Goal: Task Accomplishment & Management: Manage account settings

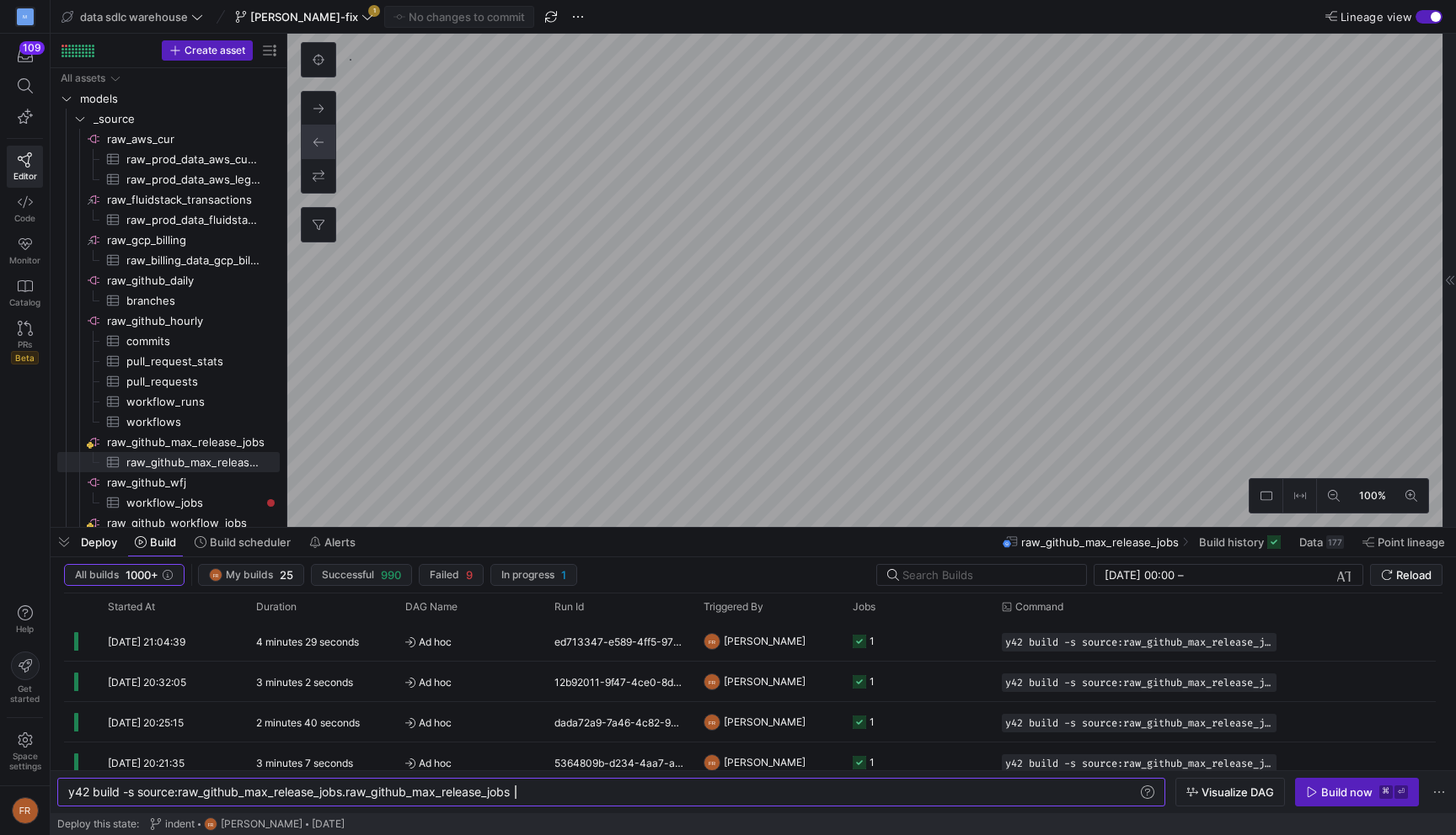
scroll to position [0, 447]
click at [313, 18] on span "[PERSON_NAME]-fix" at bounding box center [305, 17] width 139 height 14
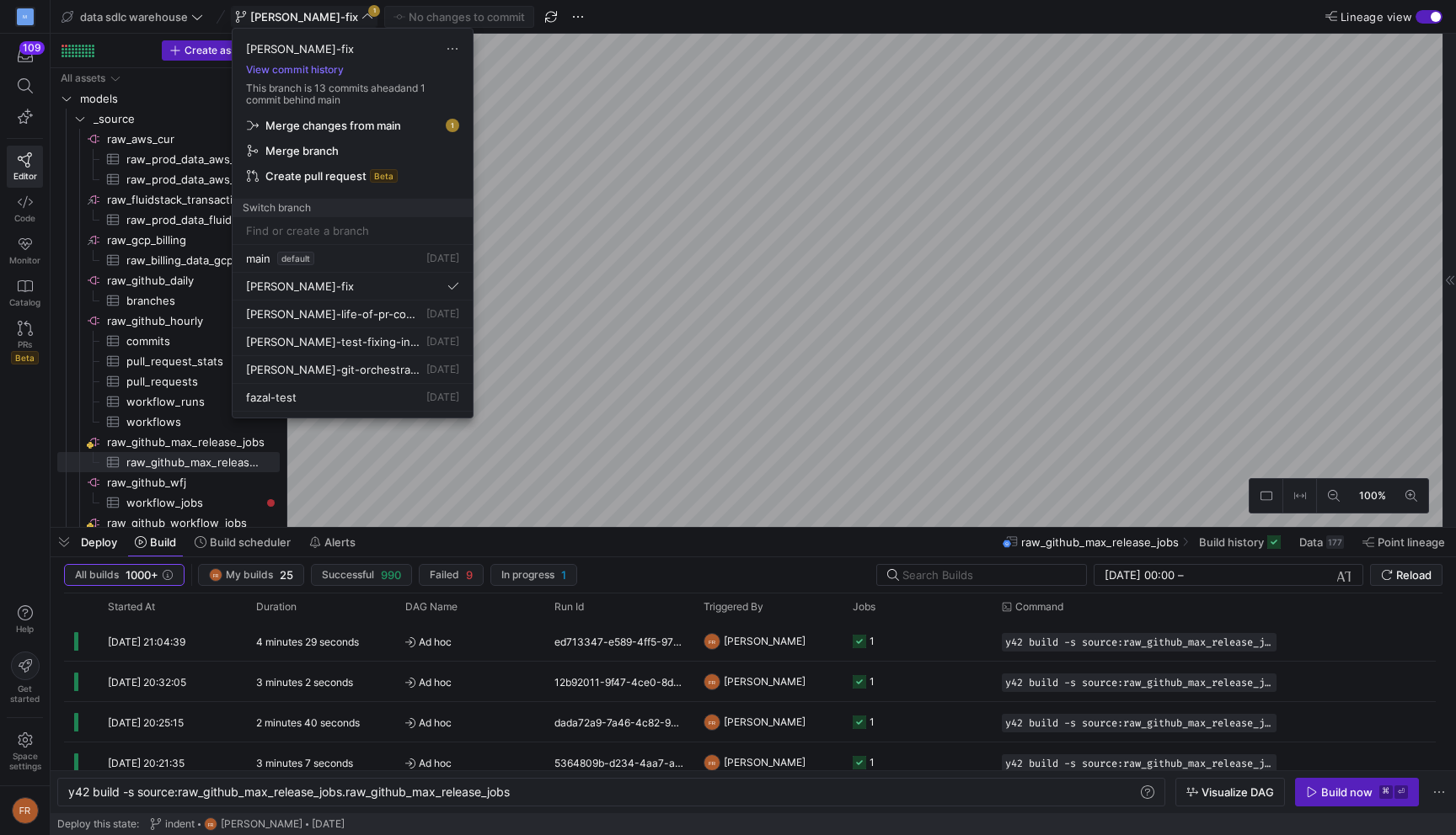
click at [313, 18] on div at bounding box center [728, 417] width 1456 height 835
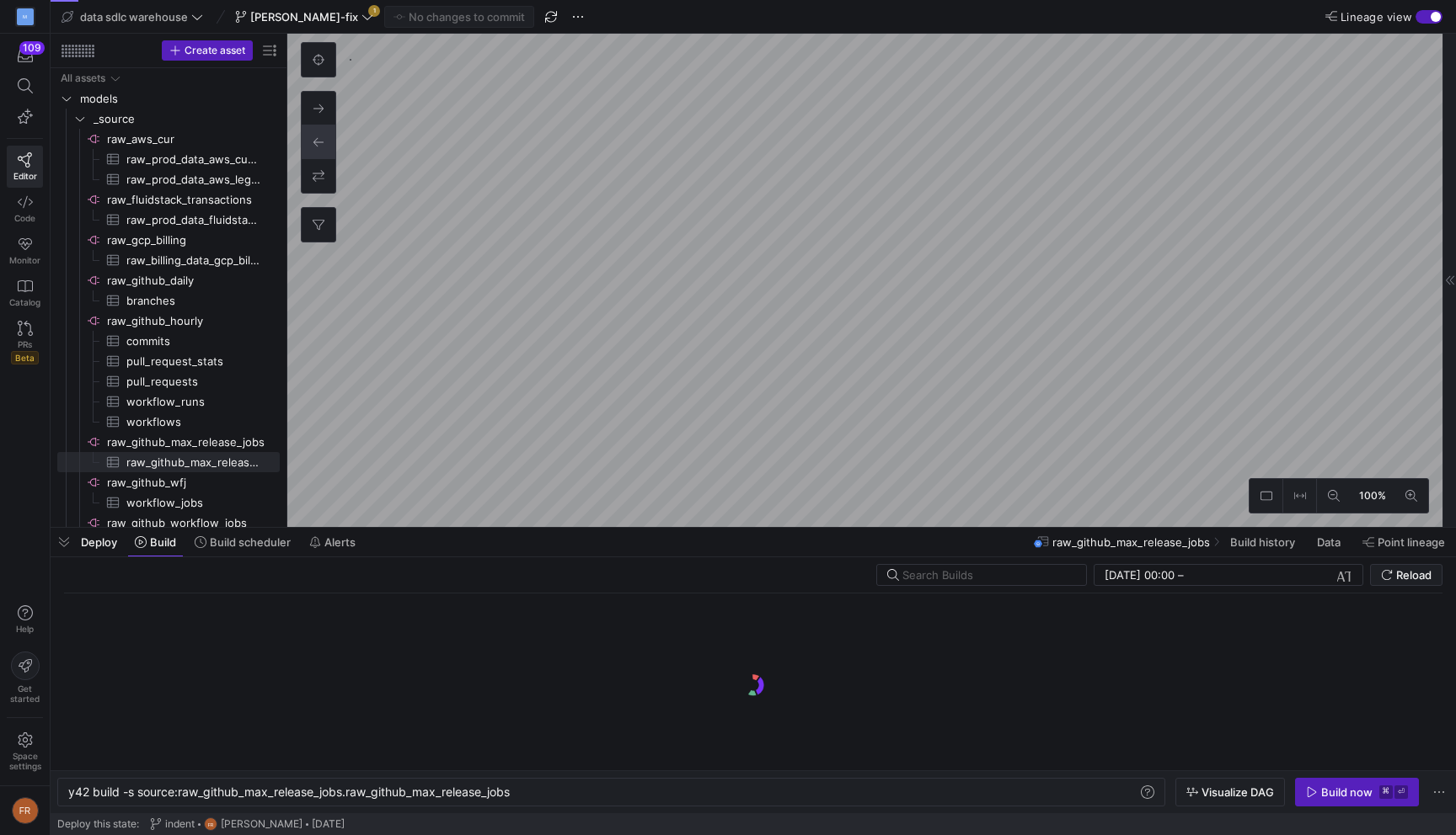
scroll to position [0, 447]
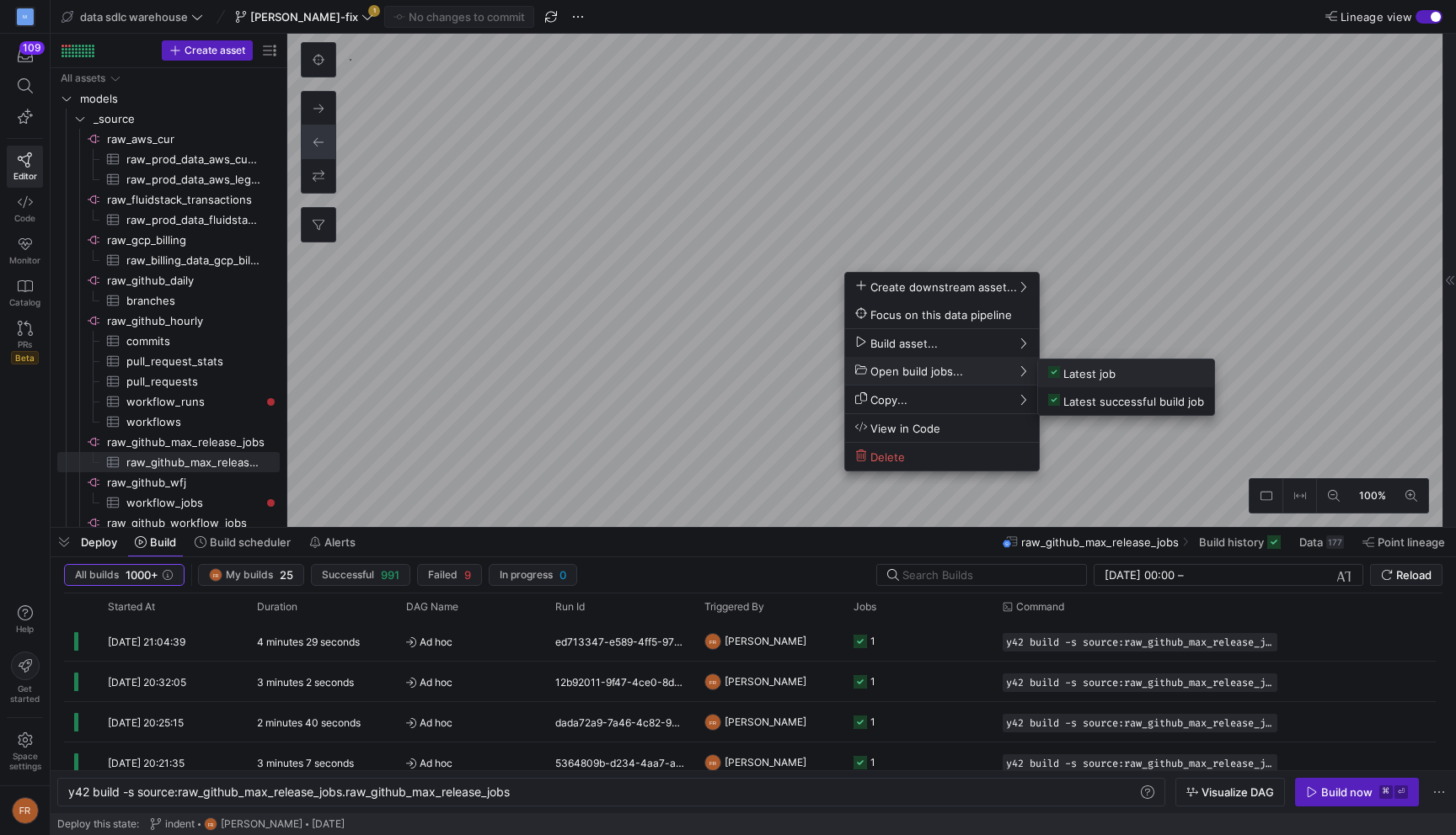
click at [1068, 376] on span "Latest job" at bounding box center [1082, 373] width 68 height 15
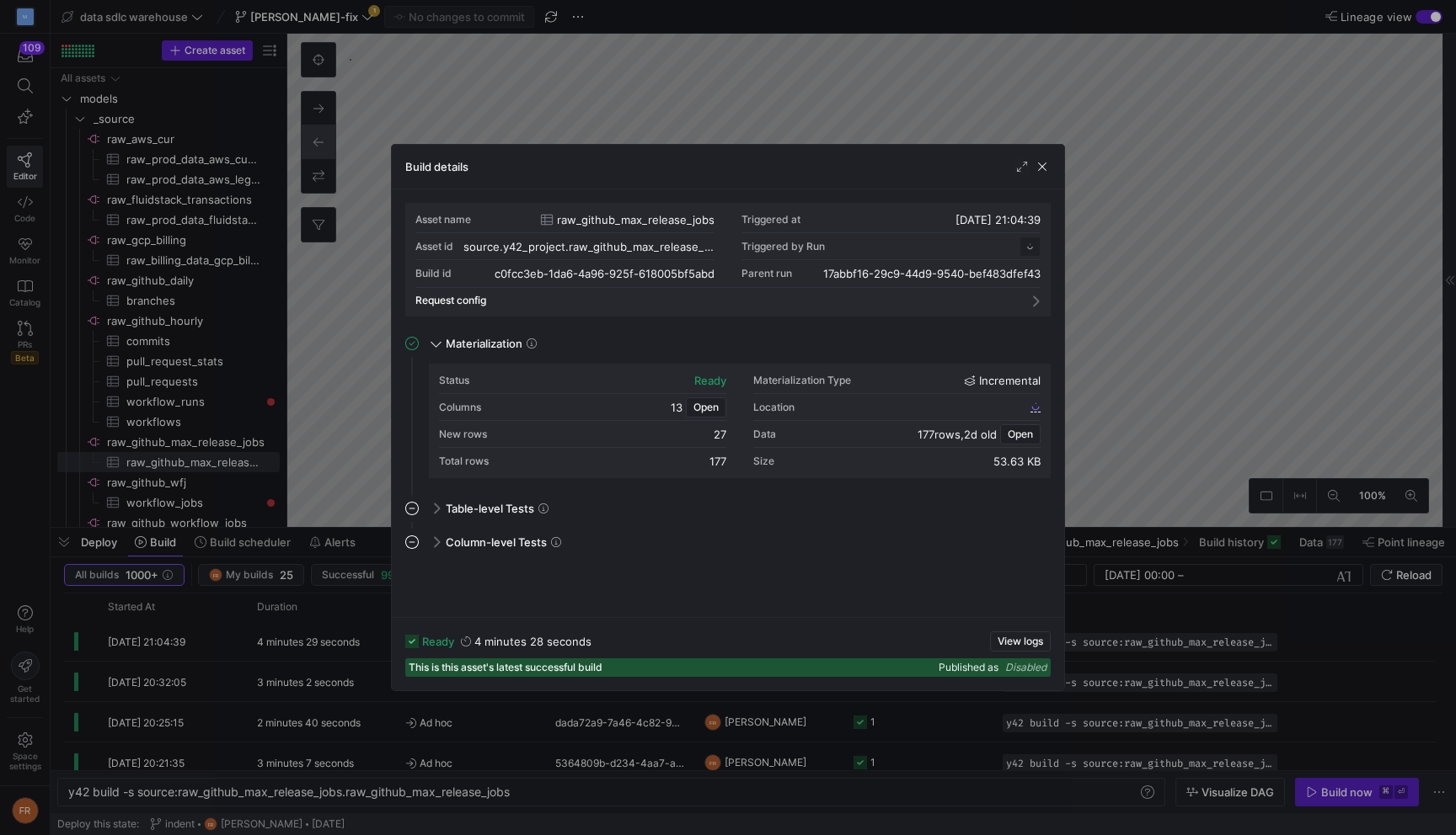
scroll to position [151, 0]
click at [1017, 433] on span "Open" at bounding box center [1020, 434] width 25 height 12
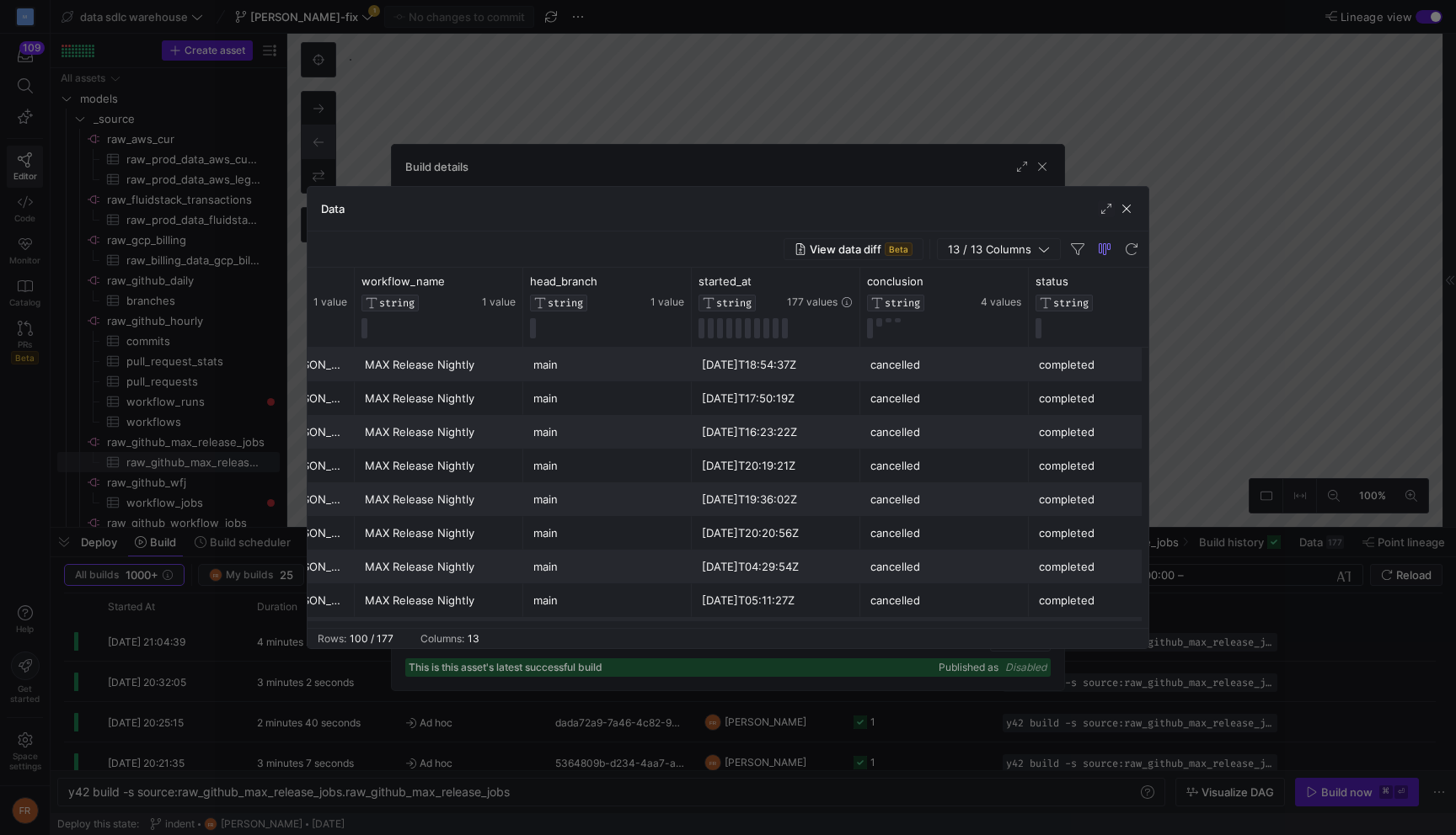
scroll to position [0, 0]
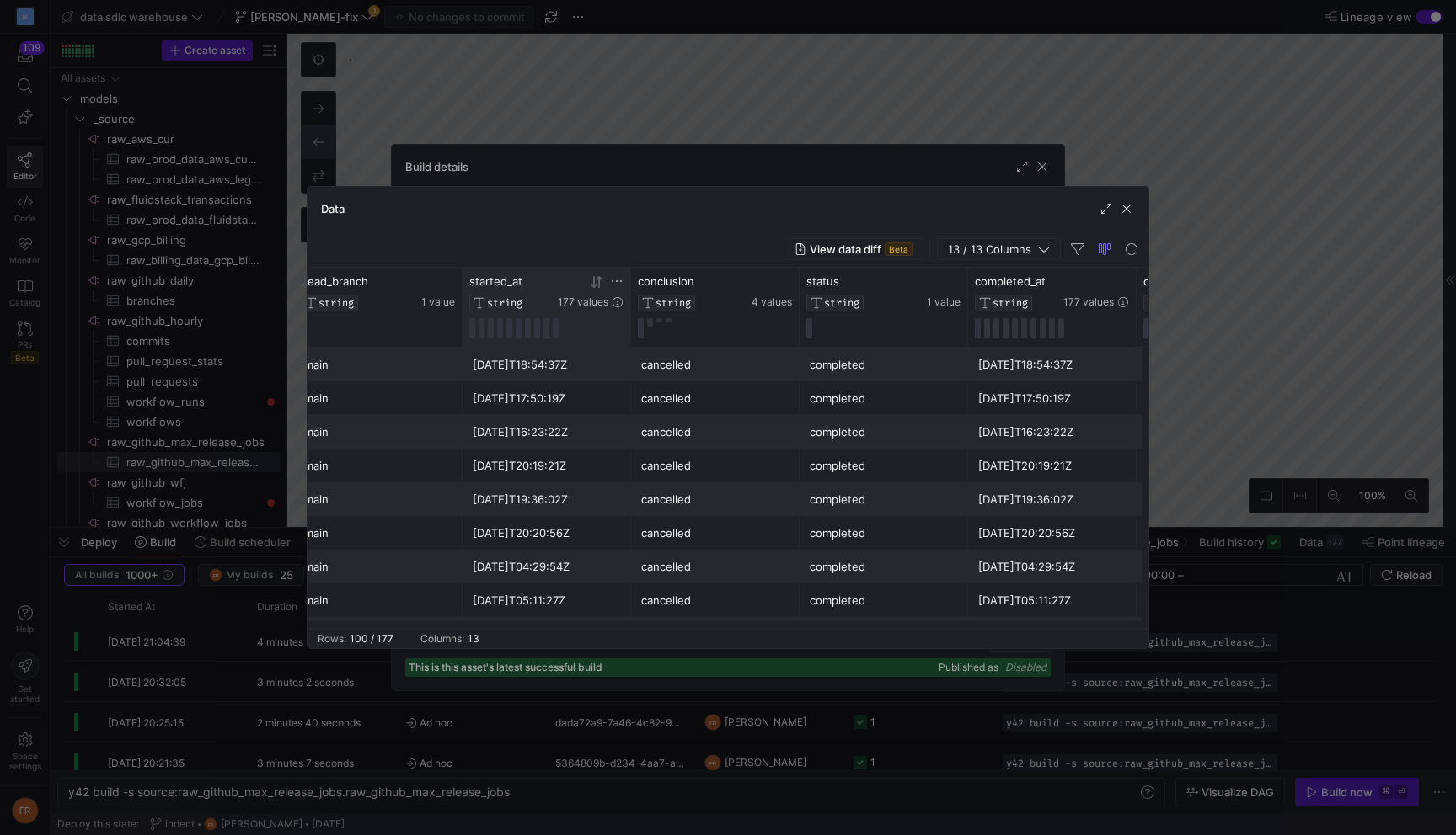
click at [600, 279] on icon at bounding box center [598, 281] width 6 height 12
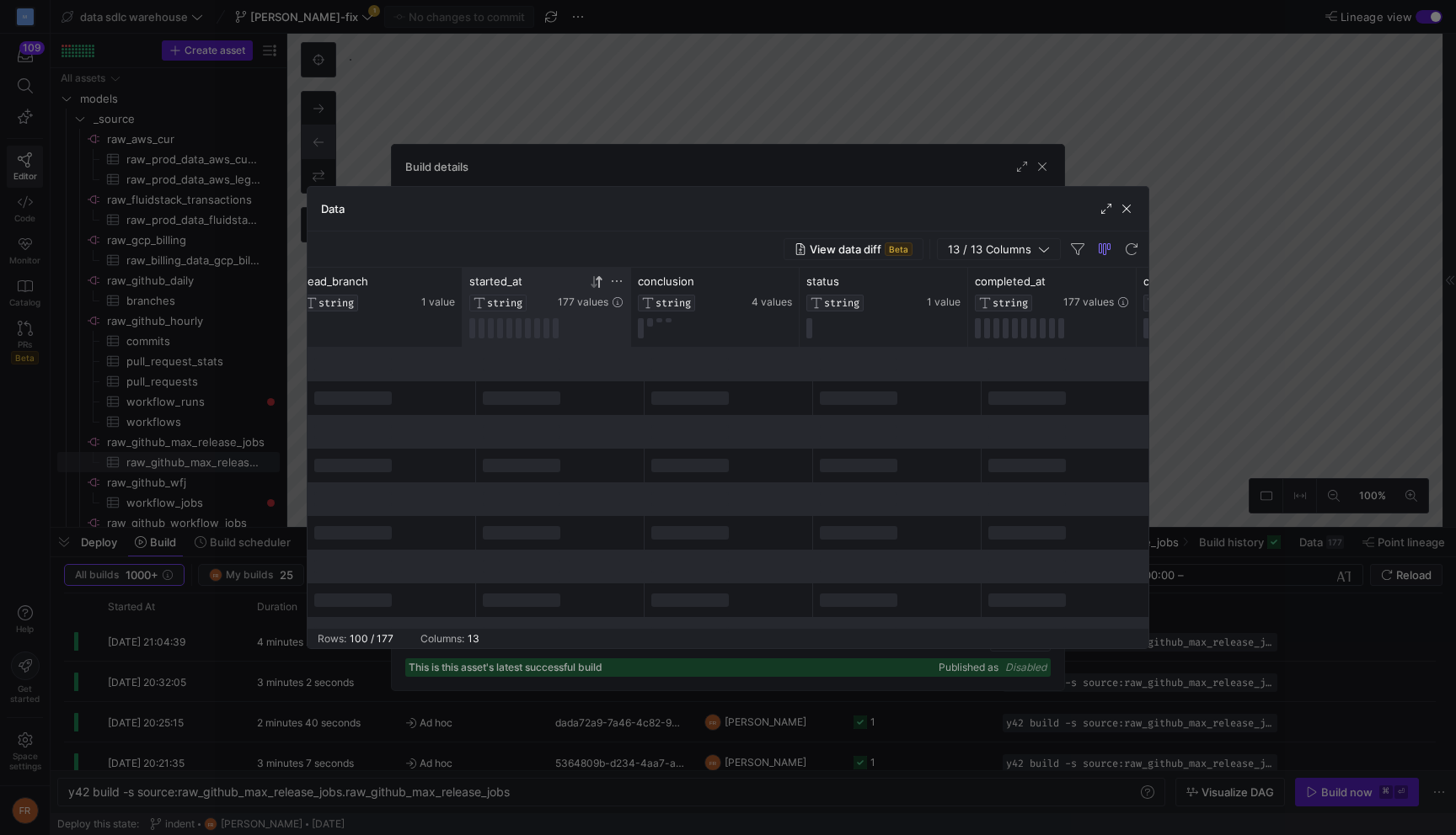
click at [598, 282] on icon at bounding box center [598, 281] width 6 height 12
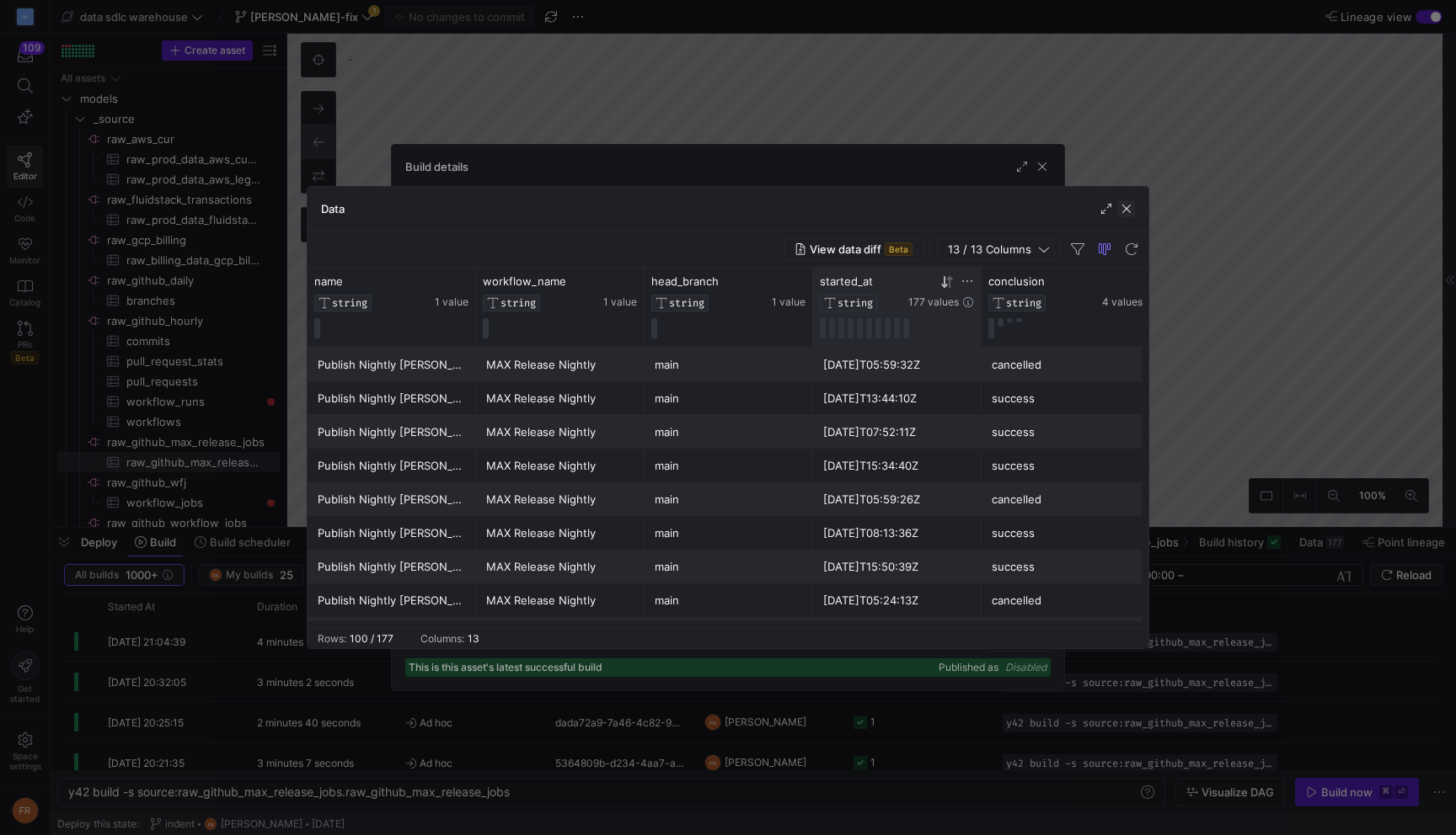
click at [1125, 215] on span "button" at bounding box center [1125, 209] width 16 height 16
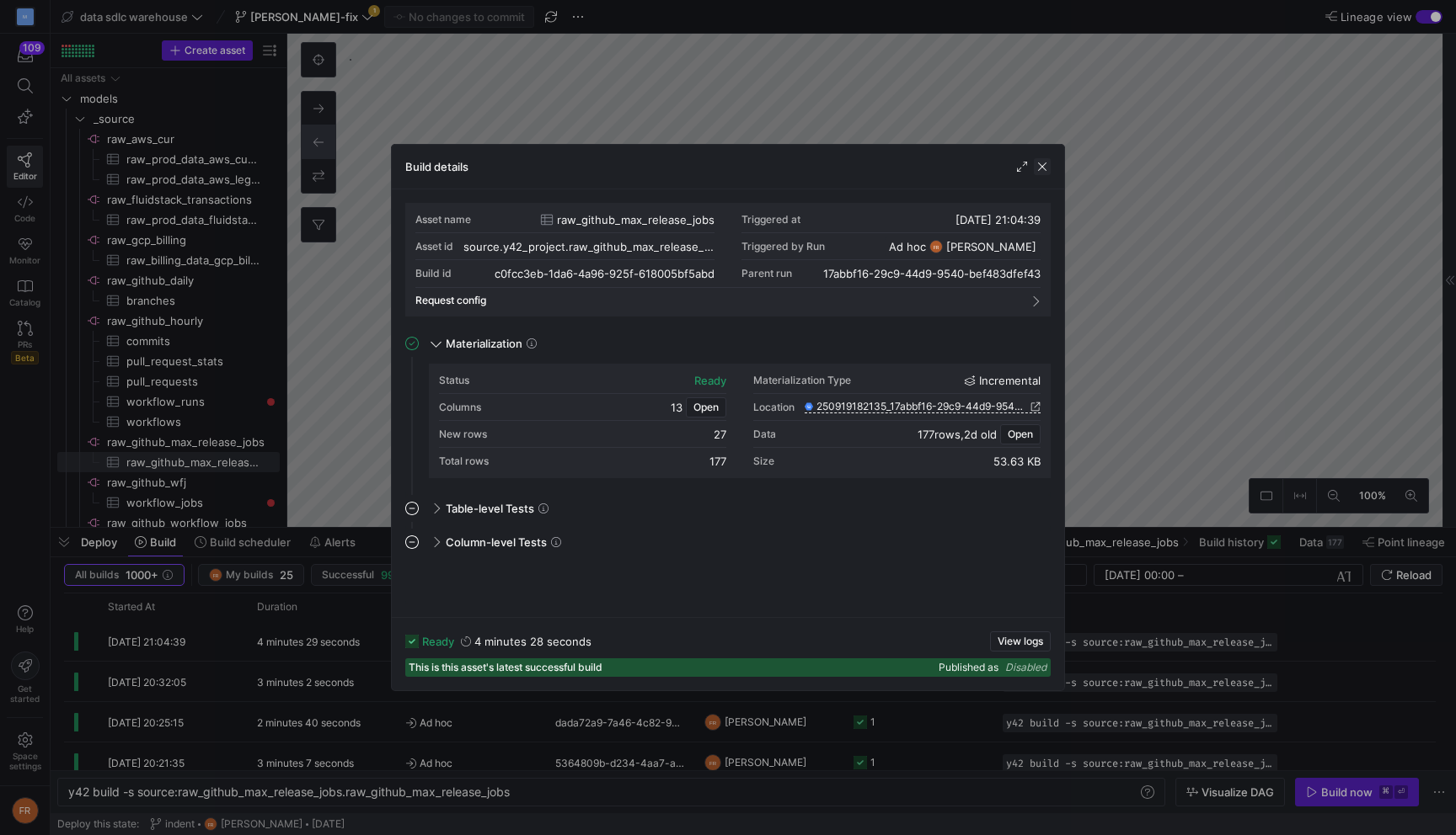
click at [1041, 169] on span "button" at bounding box center [1041, 166] width 16 height 16
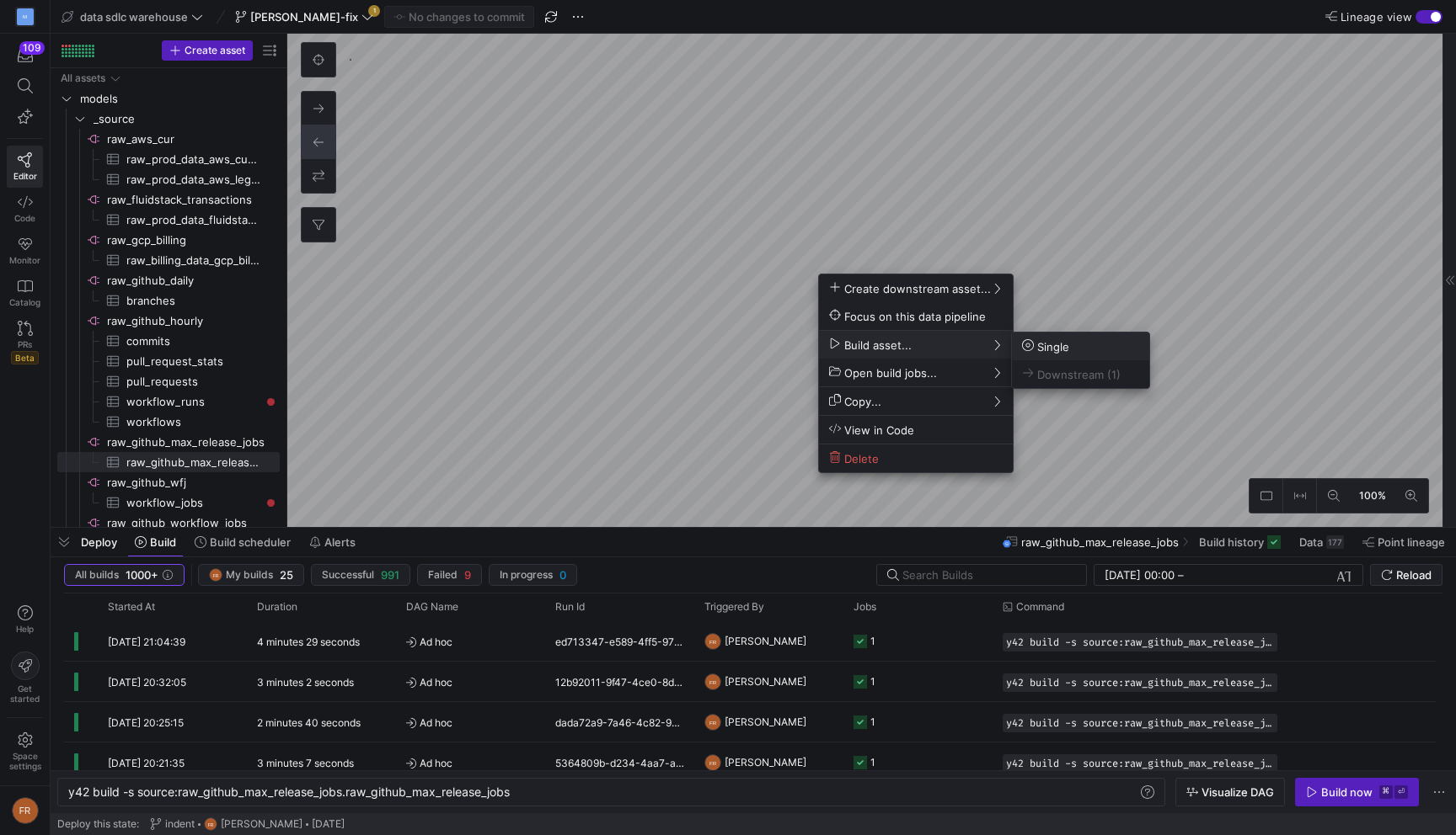
click at [1060, 348] on span "Single" at bounding box center [1046, 346] width 48 height 15
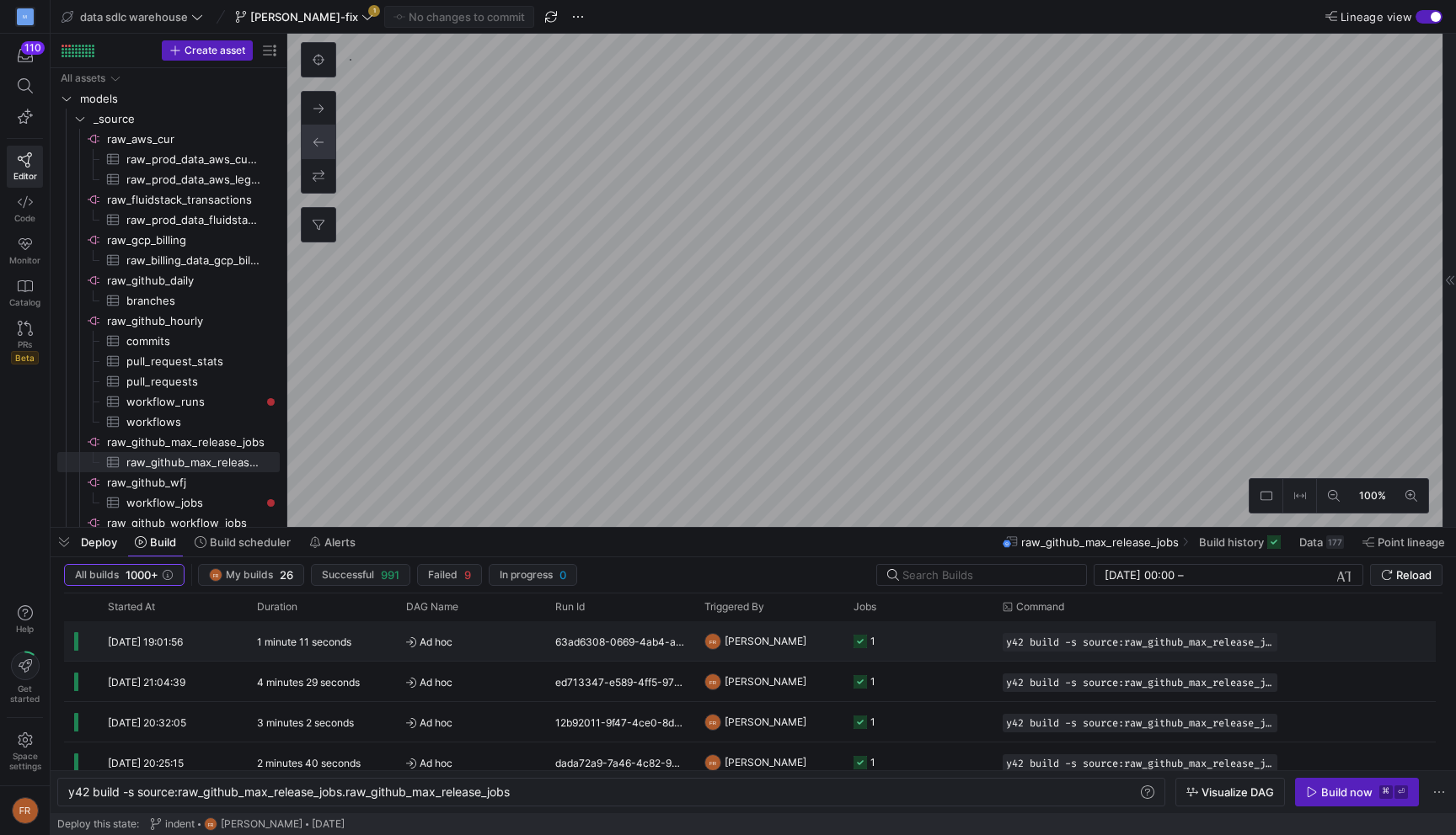
click at [383, 648] on div "1 minute 11 seconds" at bounding box center [321, 641] width 149 height 40
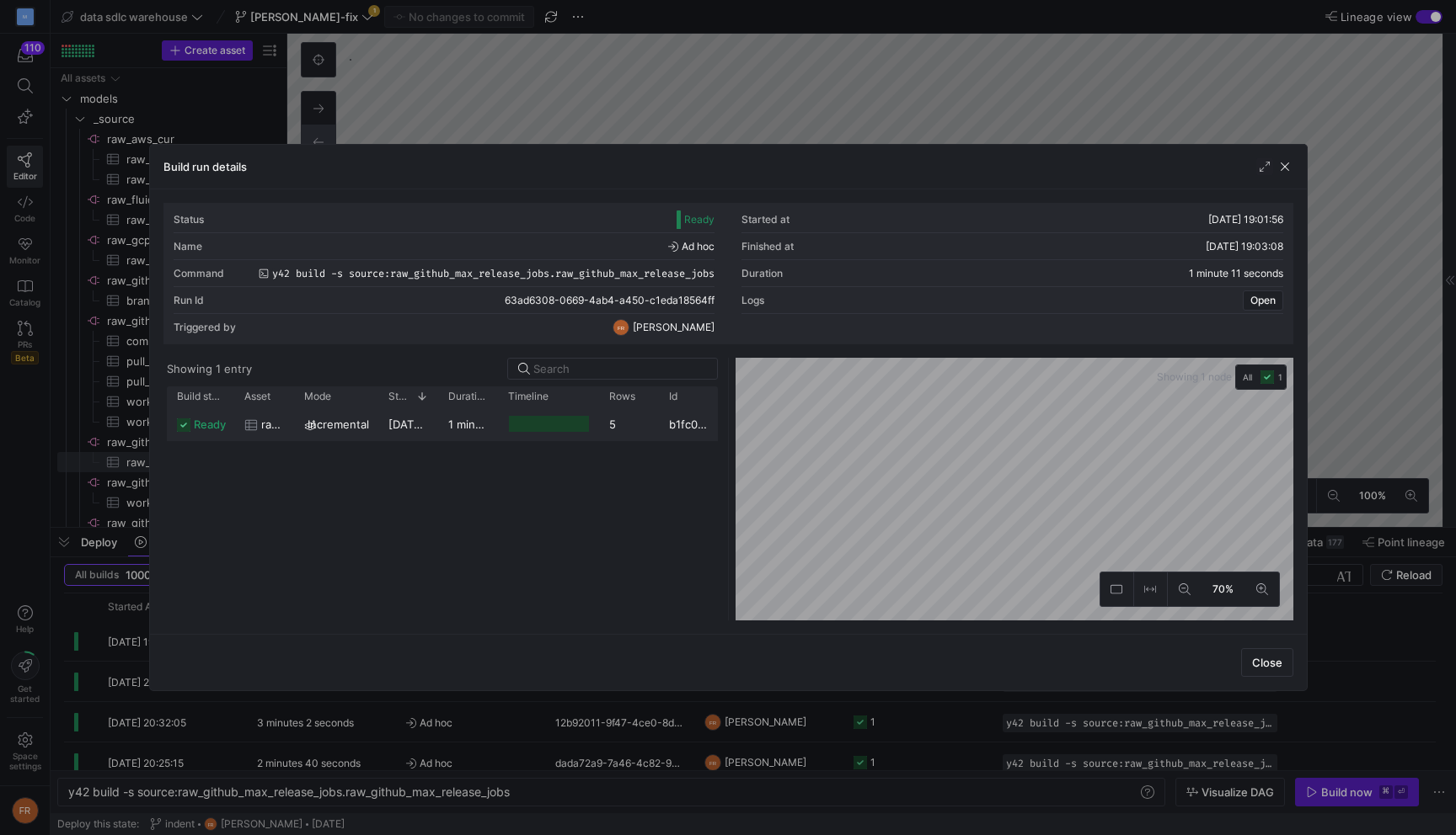
click at [390, 428] on span "22/09/25, 19:01:57" at bounding box center [429, 425] width 82 height 14
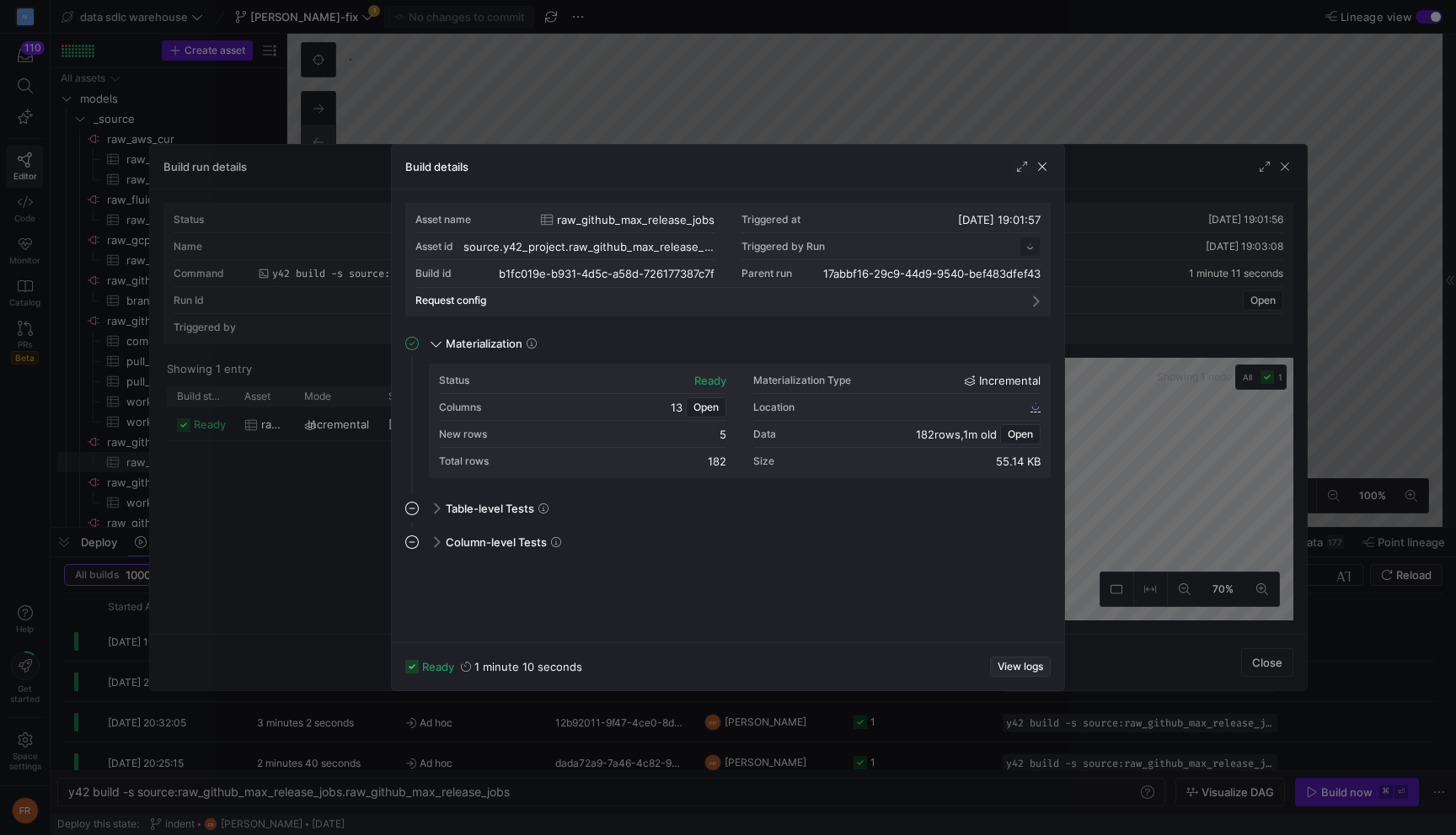
scroll to position [151, 0]
click at [1028, 664] on span "View logs" at bounding box center [1020, 667] width 46 height 12
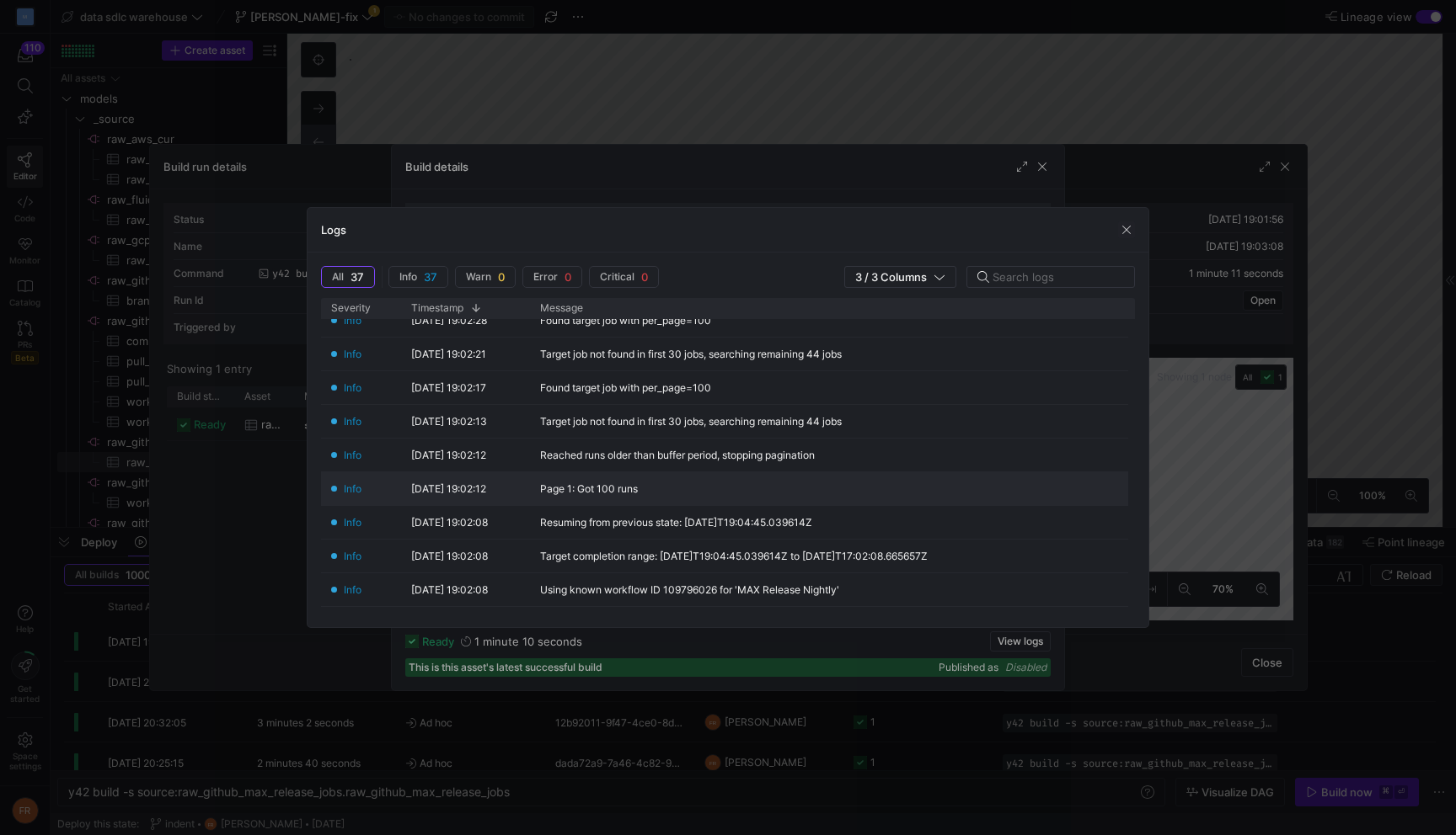
scroll to position [646, 0]
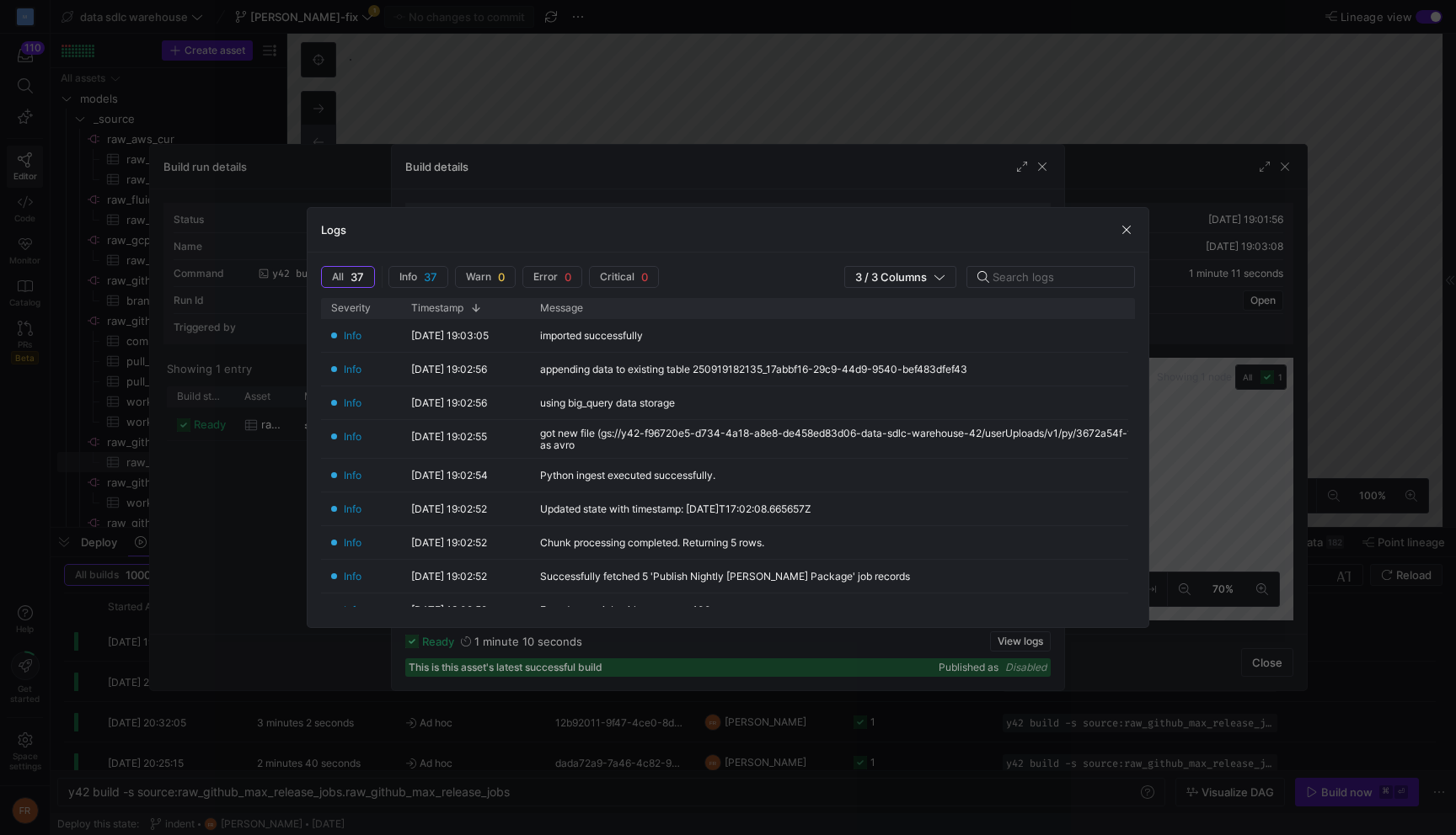
click at [1011, 106] on div at bounding box center [728, 417] width 1456 height 835
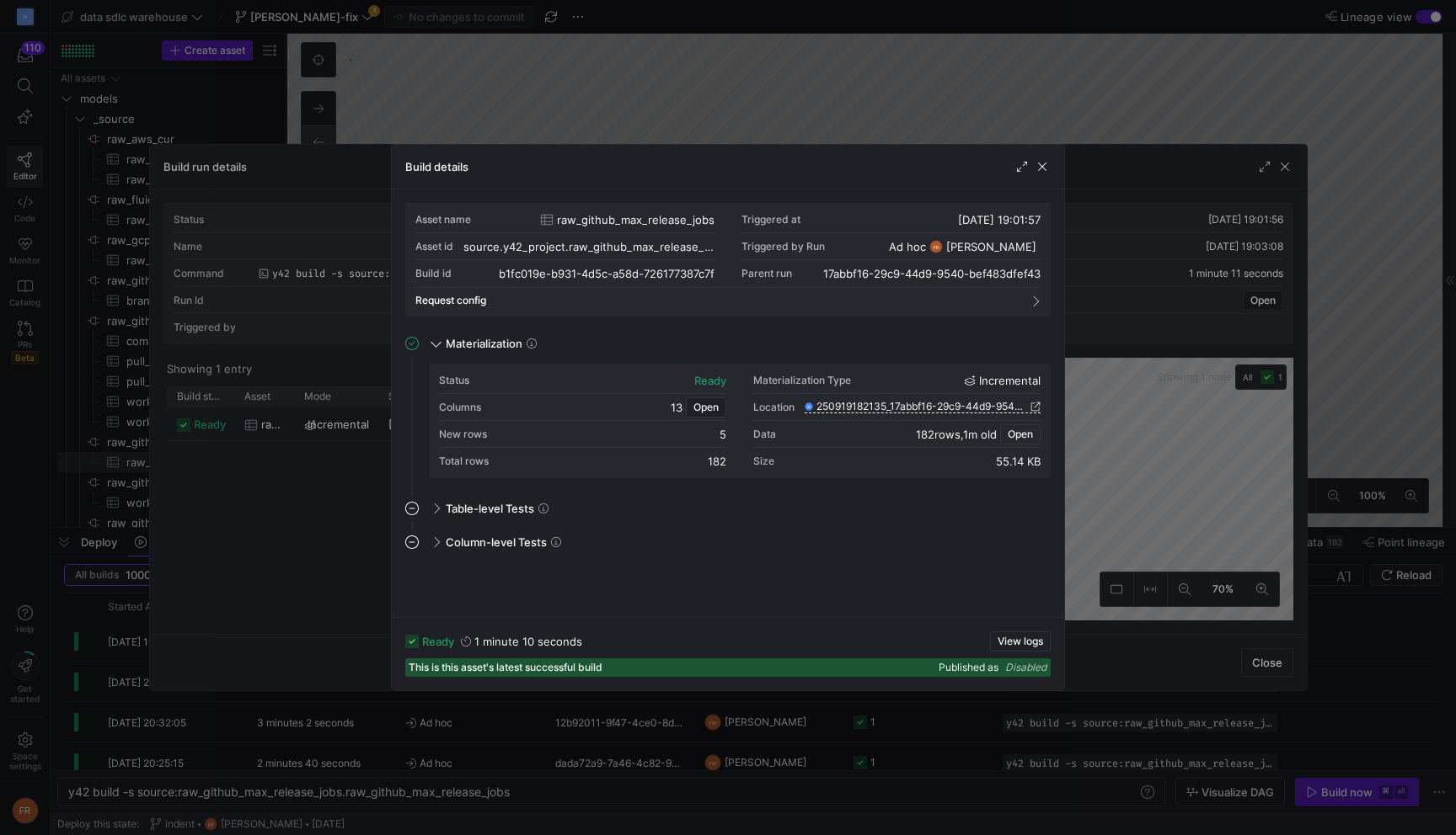
click at [1021, 436] on span "Open" at bounding box center [1020, 434] width 25 height 12
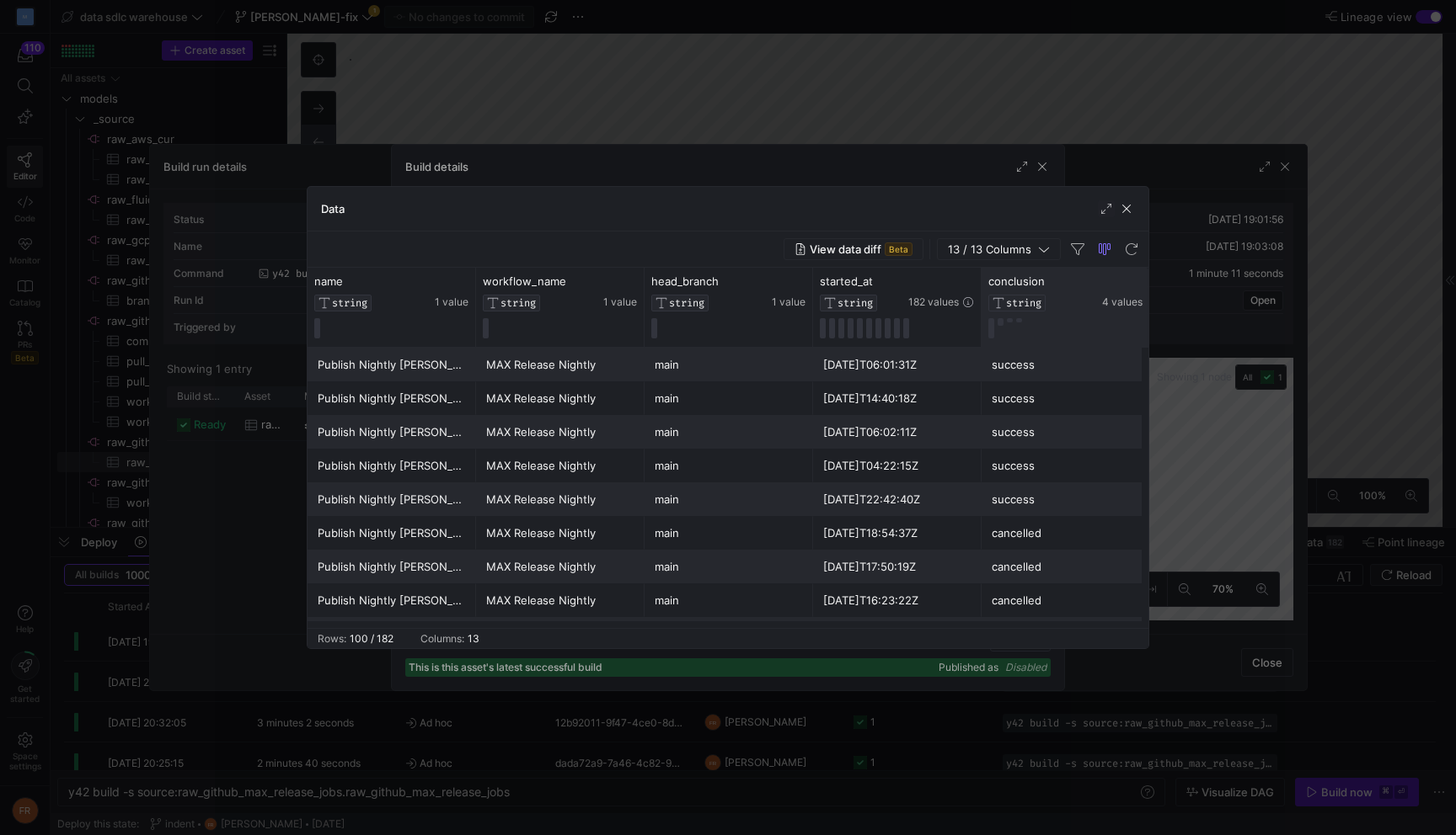
click at [1054, 272] on div "conclusion STRING 4 values" at bounding box center [1066, 306] width 169 height 79
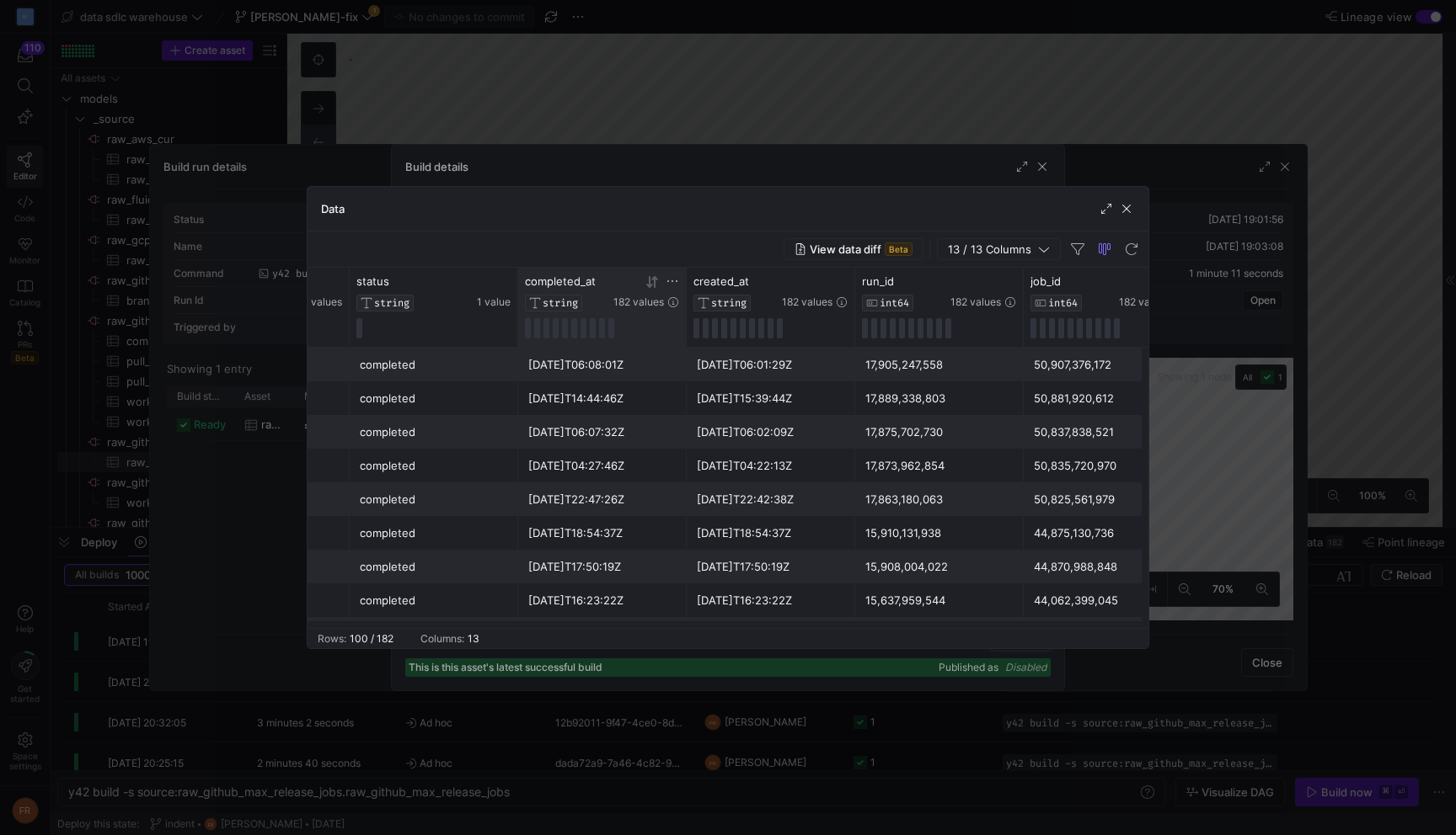
click at [654, 286] on icon at bounding box center [654, 281] width 6 height 12
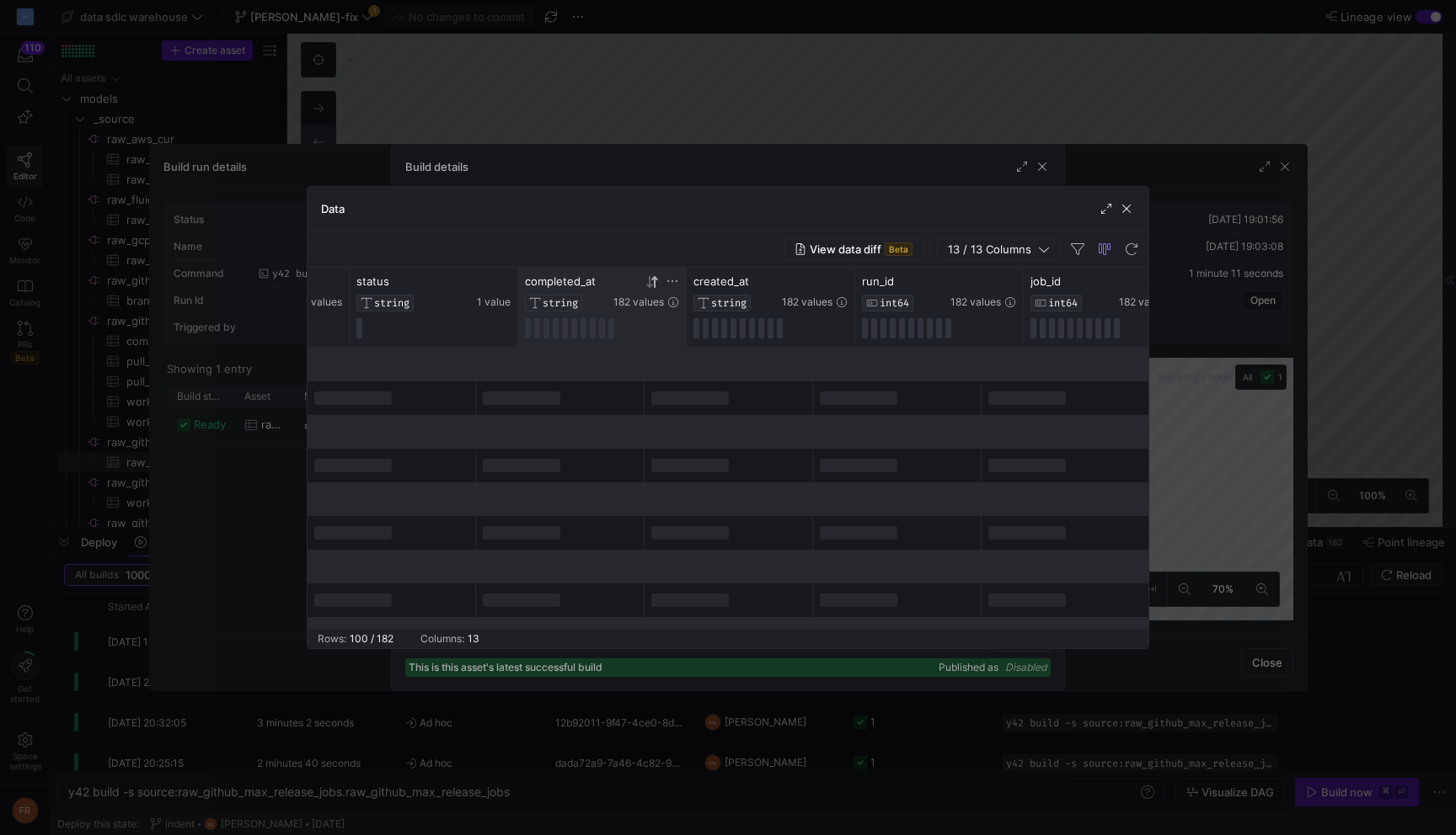
click at [654, 286] on icon at bounding box center [654, 281] width 6 height 12
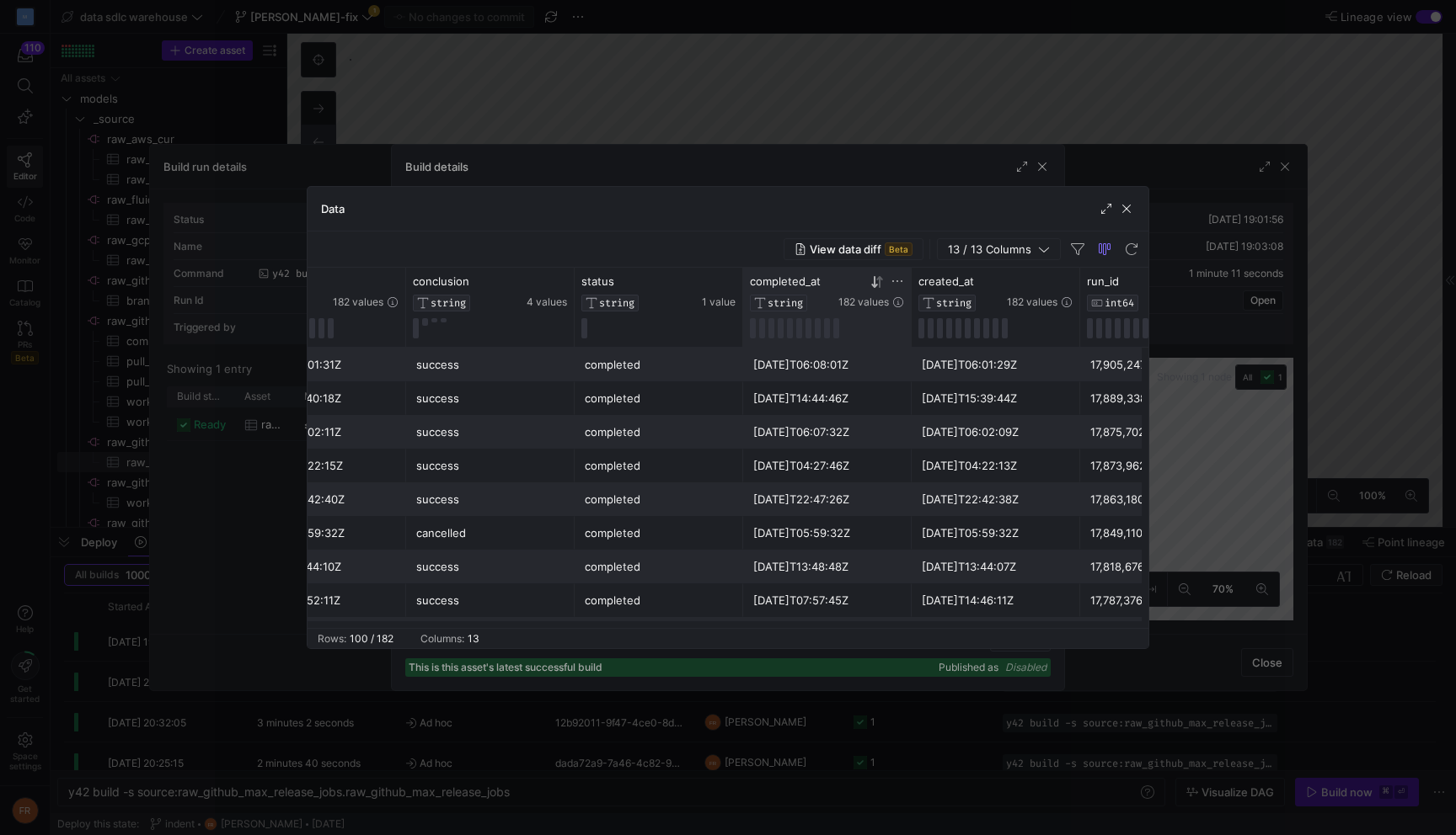
click at [1162, 87] on div at bounding box center [728, 417] width 1456 height 835
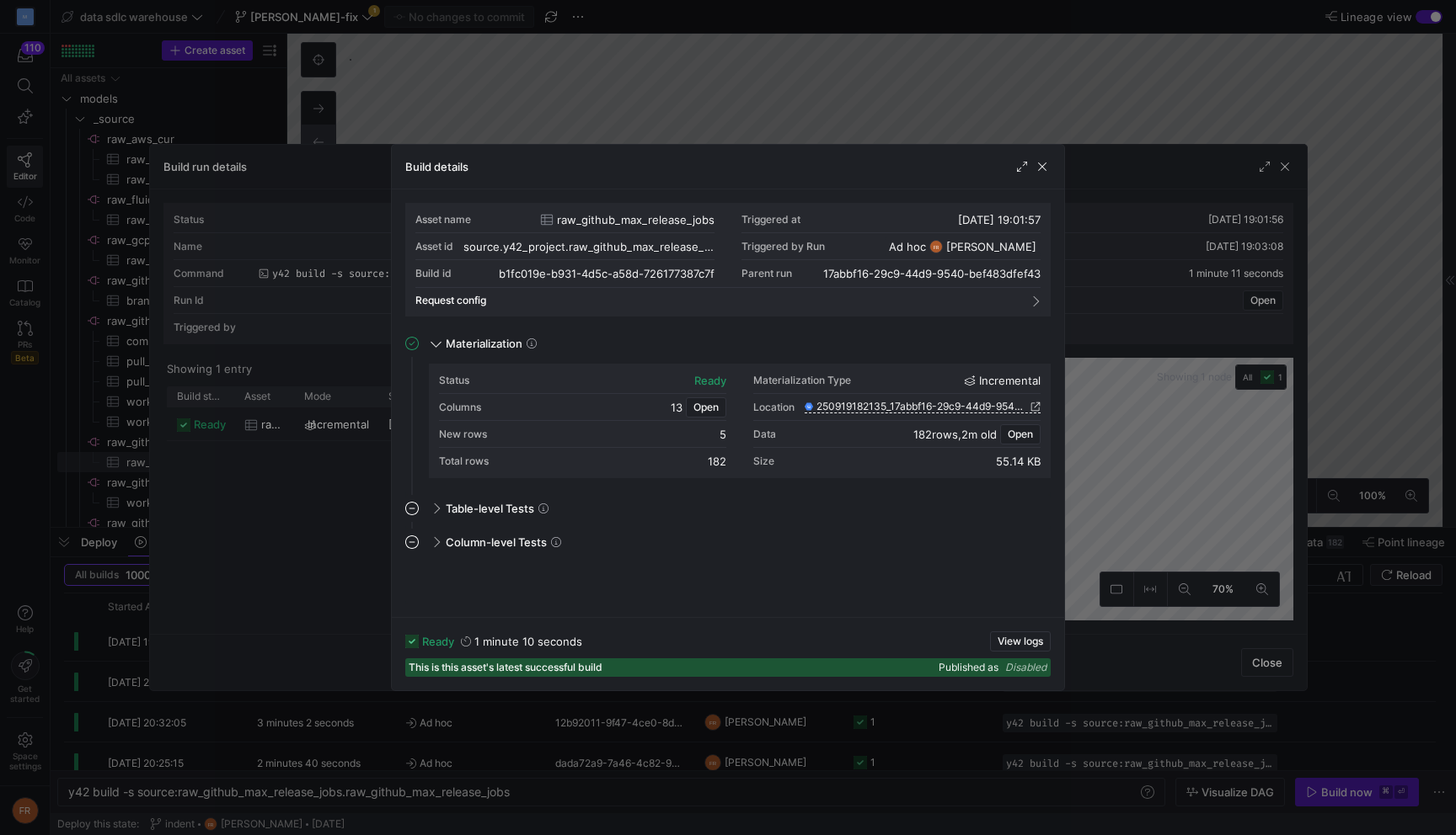
click at [1075, 93] on div at bounding box center [728, 417] width 1456 height 835
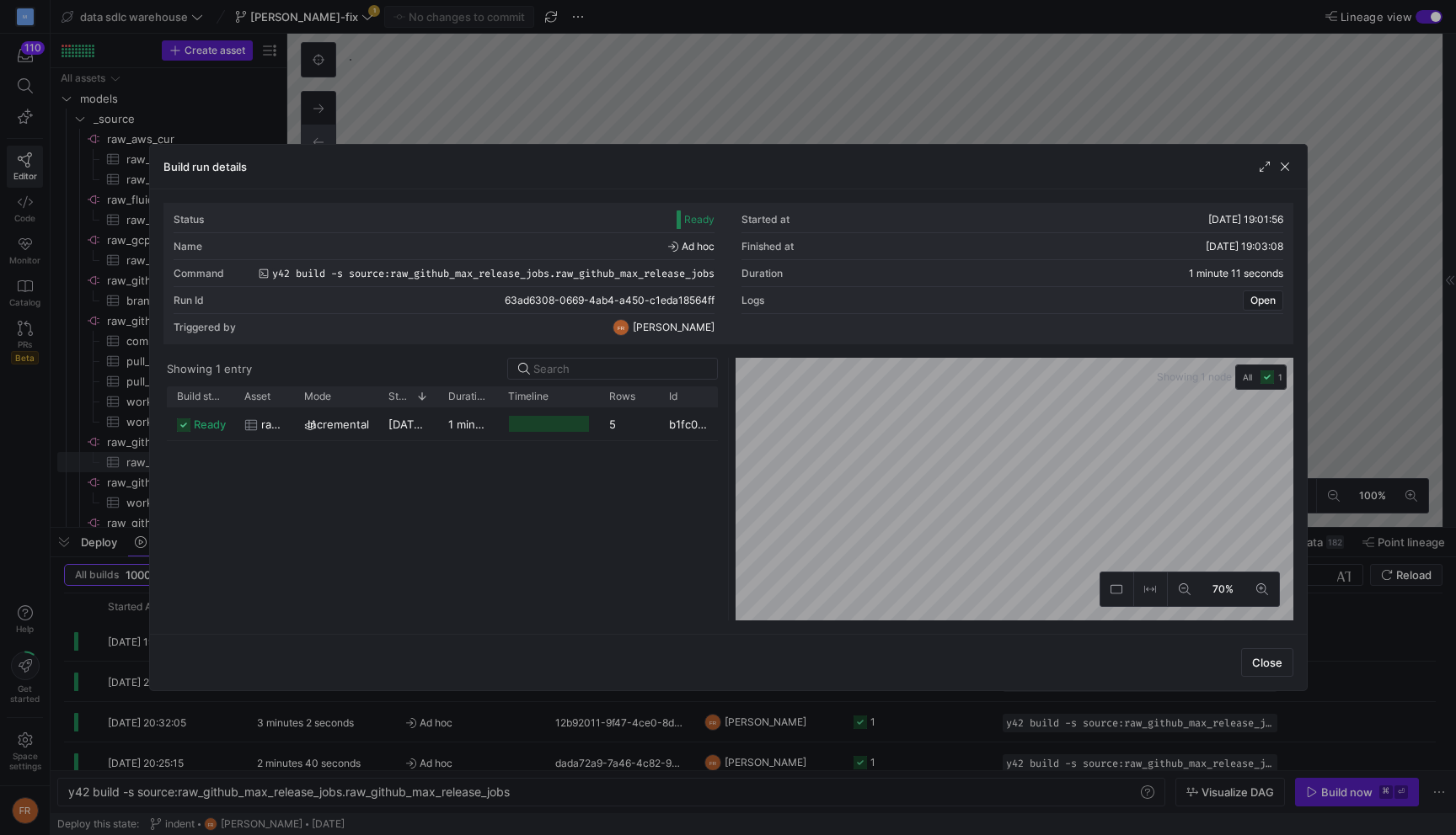
click at [1059, 97] on div at bounding box center [728, 417] width 1456 height 835
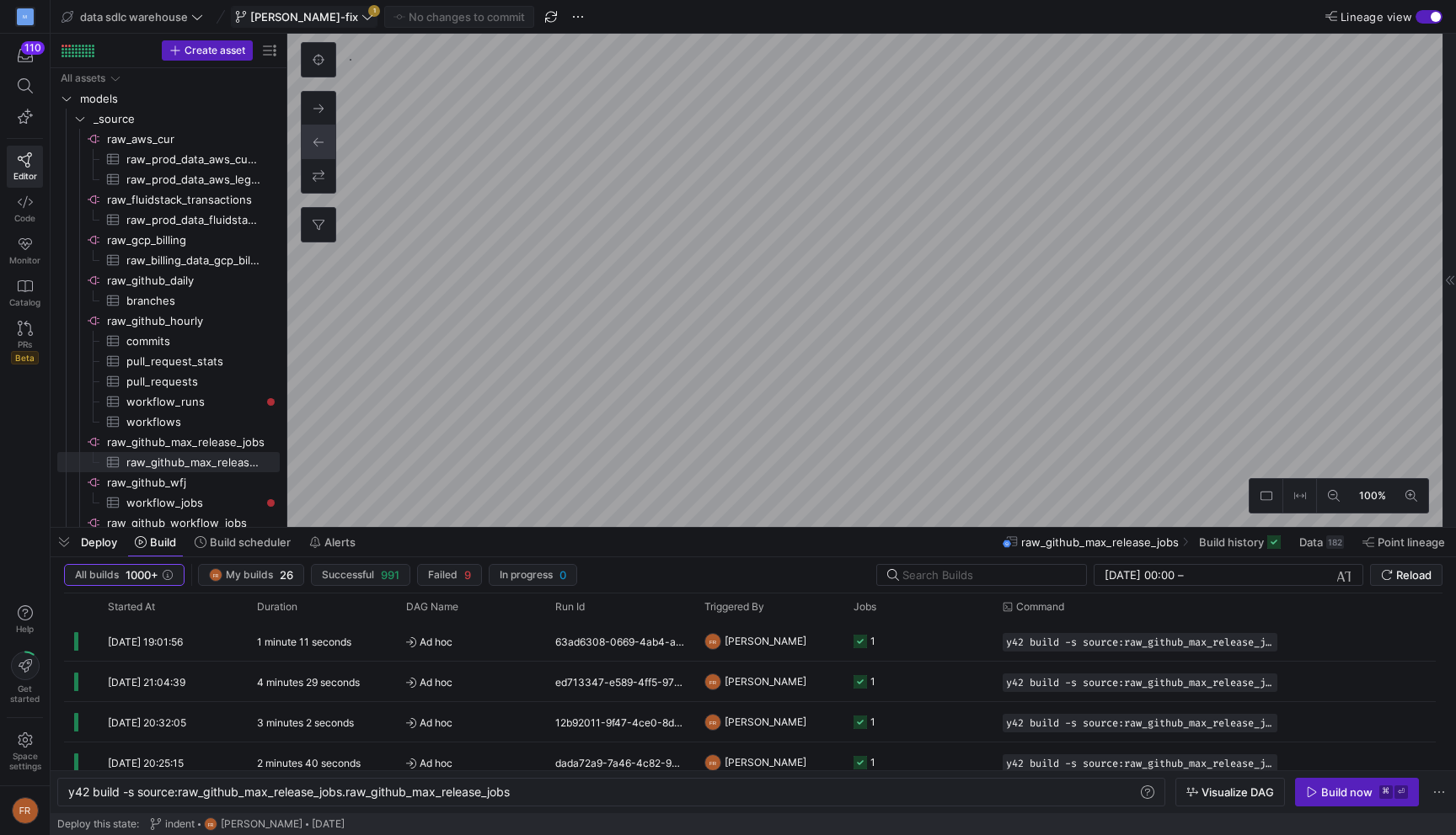
click at [305, 14] on span "[PERSON_NAME]-fix" at bounding box center [304, 17] width 108 height 14
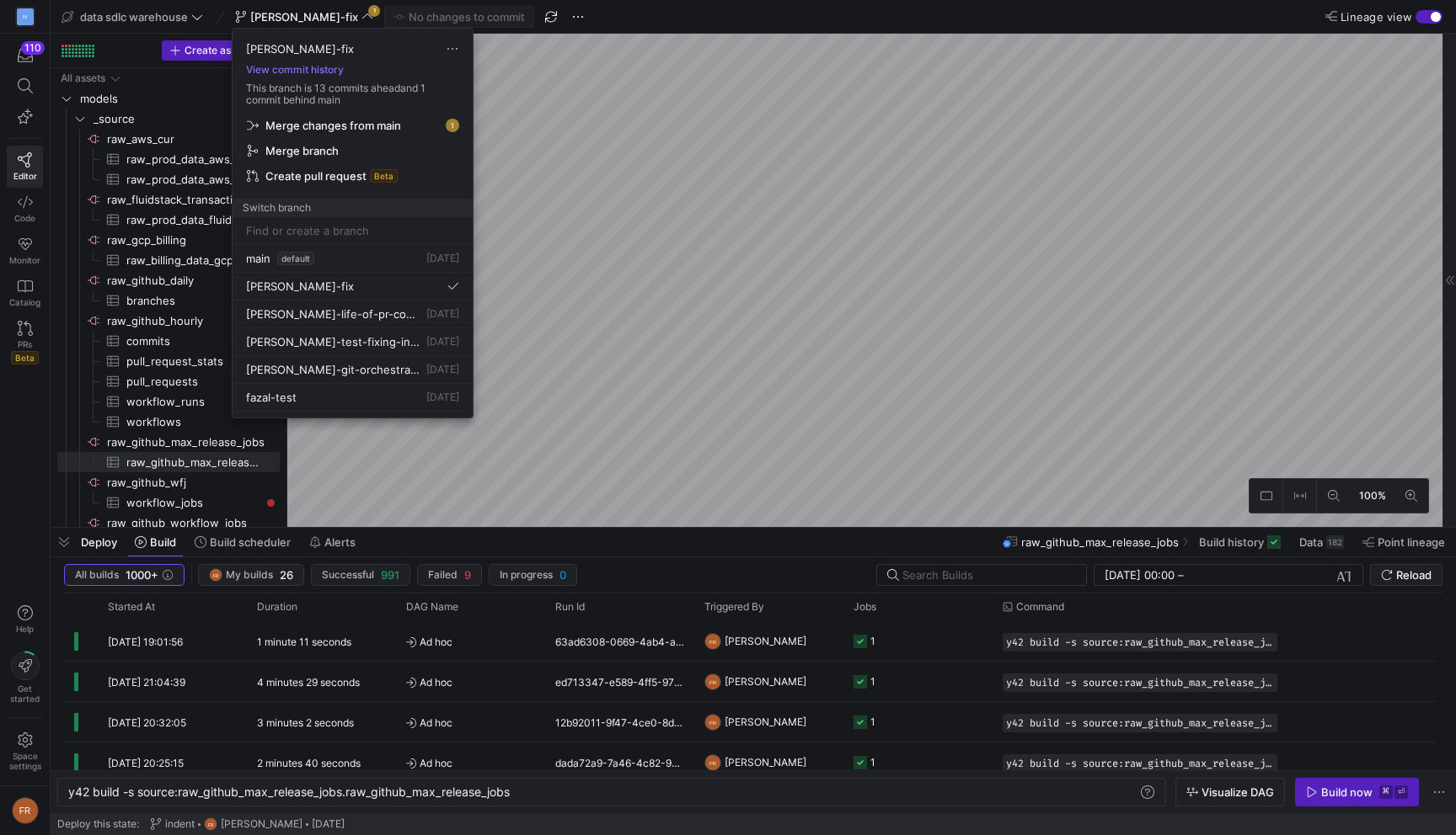
click at [402, 126] on span "Merge changes from main" at bounding box center [352, 125] width 211 height 14
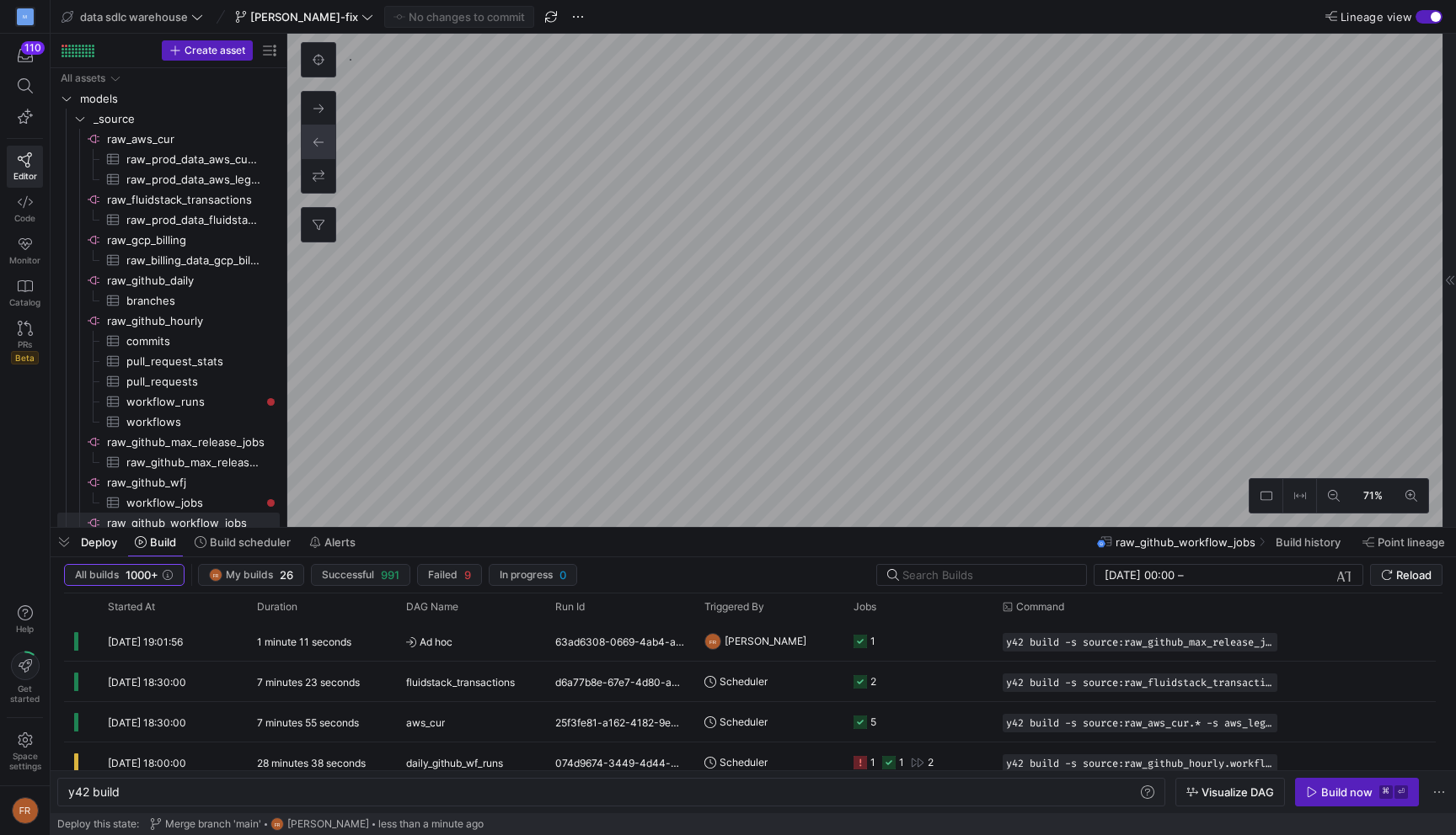
scroll to position [6, 0]
type textarea "y42 build -s gh_workflow_jobs_all"
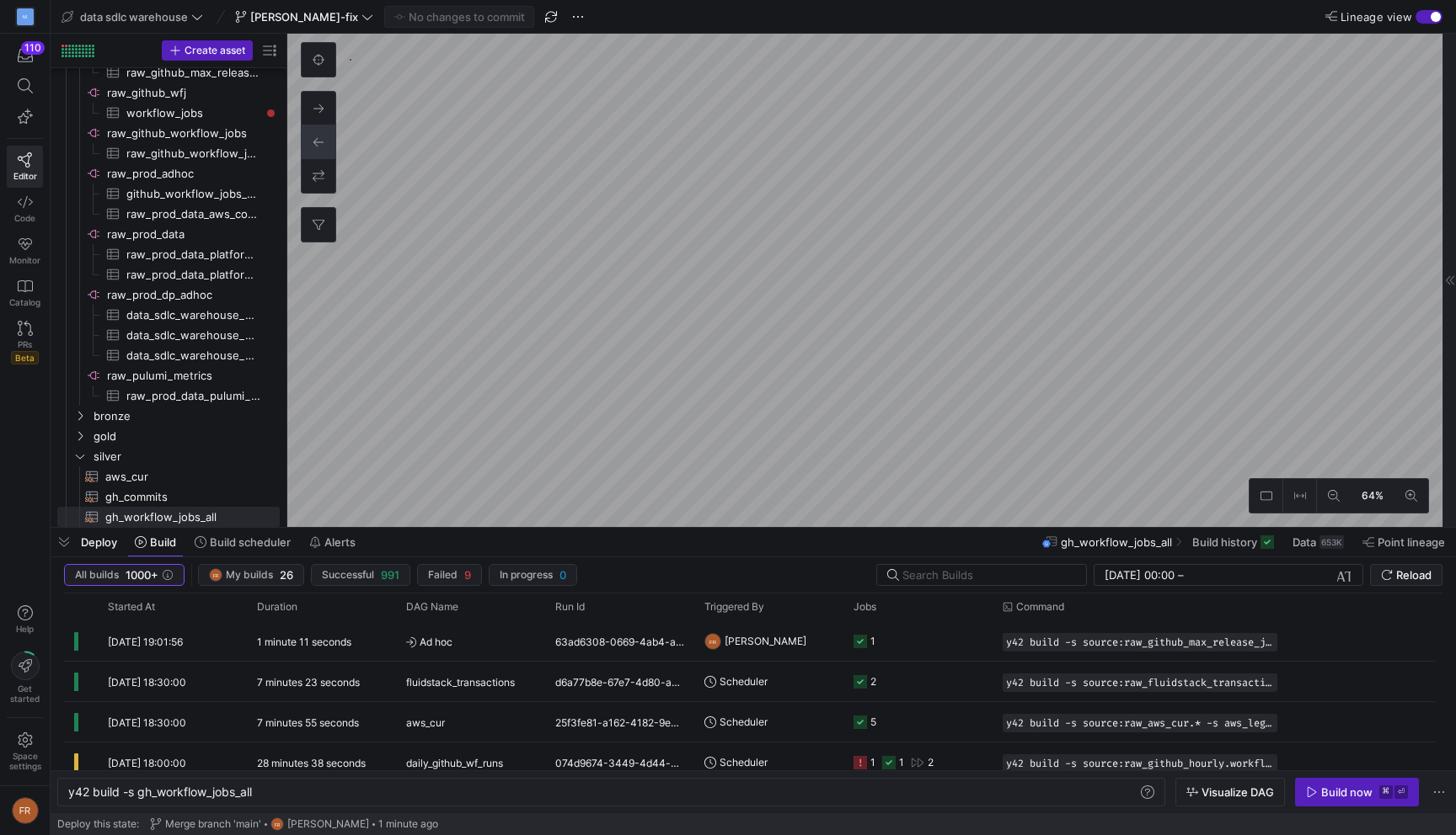
click at [1414, 19] on label "Lineage view" at bounding box center [1370, 17] width 90 height 14
click at [1415, 19] on button "Lineage view" at bounding box center [1428, 17] width 27 height 14
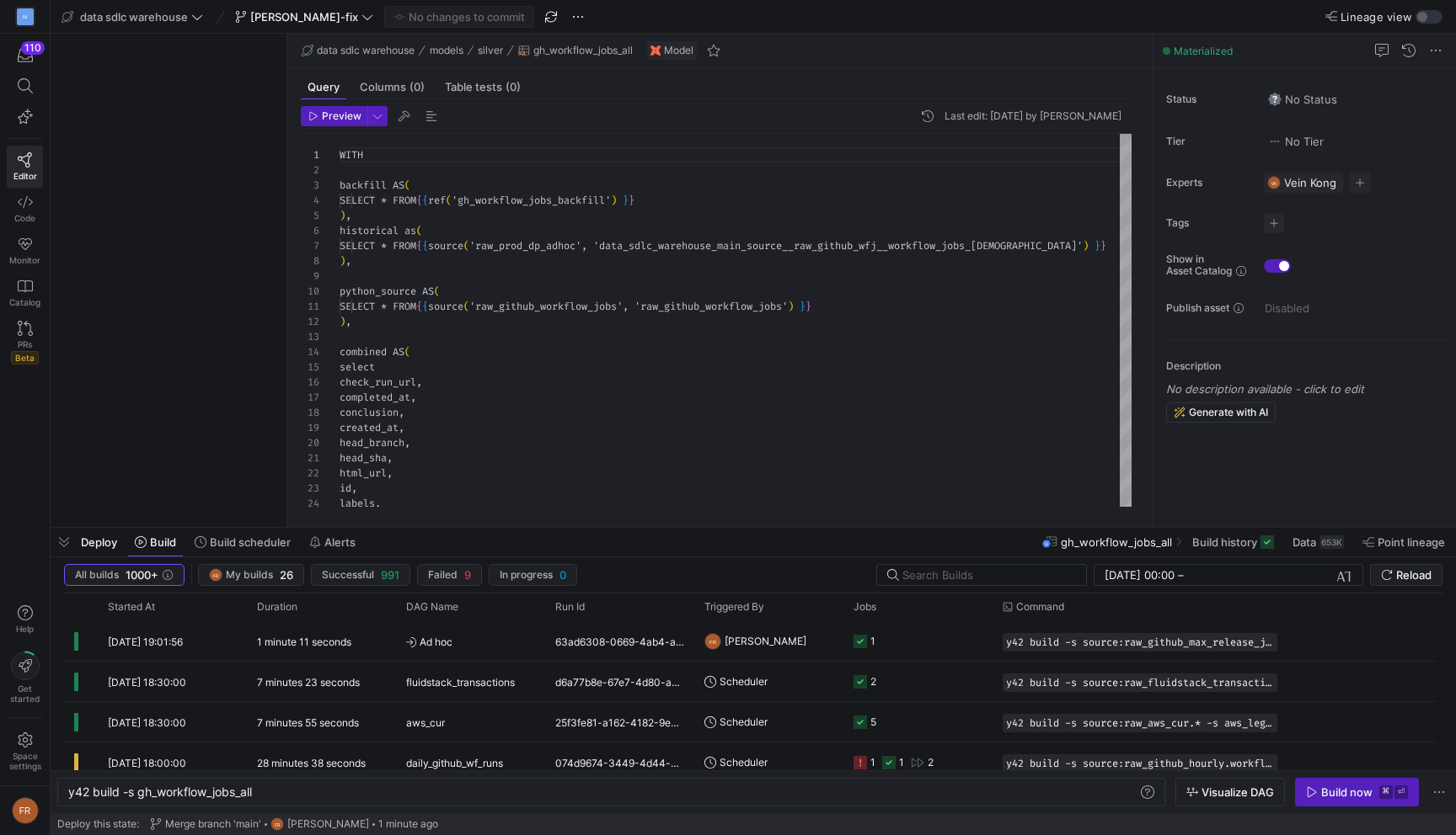
scroll to position [151, 0]
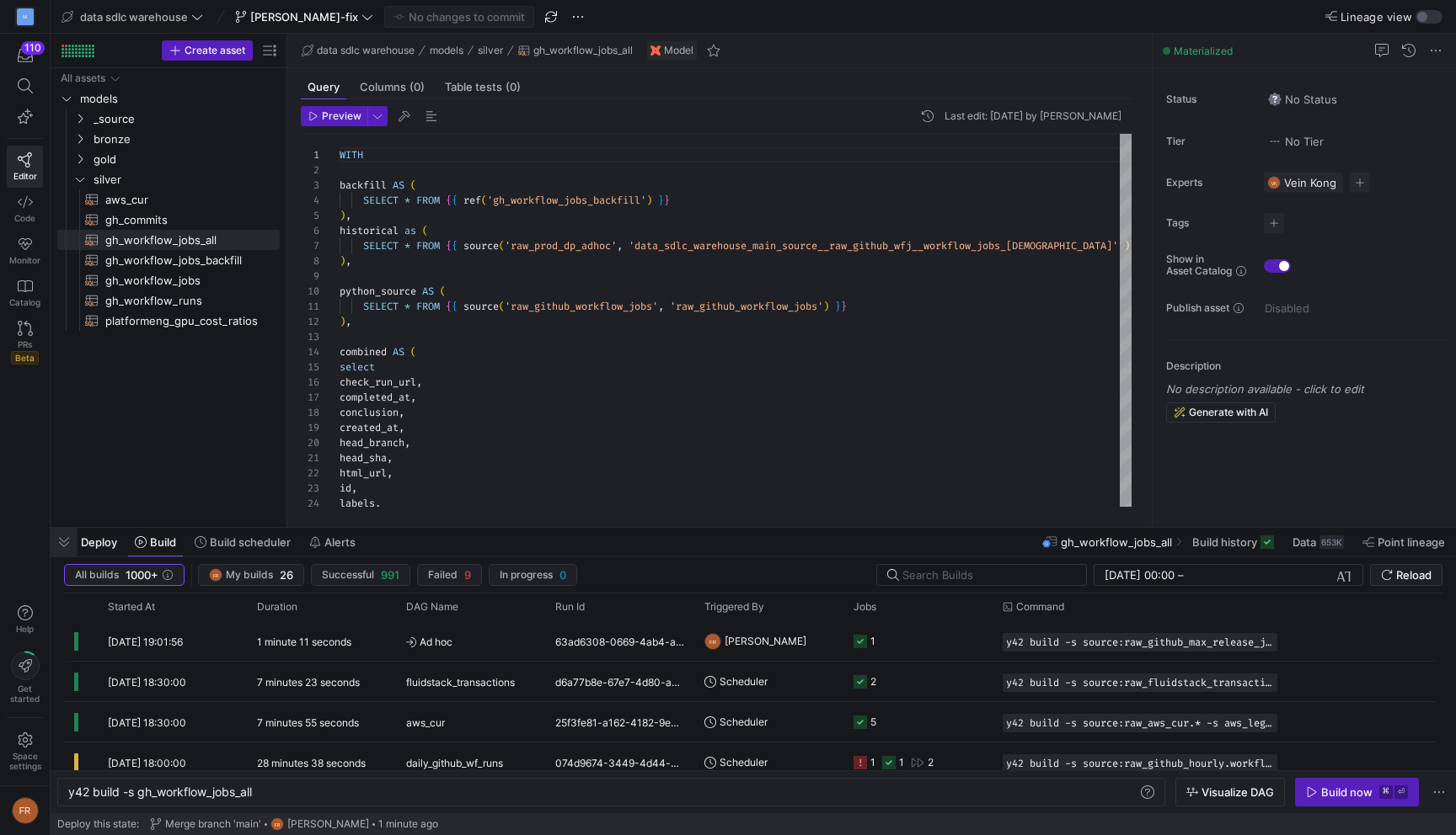
click at [56, 543] on span "button" at bounding box center [63, 542] width 27 height 29
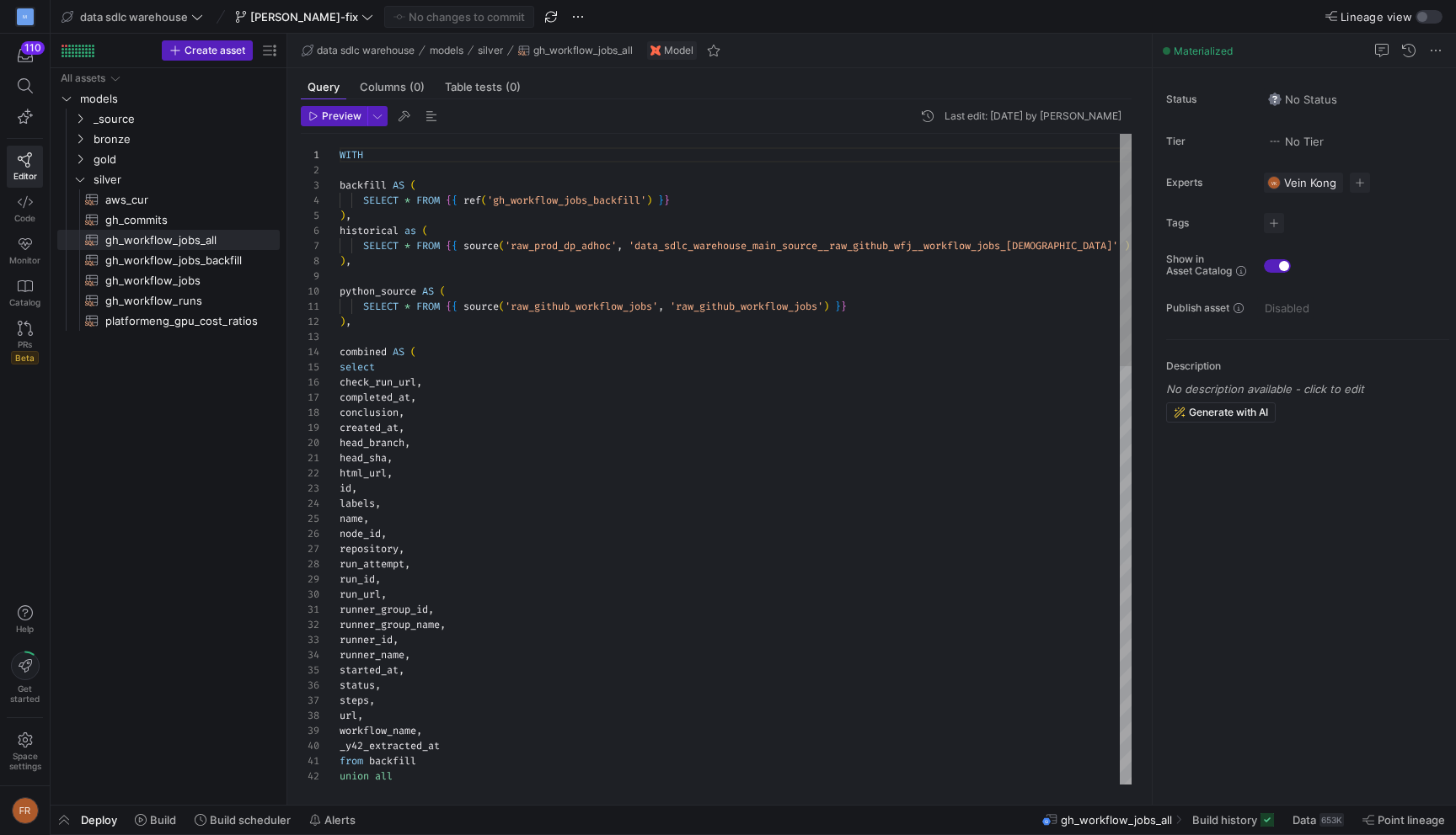
click at [145, 124] on span "_source" at bounding box center [164, 119] width 143 height 19
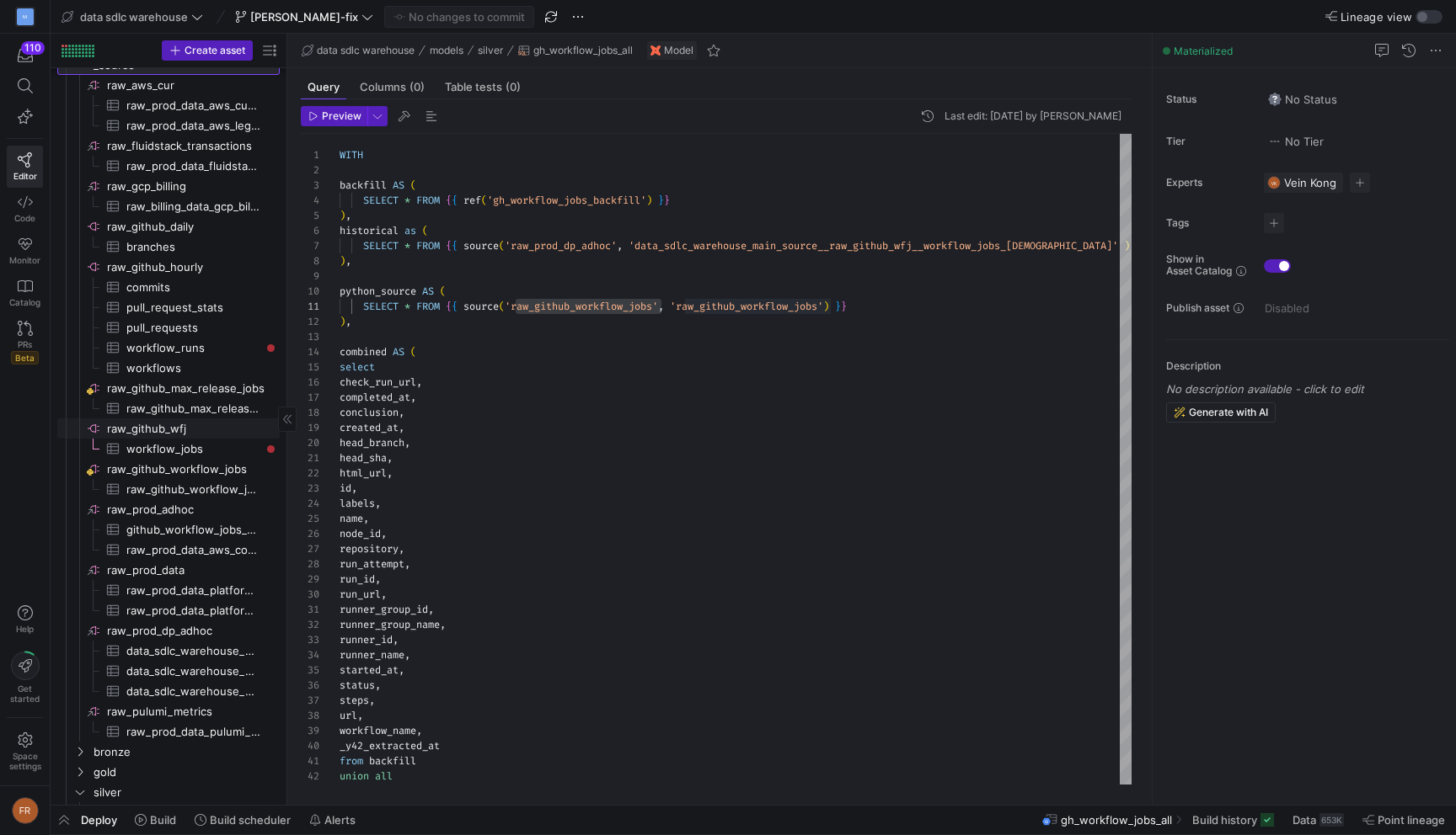
scroll to position [68, 0]
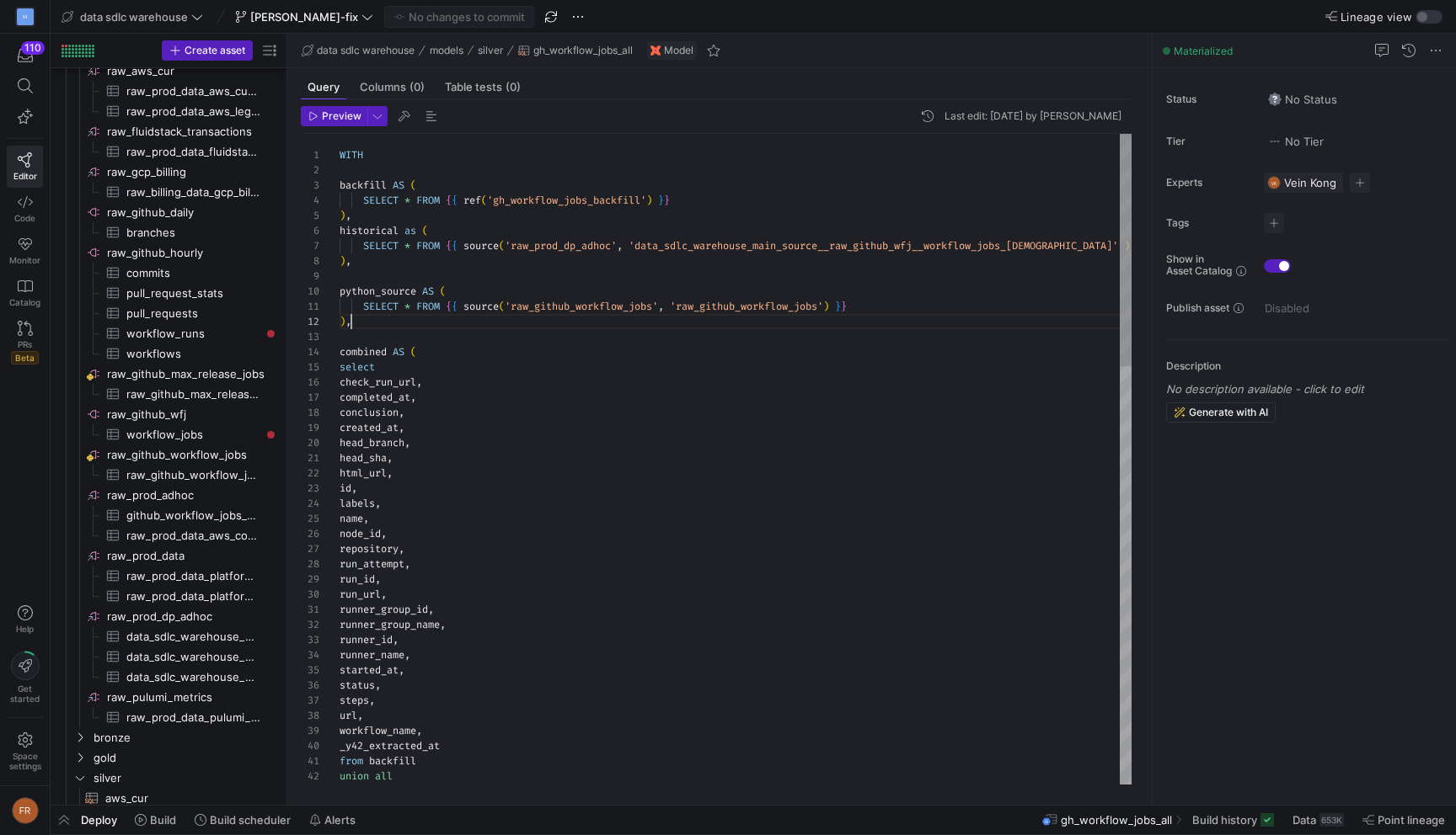
click at [632, 306] on div at bounding box center [728, 417] width 1456 height 835
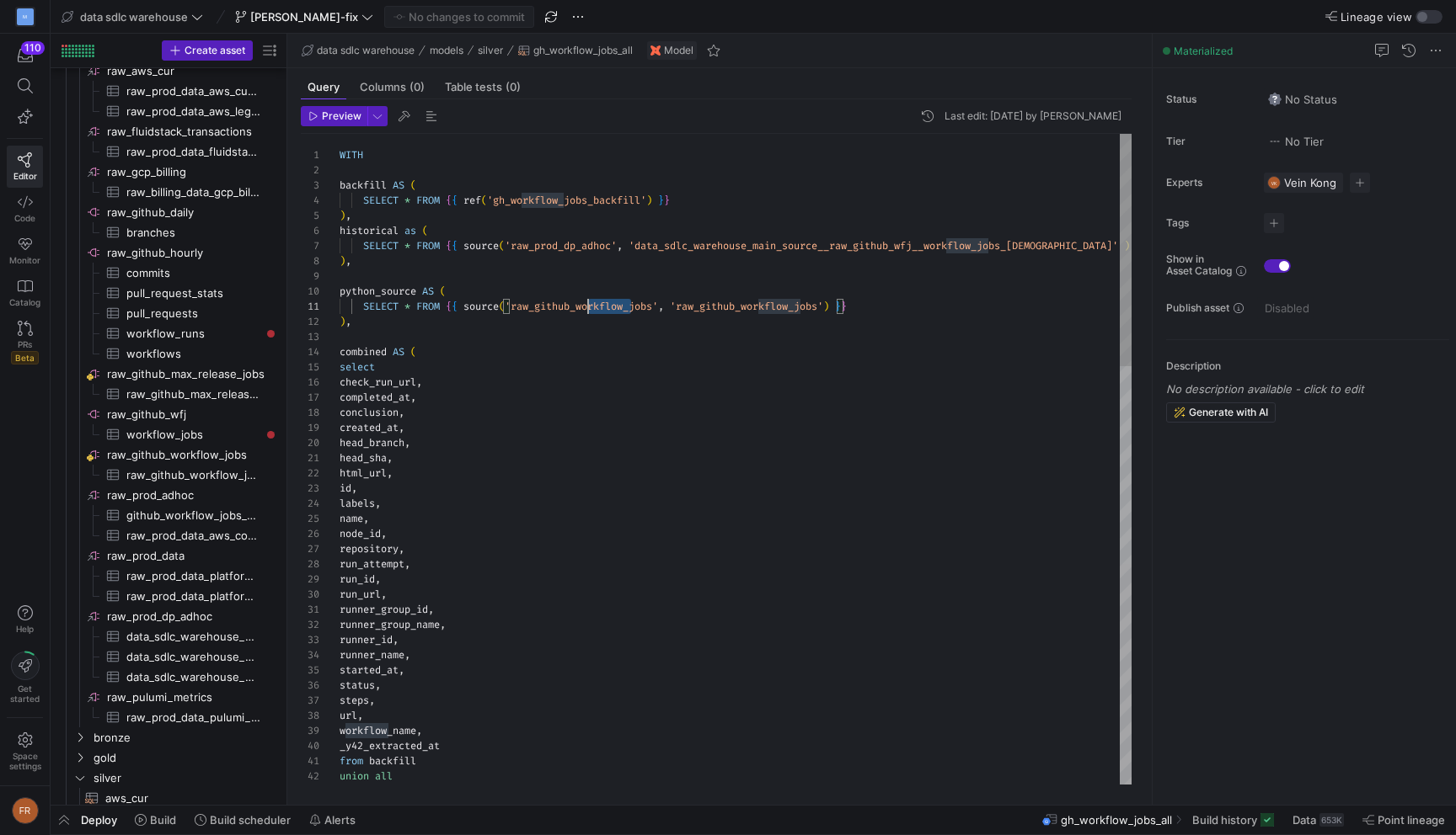
drag, startPoint x: 631, startPoint y: 306, endPoint x: 583, endPoint y: 306, distance: 48.0
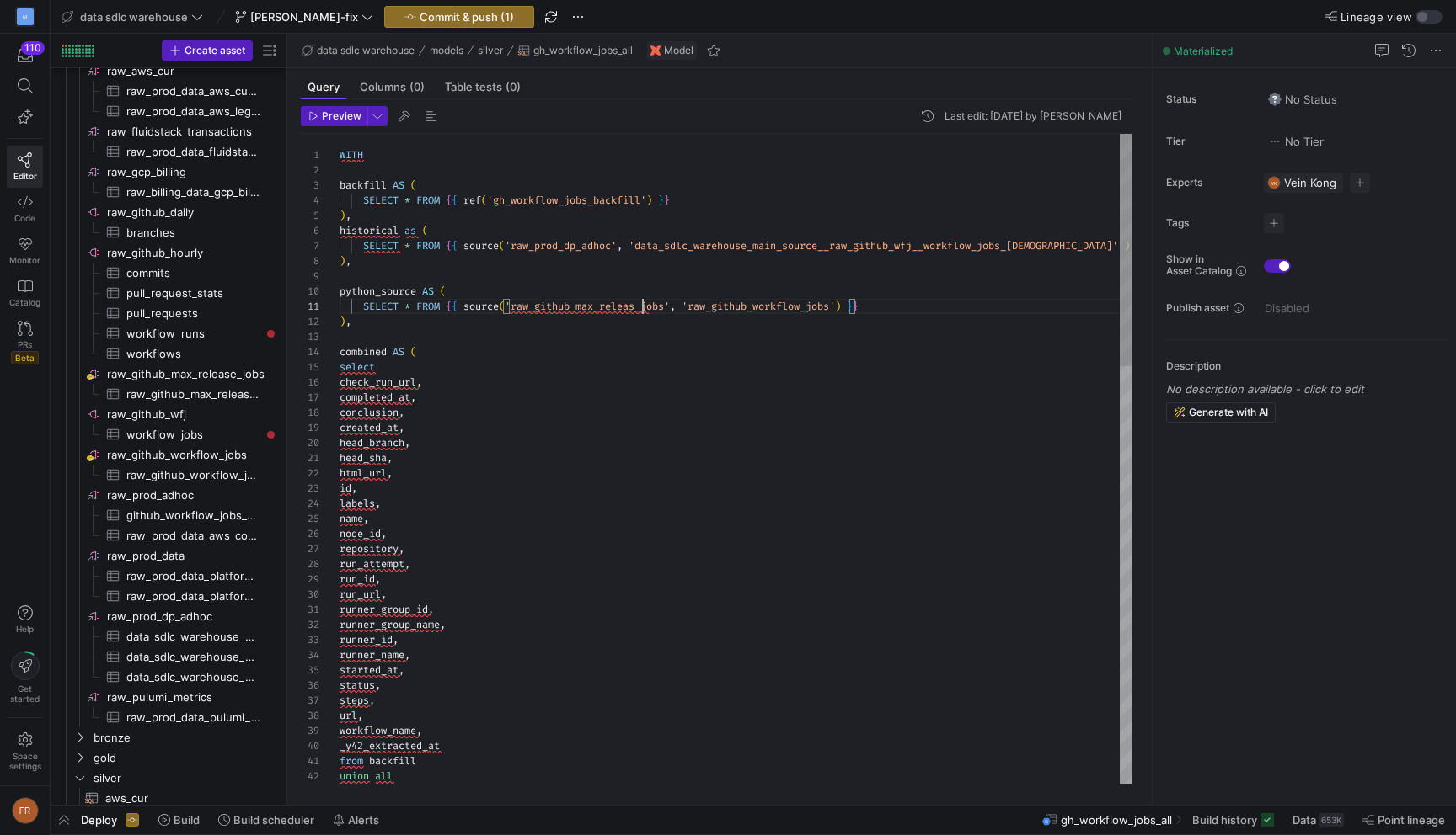
scroll to position [0, 309]
drag, startPoint x: 817, startPoint y: 305, endPoint x: 772, endPoint y: 305, distance: 45.0
type textarea "SELECT * FROM {{ source('raw_github_max_release_jobs', 'raw_github_max_release_…"
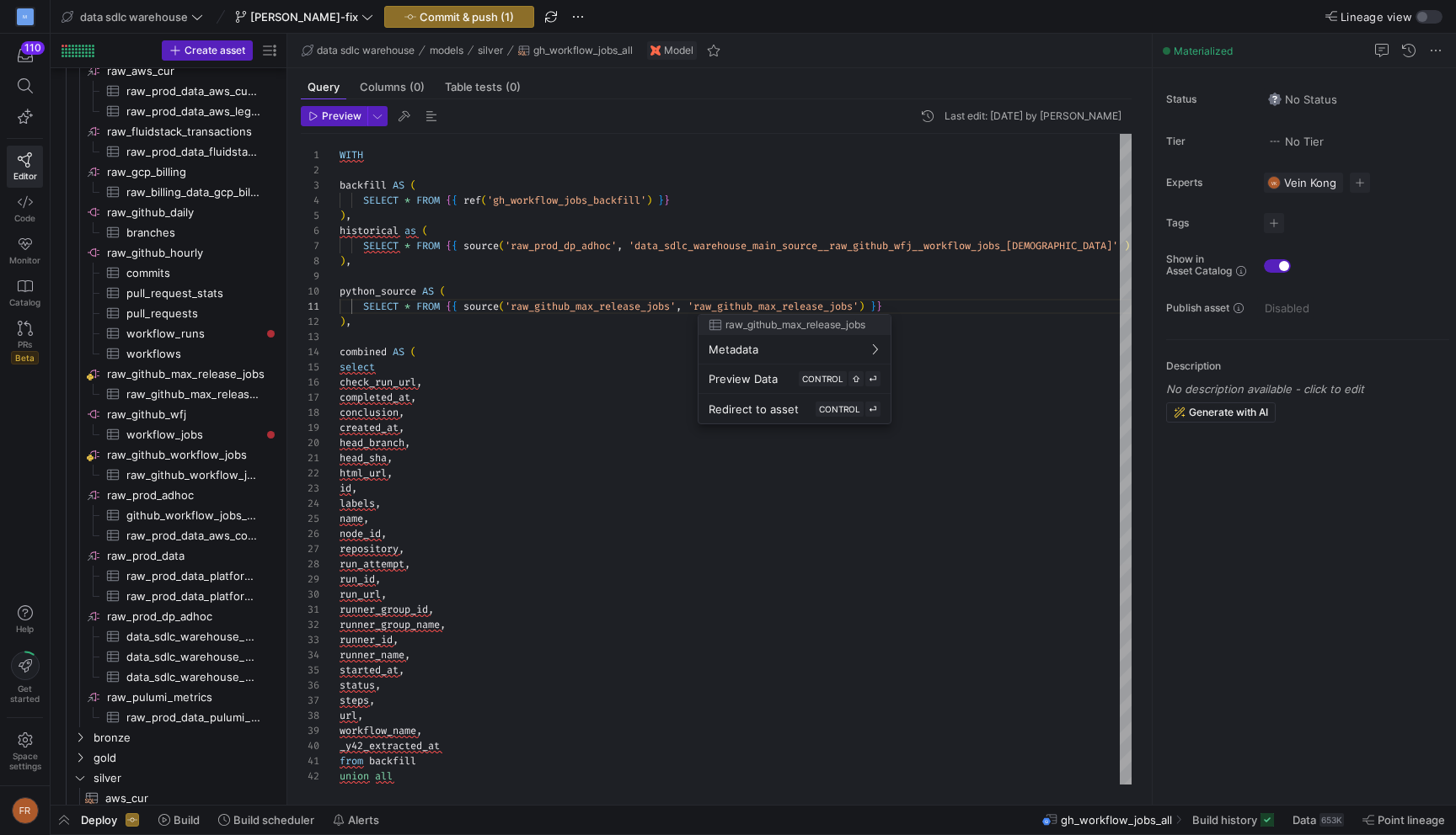
click at [669, 289] on div at bounding box center [728, 417] width 1456 height 835
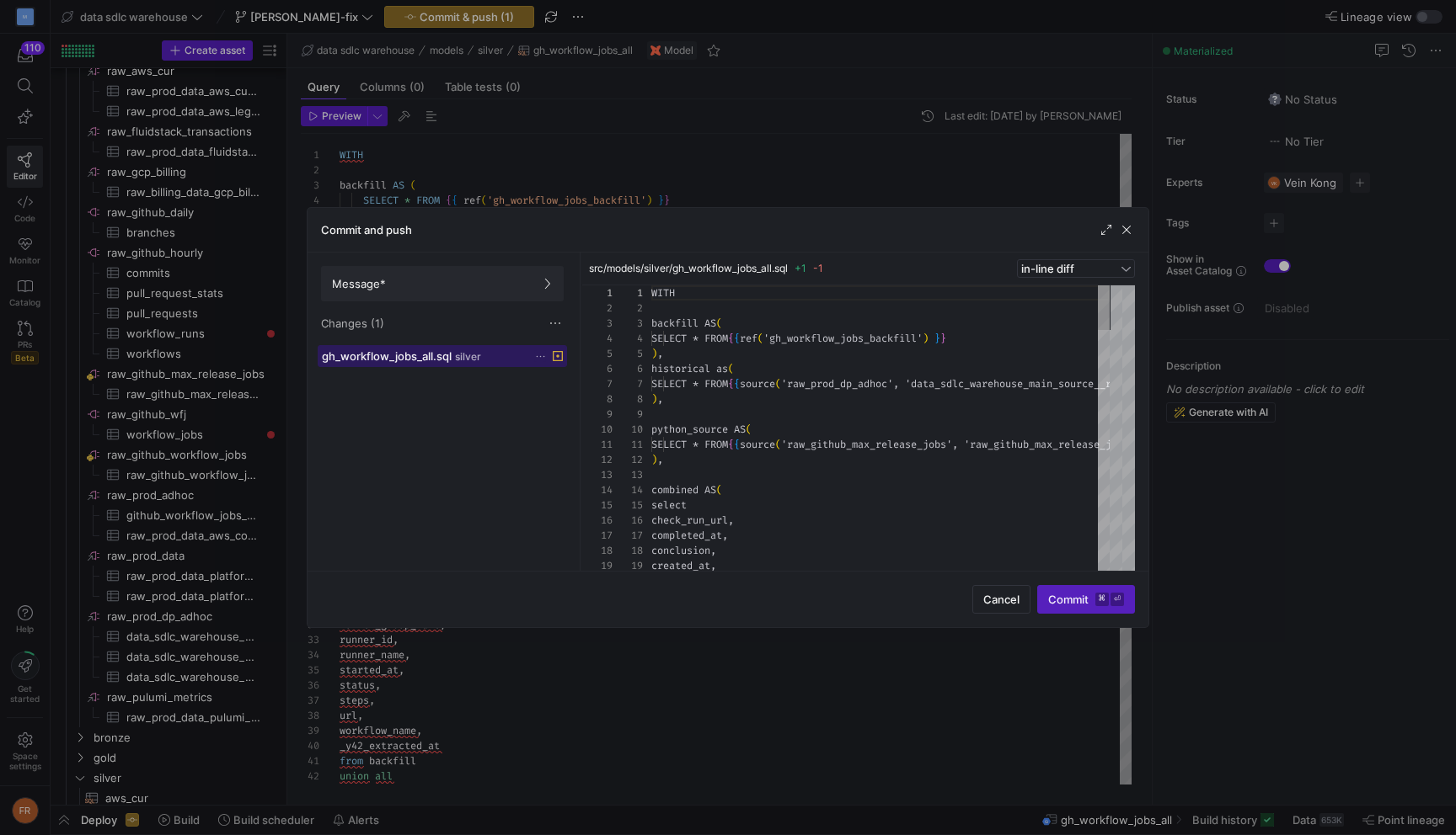
click at [481, 362] on div "gh_workflow_jobs_all.sql silver" at bounding box center [424, 356] width 204 height 14
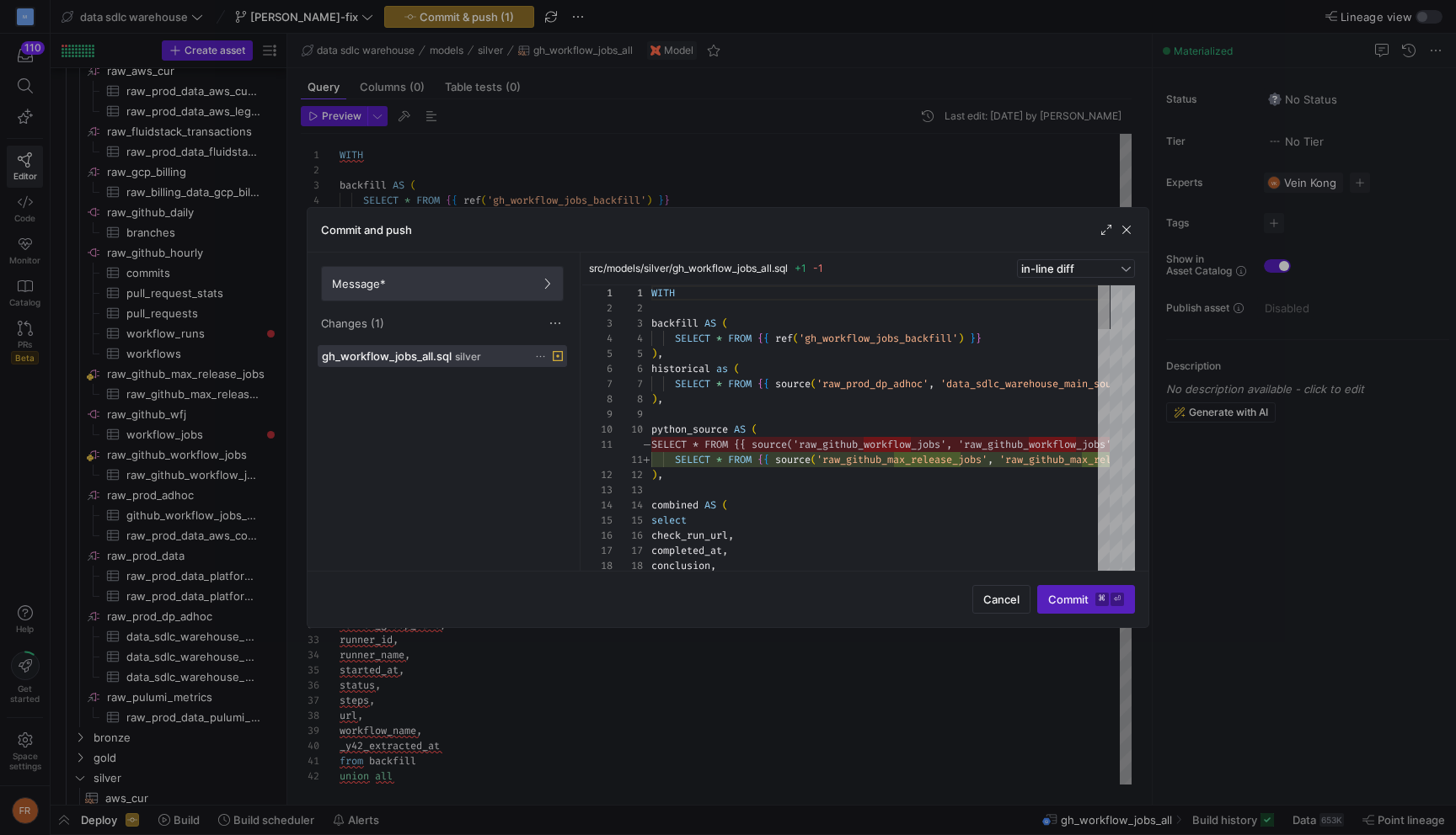
click at [456, 287] on span "Message*" at bounding box center [441, 284] width 221 height 14
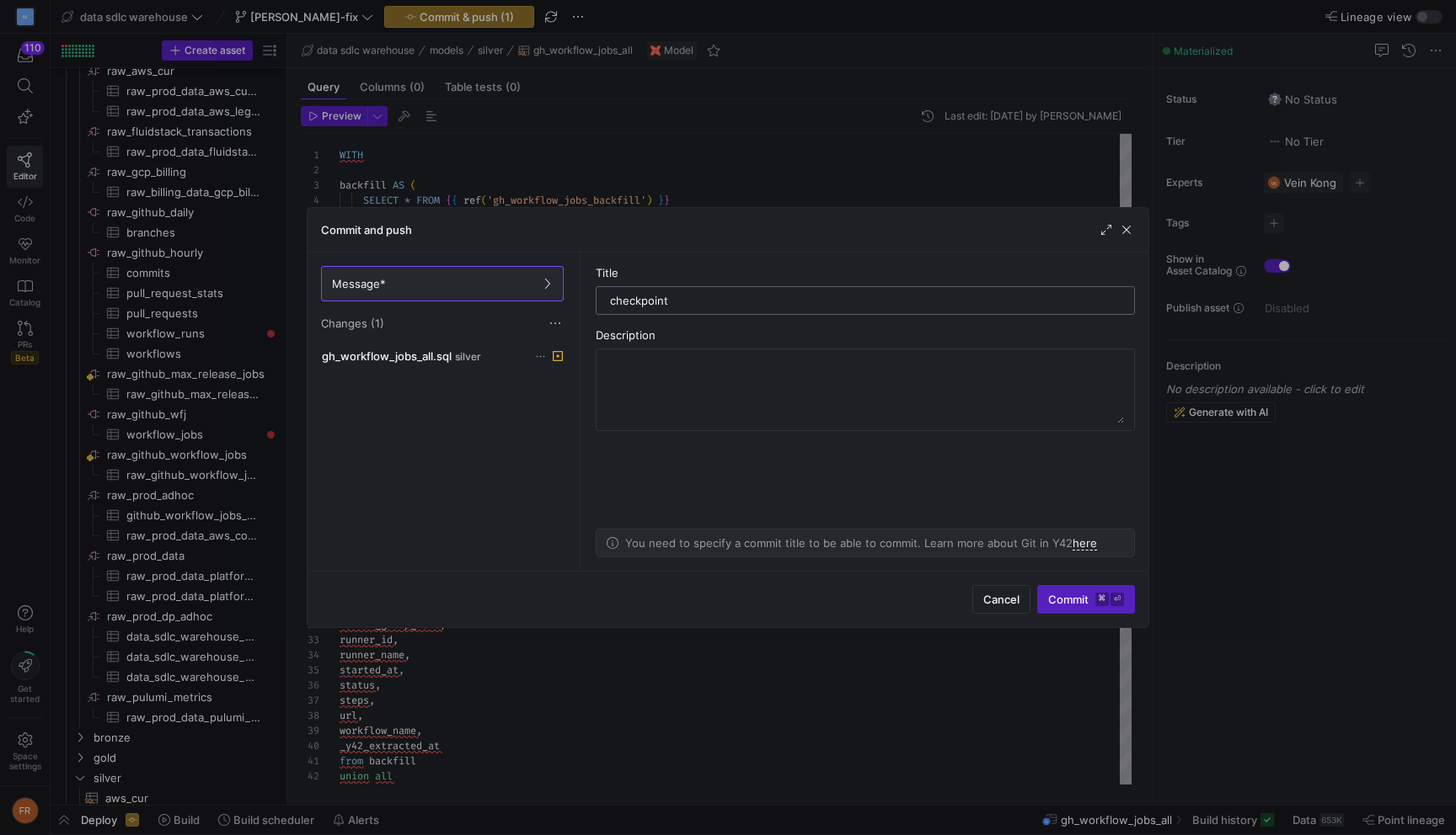
click at [702, 290] on div "checkpoint" at bounding box center [866, 300] width 511 height 27
click at [702, 300] on input "checkpoint" at bounding box center [866, 301] width 511 height 14
type input "change source"
click at [753, 404] on textarea at bounding box center [866, 390] width 518 height 67
click at [1077, 602] on span "Commit ⌘ ⏎" at bounding box center [1086, 600] width 76 height 14
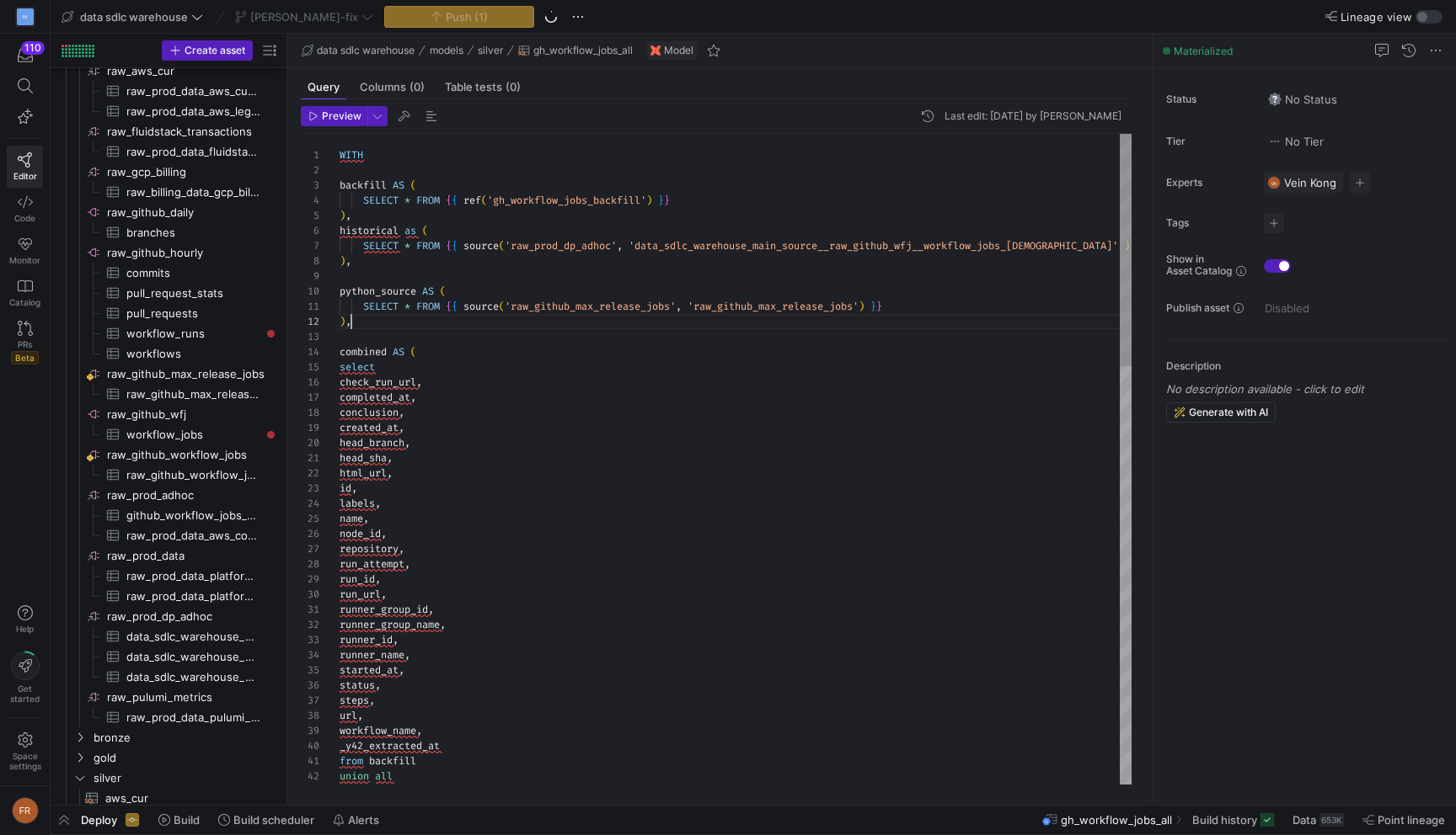
scroll to position [16, 11]
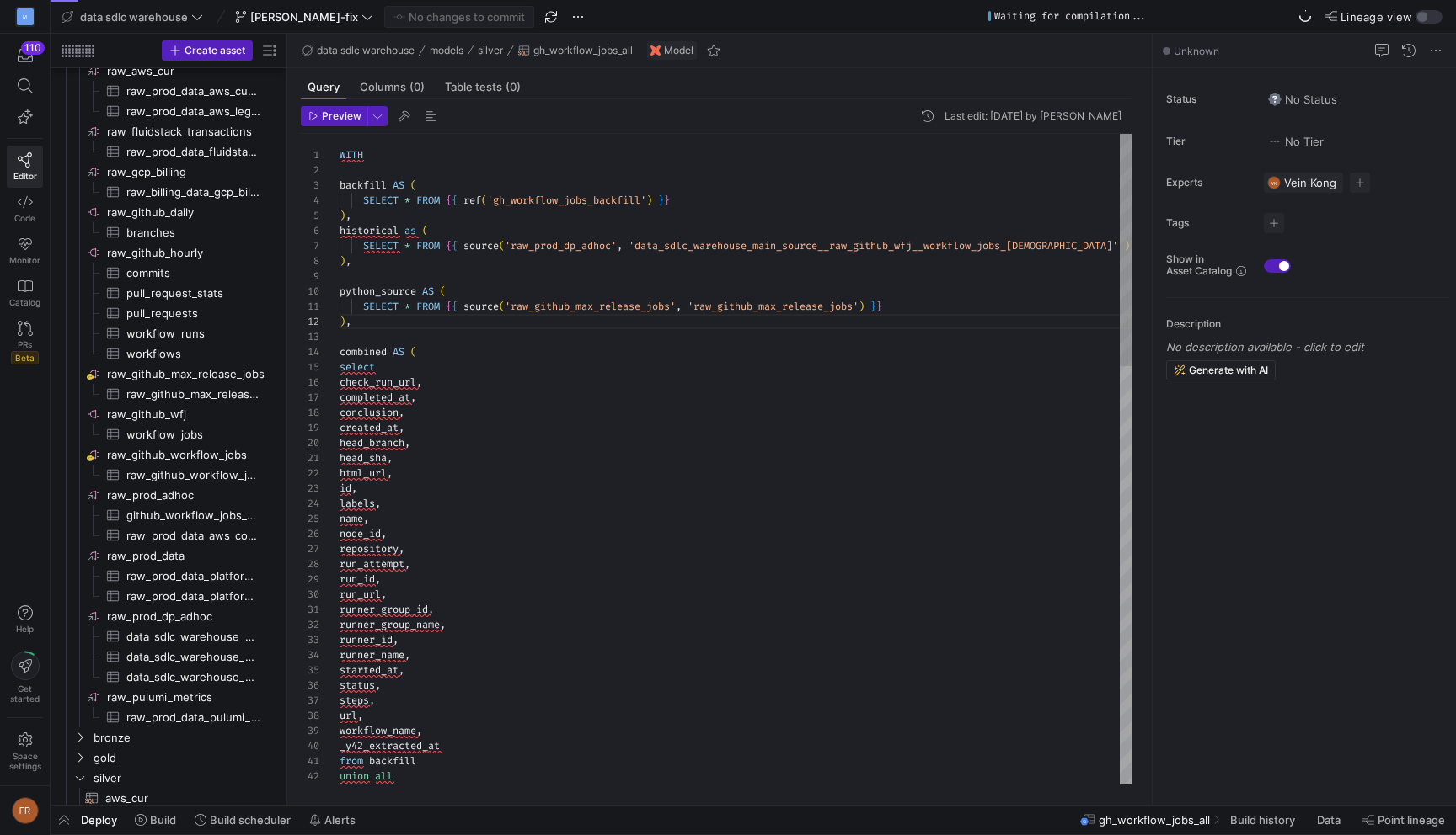
drag, startPoint x: 288, startPoint y: 363, endPoint x: 317, endPoint y: 363, distance: 29.0
click at [317, 363] on div "Preview Last edit: Monday 22 September 2025 by fazal rehman 1 2 3 4 5 6 7 8 9 1…" at bounding box center [716, 446] width 858 height 692
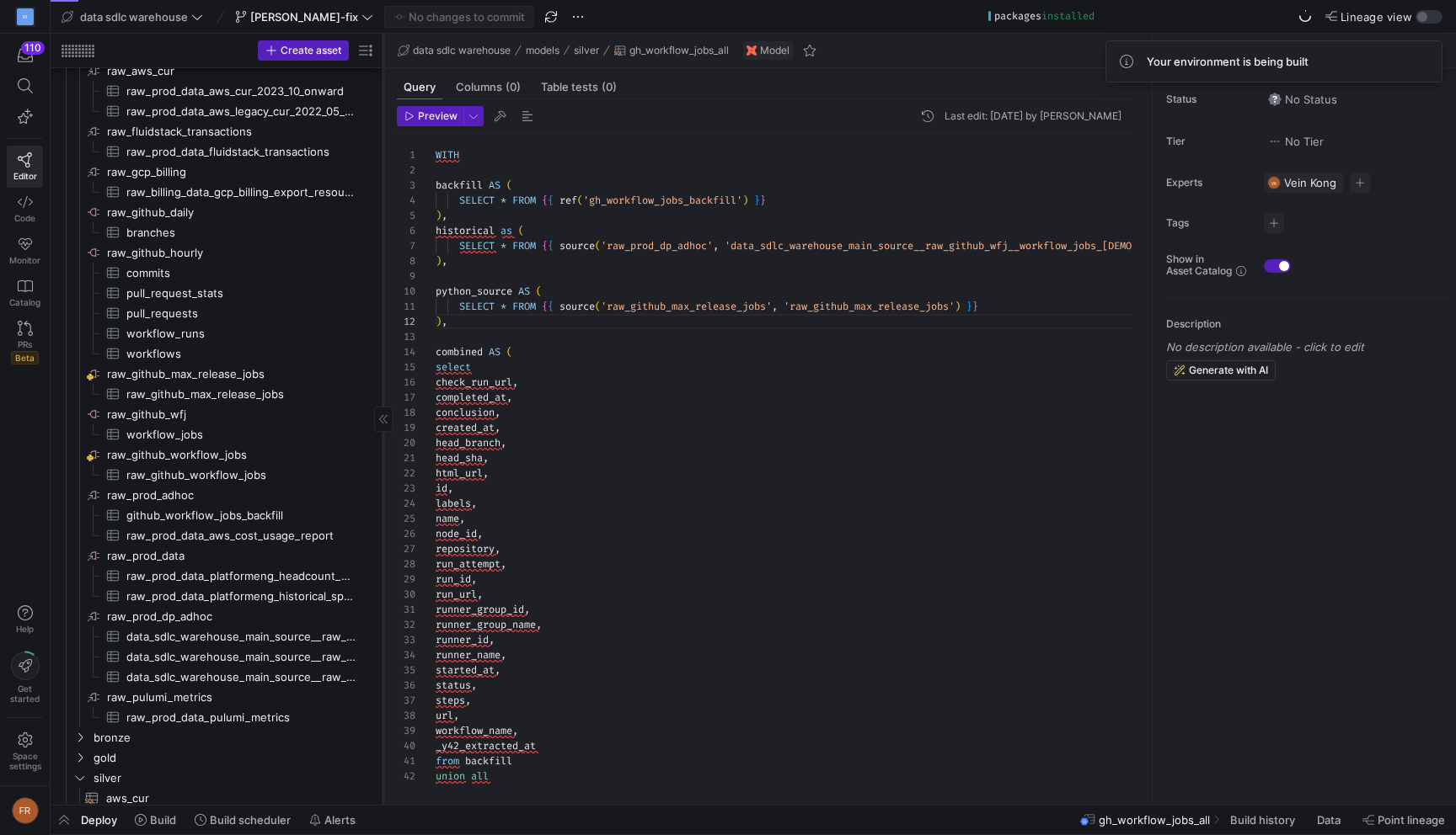
scroll to position [16, 12]
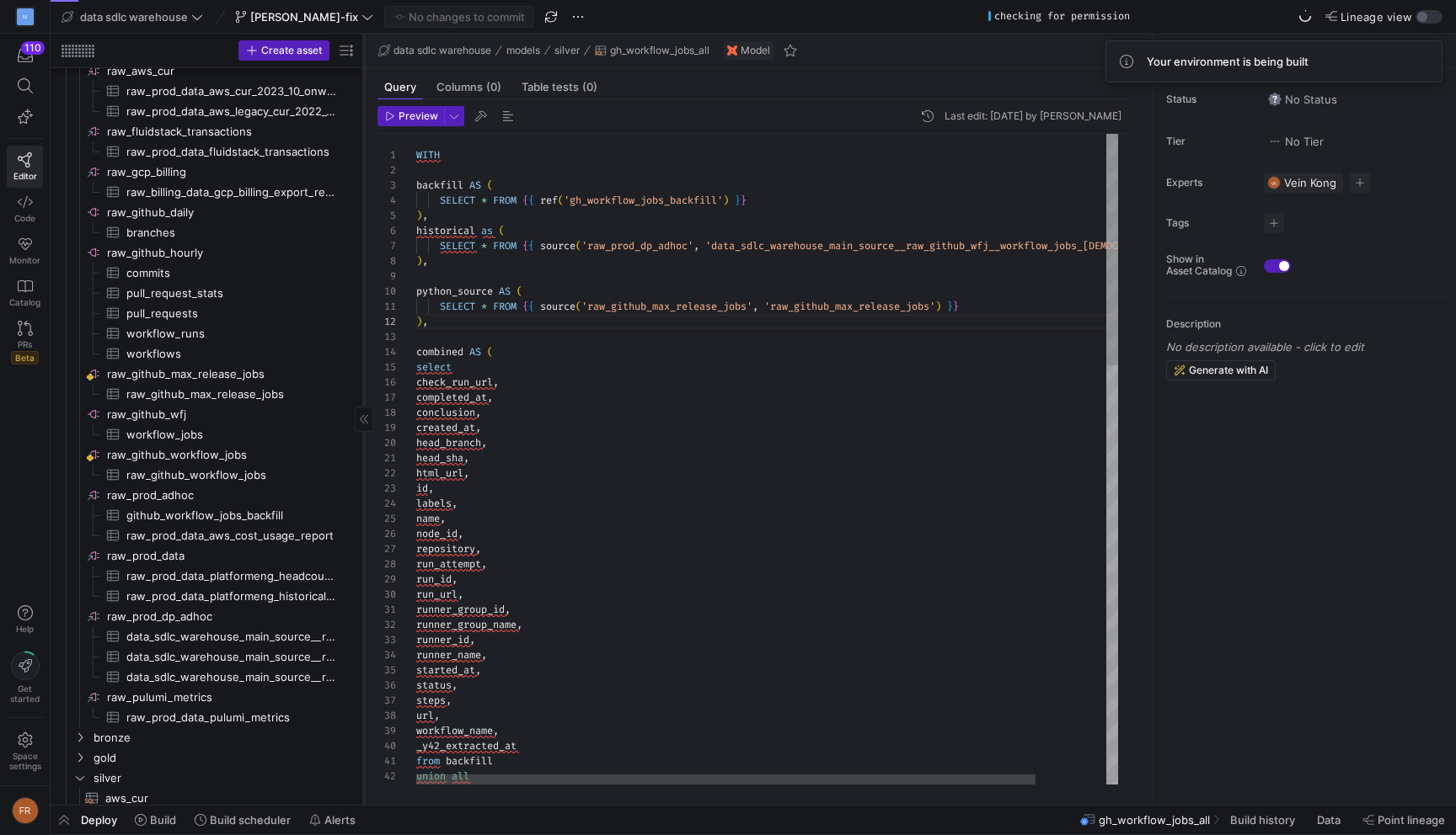
drag, startPoint x: 287, startPoint y: 366, endPoint x: 356, endPoint y: 364, distance: 69.0
click at [363, 364] on div at bounding box center [363, 419] width 1 height 771
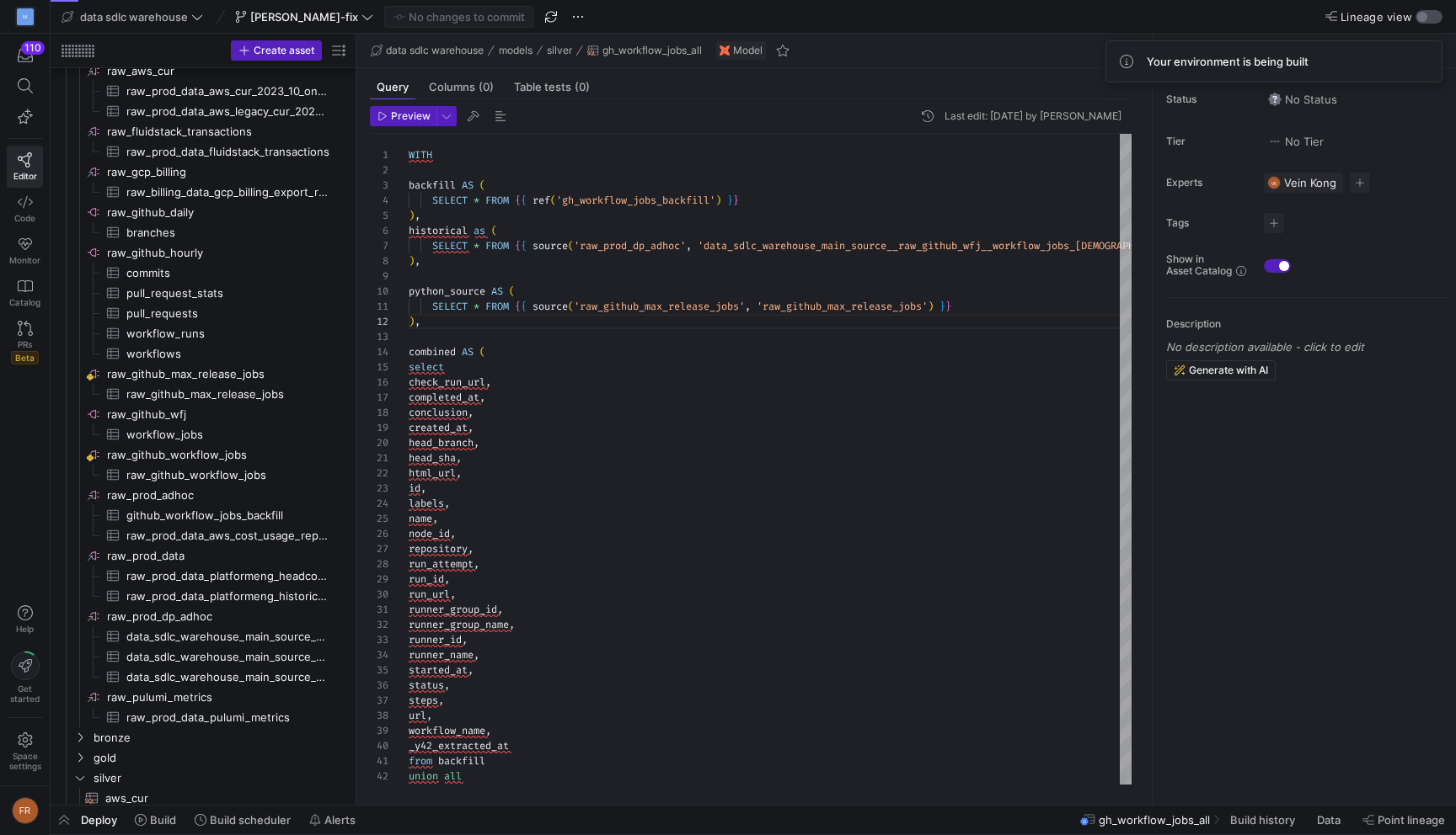
click at [1424, 18] on div "button" at bounding box center [1422, 17] width 10 height 10
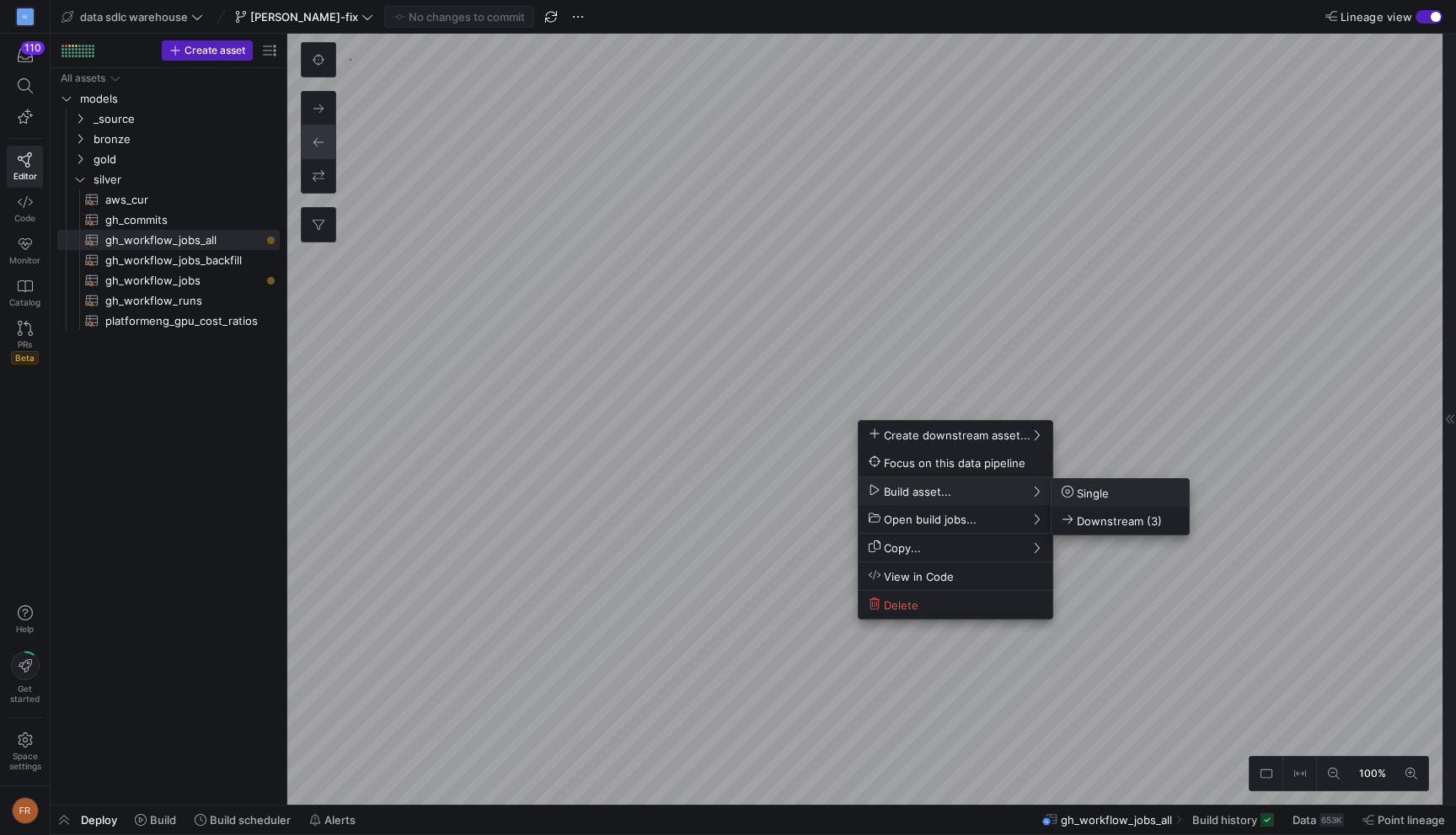
click at [1070, 492] on icon at bounding box center [1067, 492] width 12 height 12
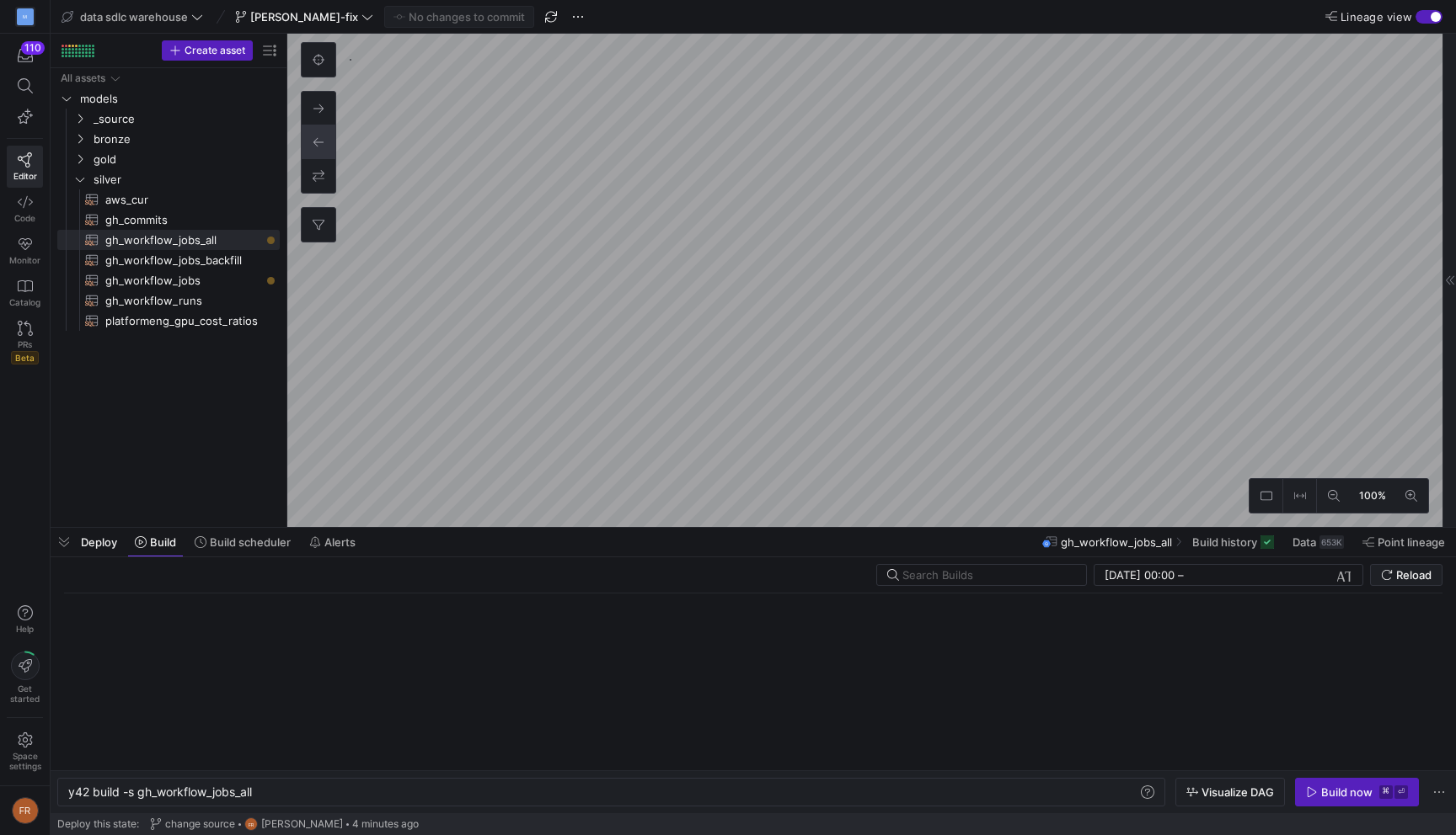
scroll to position [0, 186]
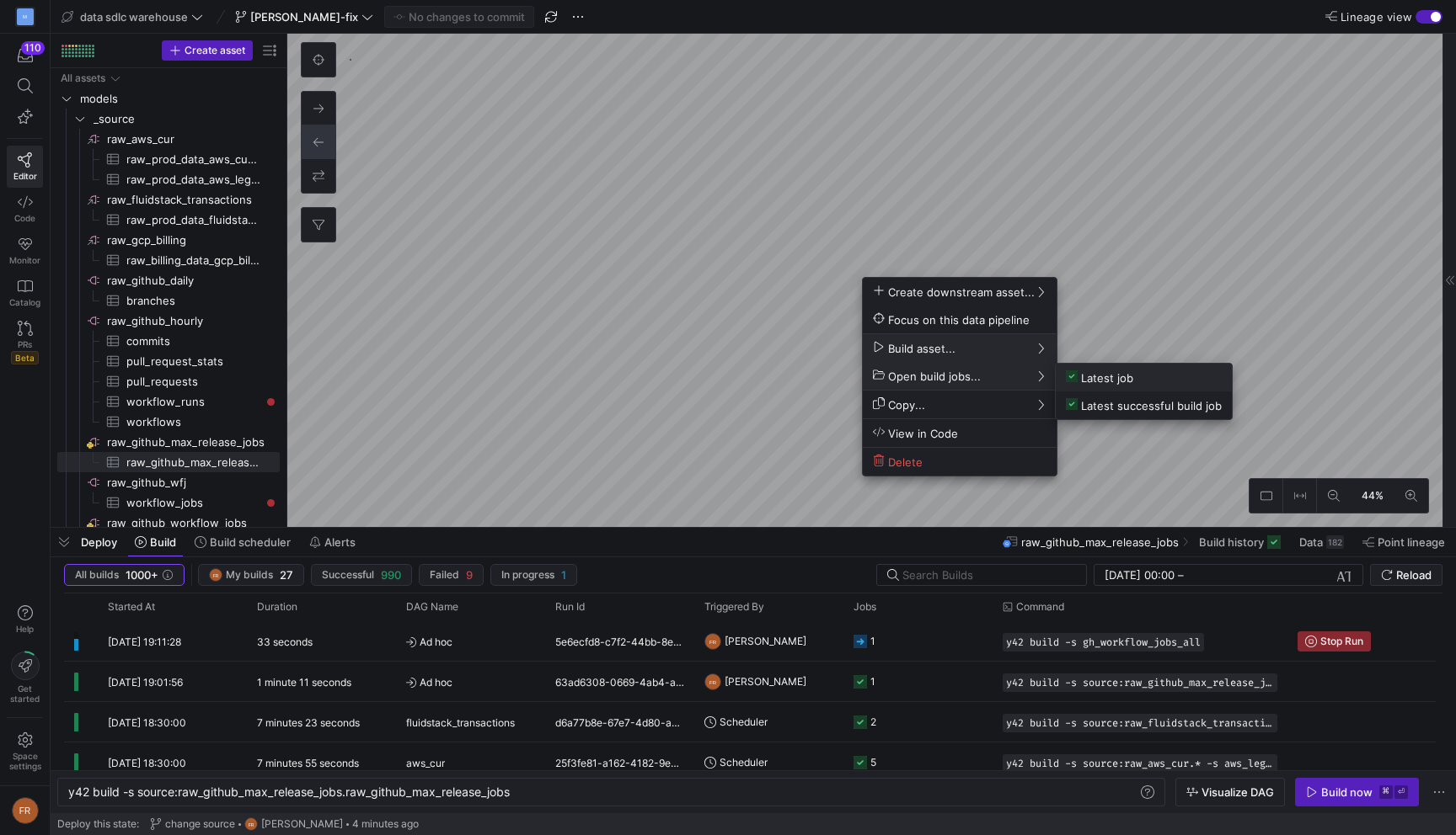
click at [1094, 382] on span "Latest job" at bounding box center [1099, 377] width 68 height 15
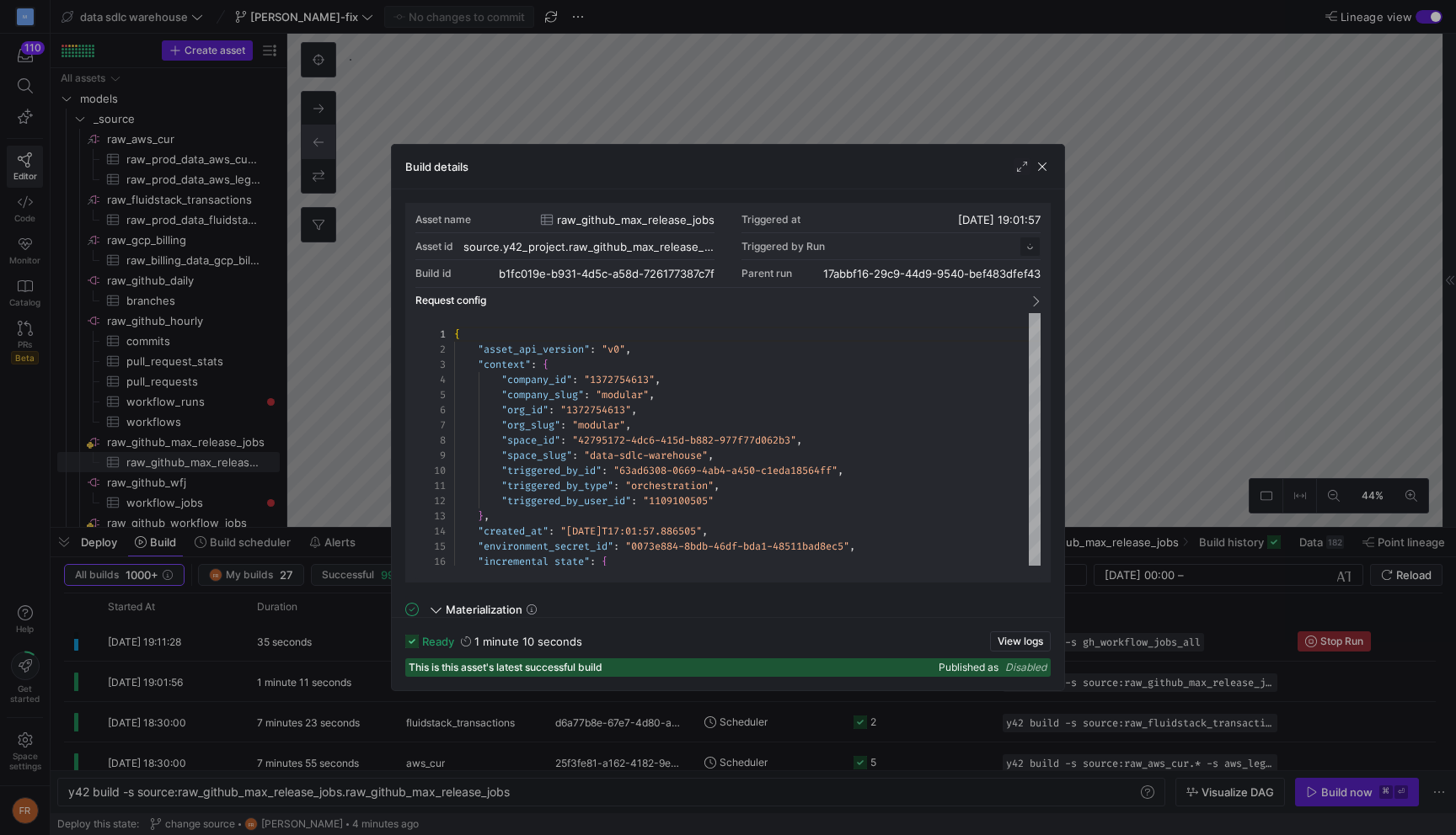
scroll to position [151, 0]
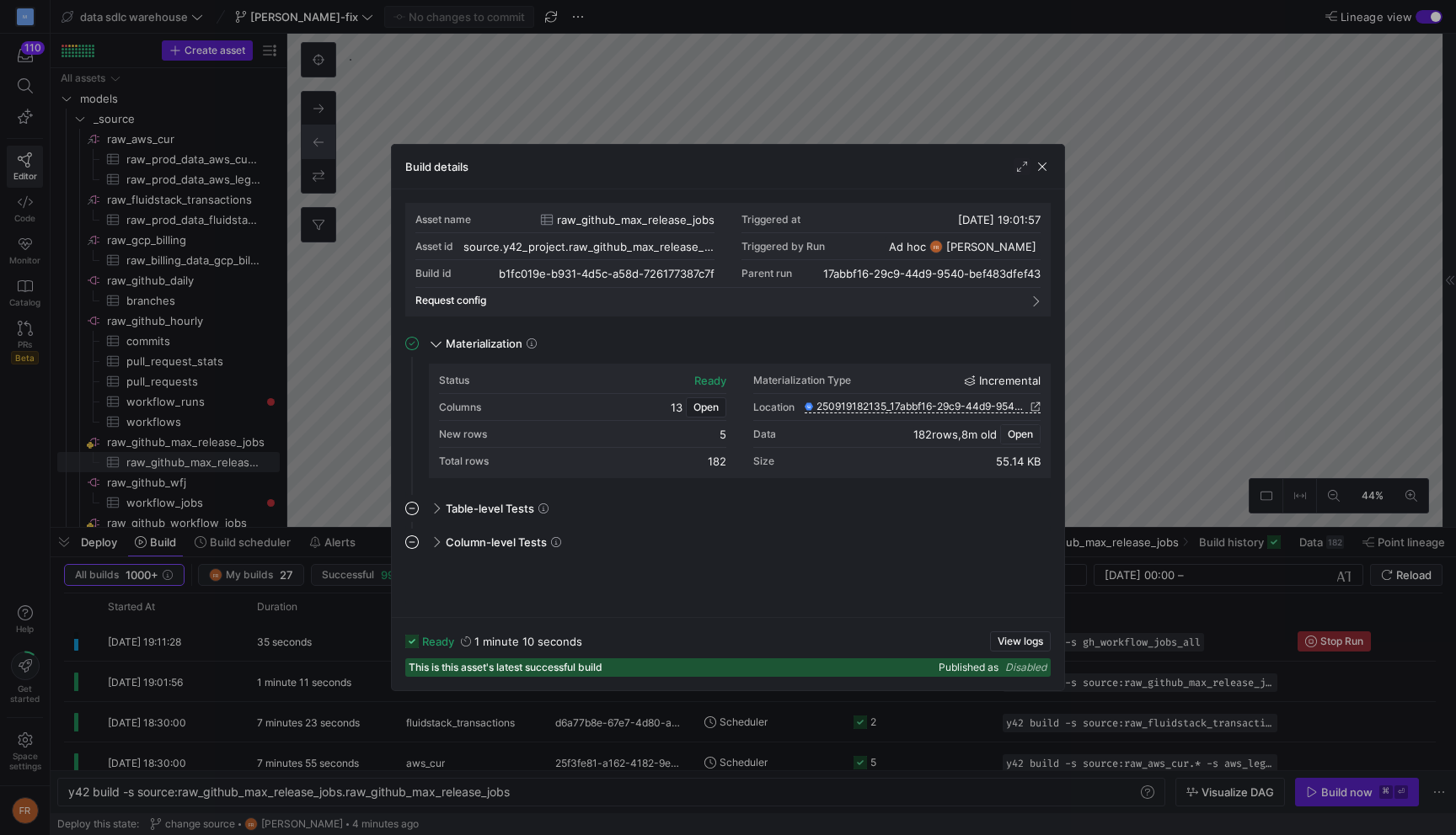
click at [1020, 436] on span "Open" at bounding box center [1020, 434] width 25 height 12
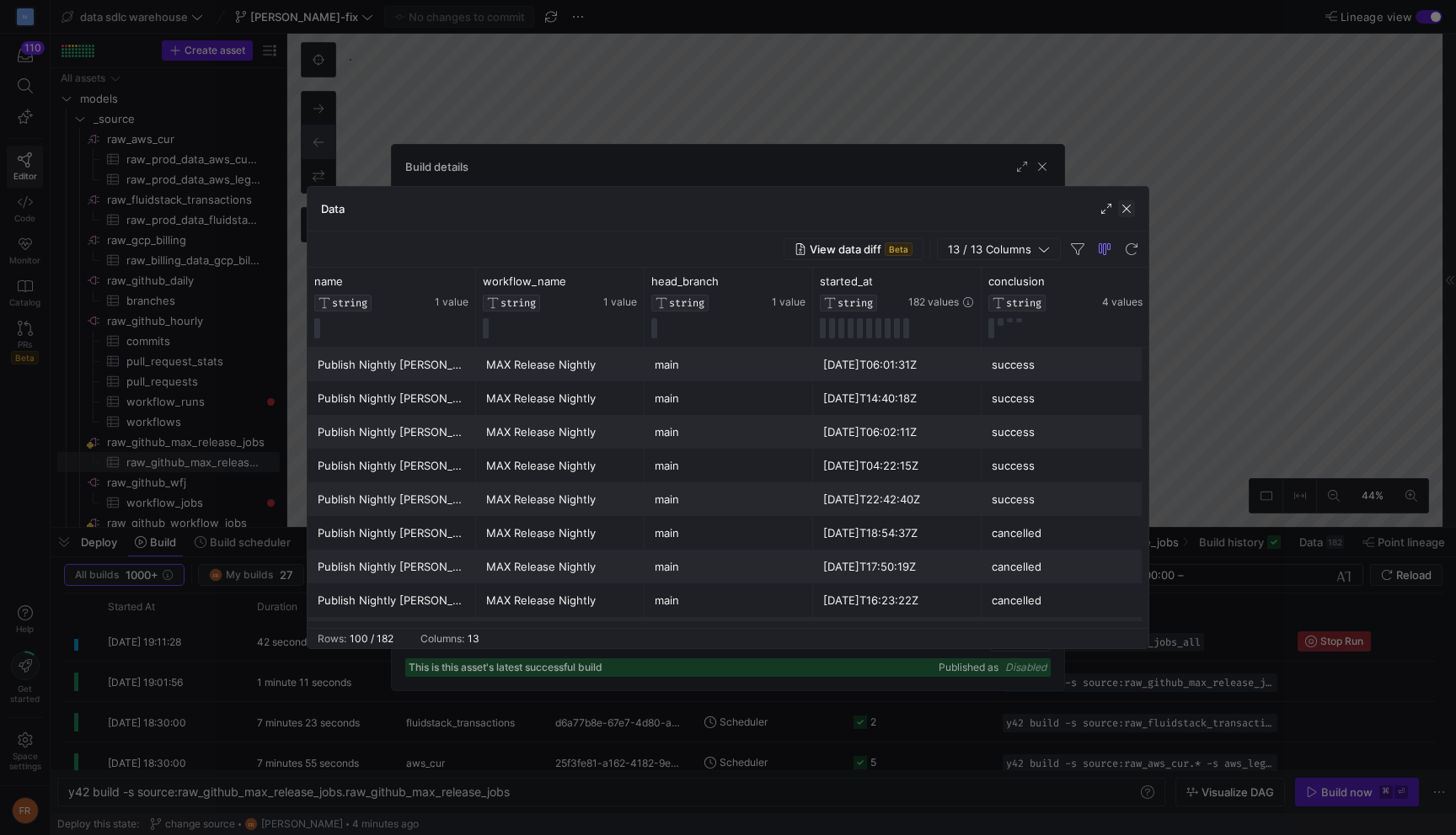
click at [1125, 203] on span "button" at bounding box center [1125, 209] width 16 height 16
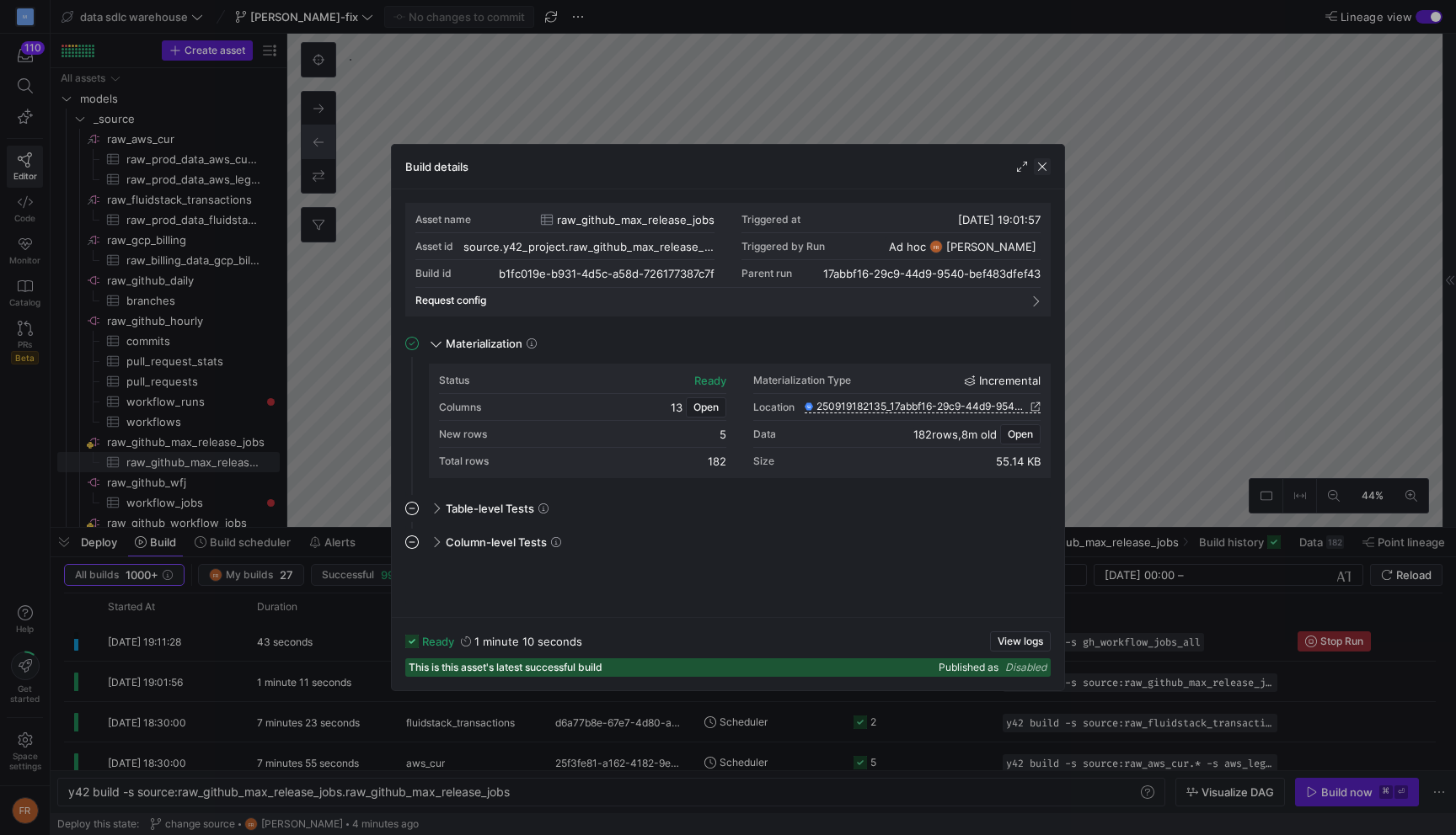
click at [1034, 168] on span "button" at bounding box center [1041, 166] width 16 height 16
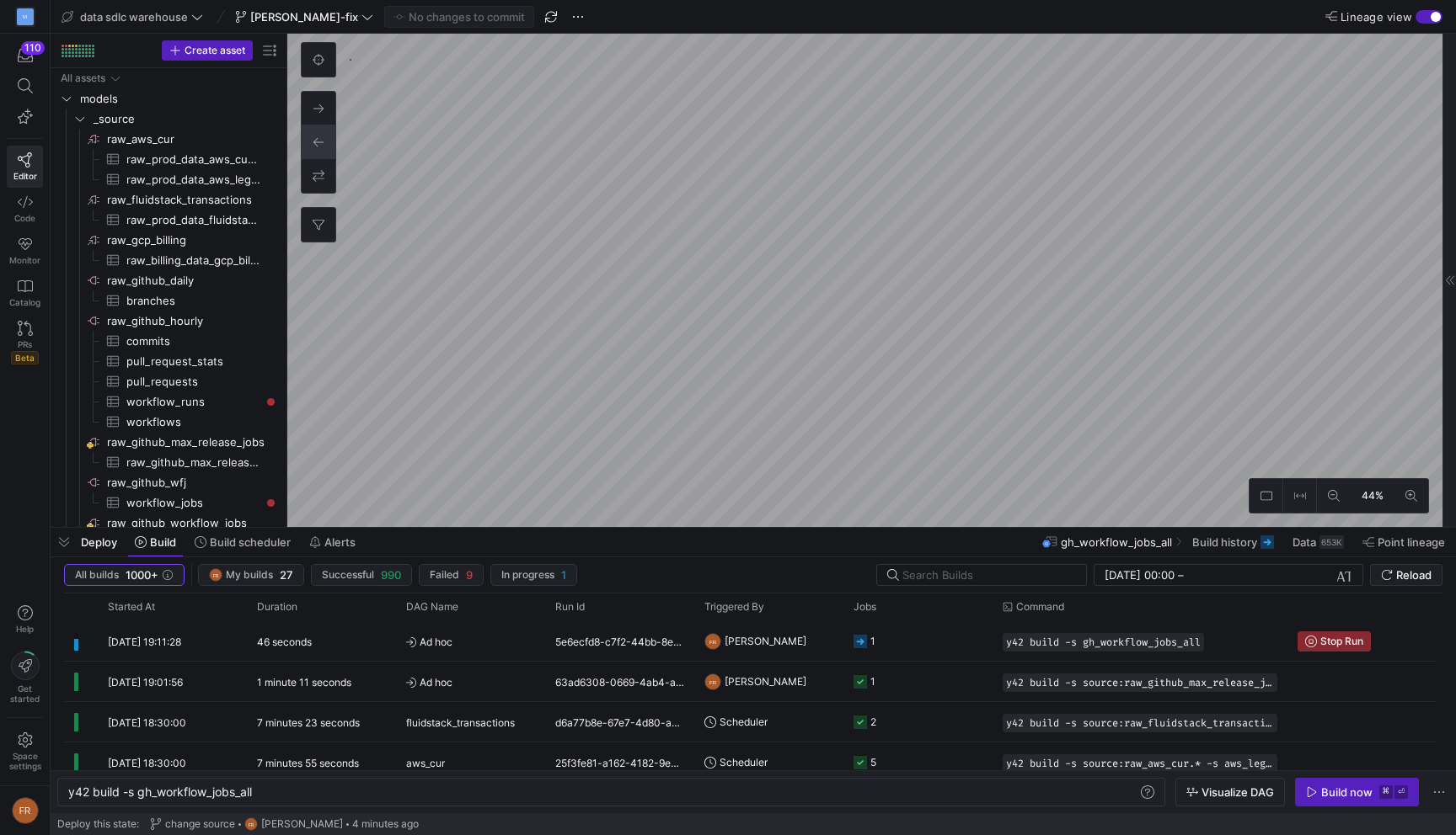
type textarea "y42 build -s gh_workflow_jobs_all"
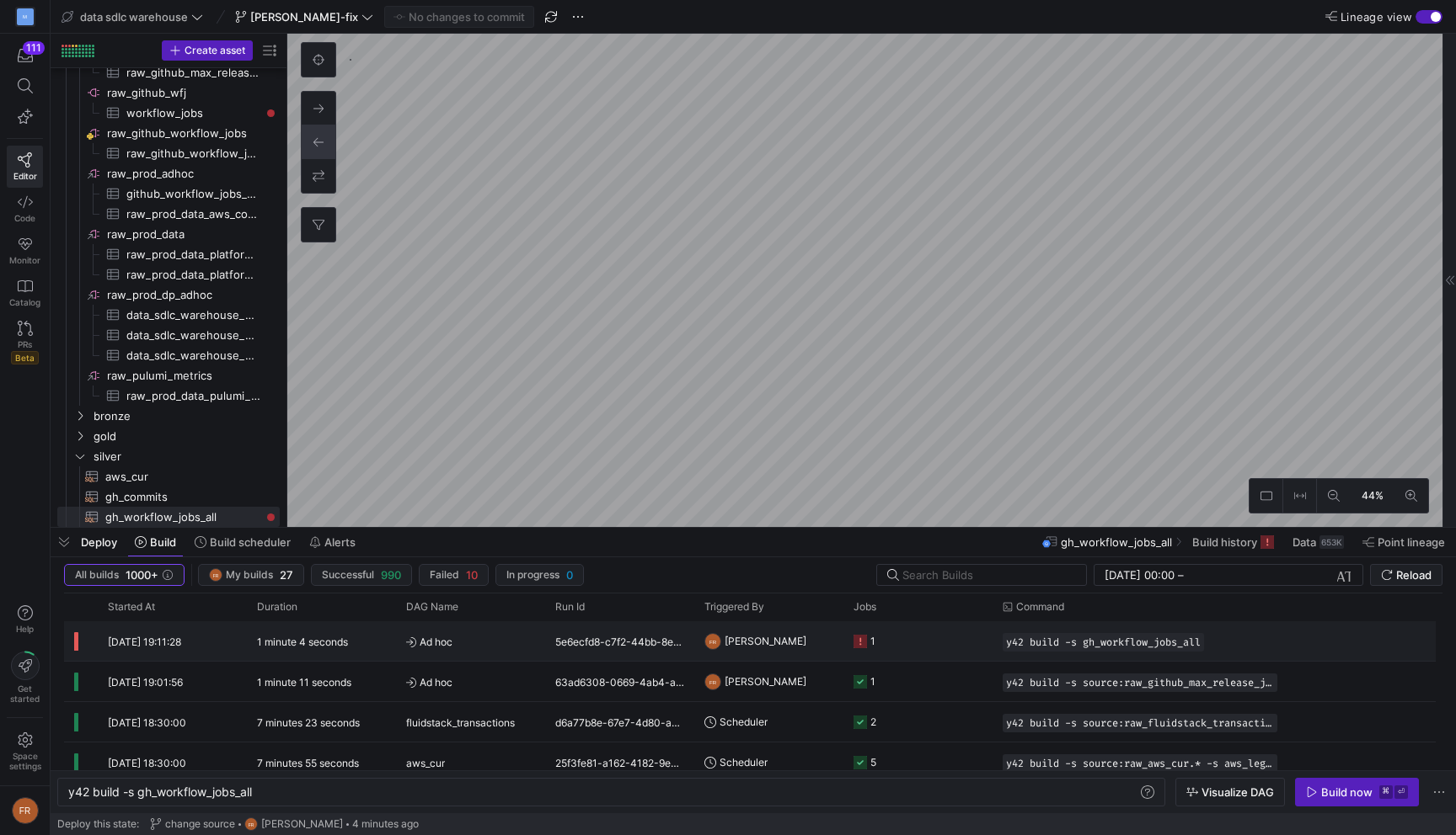
click at [371, 633] on div "1 minute 4 seconds" at bounding box center [321, 641] width 149 height 40
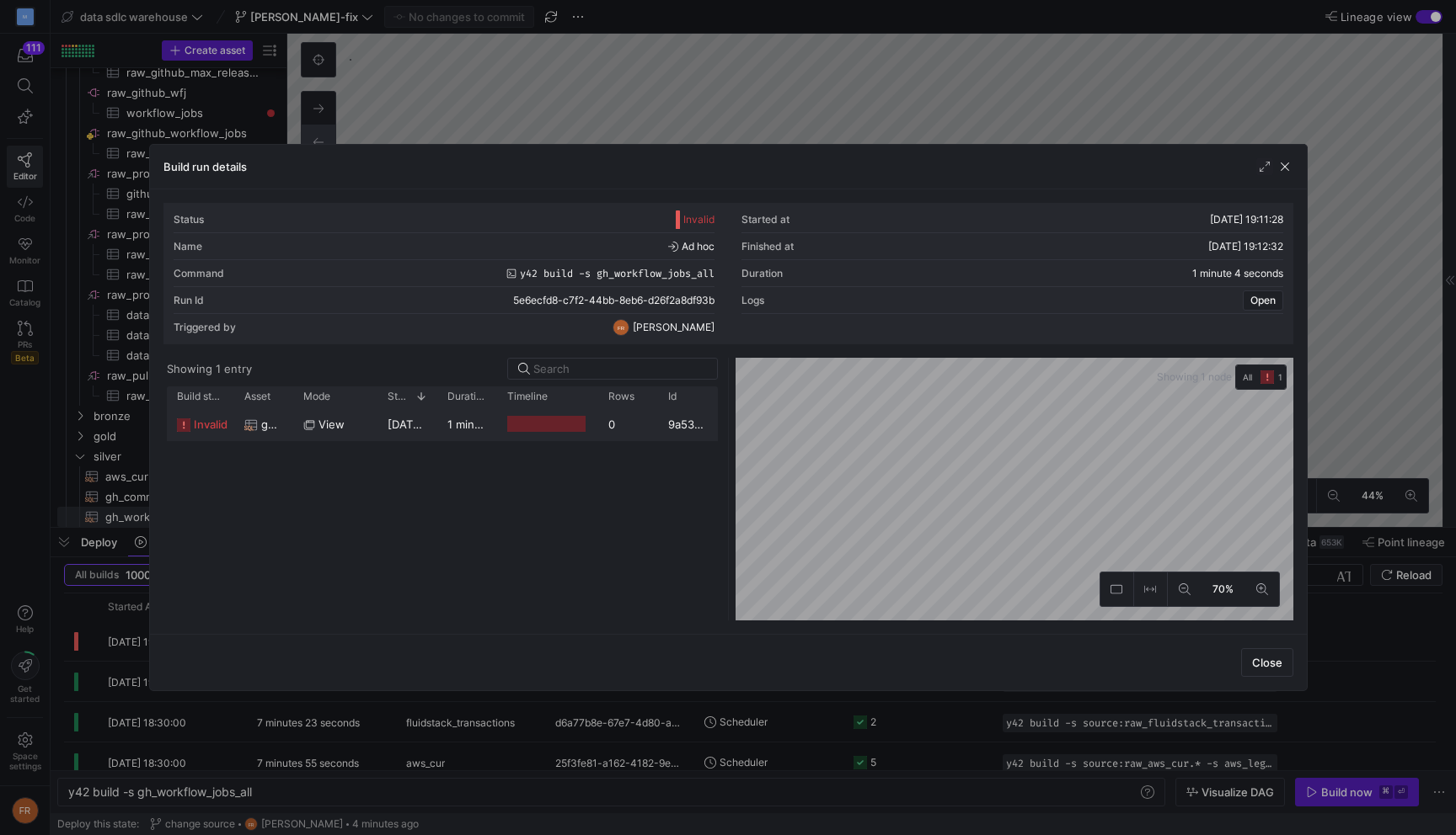
click at [462, 426] on y42-duration "1 minute 2 seconds" at bounding box center [499, 425] width 103 height 14
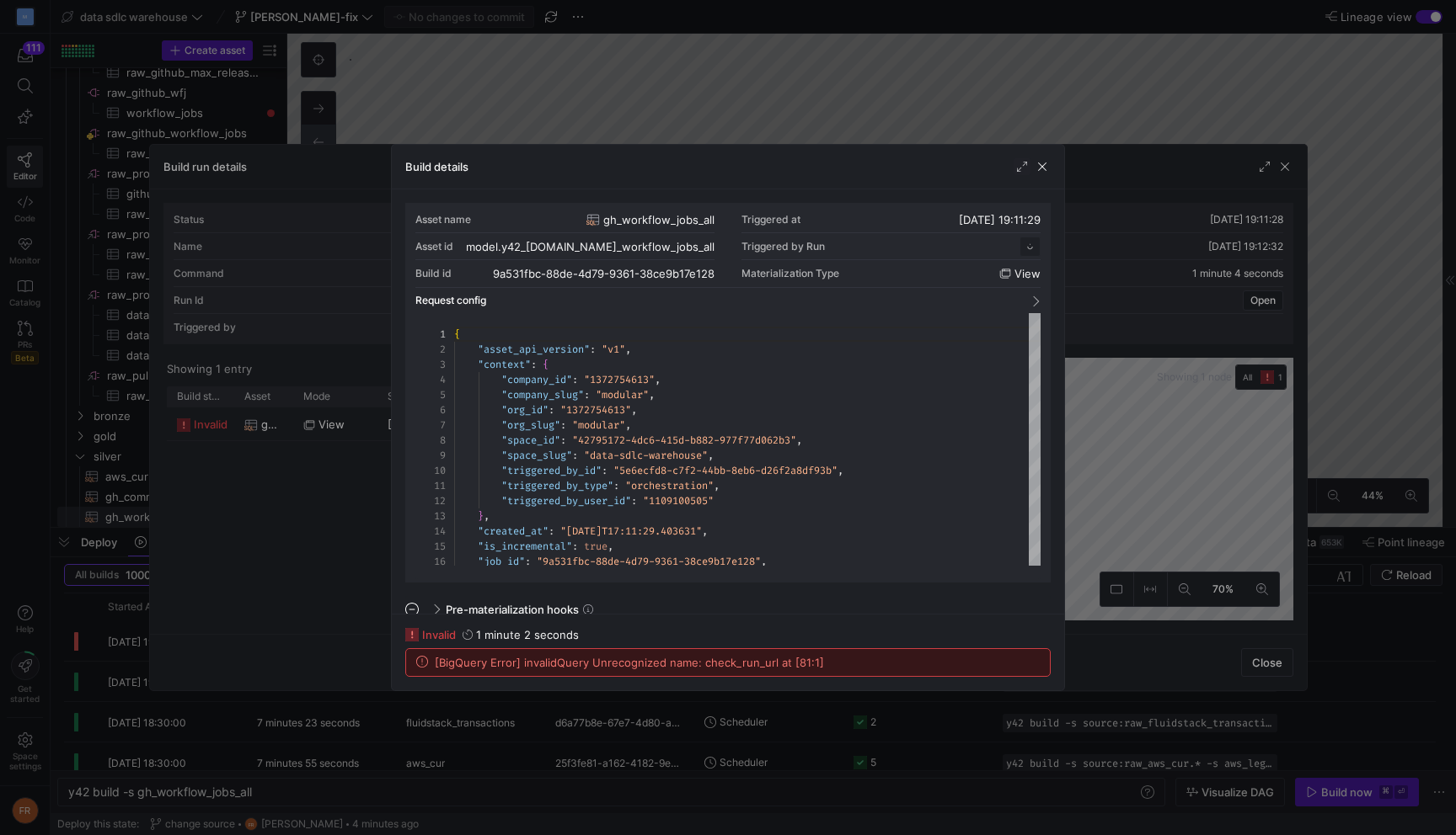
scroll to position [151, 0]
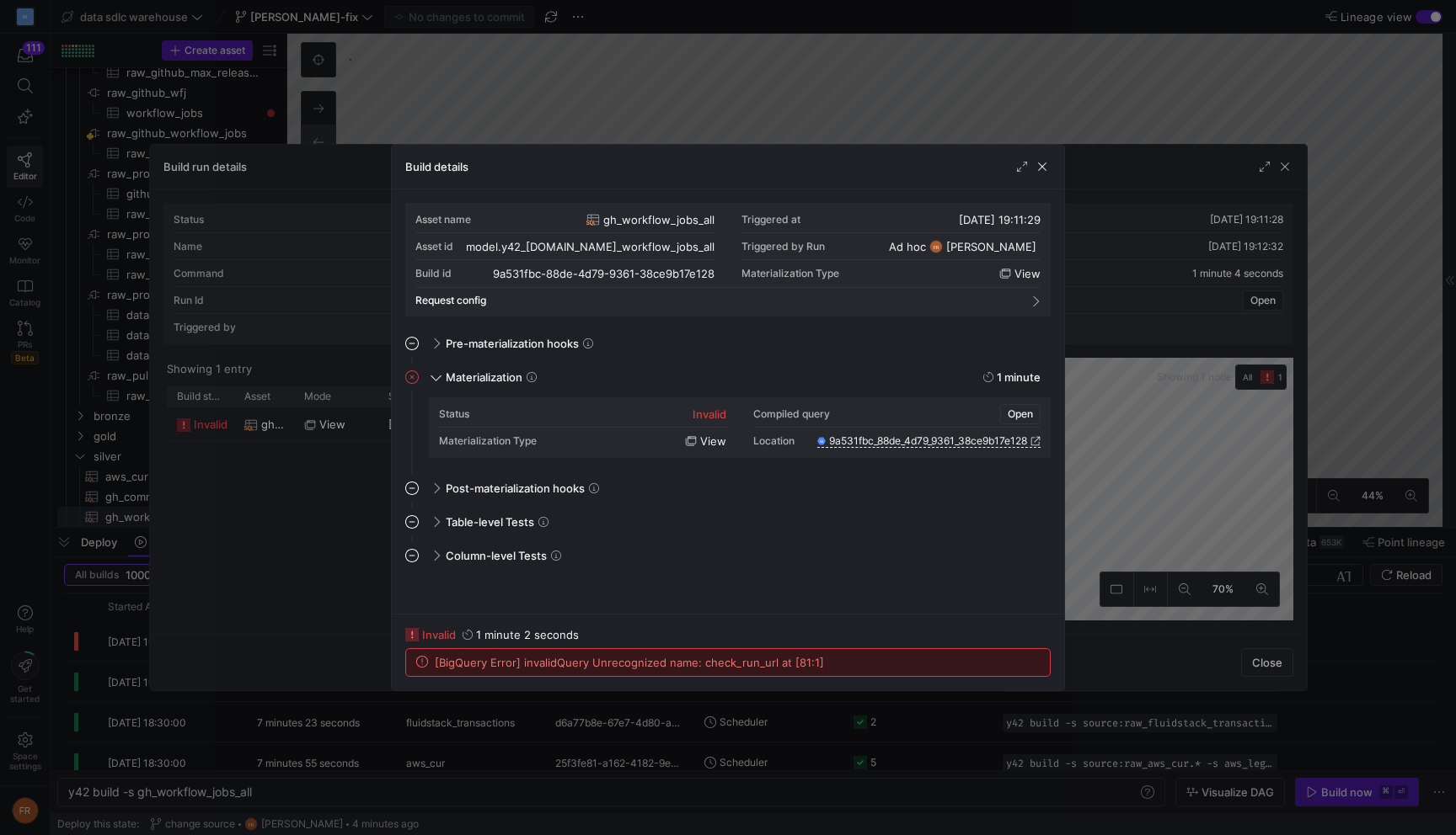
click at [1022, 414] on span "Open" at bounding box center [1020, 414] width 25 height 12
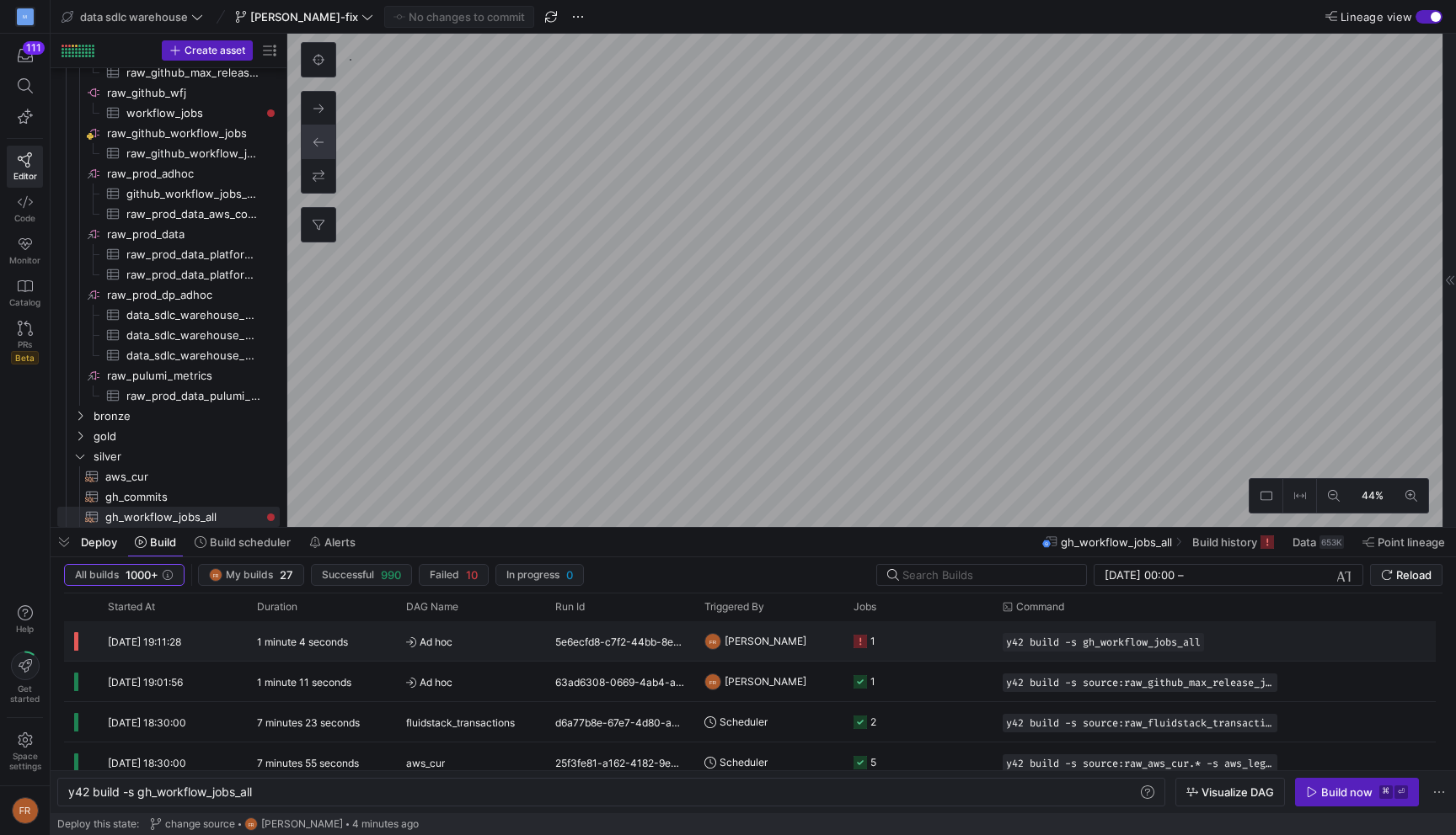
click at [478, 642] on span "Ad hoc" at bounding box center [470, 642] width 129 height 40
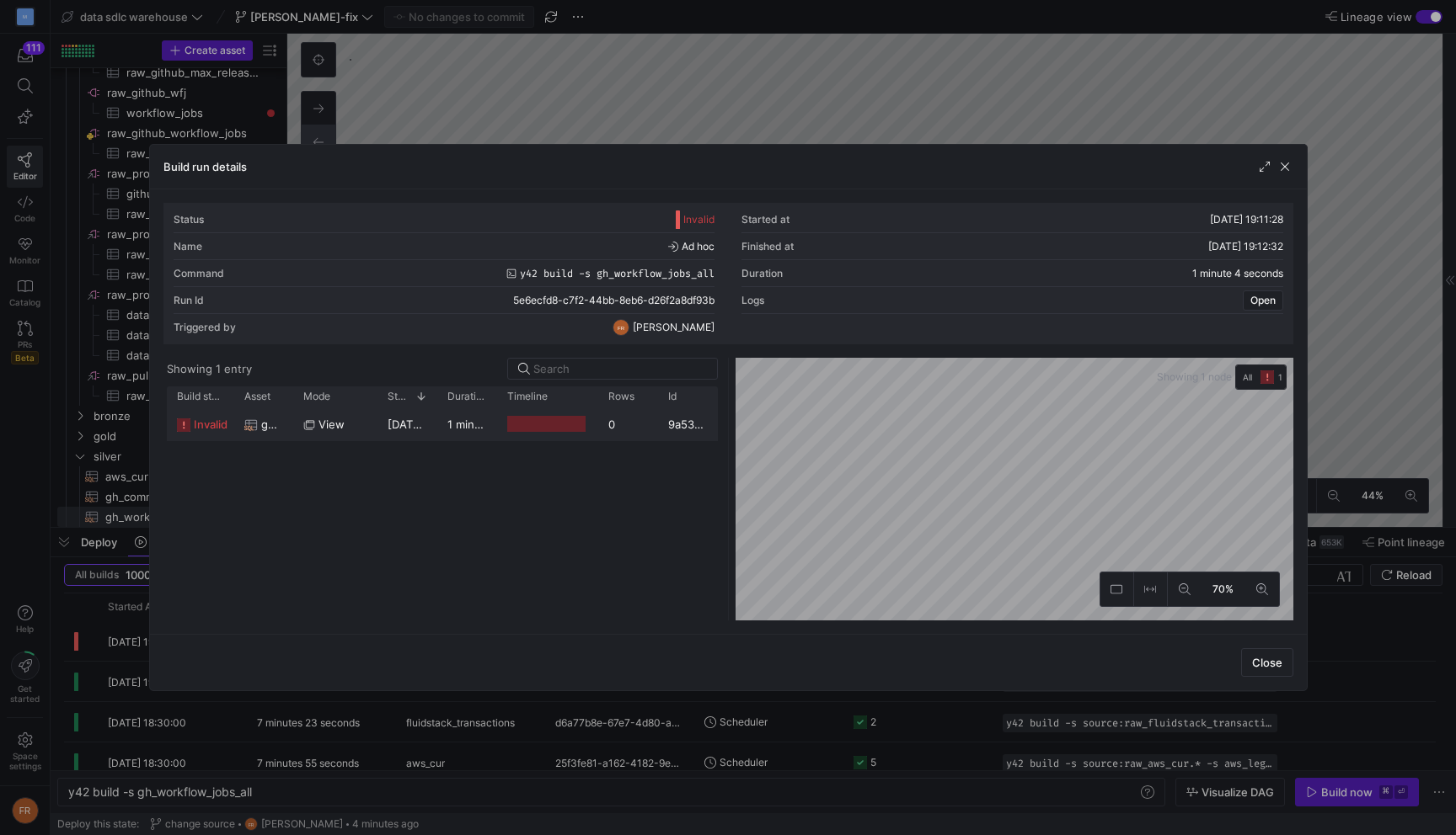
click at [456, 424] on y42-duration "1 minute 2 seconds" at bounding box center [499, 425] width 103 height 14
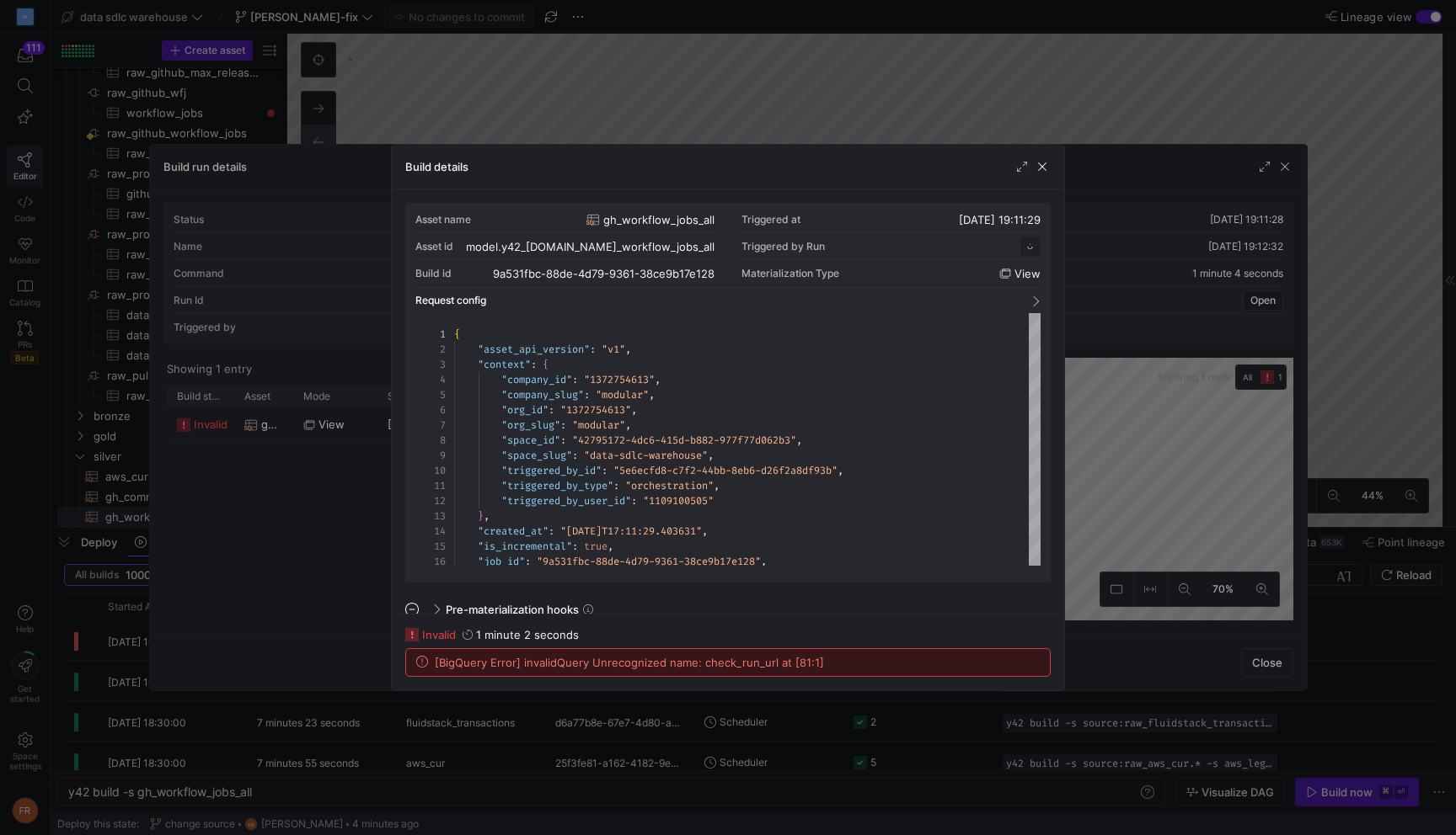
scroll to position [151, 0]
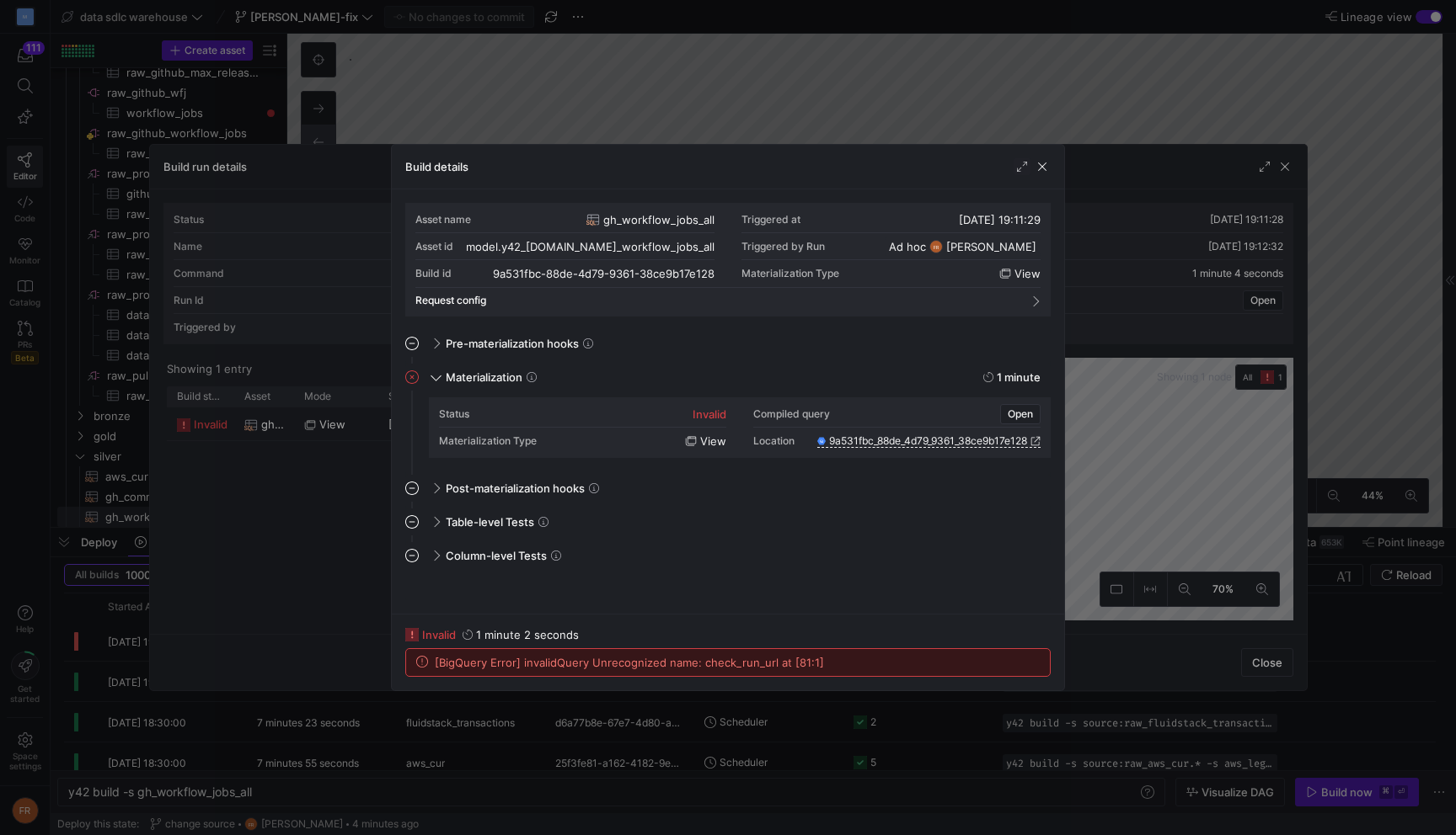
click at [623, 659] on span "[BigQuery Error] invalidQuery Unrecognized name: check_run_url at [81:1]" at bounding box center [629, 663] width 390 height 14
click at [437, 346] on span at bounding box center [435, 344] width 14 height 8
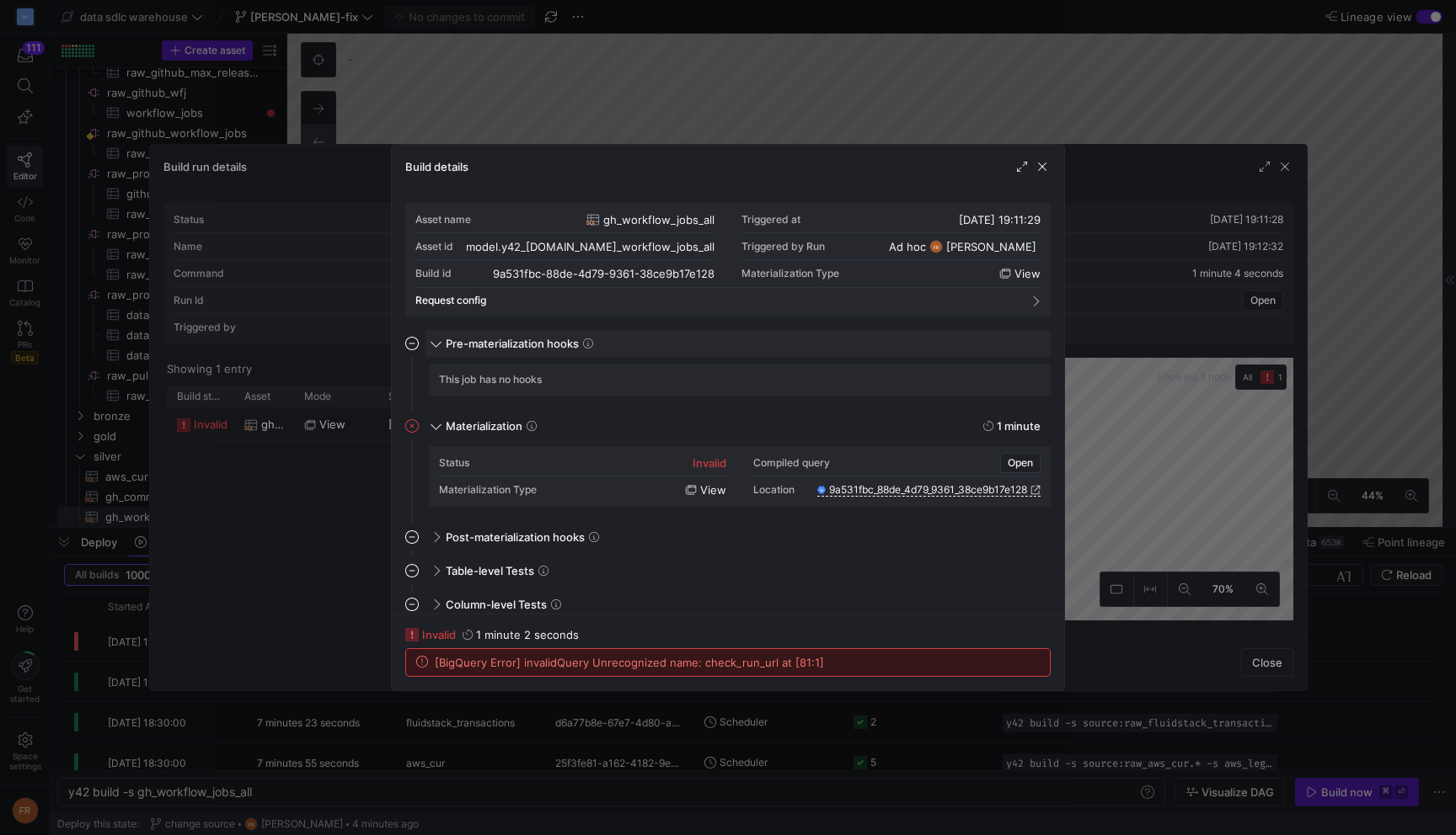
click at [435, 344] on span at bounding box center [435, 342] width 8 height 14
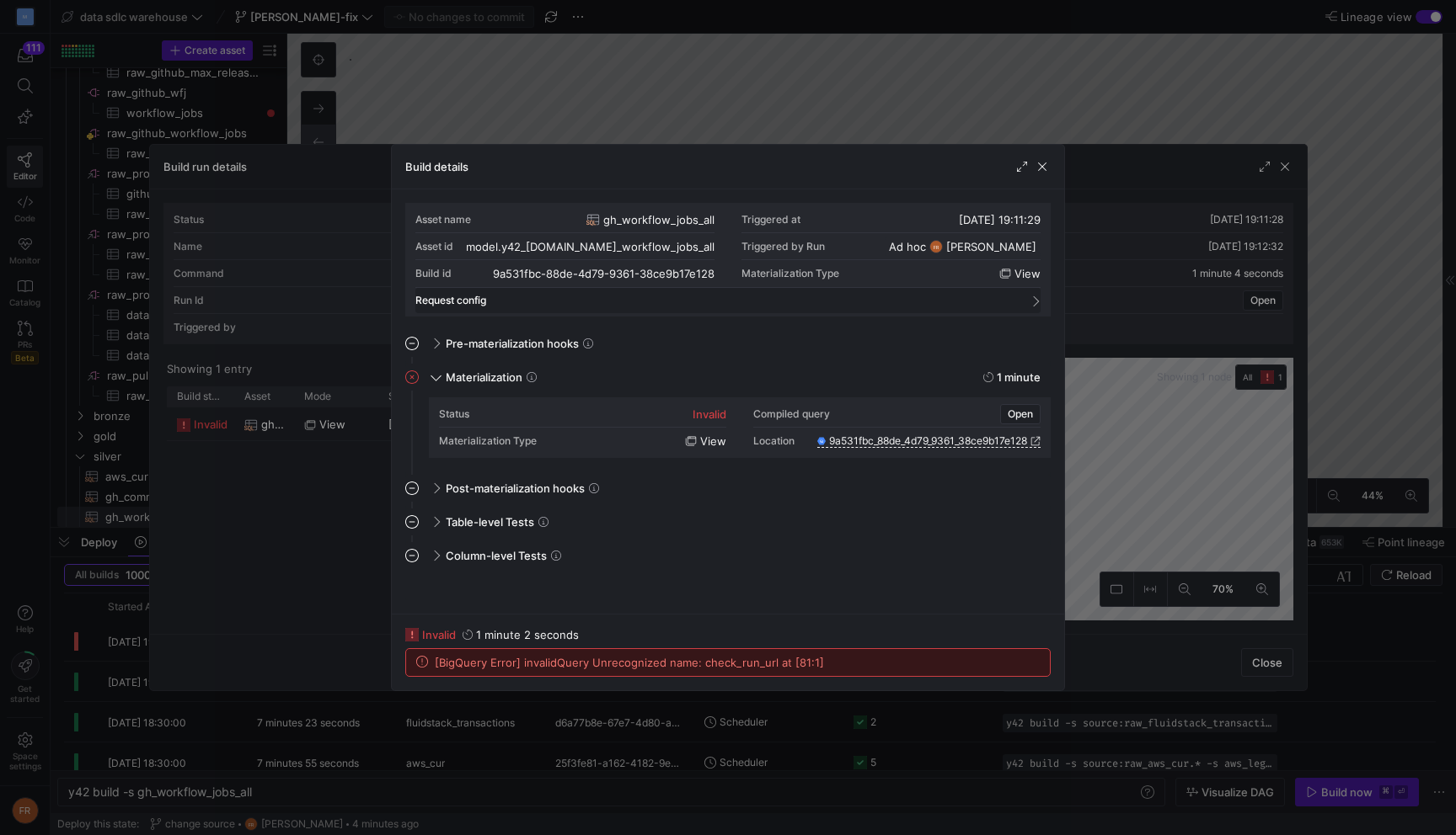
click at [1034, 299] on span at bounding box center [1034, 302] width 14 height 8
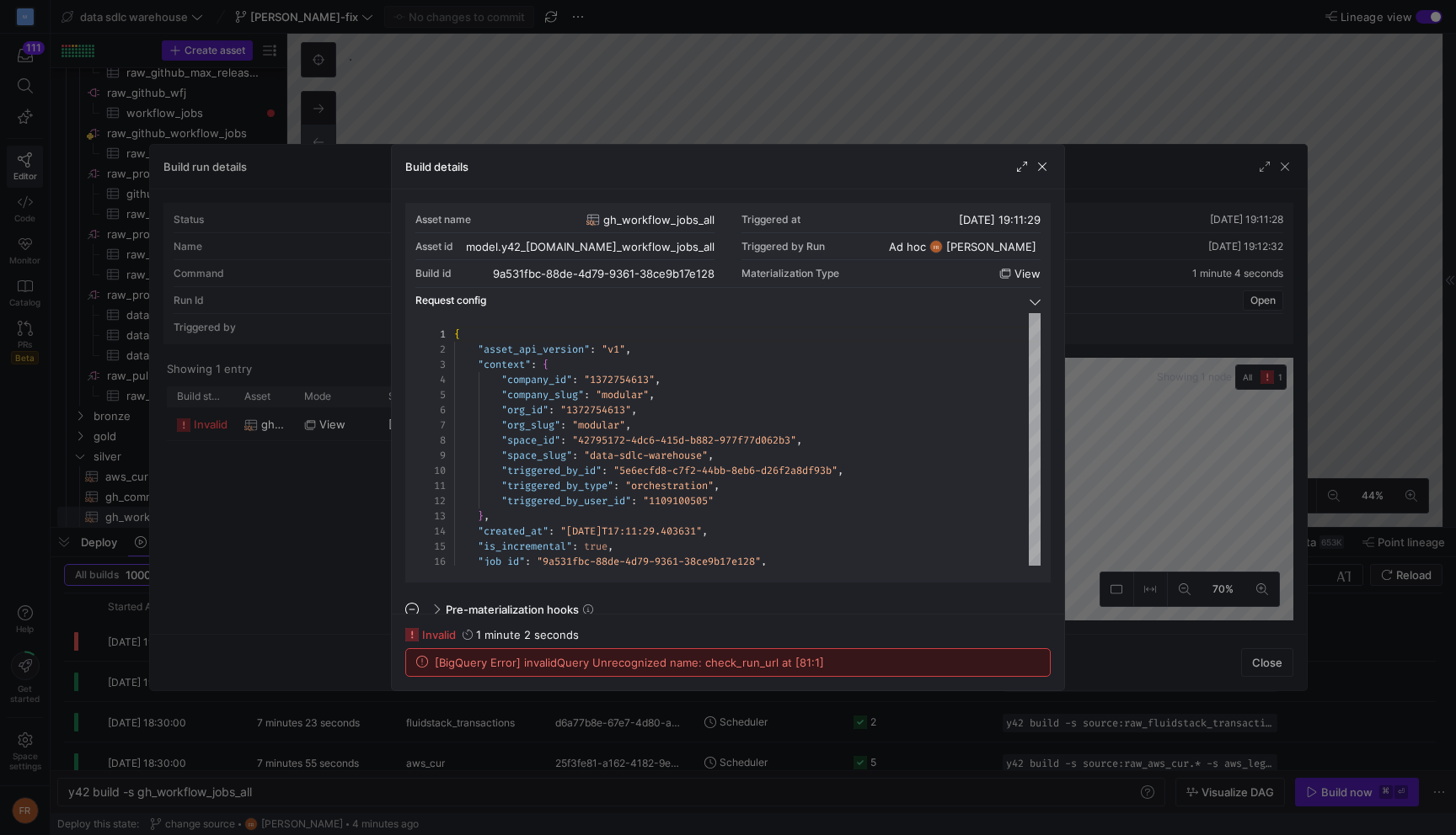
click at [1034, 299] on span at bounding box center [1034, 300] width 8 height 14
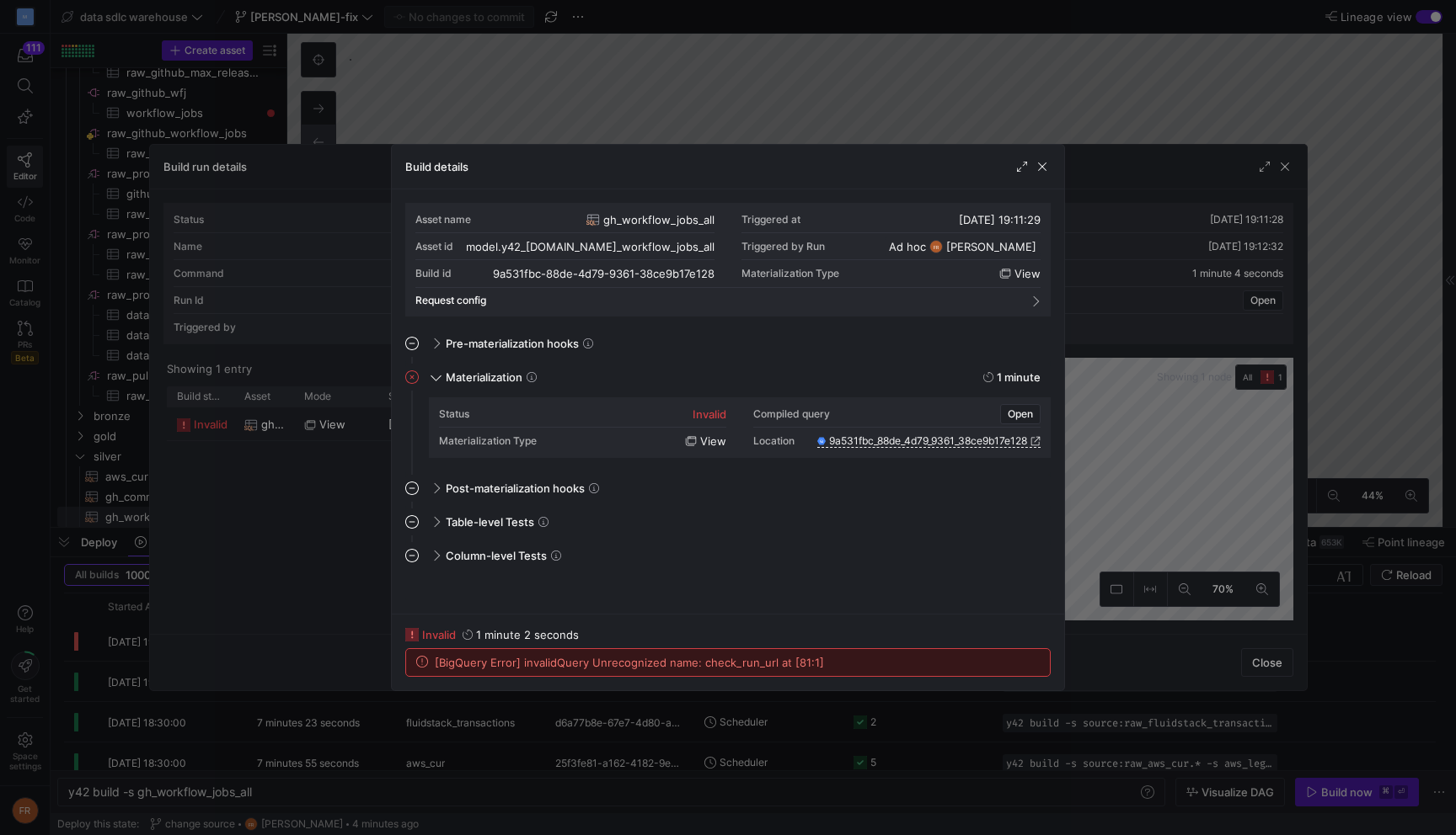
click at [1066, 98] on div at bounding box center [728, 417] width 1456 height 835
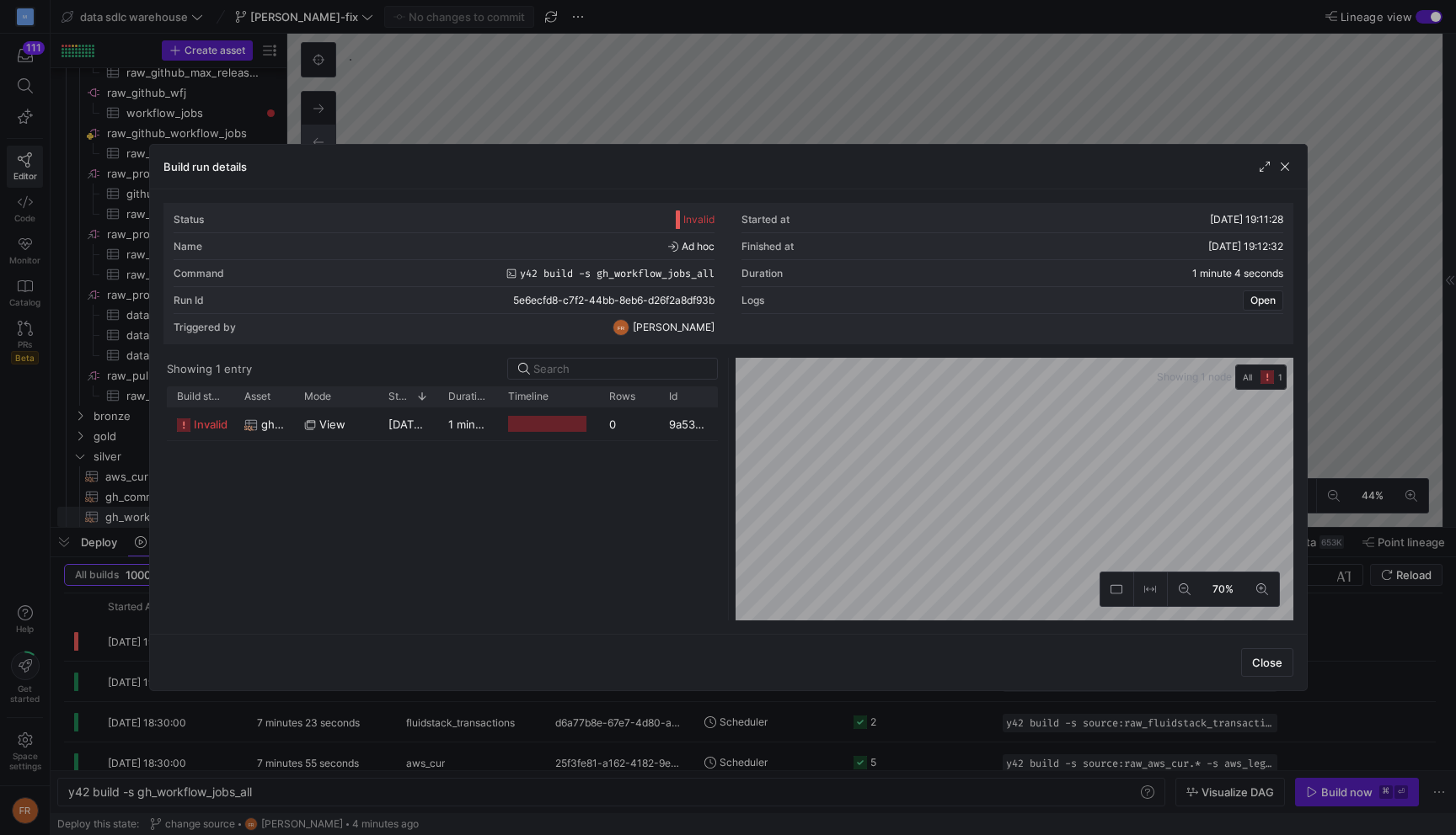
click at [1090, 107] on div at bounding box center [728, 417] width 1456 height 835
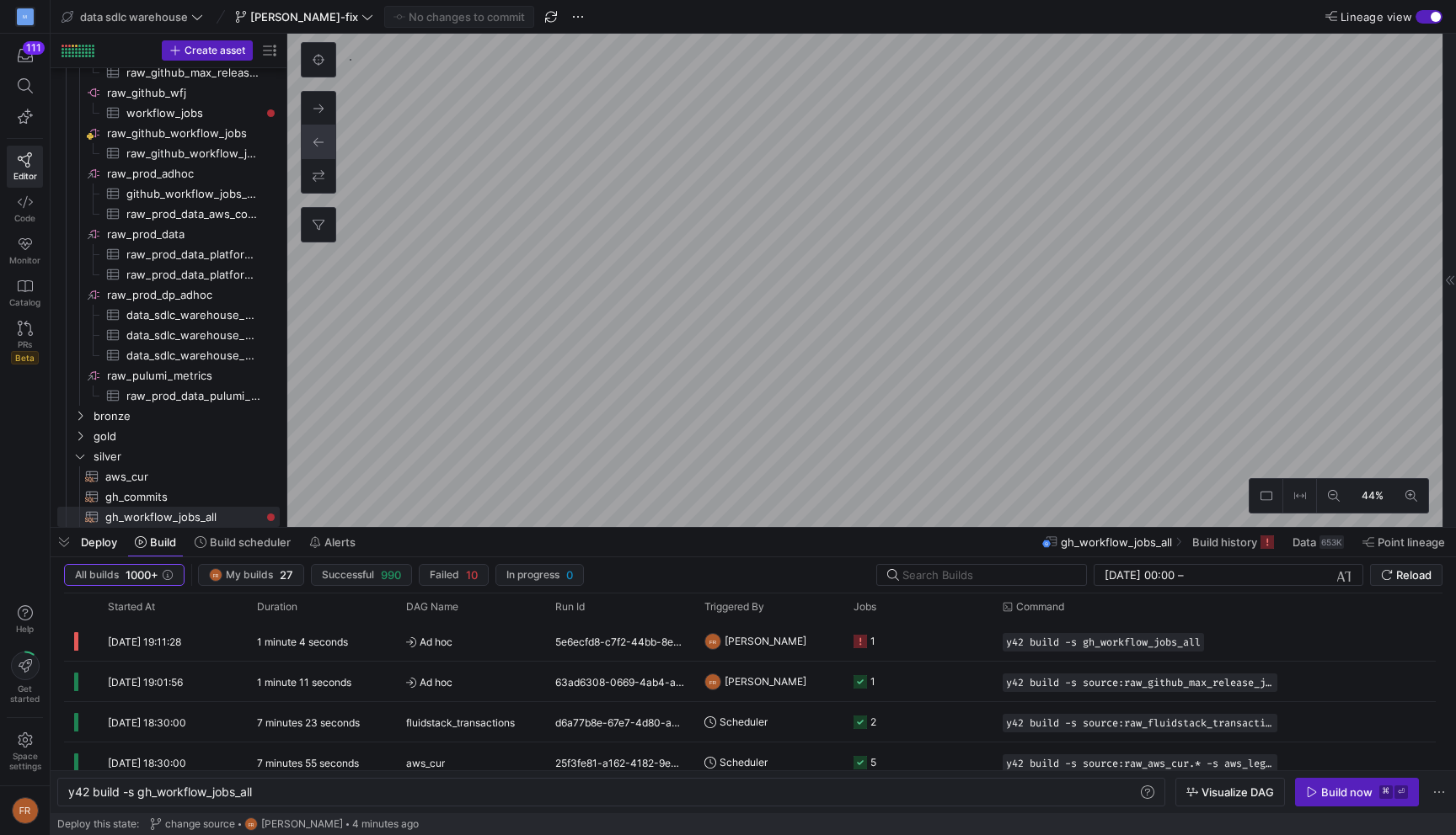
click at [1426, 20] on div "button" at bounding box center [1428, 17] width 27 height 14
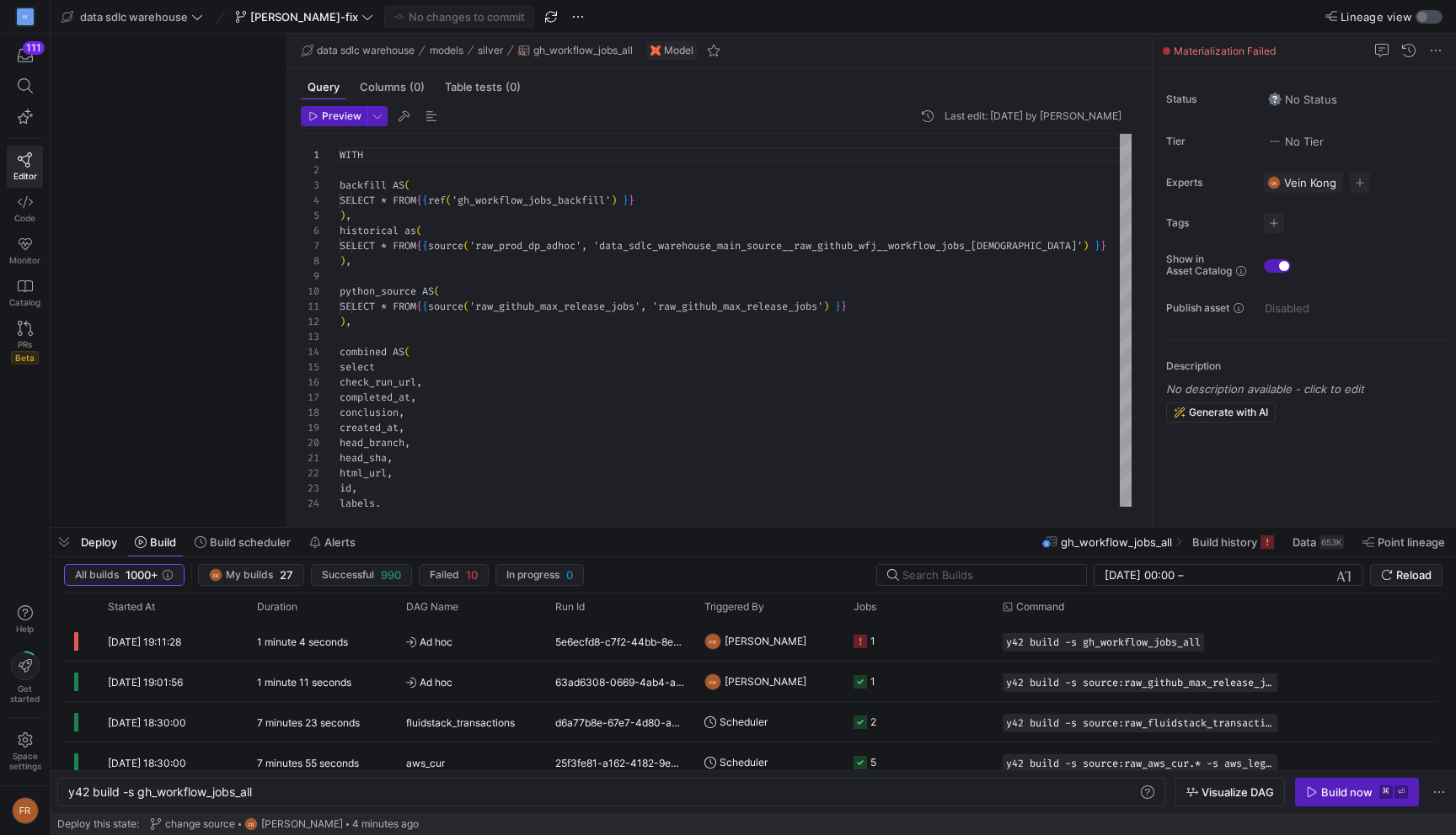
scroll to position [151, 0]
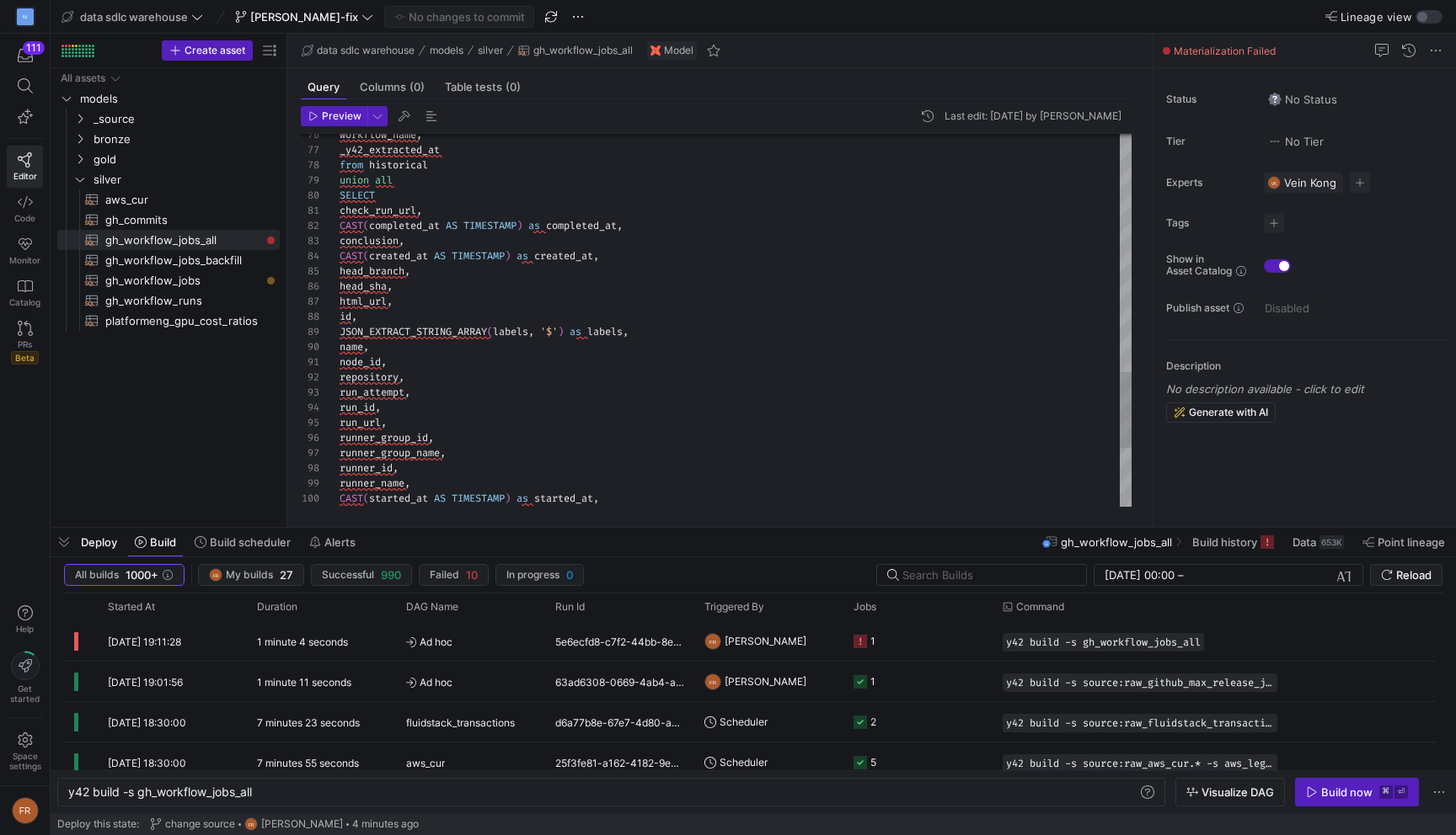
type textarea "check_run_url, CAST(completed_at AS TIMESTAMP) as completed_at, conclusion, CAS…"
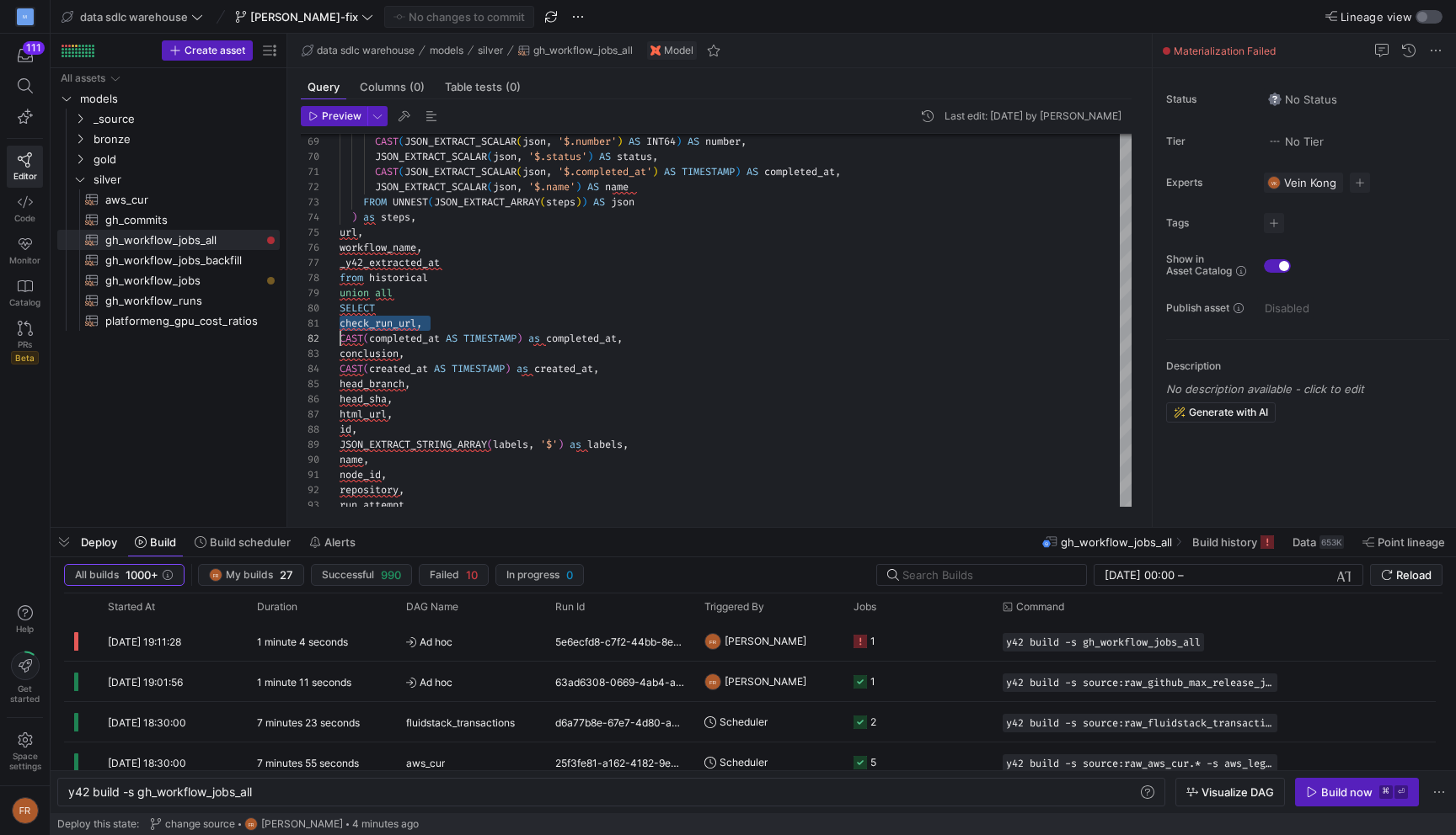
click at [1427, 21] on div "button" at bounding box center [1422, 17] width 10 height 10
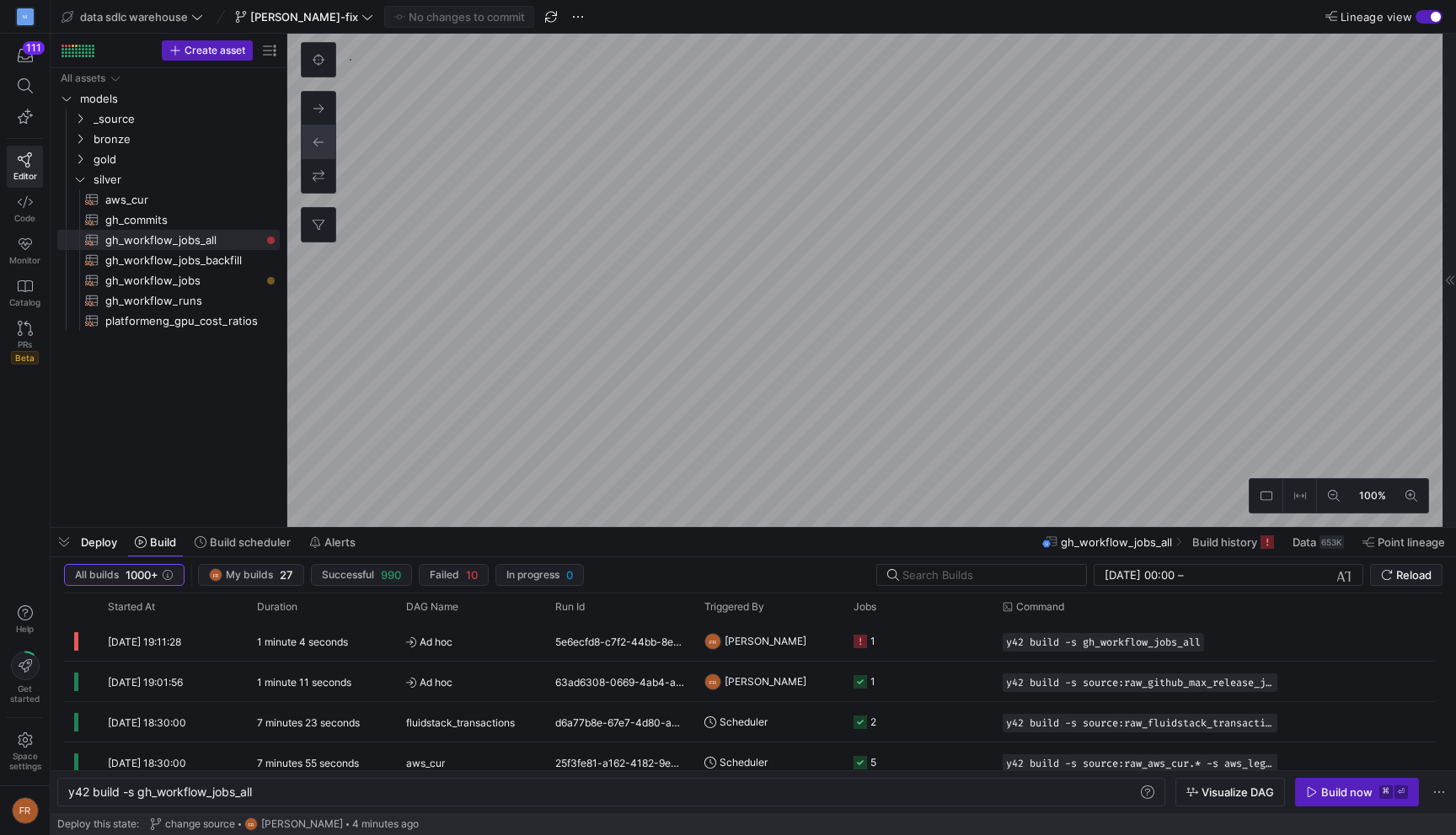
type textarea "y42 build"
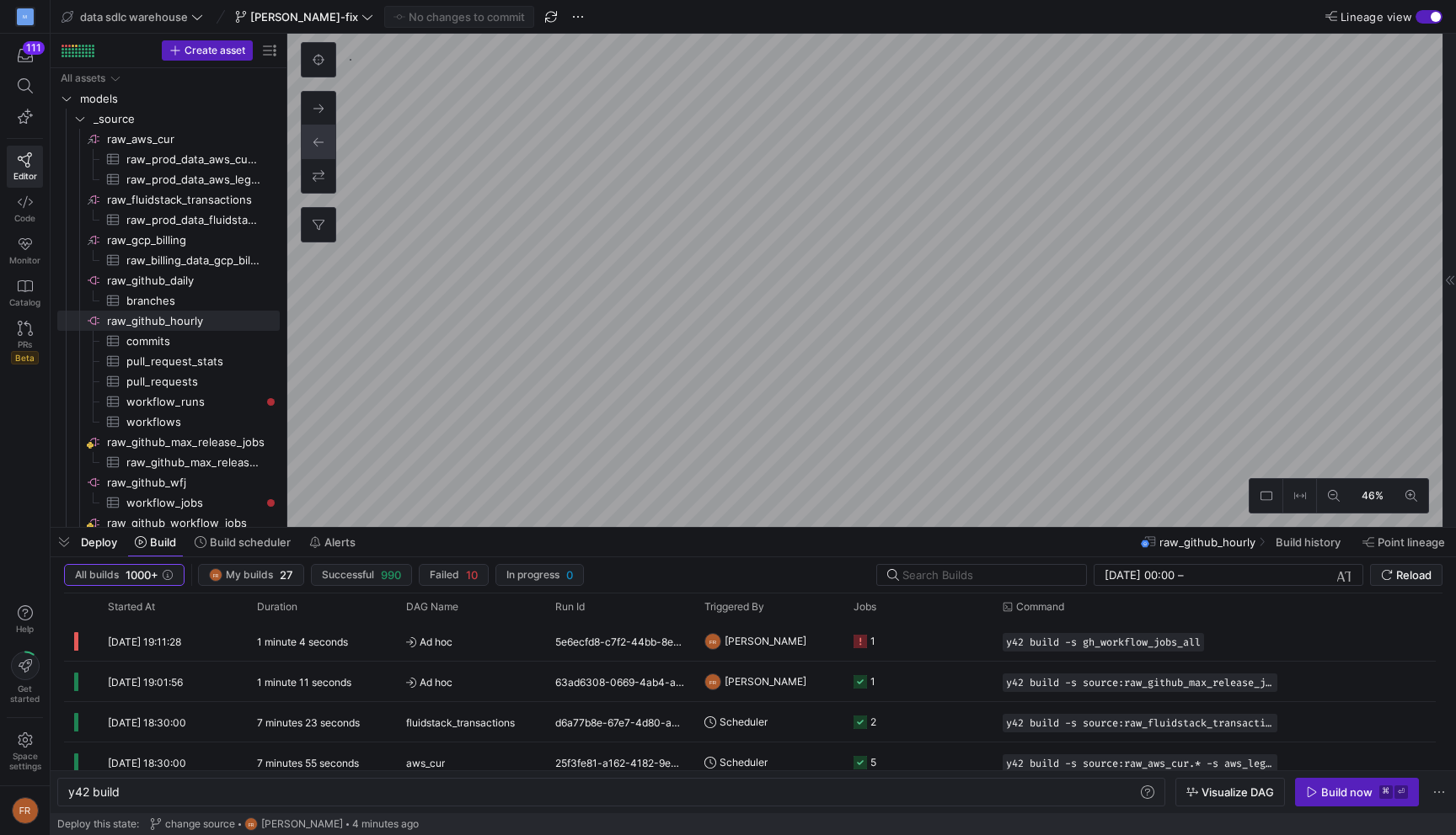
checkbox input "false"
type textarea "y42 build -s source:raw_github_max_release_jobs.raw_github_max_release_jobs"
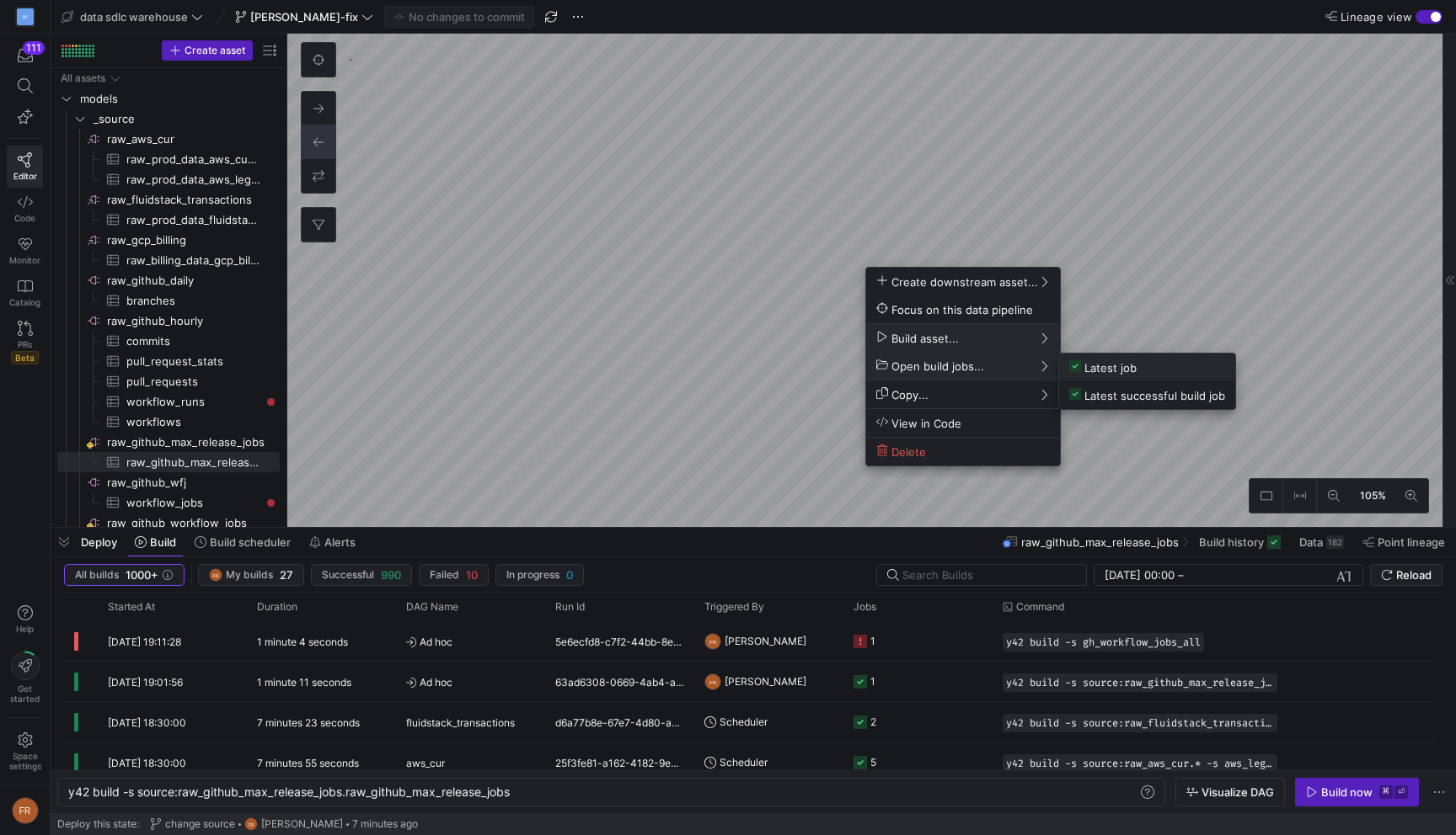
click at [1097, 367] on span "Latest job" at bounding box center [1103, 368] width 68 height 15
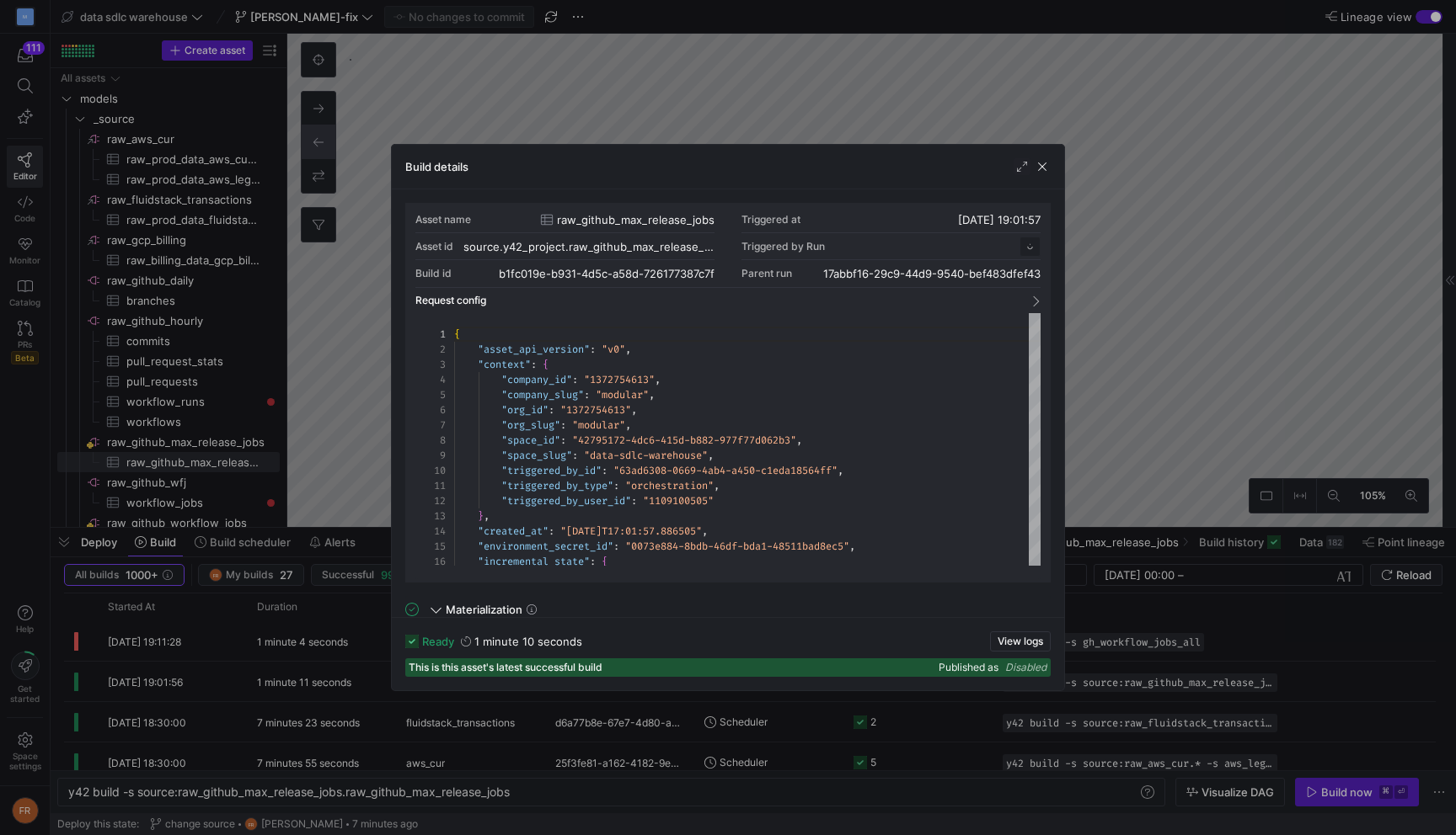
scroll to position [151, 0]
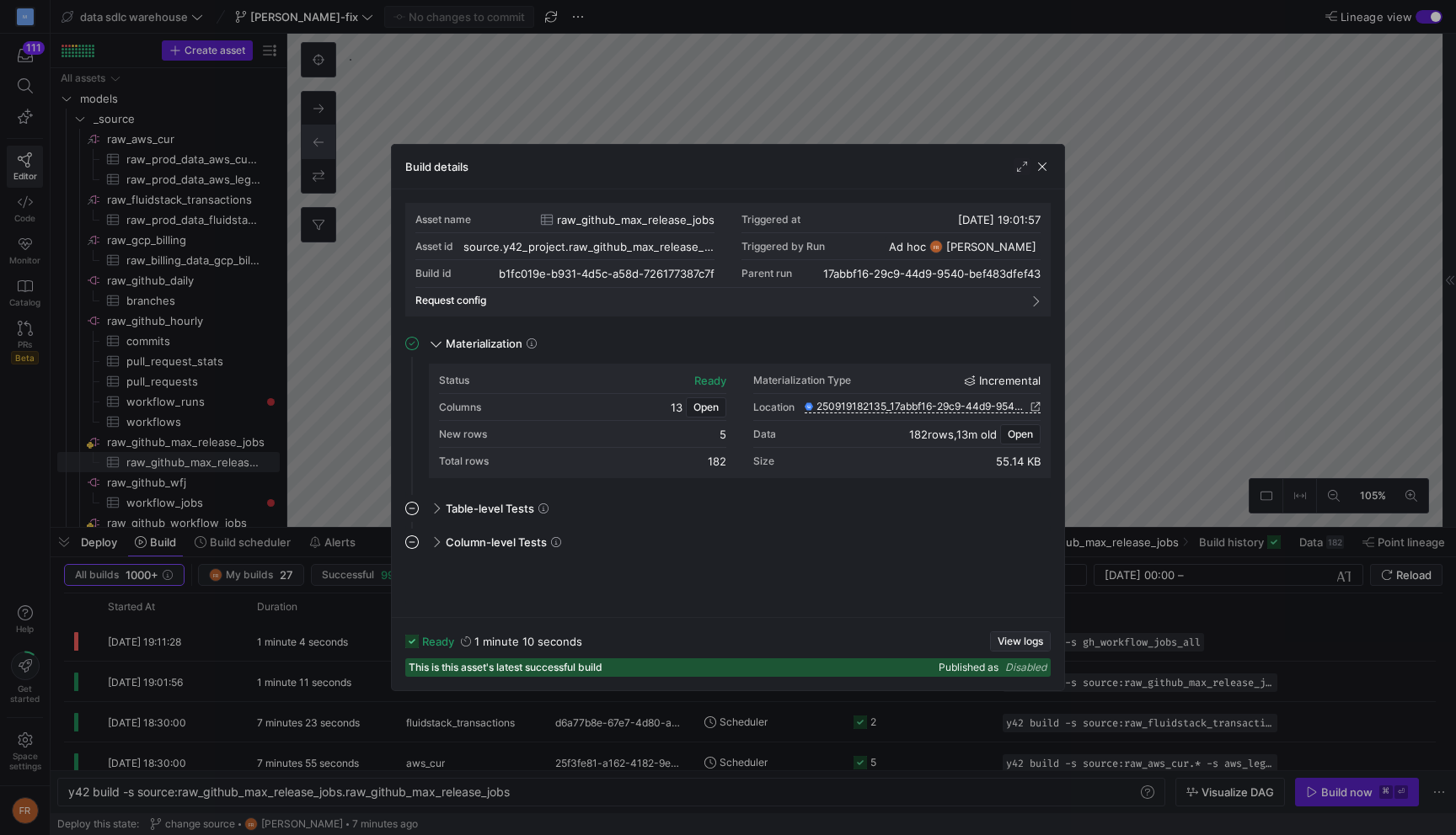
click at [1015, 642] on span "View logs" at bounding box center [1020, 642] width 46 height 12
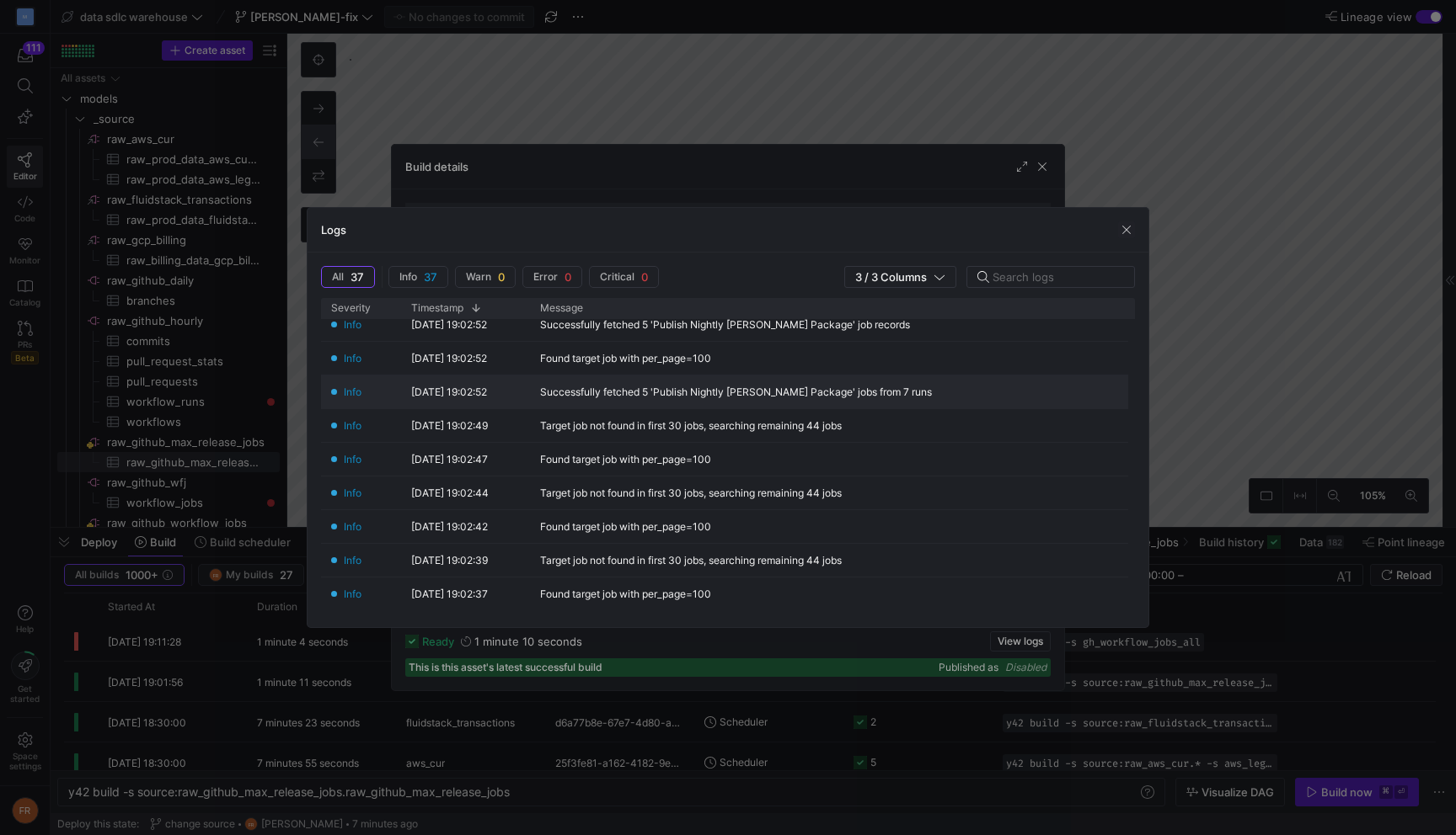
scroll to position [252, 0]
click at [544, 36] on div at bounding box center [728, 417] width 1456 height 835
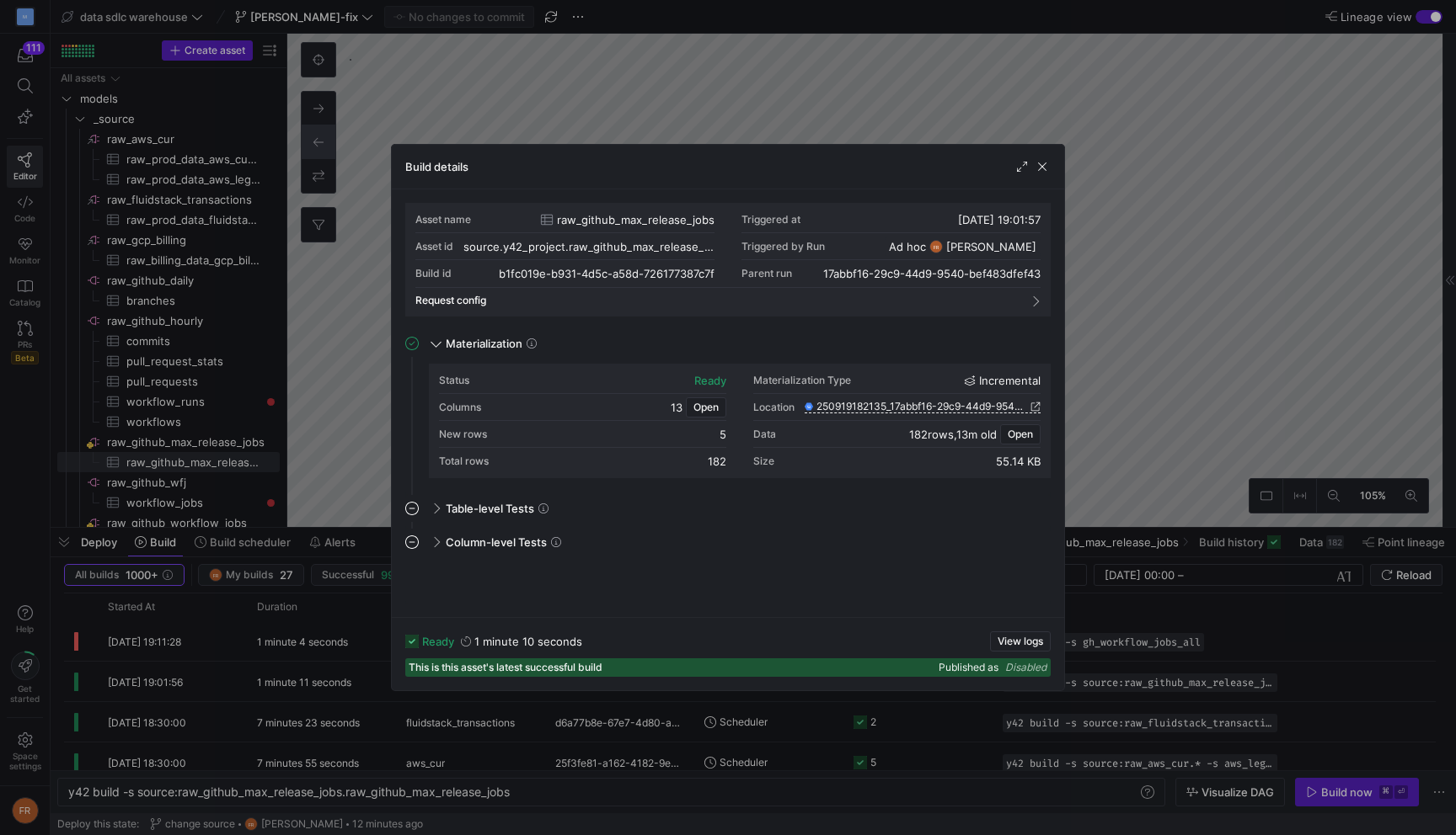
click at [556, 17] on div at bounding box center [728, 417] width 1456 height 835
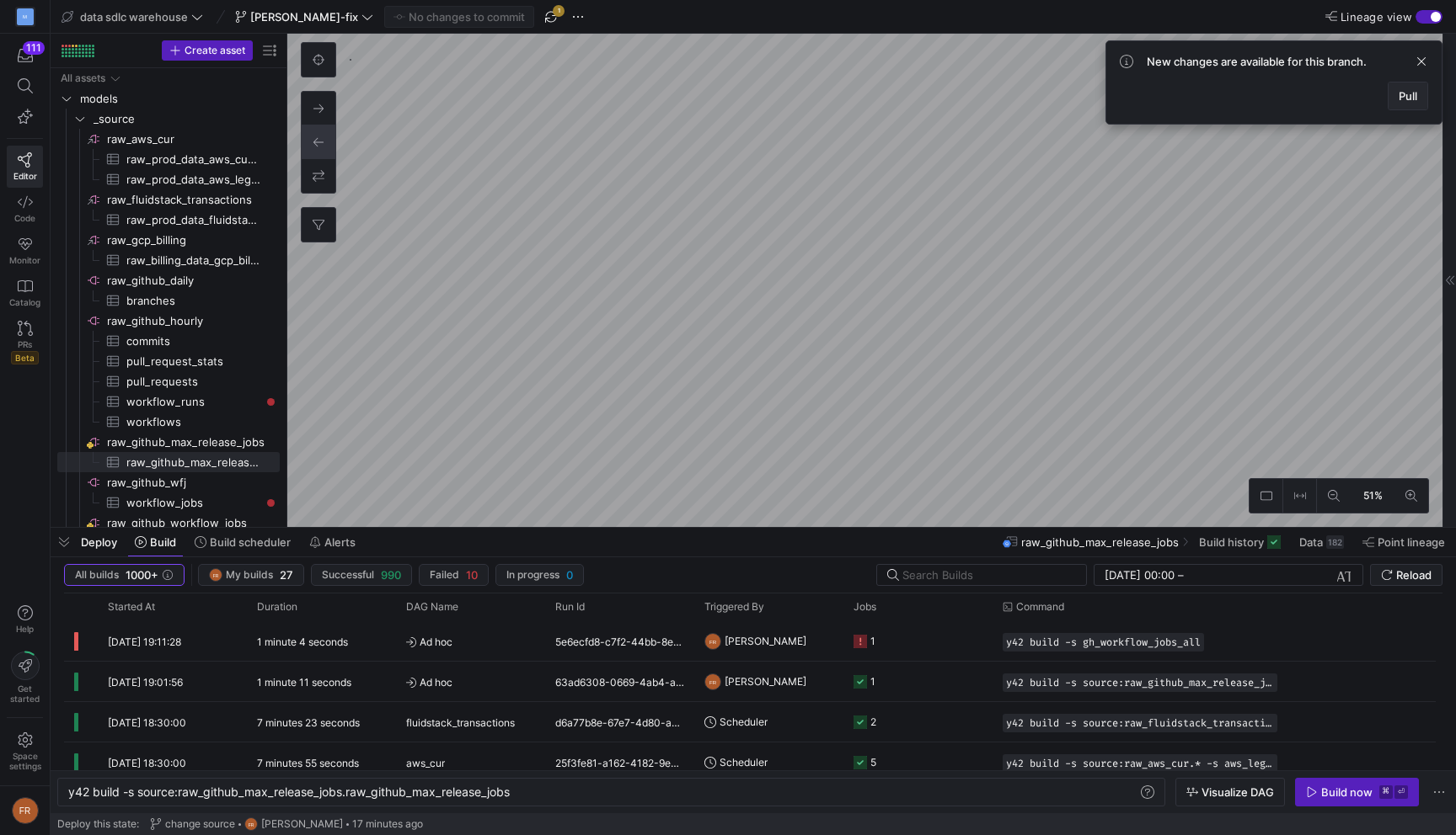
click at [1409, 98] on span "Pull" at bounding box center [1408, 96] width 18 height 14
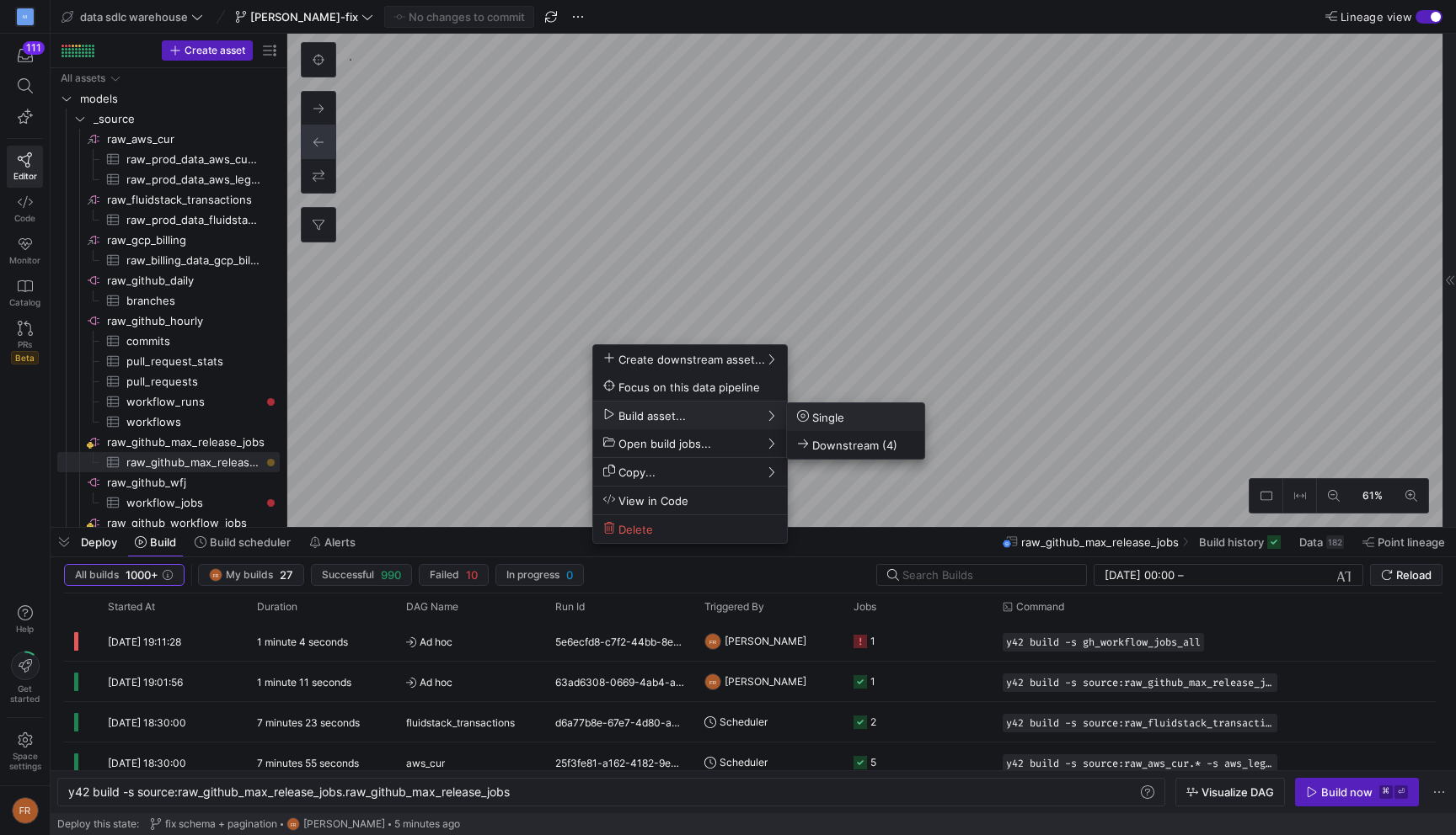
click at [828, 413] on span "Single" at bounding box center [821, 417] width 48 height 15
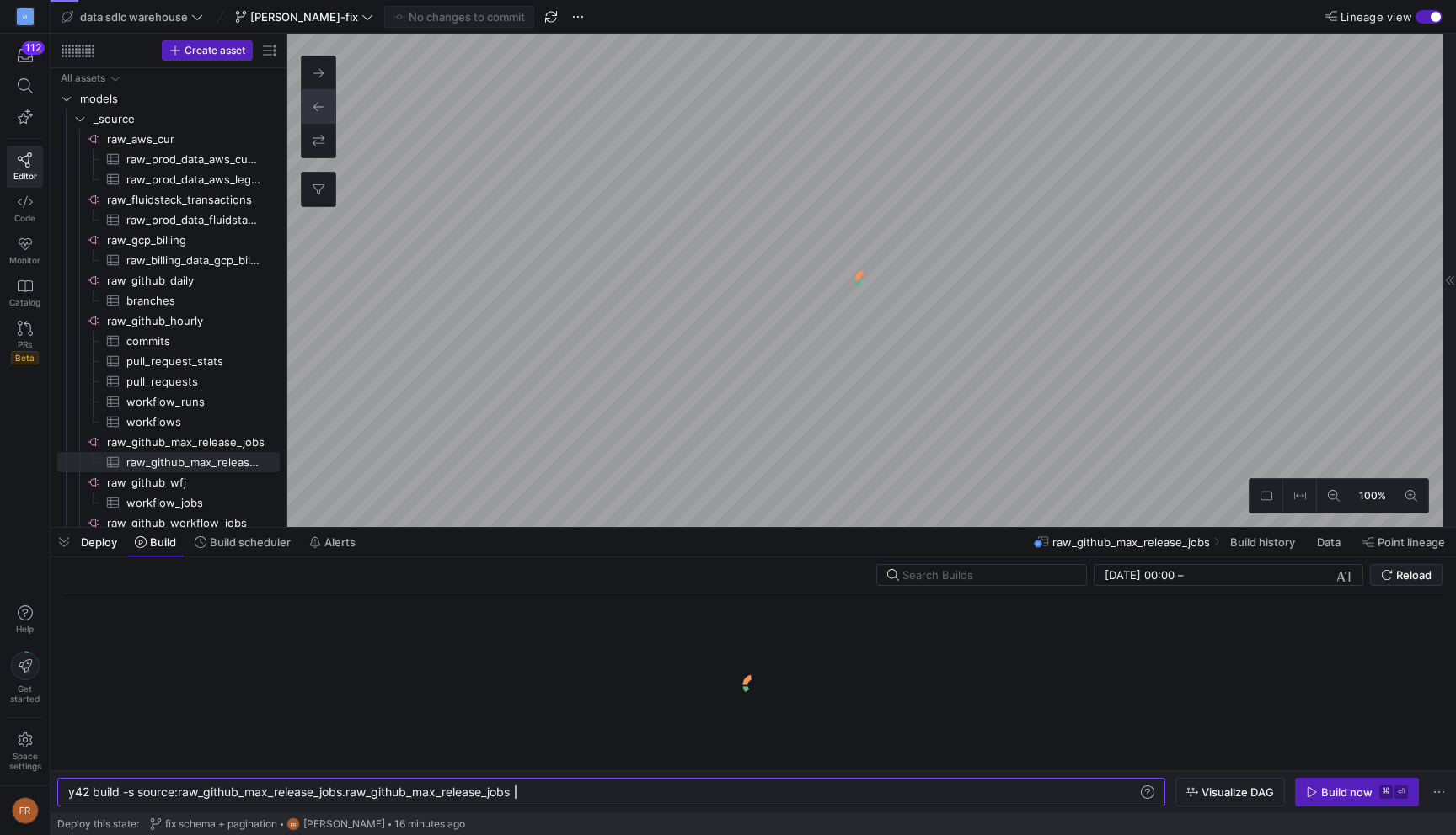
scroll to position [0, 447]
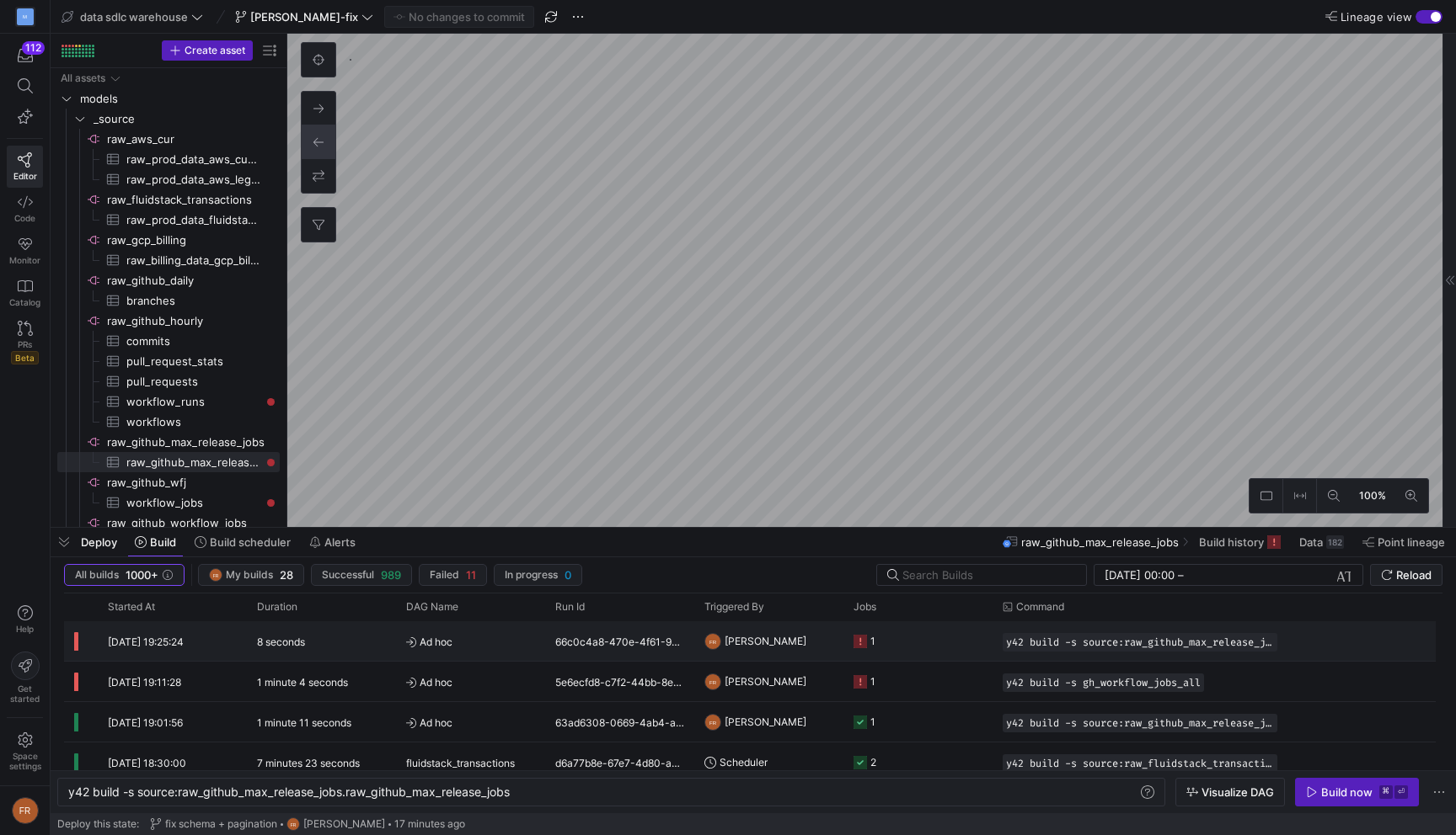
click at [337, 647] on div "8 seconds" at bounding box center [321, 641] width 149 height 40
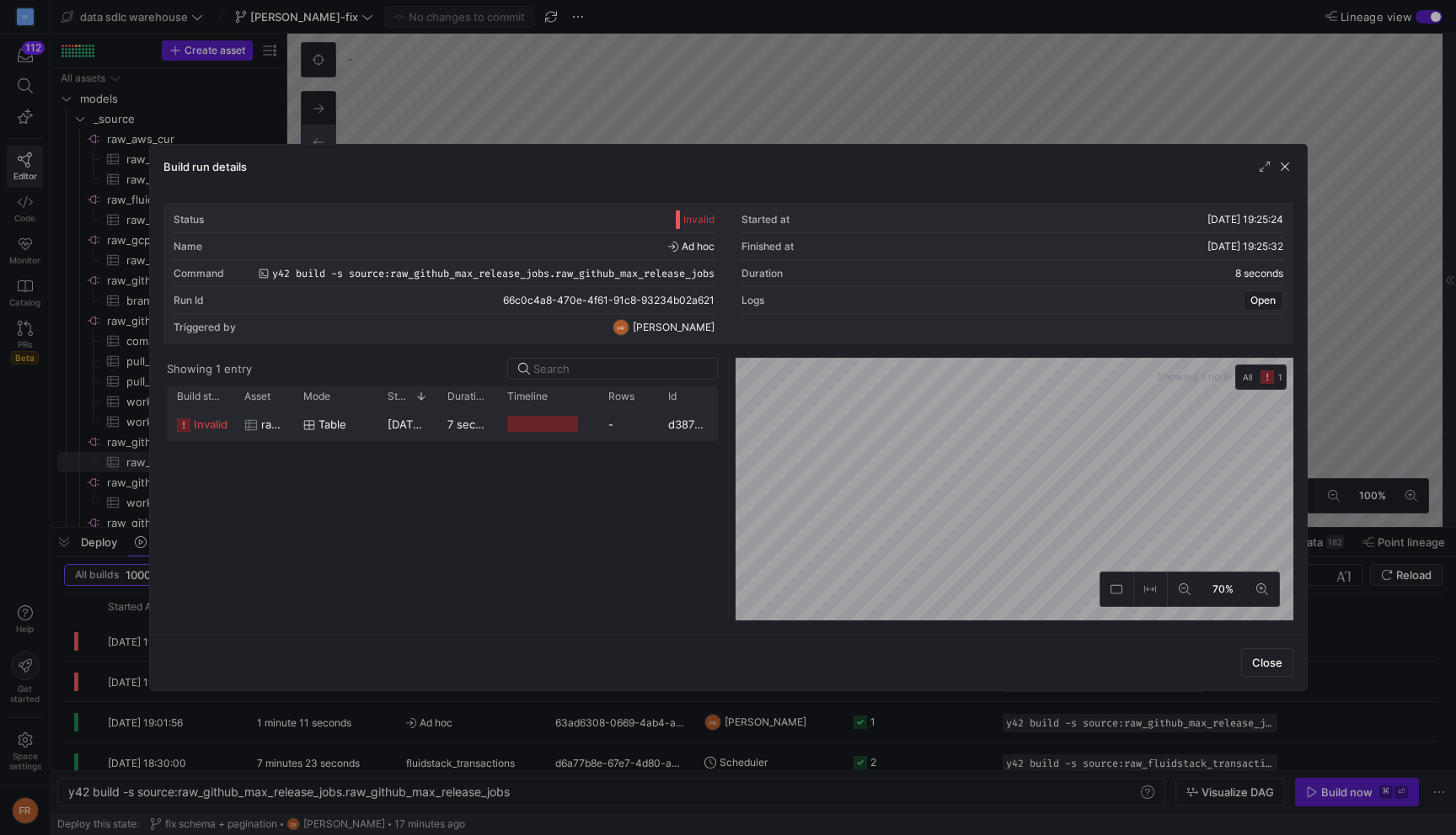
click at [509, 427] on div at bounding box center [543, 424] width 71 height 16
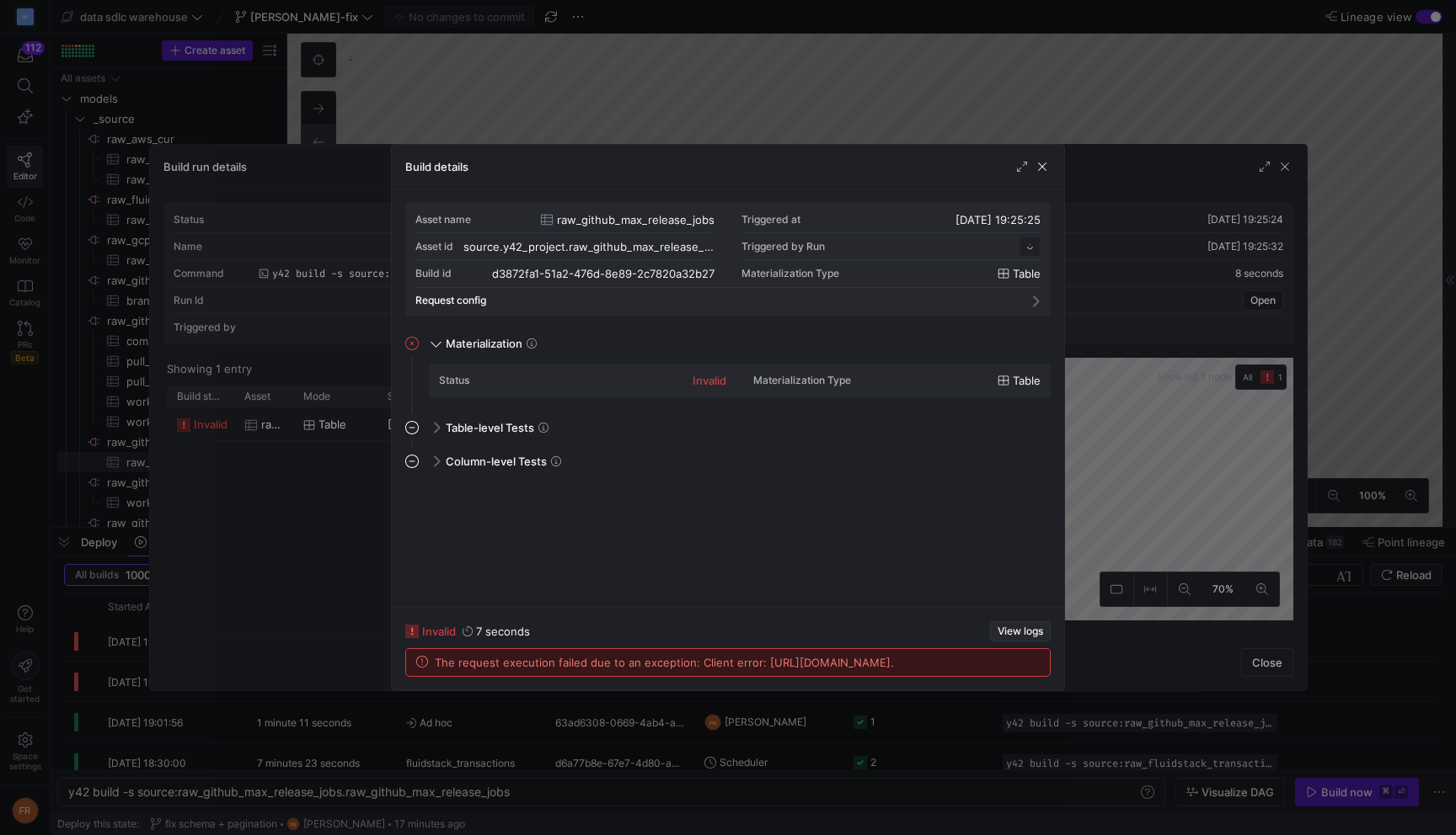
scroll to position [151, 0]
click at [1024, 624] on span "button" at bounding box center [1021, 631] width 59 height 18
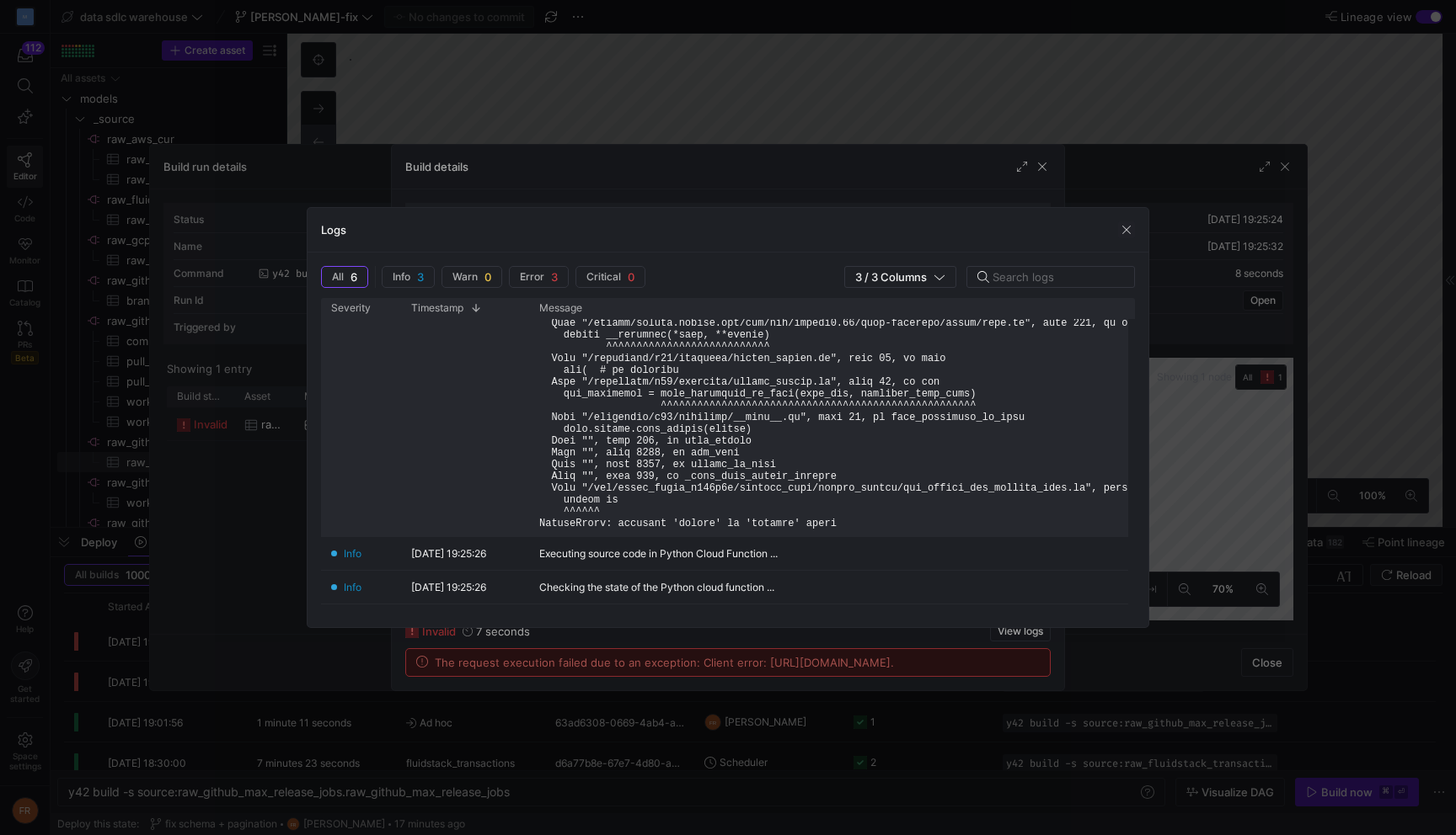
scroll to position [273, 0]
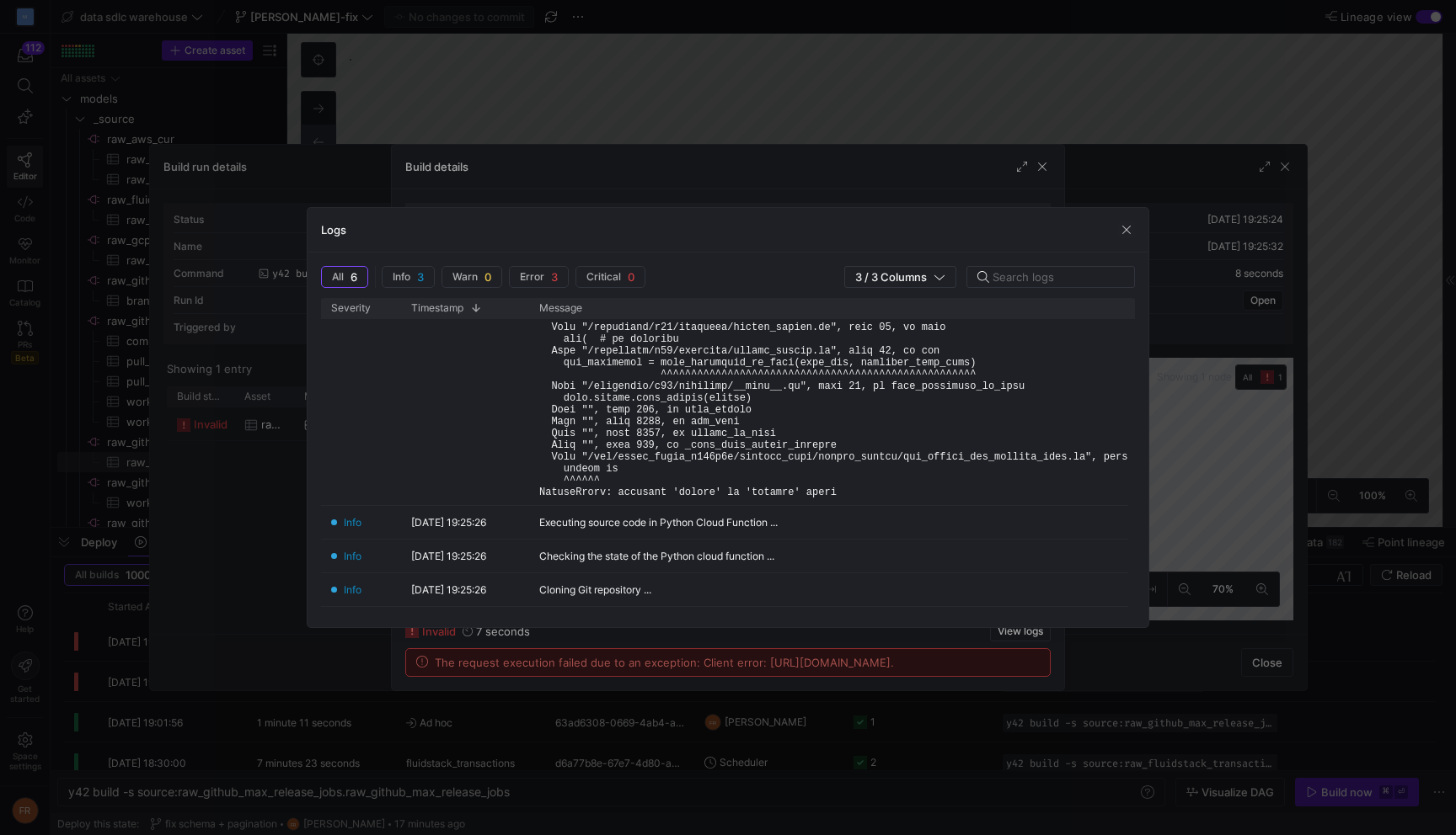
click at [740, 119] on div at bounding box center [728, 417] width 1456 height 835
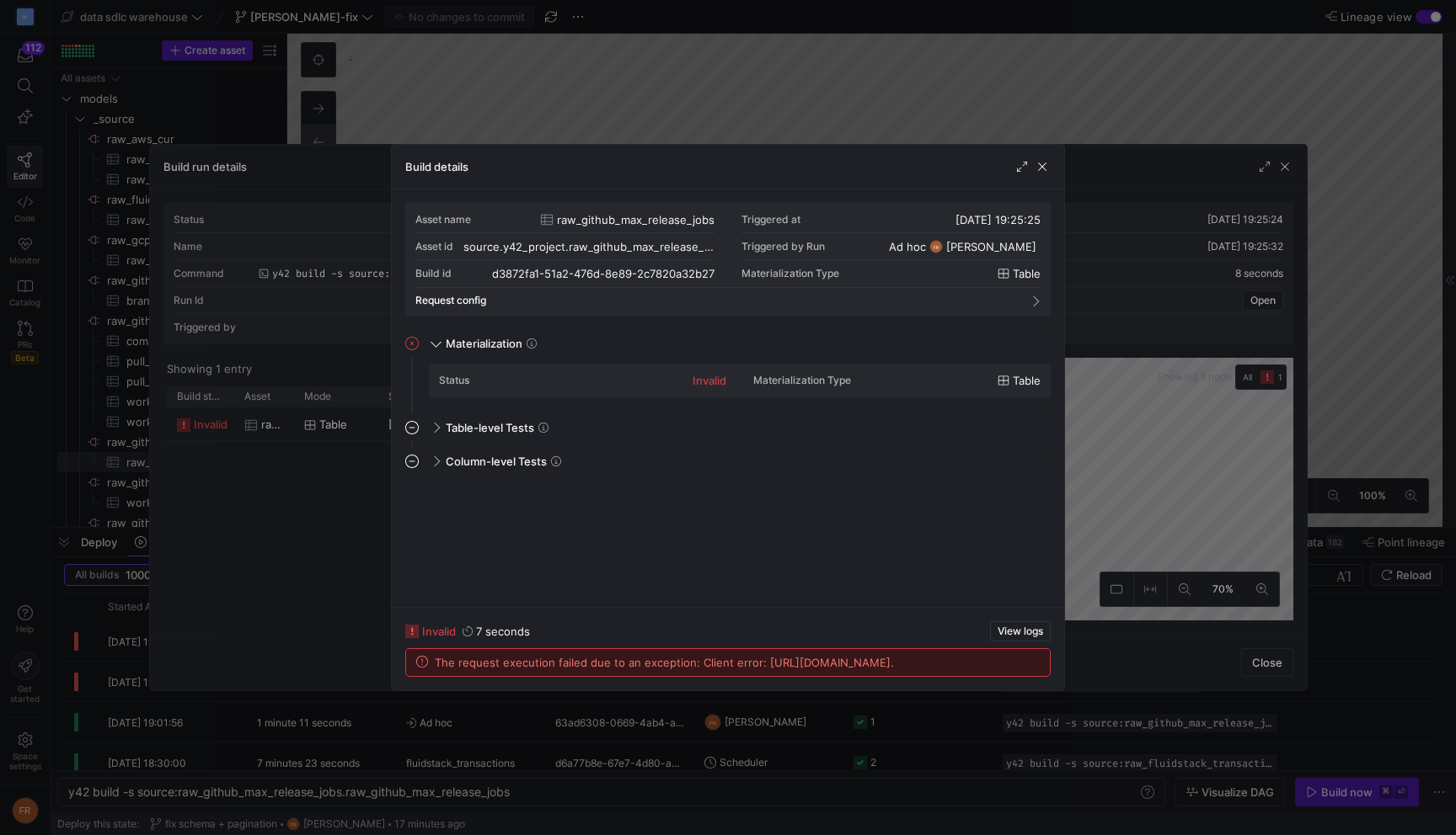
click at [740, 119] on div at bounding box center [728, 417] width 1456 height 835
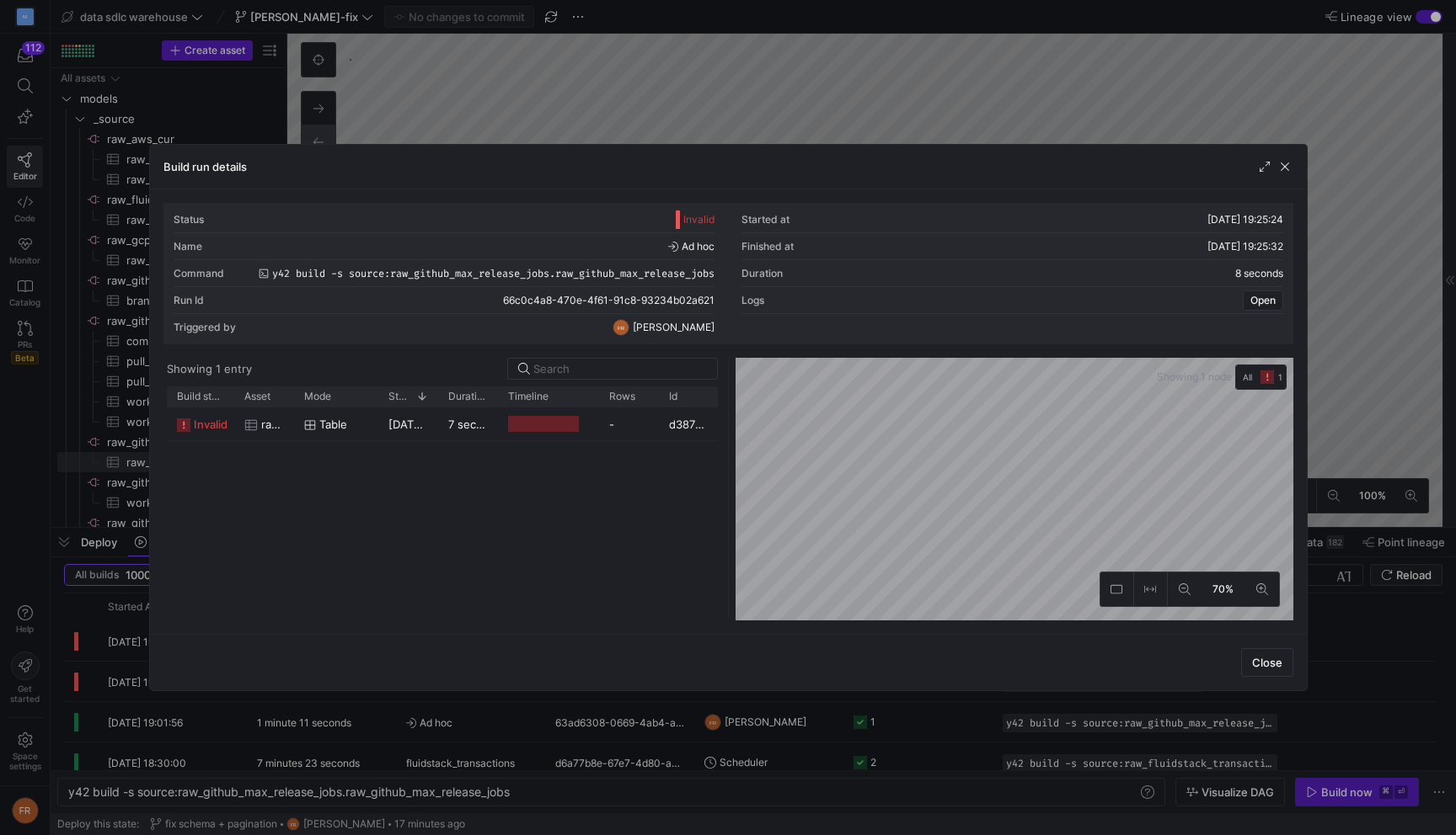
click at [555, 66] on div at bounding box center [728, 417] width 1456 height 835
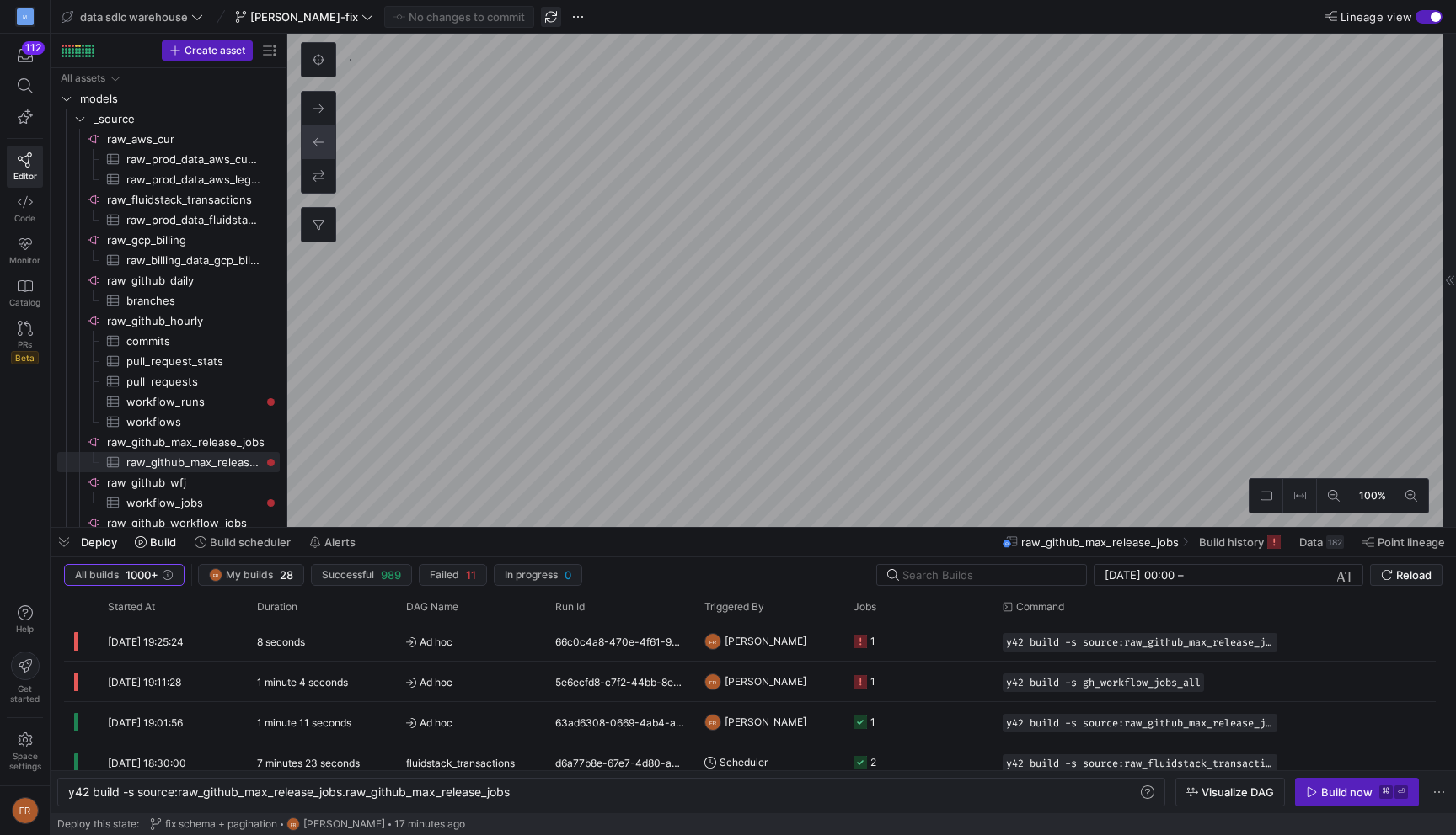
click at [541, 16] on span "button" at bounding box center [551, 16] width 20 height 20
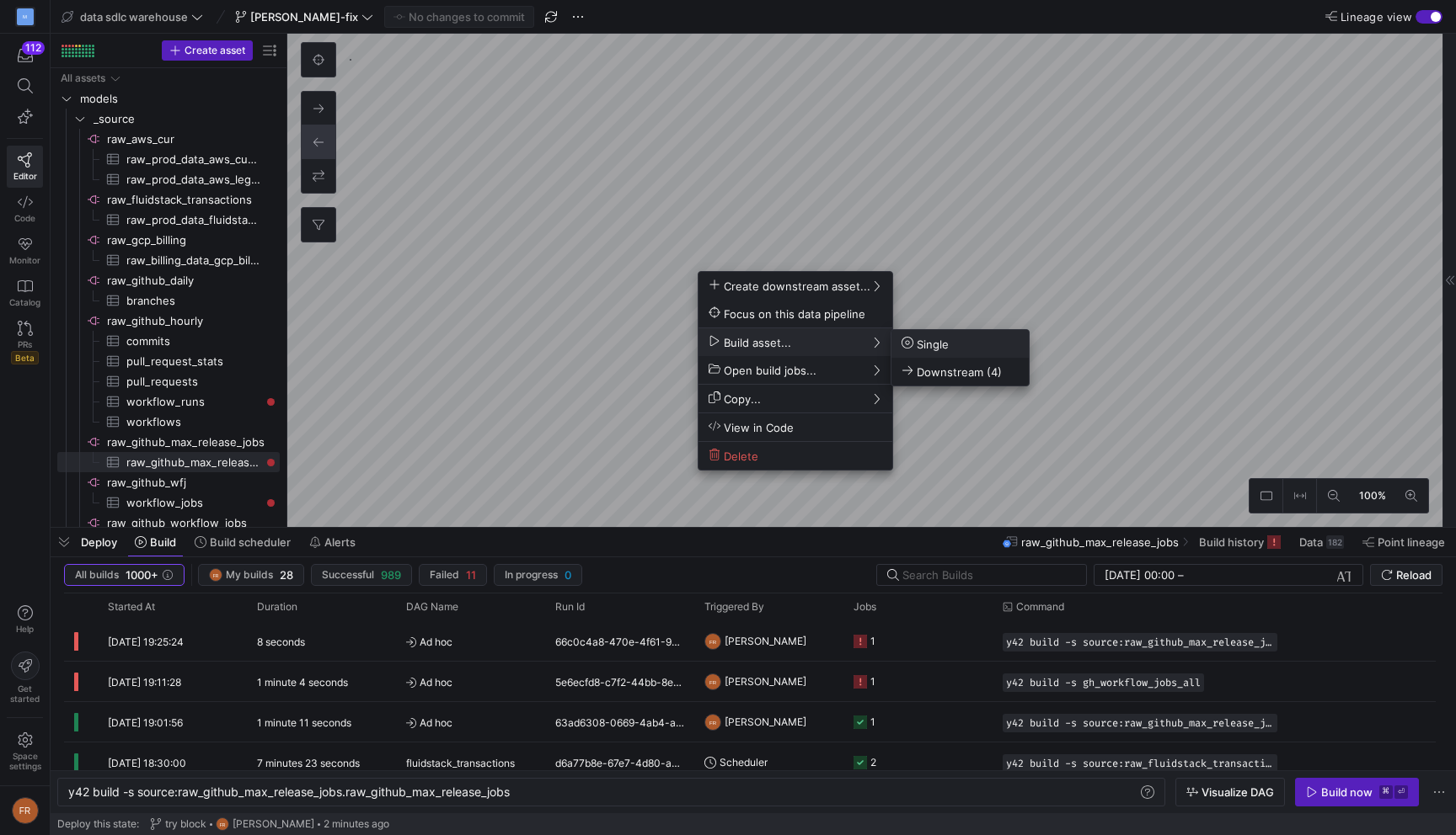
click at [925, 347] on span "Single" at bounding box center [924, 344] width 48 height 15
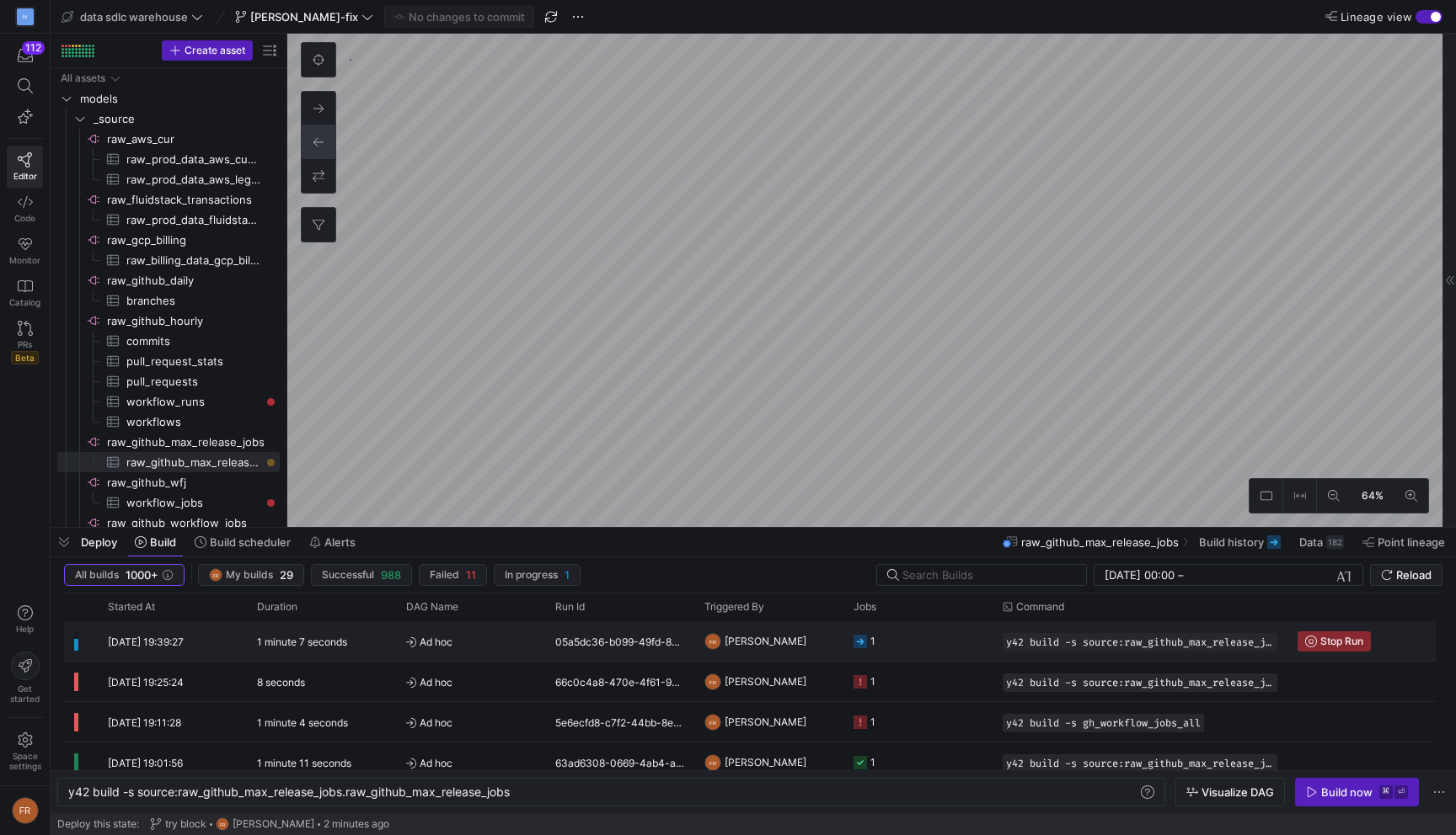
click at [486, 637] on span "Ad hoc" at bounding box center [470, 642] width 129 height 40
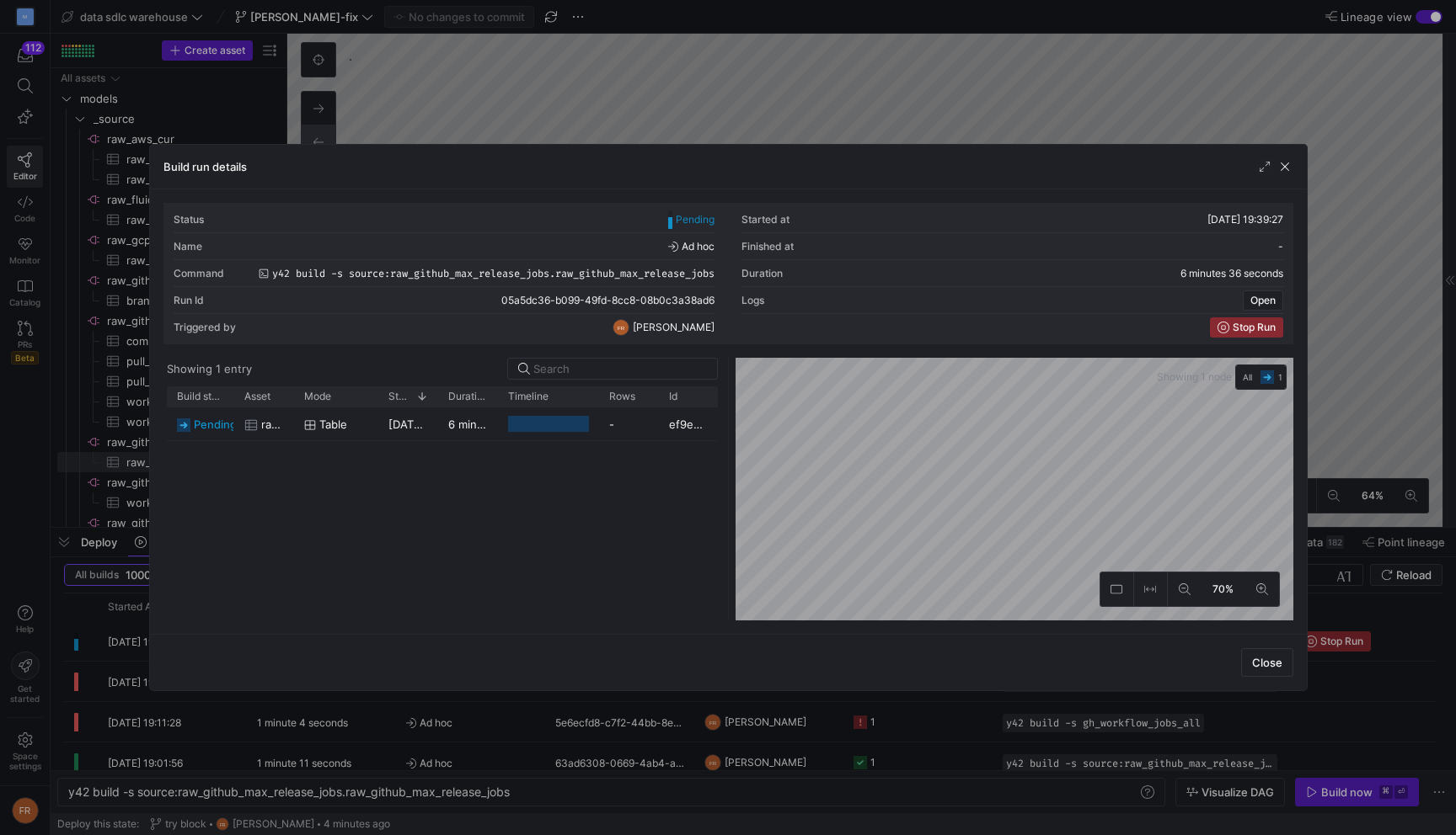
click at [567, 114] on div at bounding box center [728, 417] width 1456 height 835
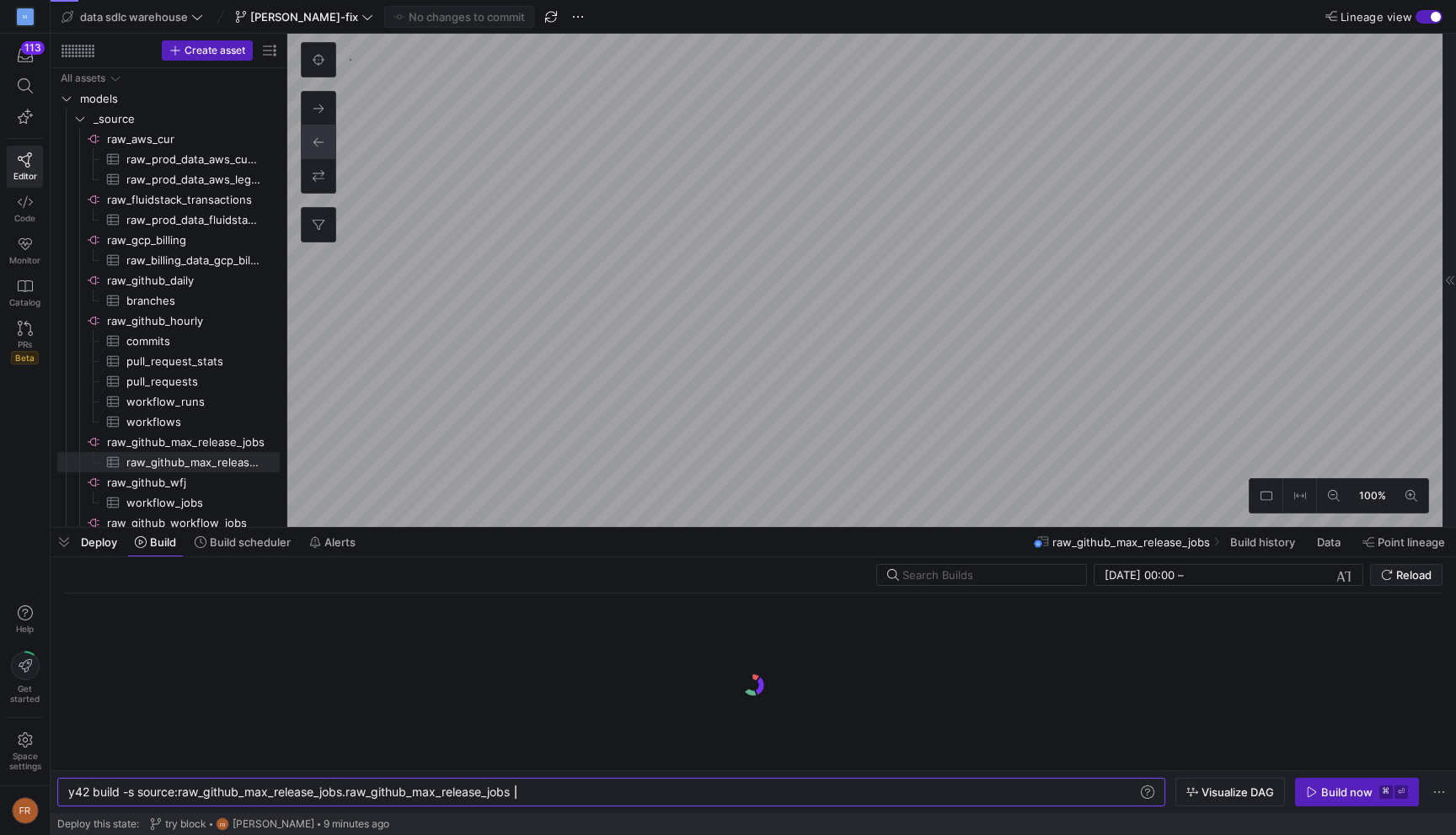
scroll to position [0, 447]
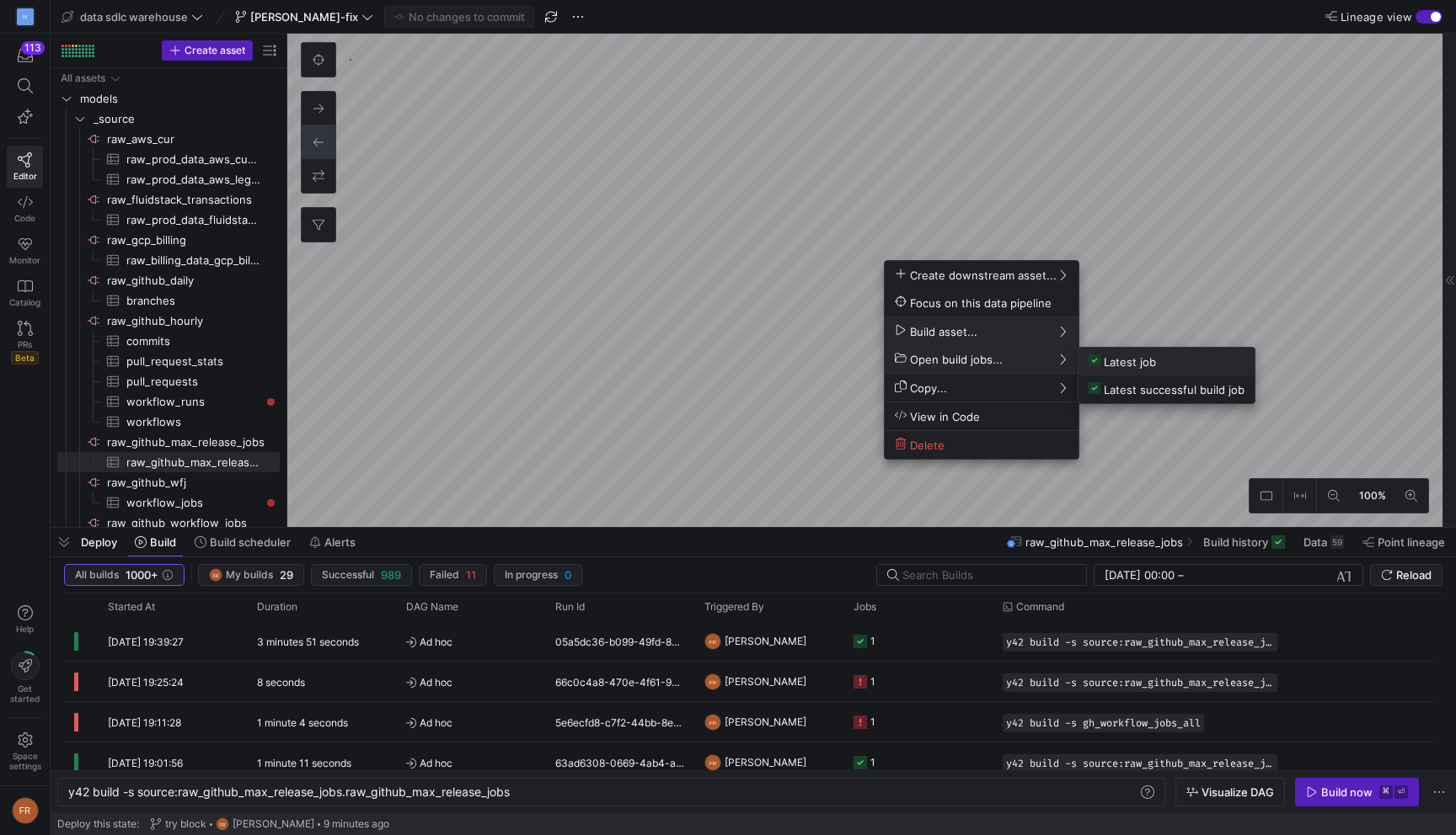
click at [1099, 359] on span "Latest job" at bounding box center [1122, 362] width 68 height 15
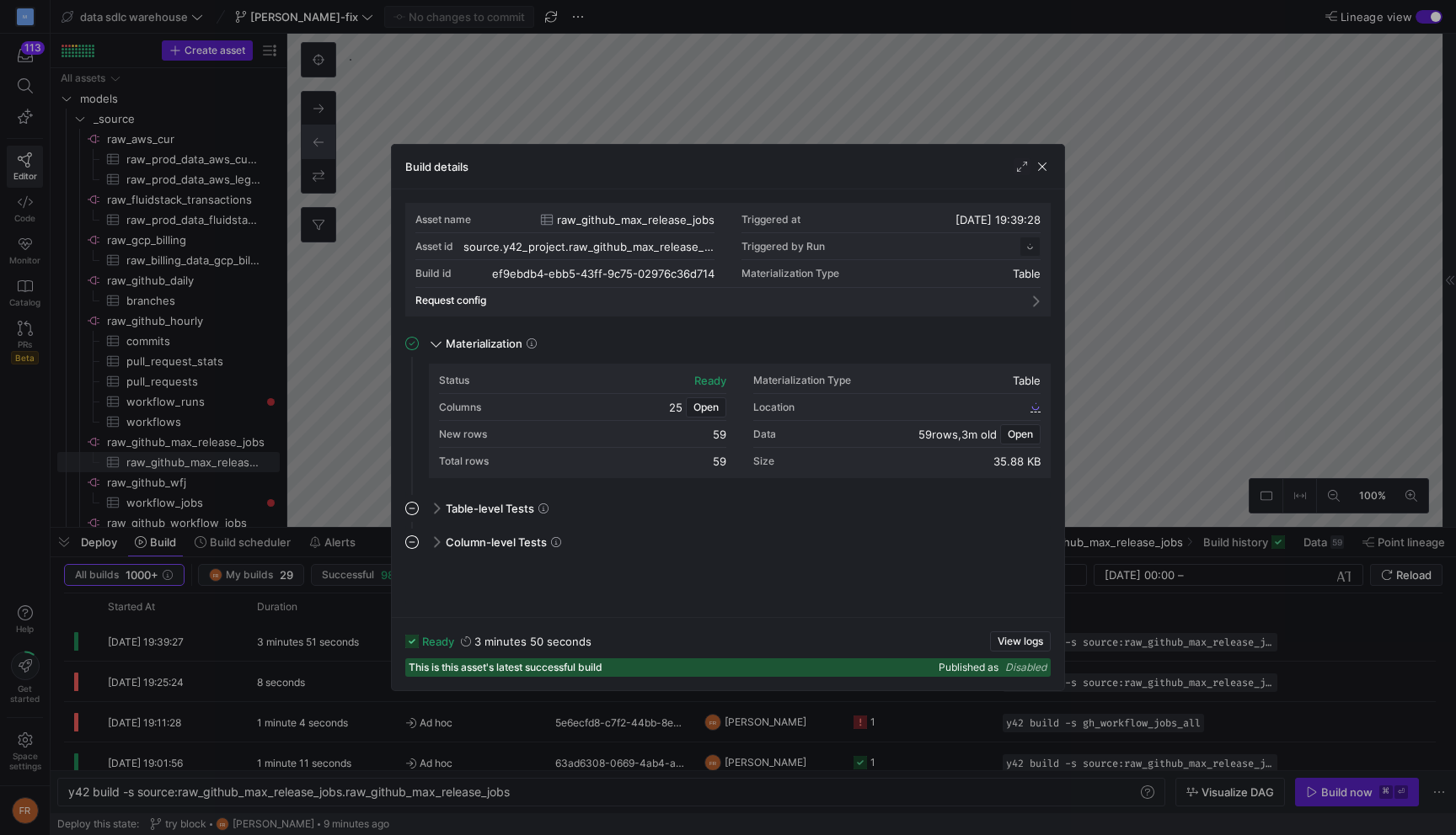
scroll to position [151, 0]
click at [1156, 354] on div at bounding box center [728, 417] width 1456 height 835
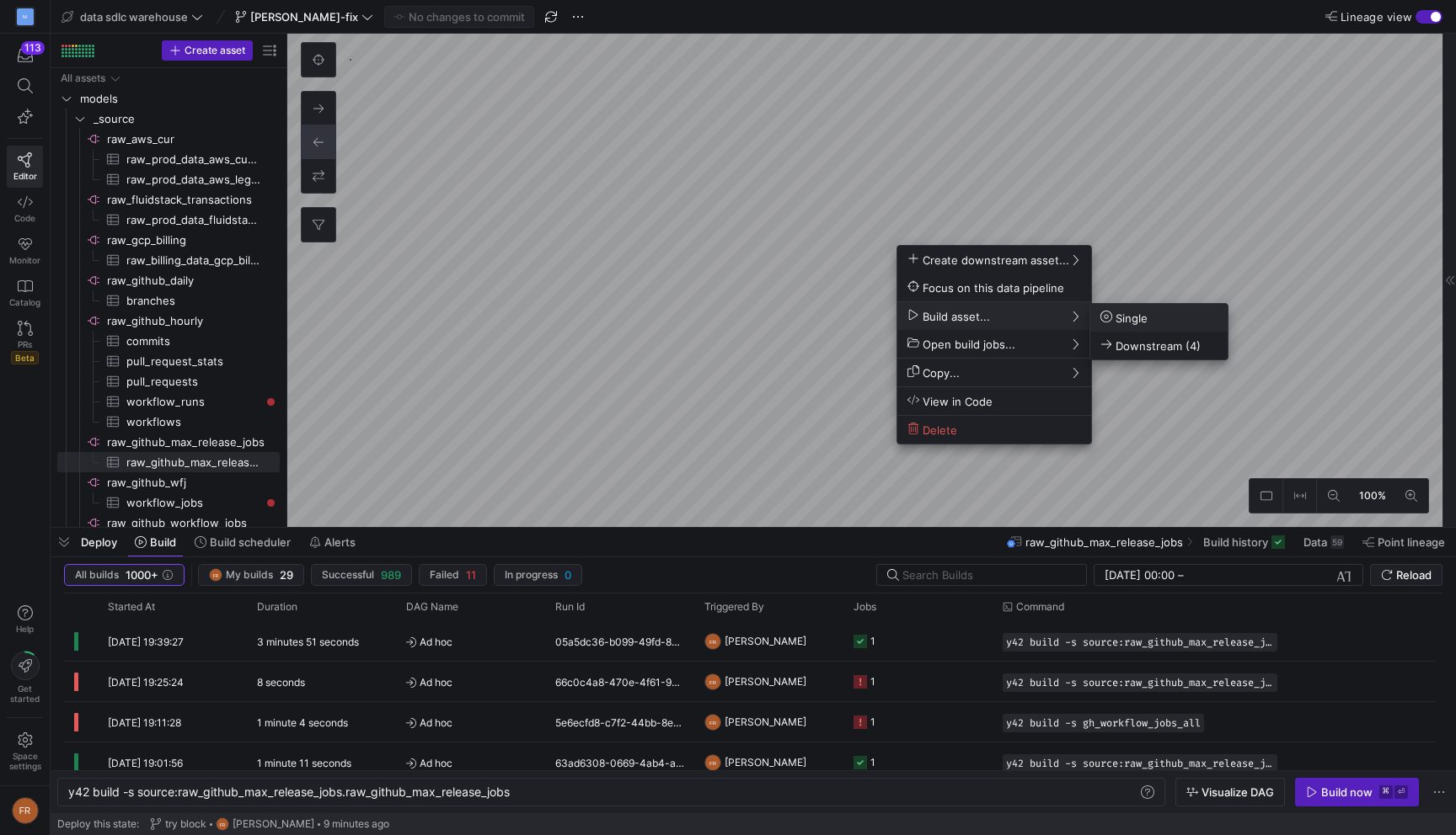
click at [1144, 311] on span "Single" at bounding box center [1124, 318] width 48 height 15
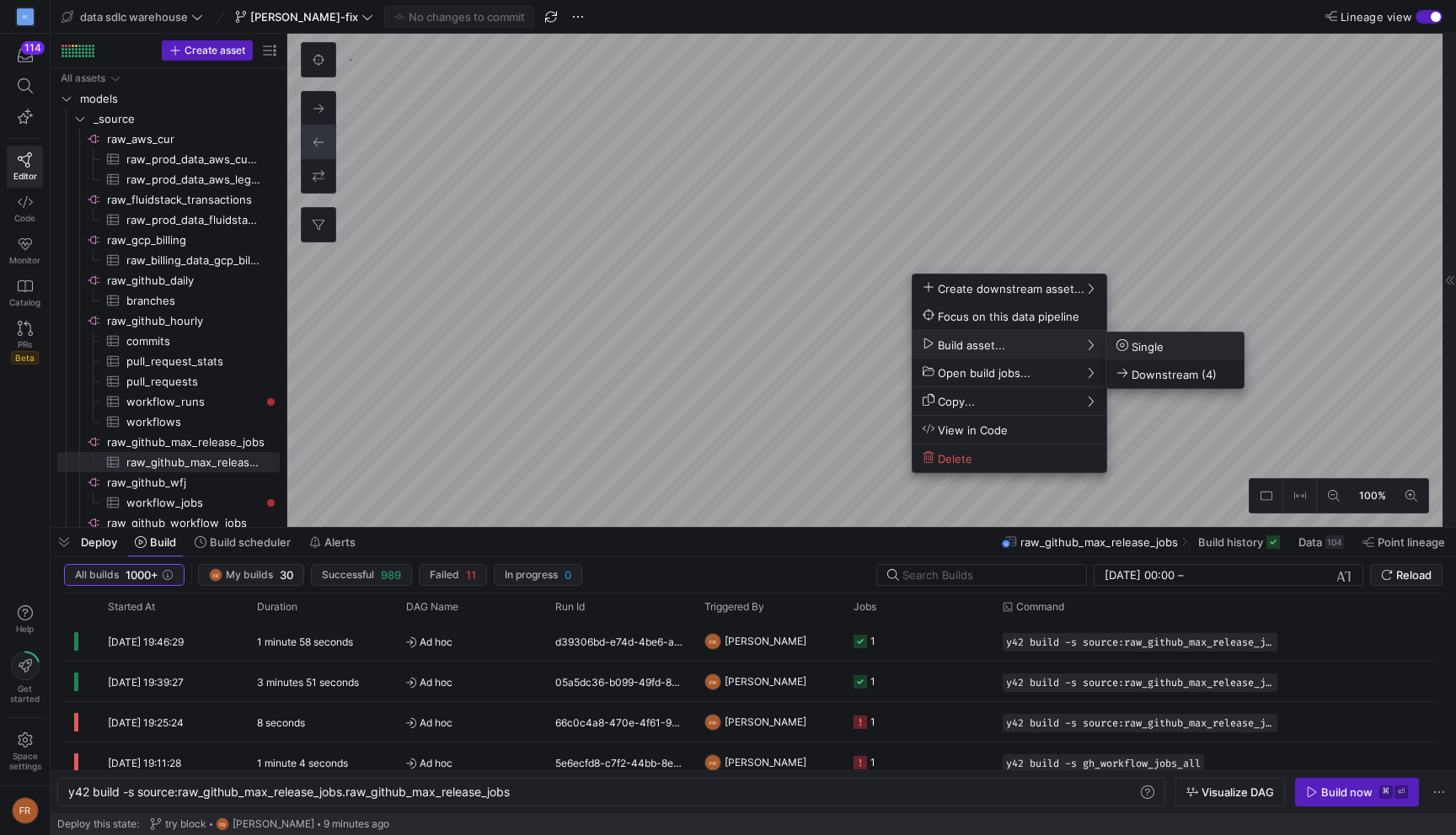
click at [1155, 339] on span "Single" at bounding box center [1140, 346] width 48 height 15
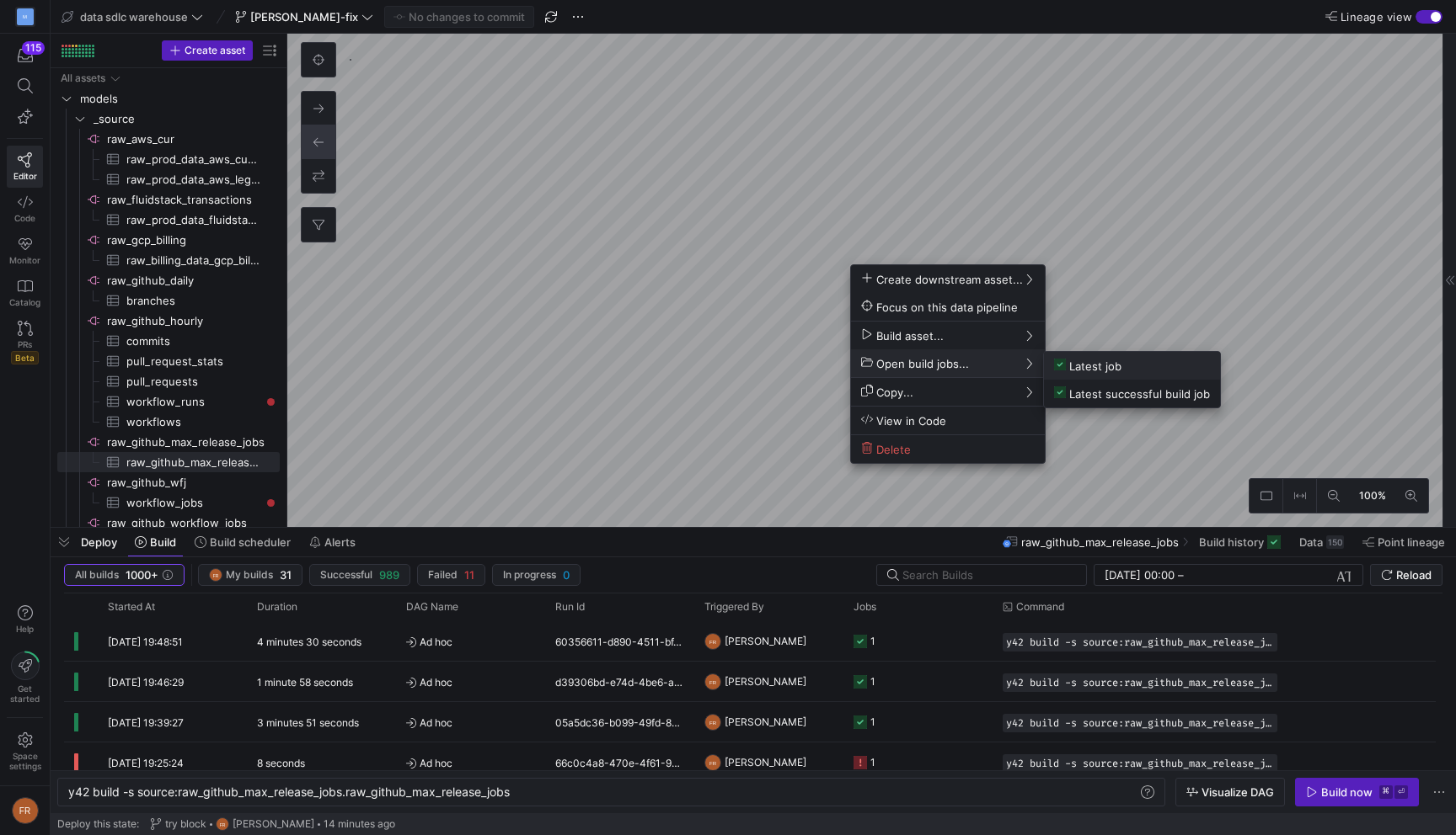
click at [1064, 370] on span "Latest job" at bounding box center [1088, 366] width 68 height 15
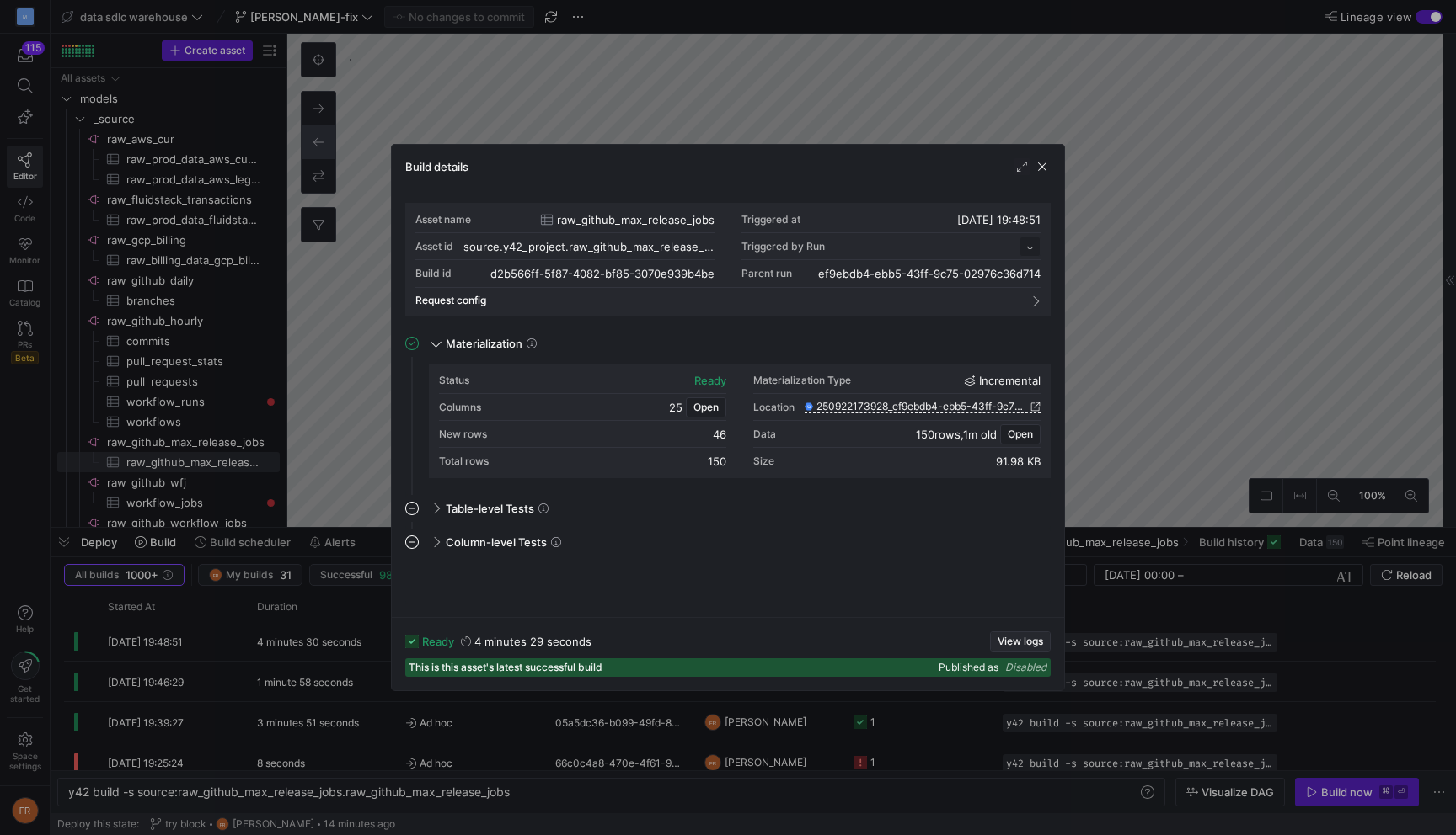
click at [1002, 642] on span "View logs" at bounding box center [1020, 642] width 46 height 12
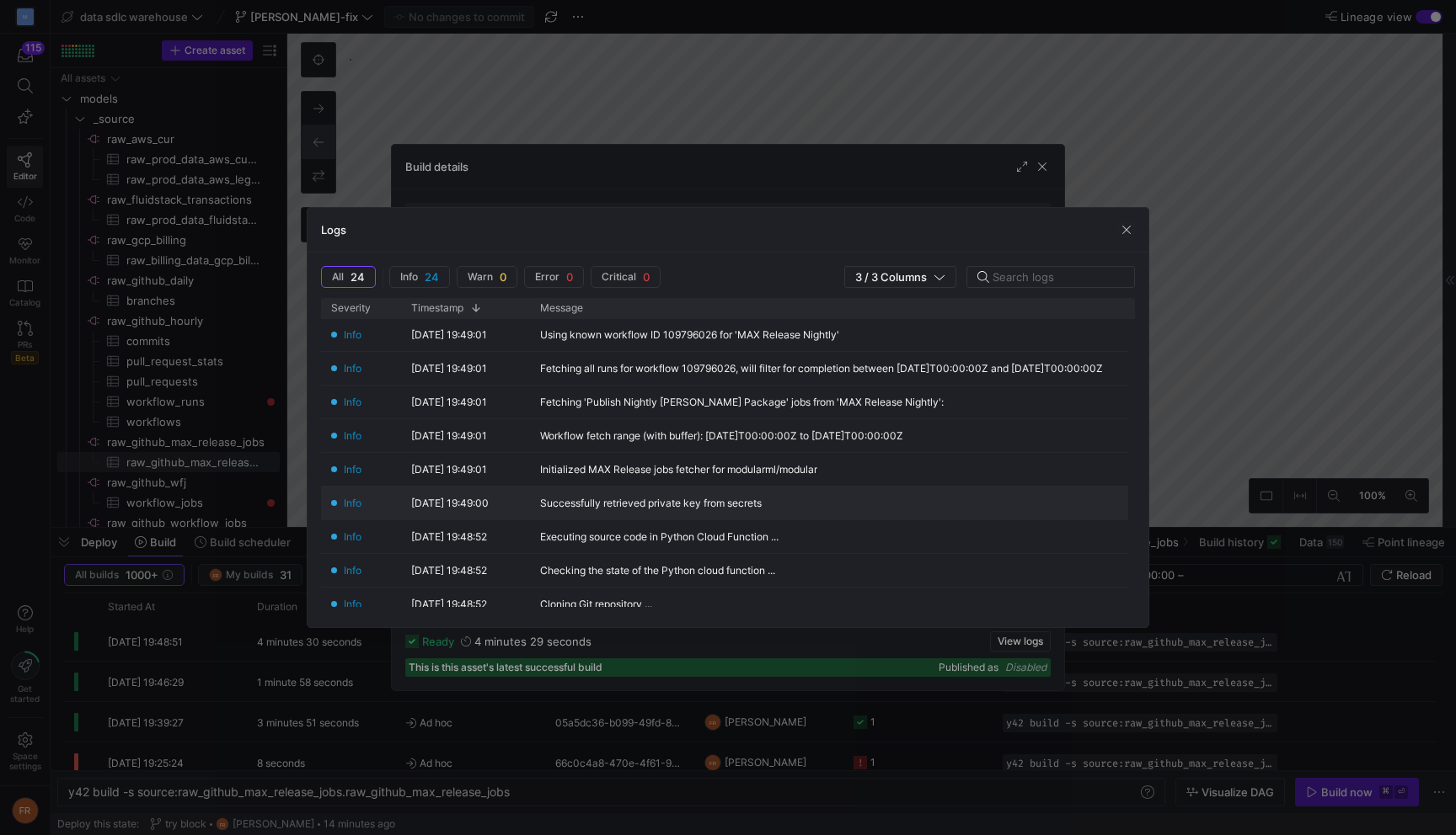
scroll to position [525, 0]
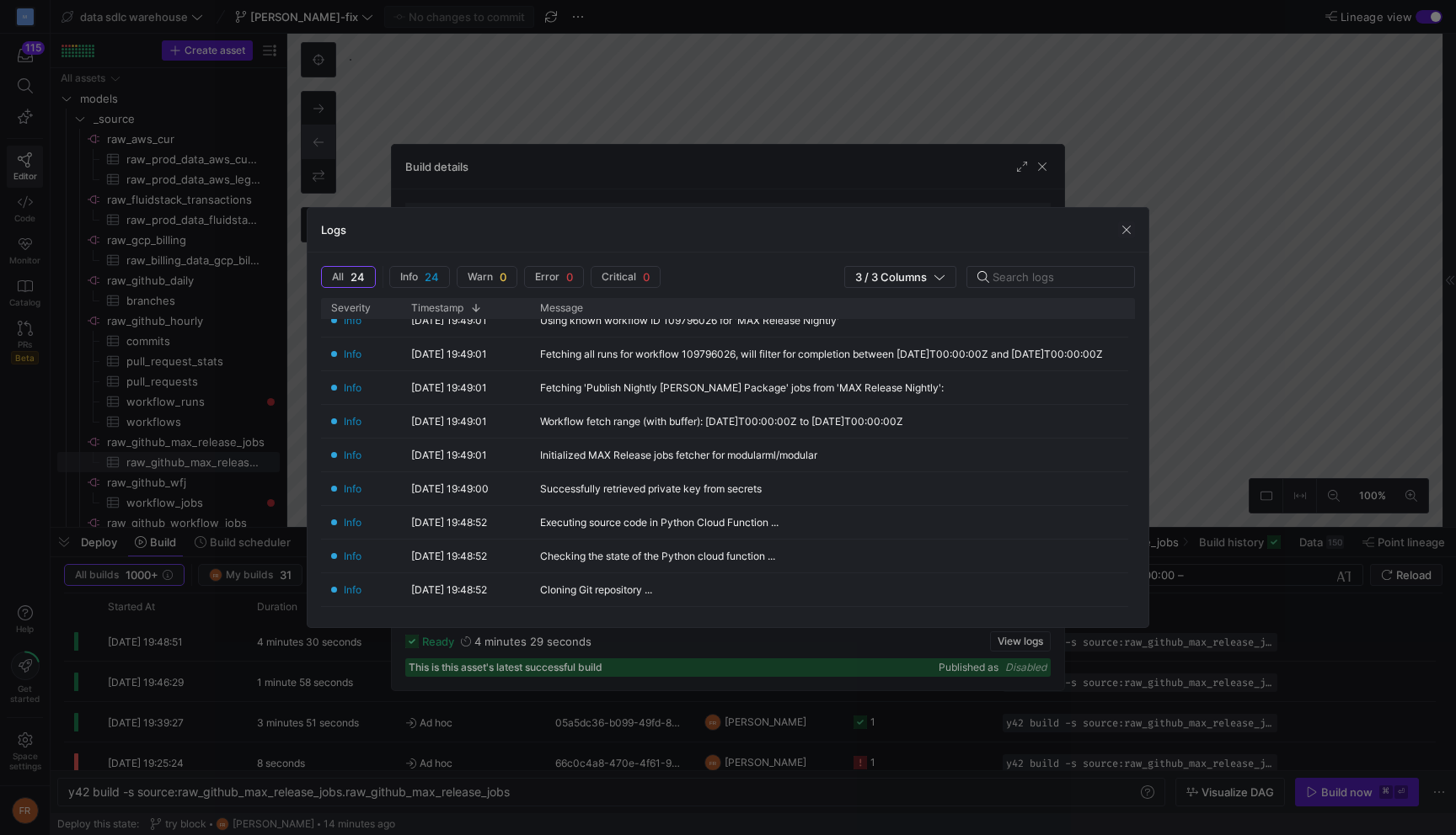
click at [1077, 93] on div at bounding box center [728, 417] width 1456 height 835
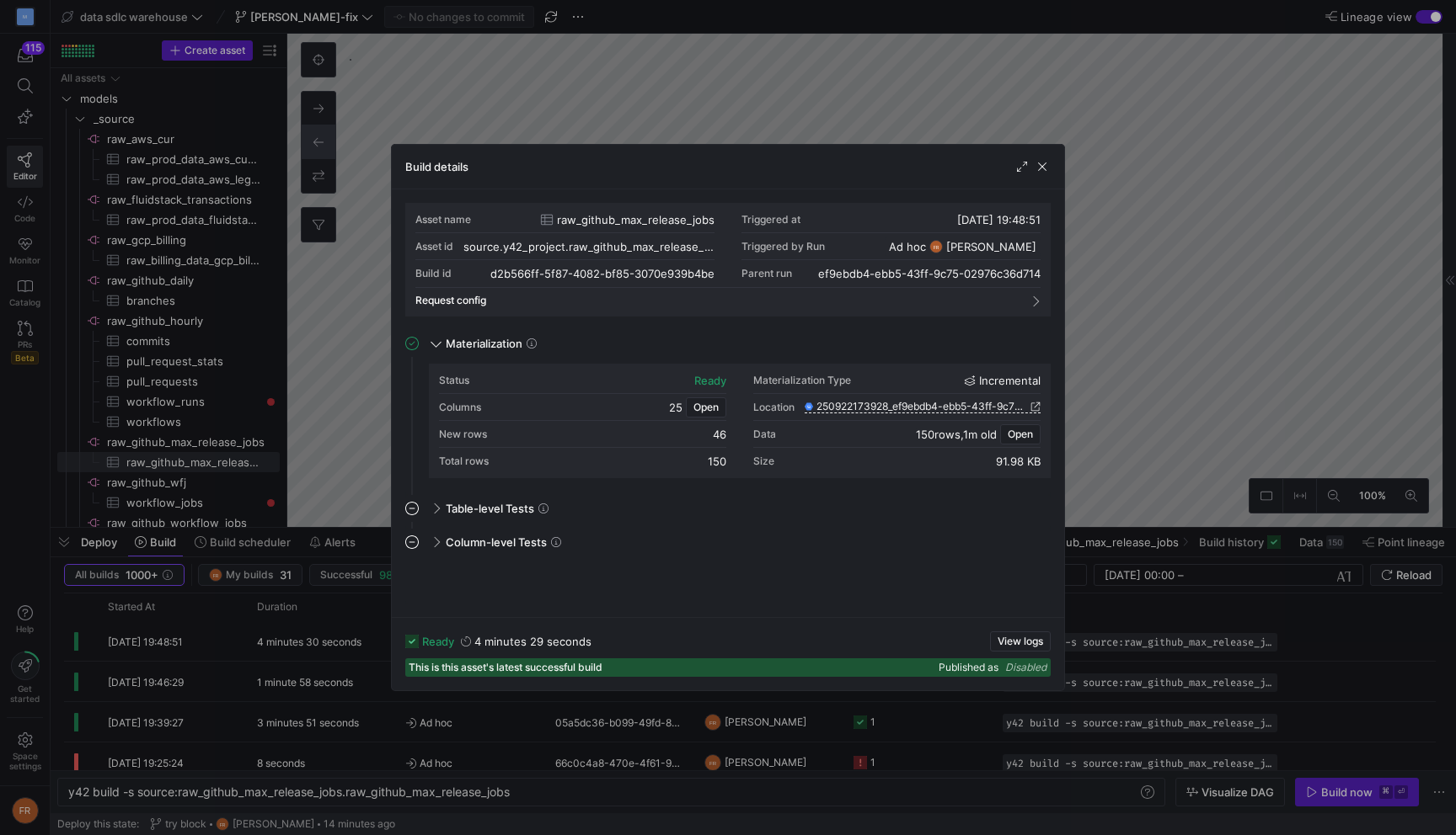
click at [1077, 93] on div at bounding box center [728, 417] width 1456 height 835
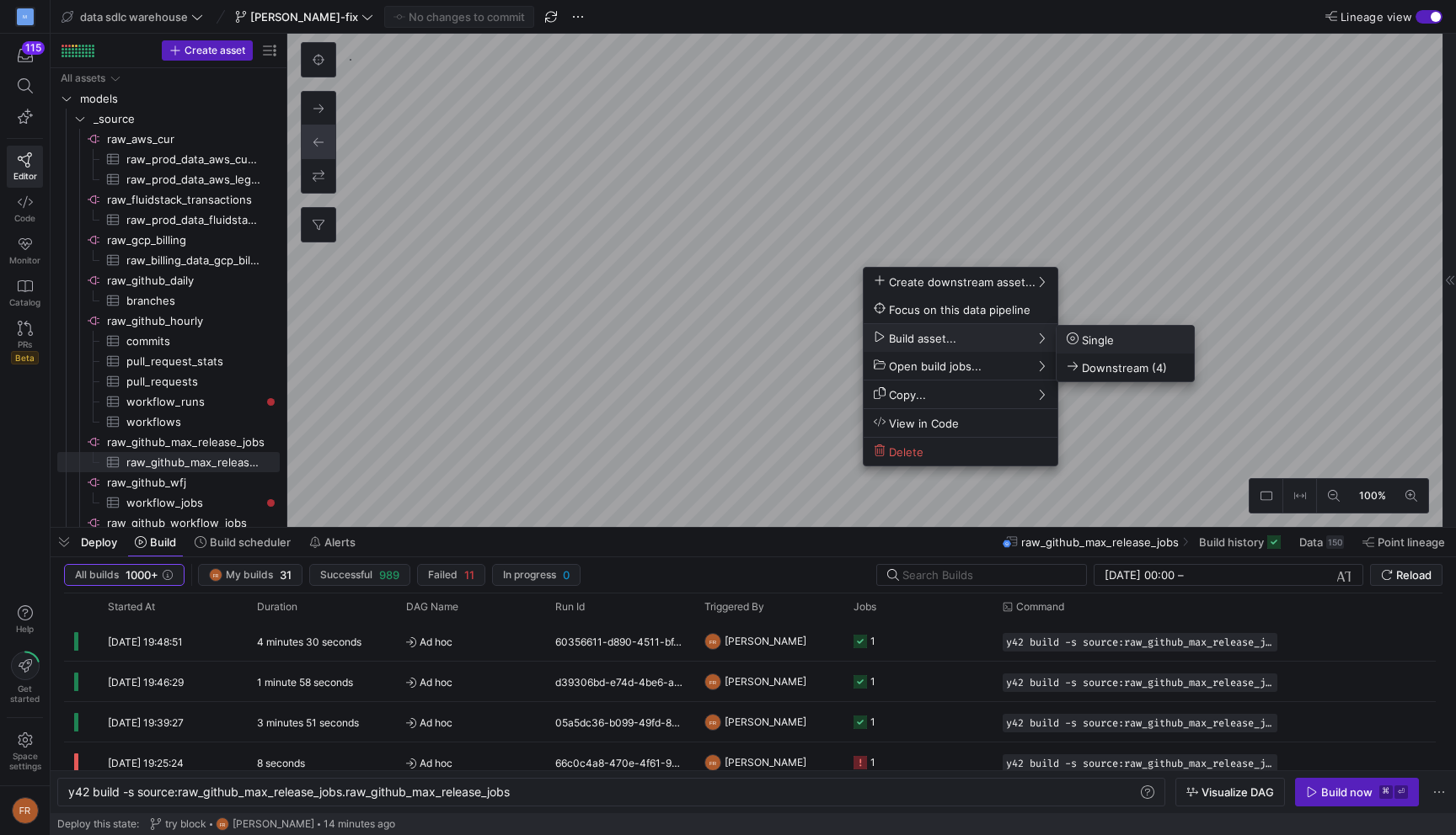
click at [1103, 333] on span "Single" at bounding box center [1090, 339] width 48 height 15
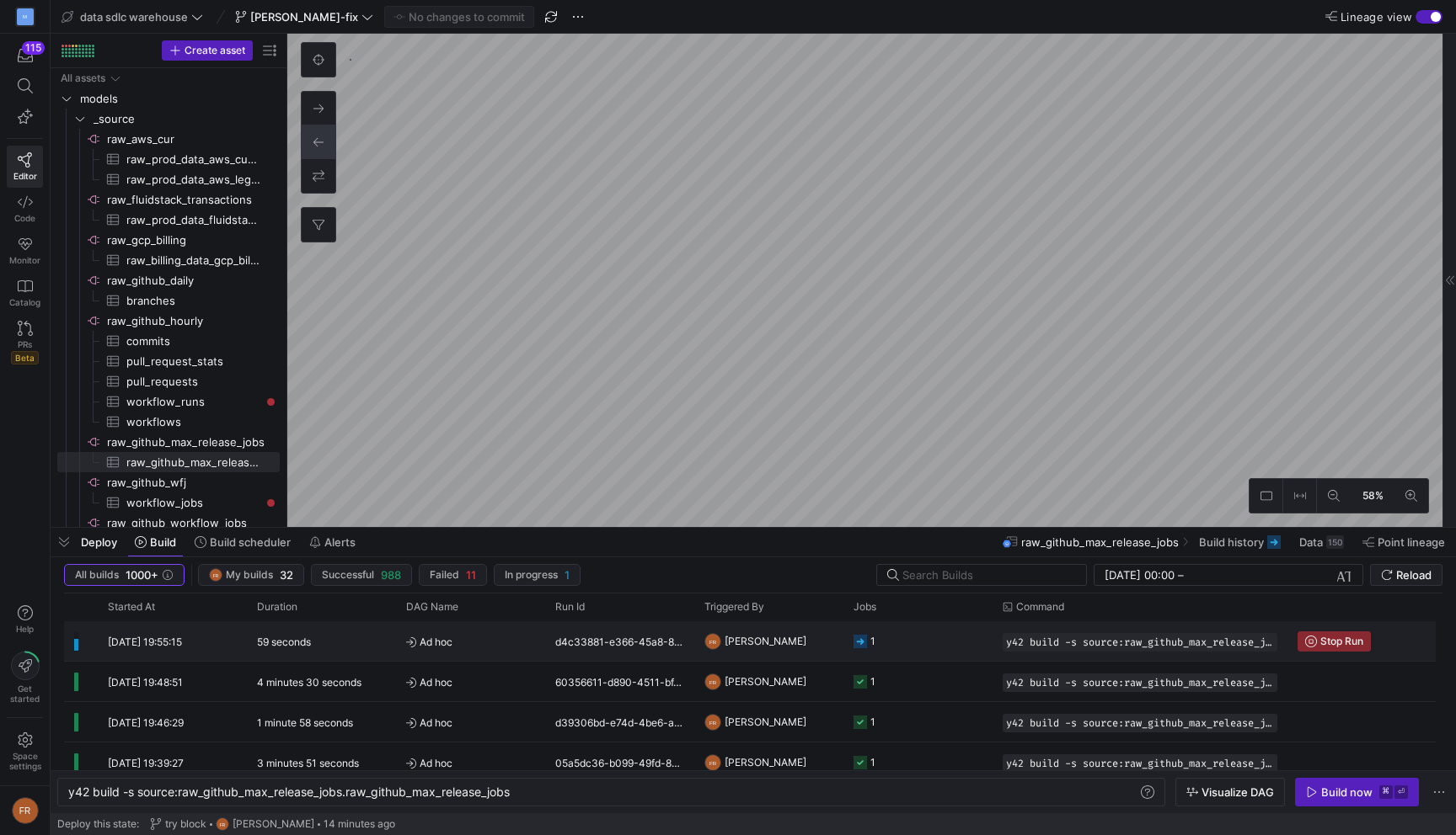
click at [387, 646] on div "59 seconds" at bounding box center [321, 641] width 149 height 40
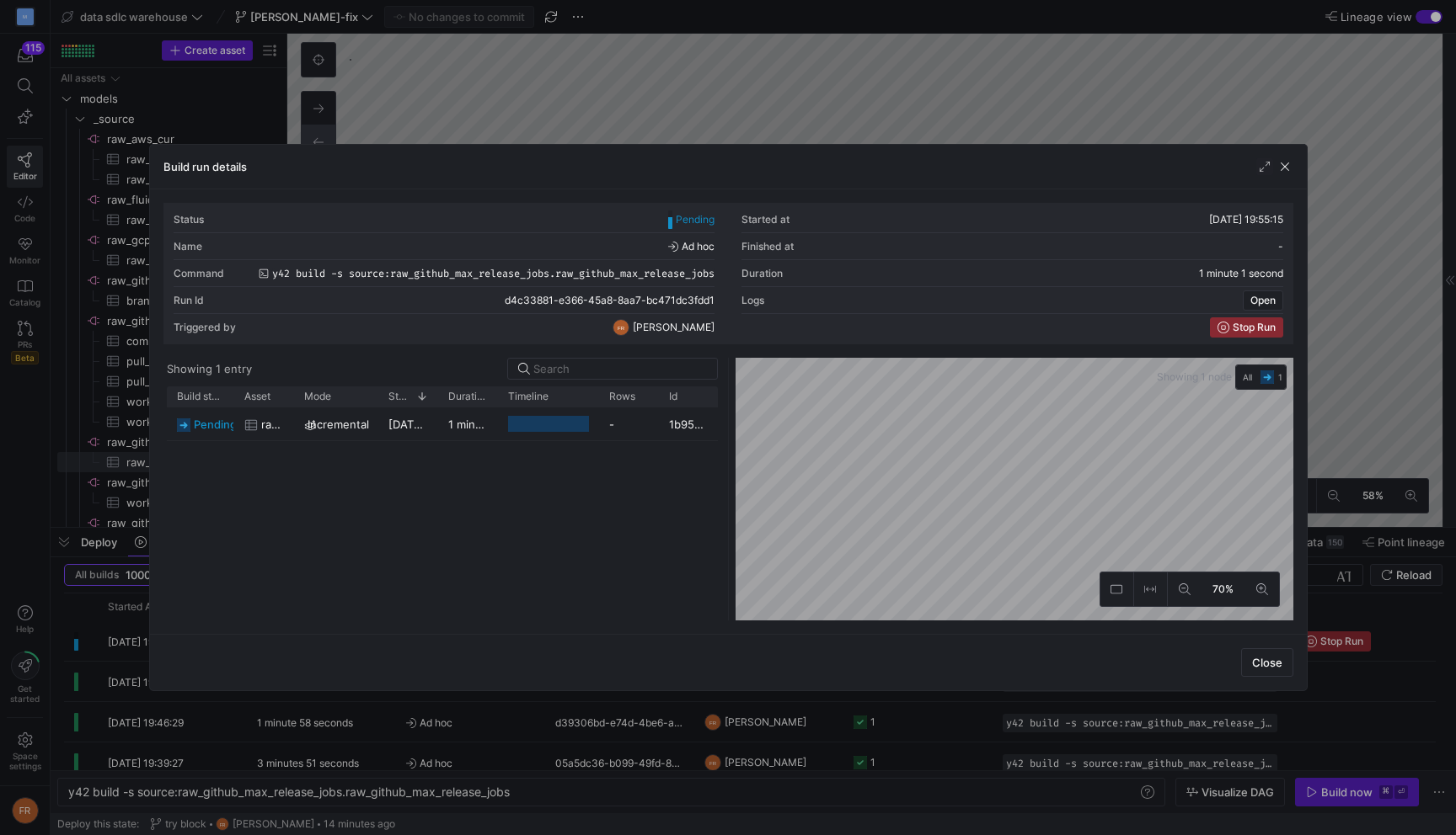
click at [676, 79] on div at bounding box center [728, 417] width 1456 height 835
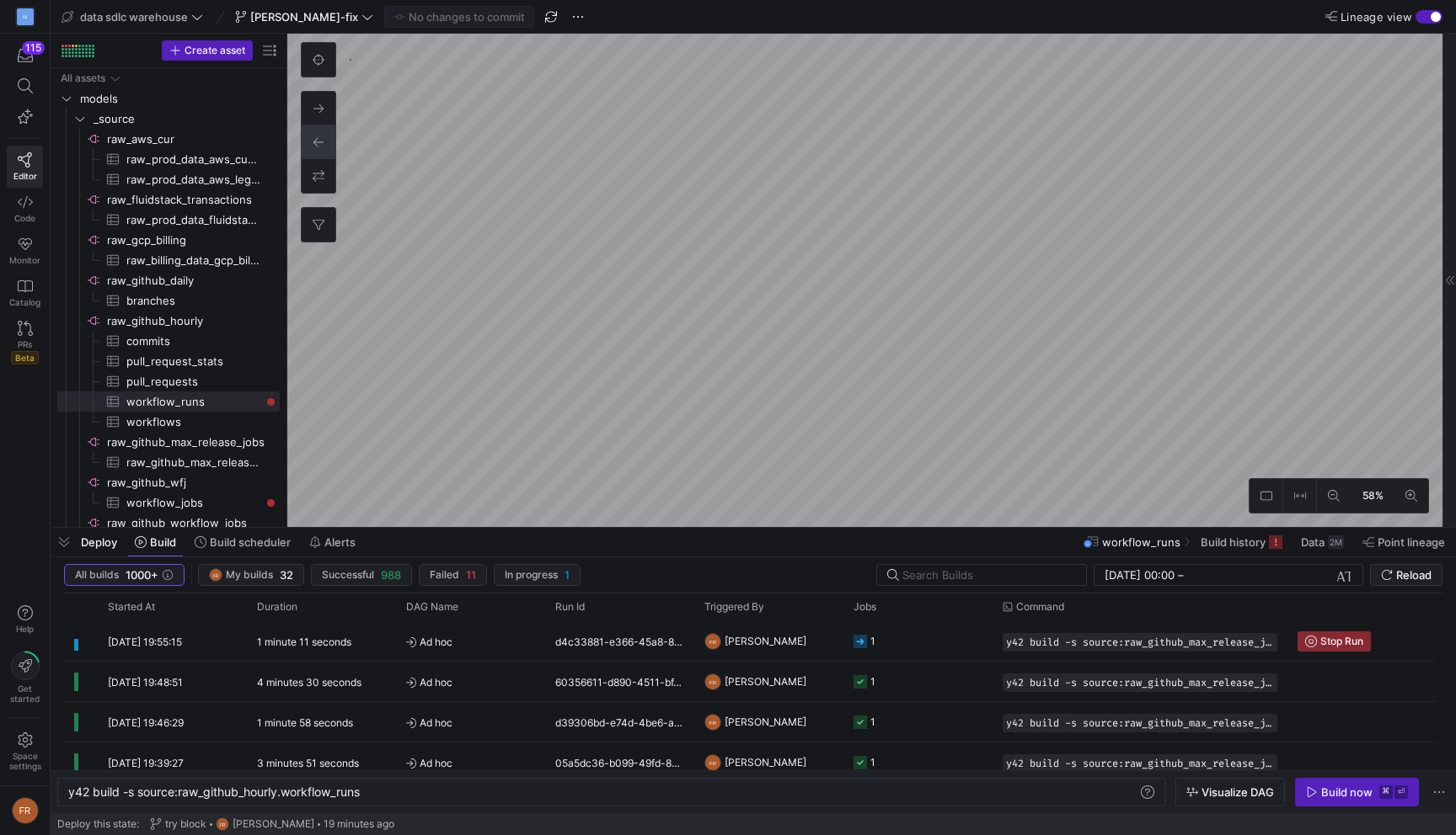
scroll to position [0, 7]
click at [448, 568] on span "Failed 11" at bounding box center [453, 575] width 47 height 14
click at [171, 574] on icon "button" at bounding box center [168, 575] width 10 height 10
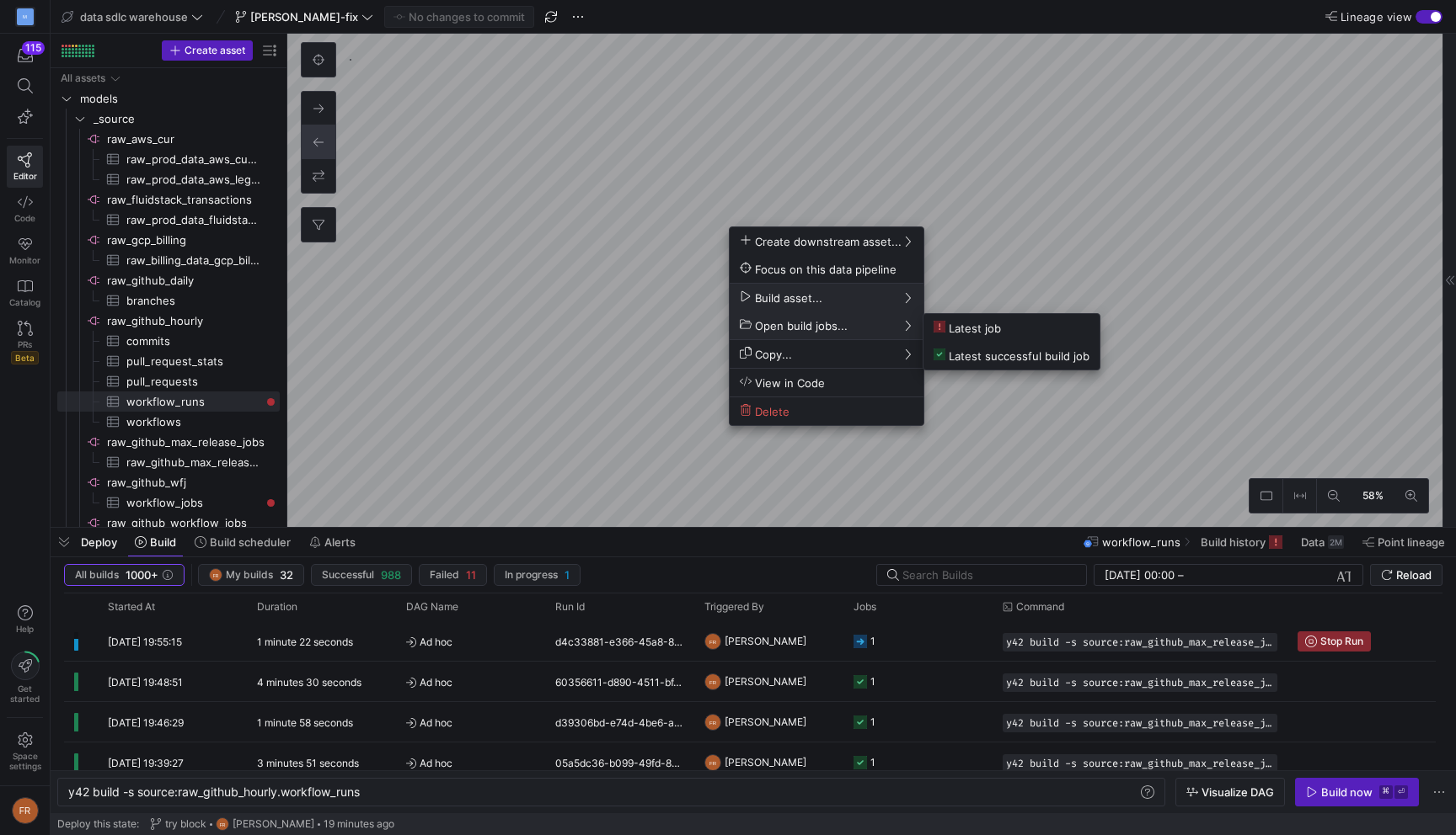
click at [895, 330] on span "Open build jobs..." at bounding box center [826, 325] width 173 height 15
click at [996, 330] on span "Latest job" at bounding box center [967, 328] width 68 height 15
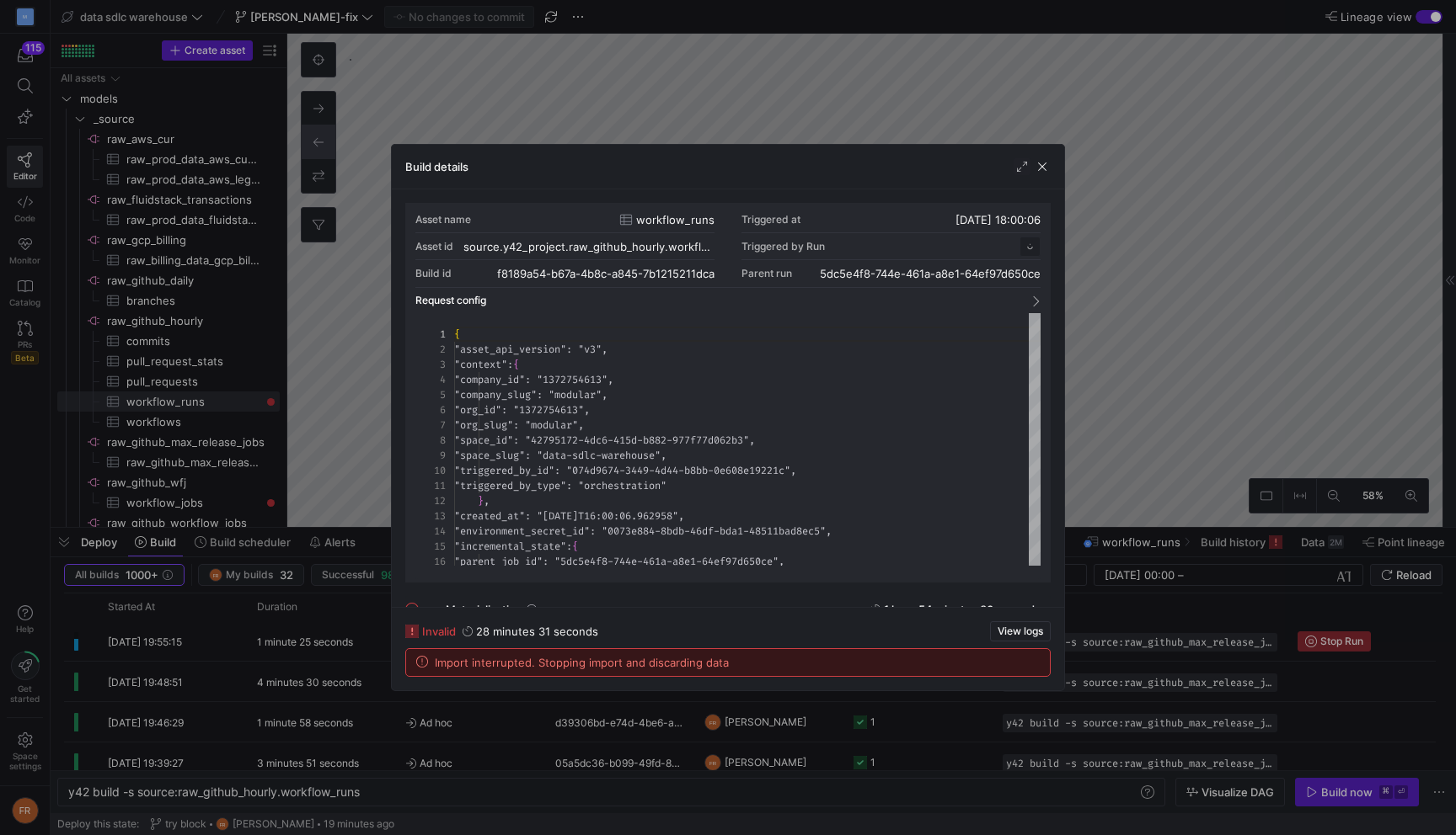
scroll to position [151, 0]
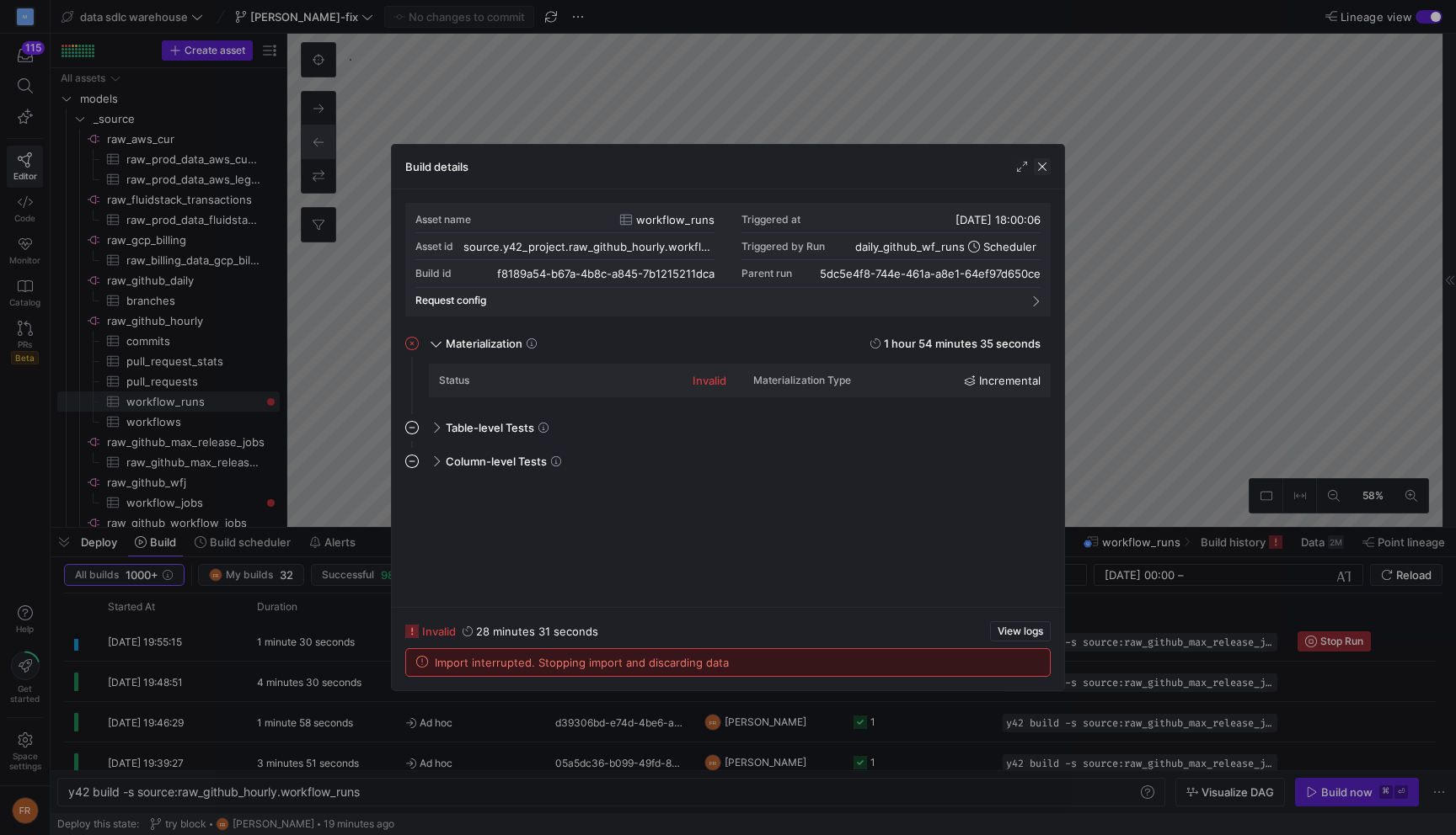
click at [1047, 164] on span "button" at bounding box center [1041, 166] width 16 height 16
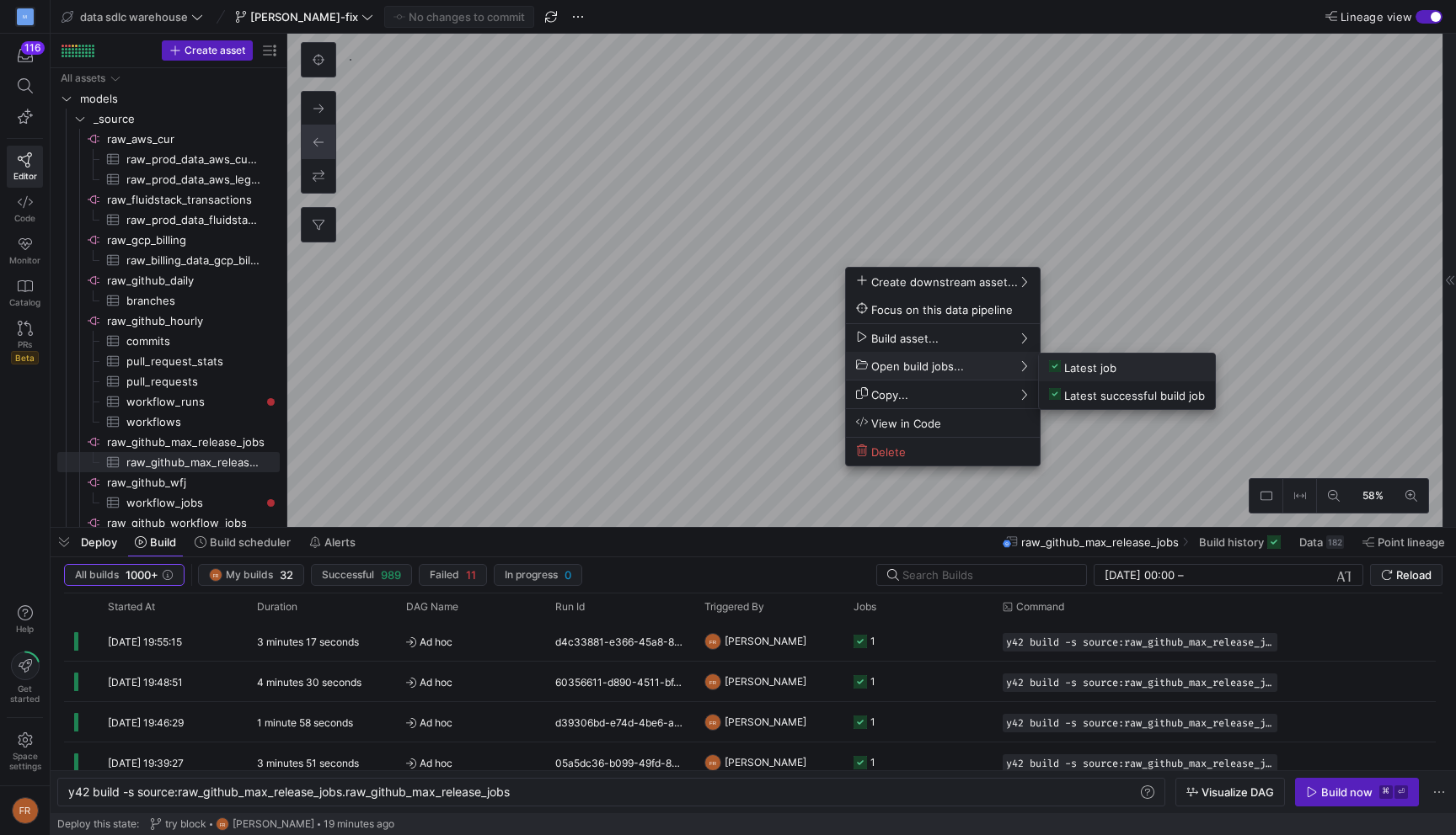
click at [1072, 360] on button "Latest job" at bounding box center [1126, 368] width 176 height 28
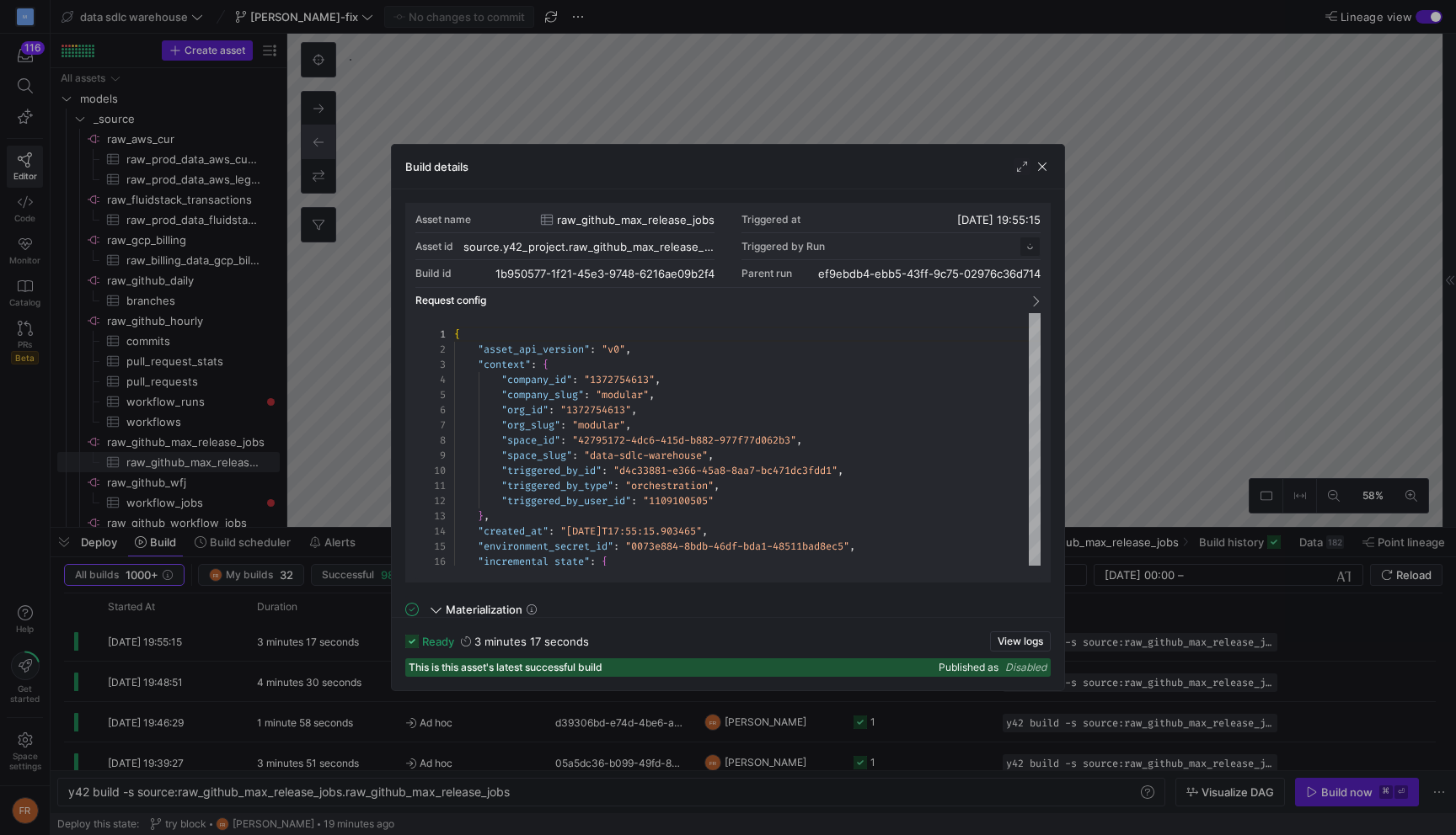
scroll to position [151, 0]
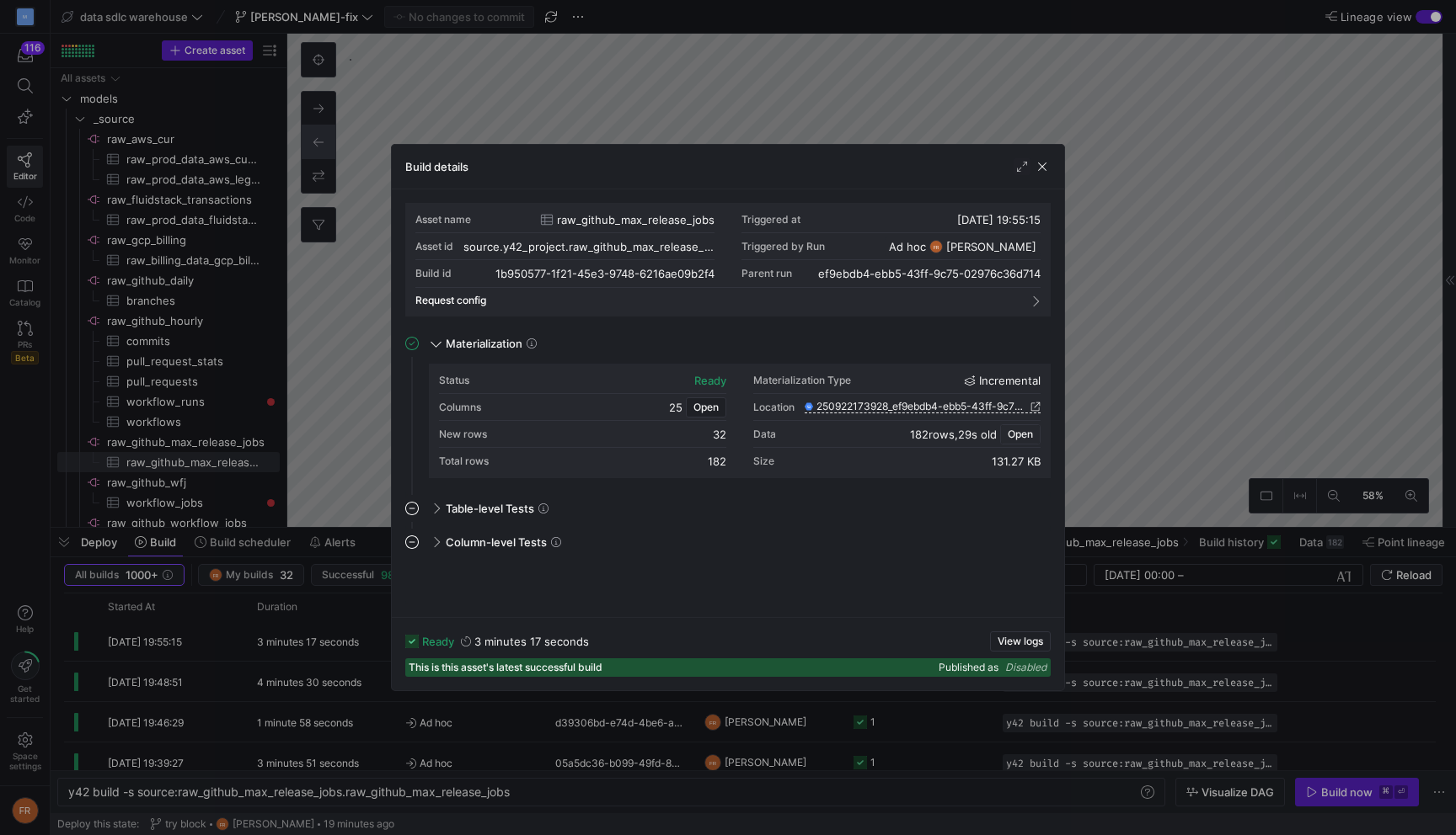
click at [1022, 444] on button "Open" at bounding box center [1020, 434] width 41 height 20
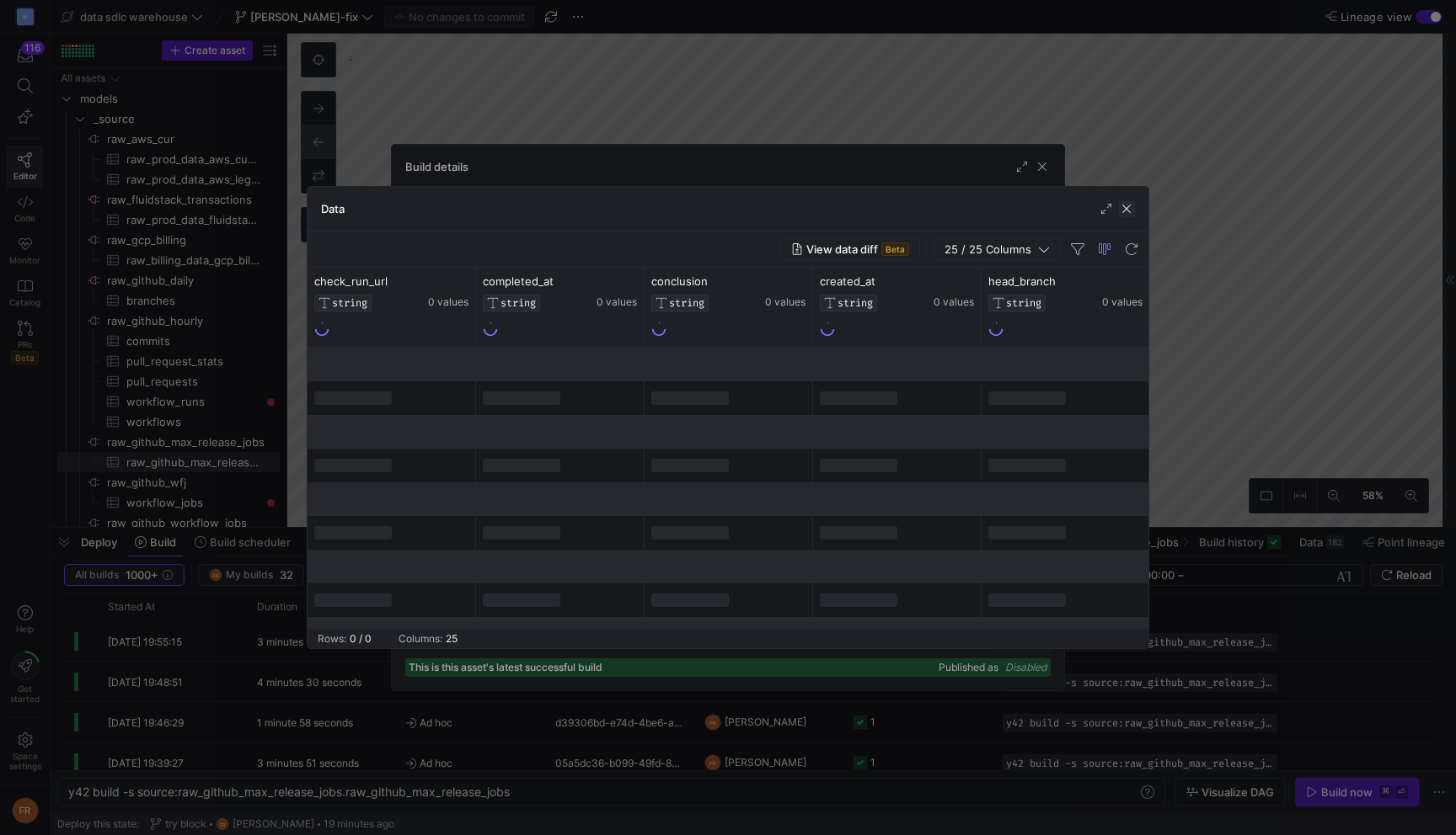
click at [1127, 213] on span "button" at bounding box center [1125, 209] width 16 height 16
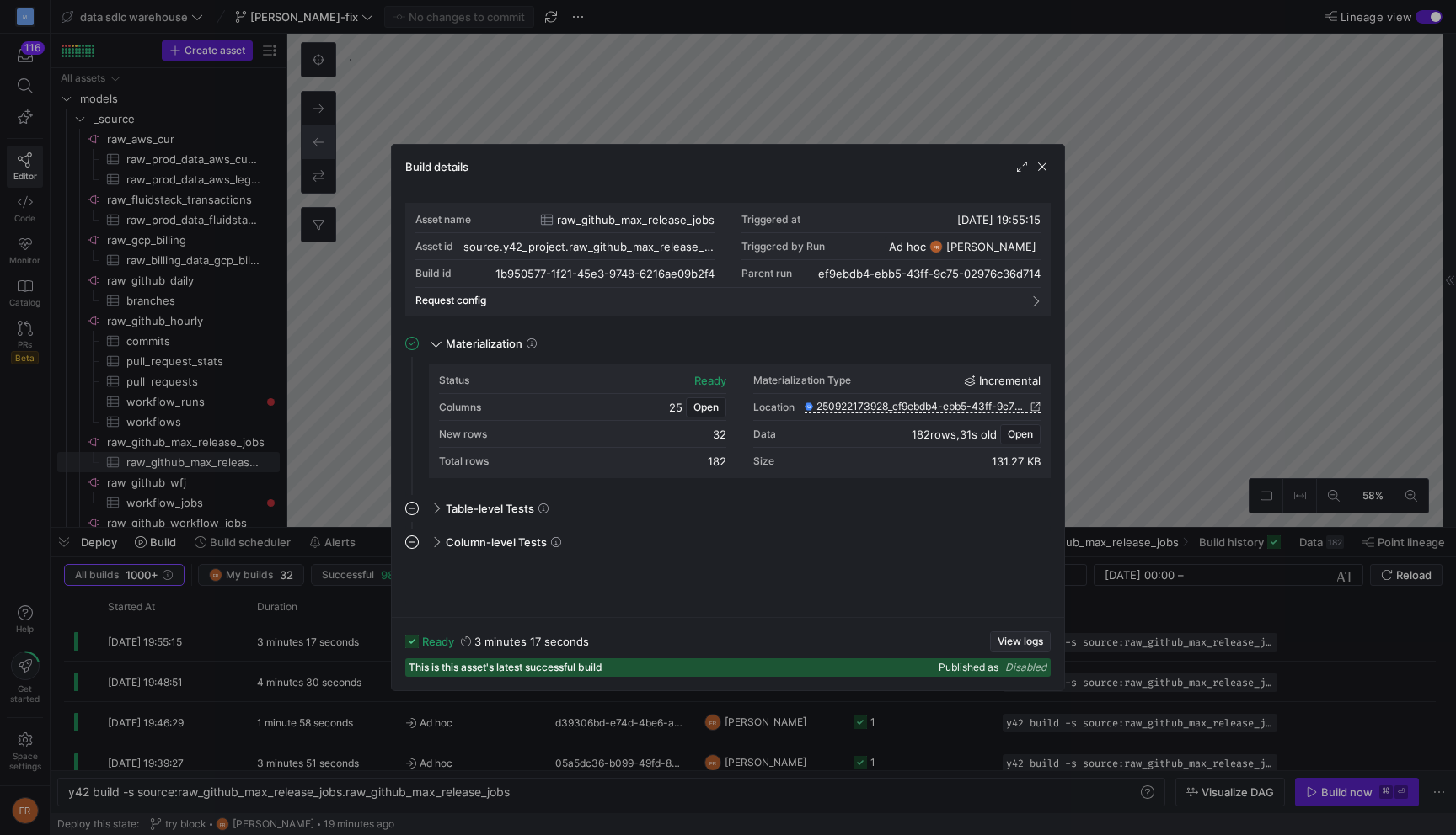
click at [1015, 641] on span "View logs" at bounding box center [1020, 642] width 46 height 12
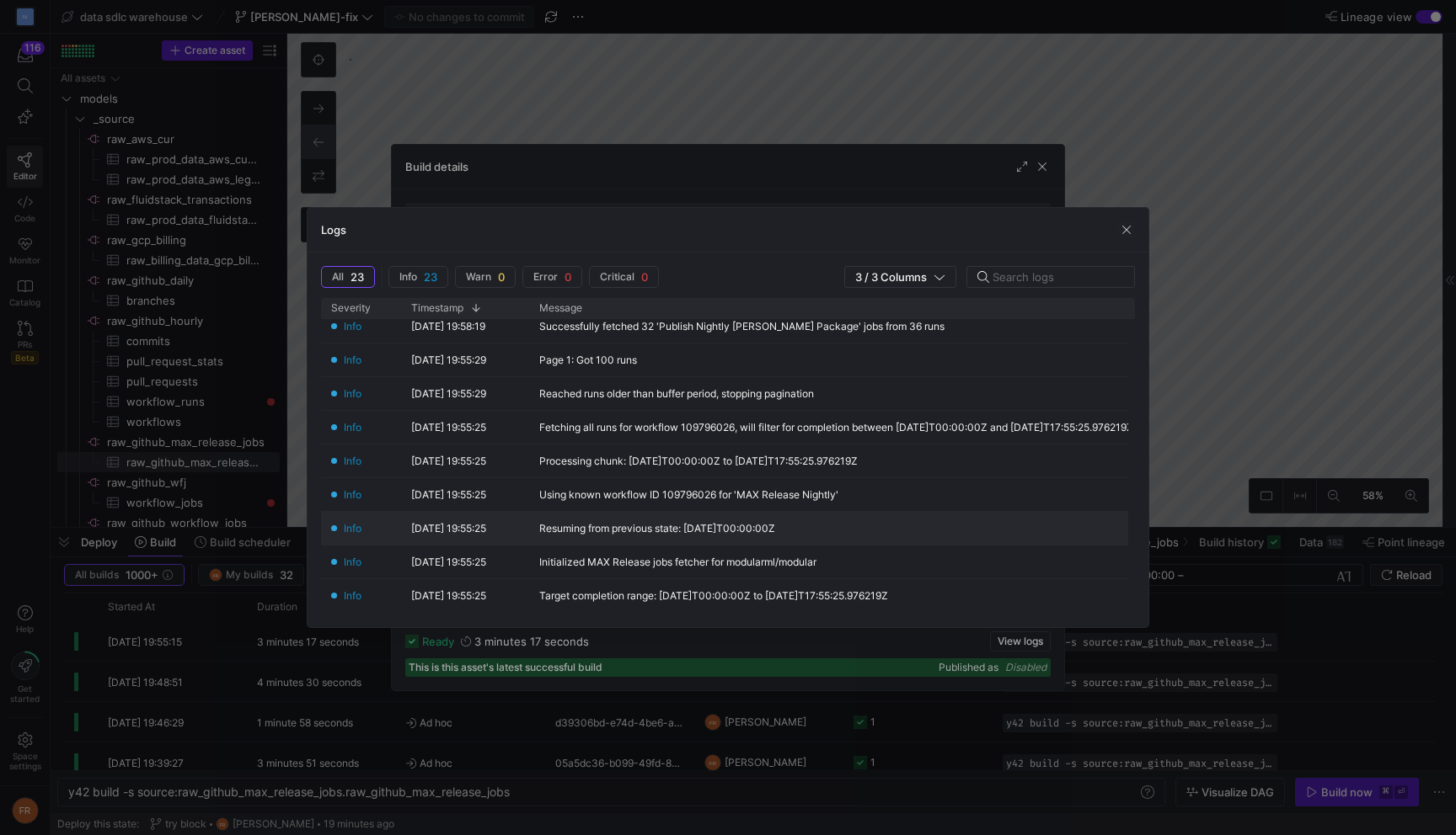
scroll to position [292, 0]
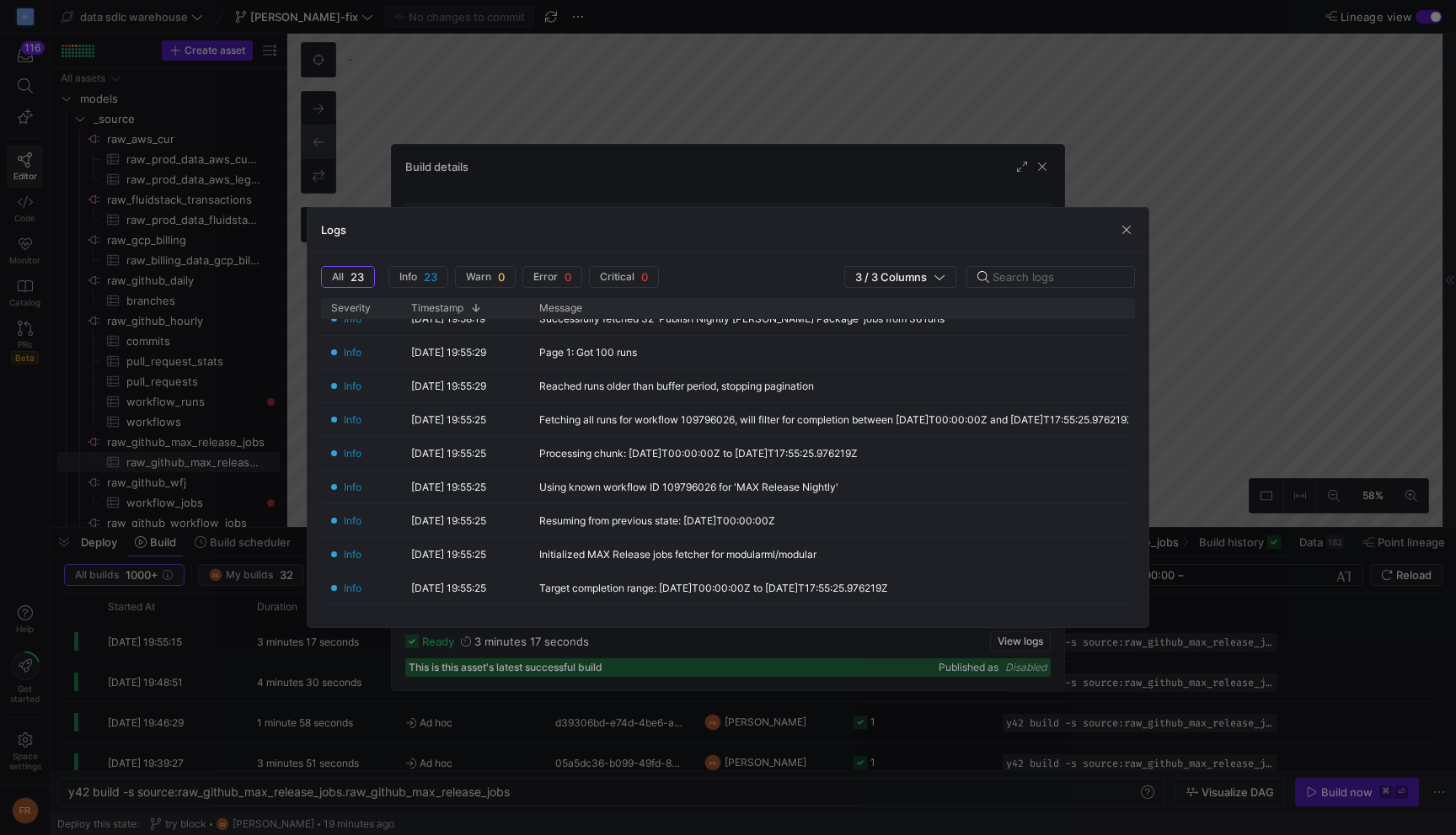
click at [1087, 138] on div at bounding box center [728, 417] width 1456 height 835
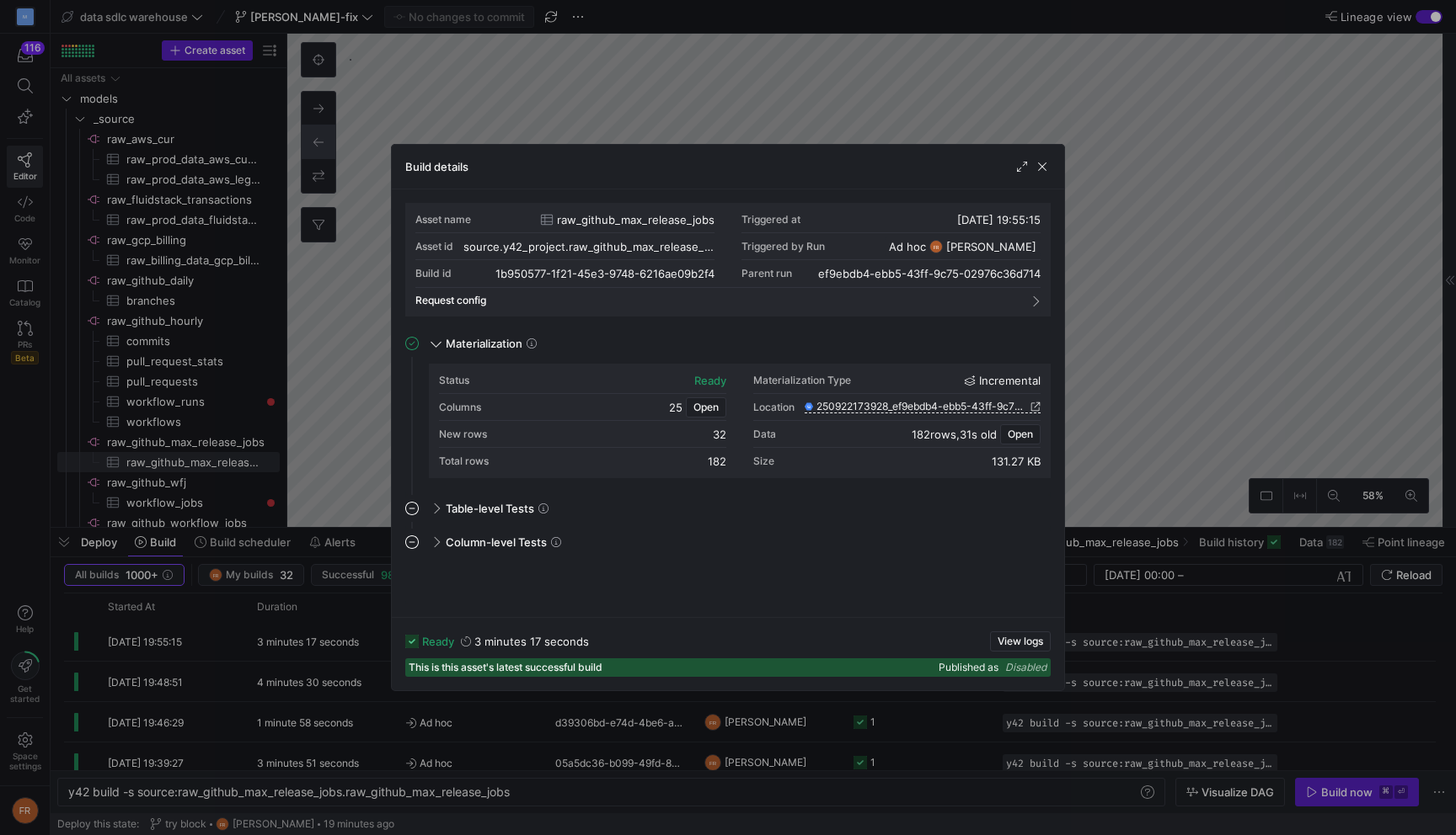
click at [1087, 112] on div at bounding box center [728, 417] width 1456 height 835
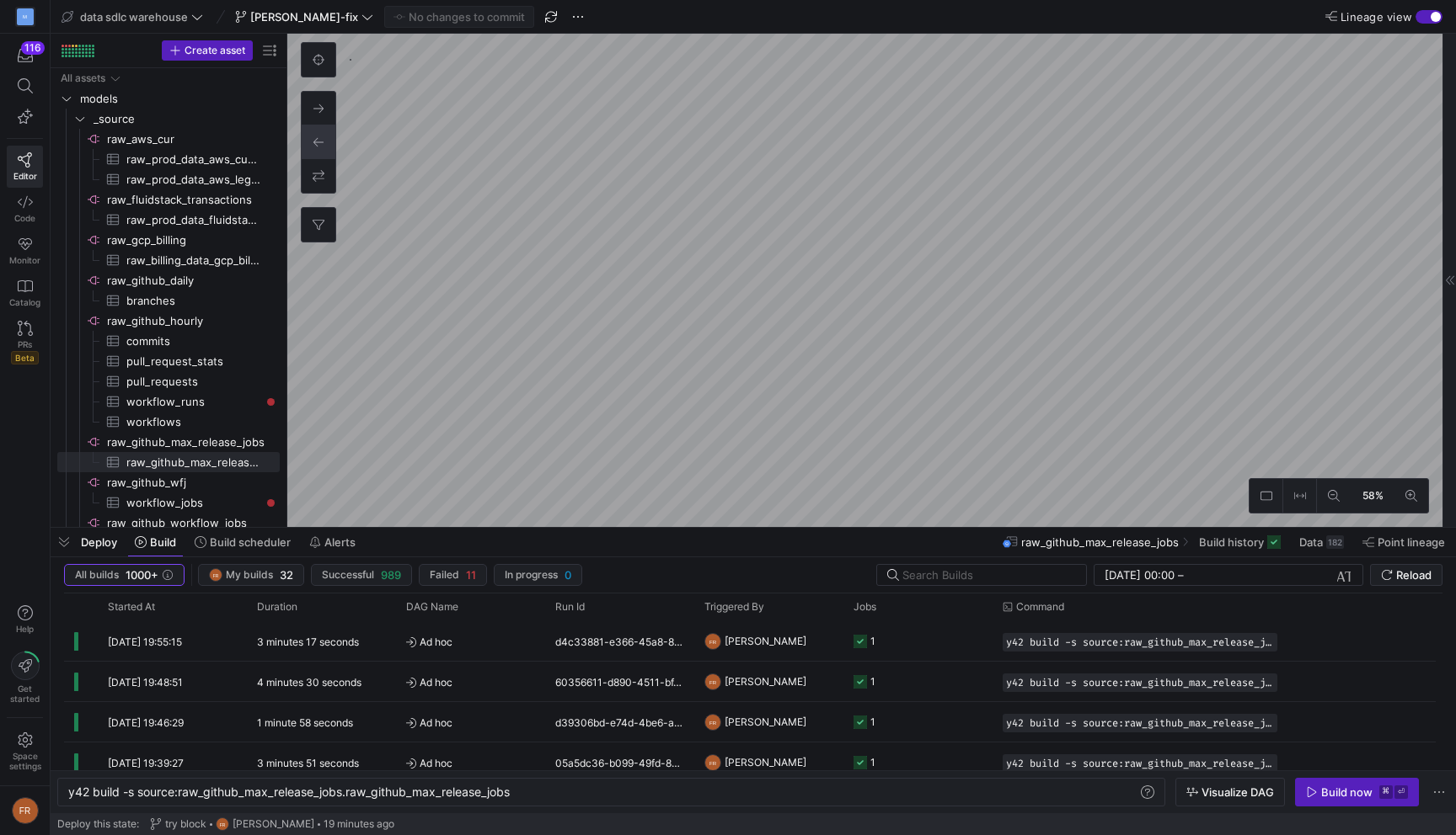
scroll to position [390, 0]
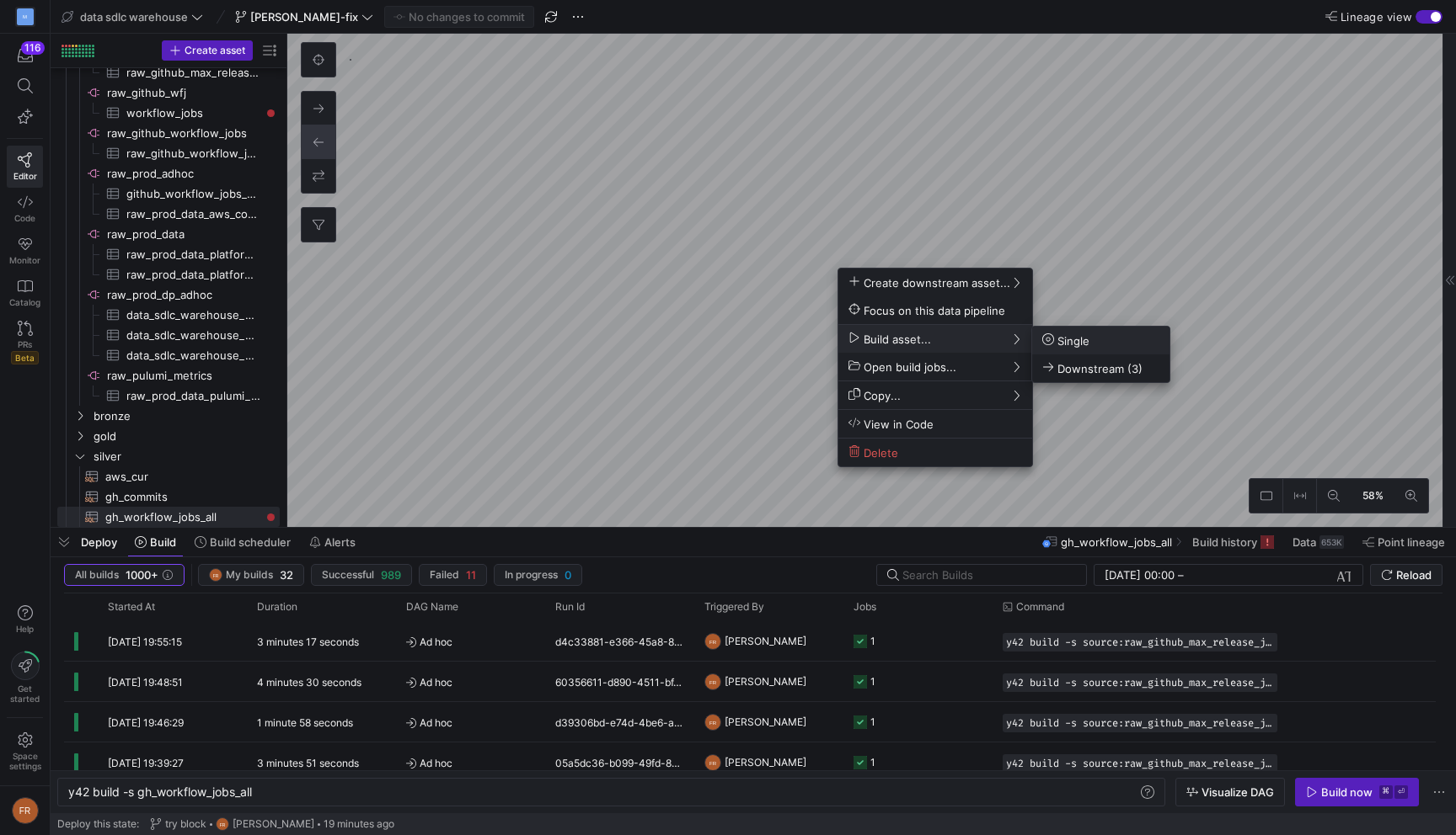
click at [1066, 342] on span "Single" at bounding box center [1066, 340] width 48 height 15
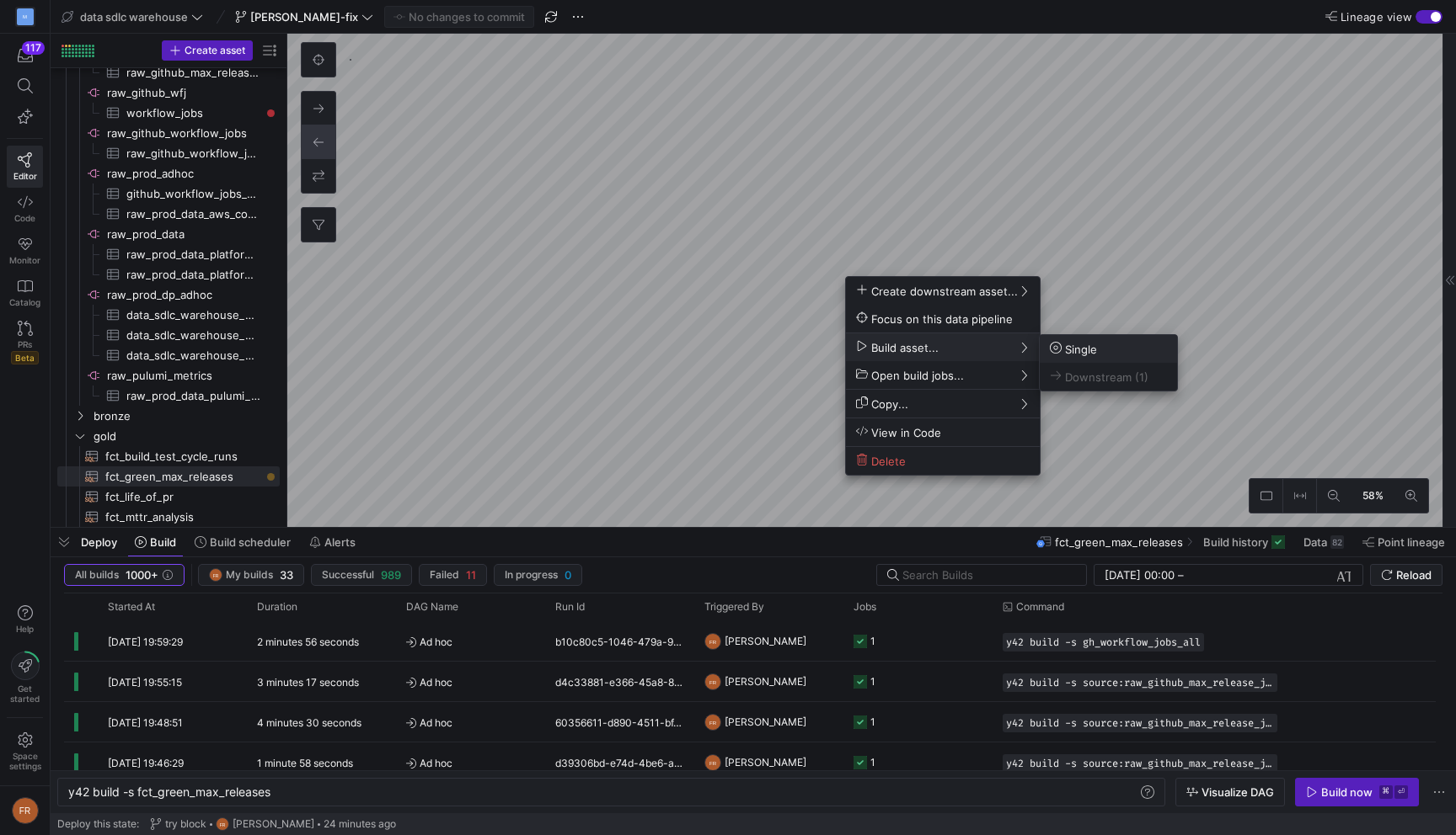
click at [1103, 348] on span "Single" at bounding box center [1108, 349] width 117 height 15
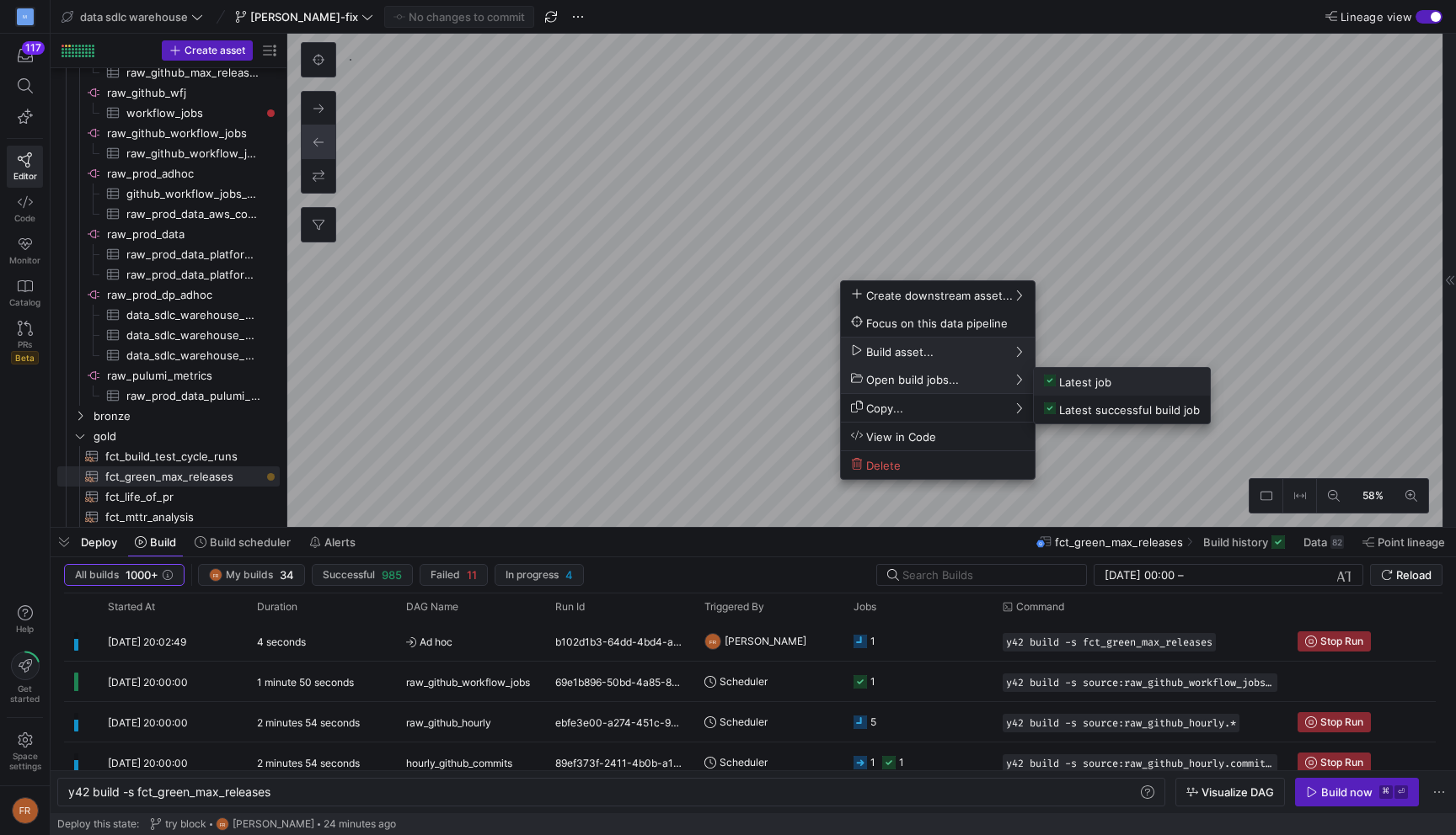
click at [1107, 382] on span "Latest job" at bounding box center [1078, 382] width 68 height 15
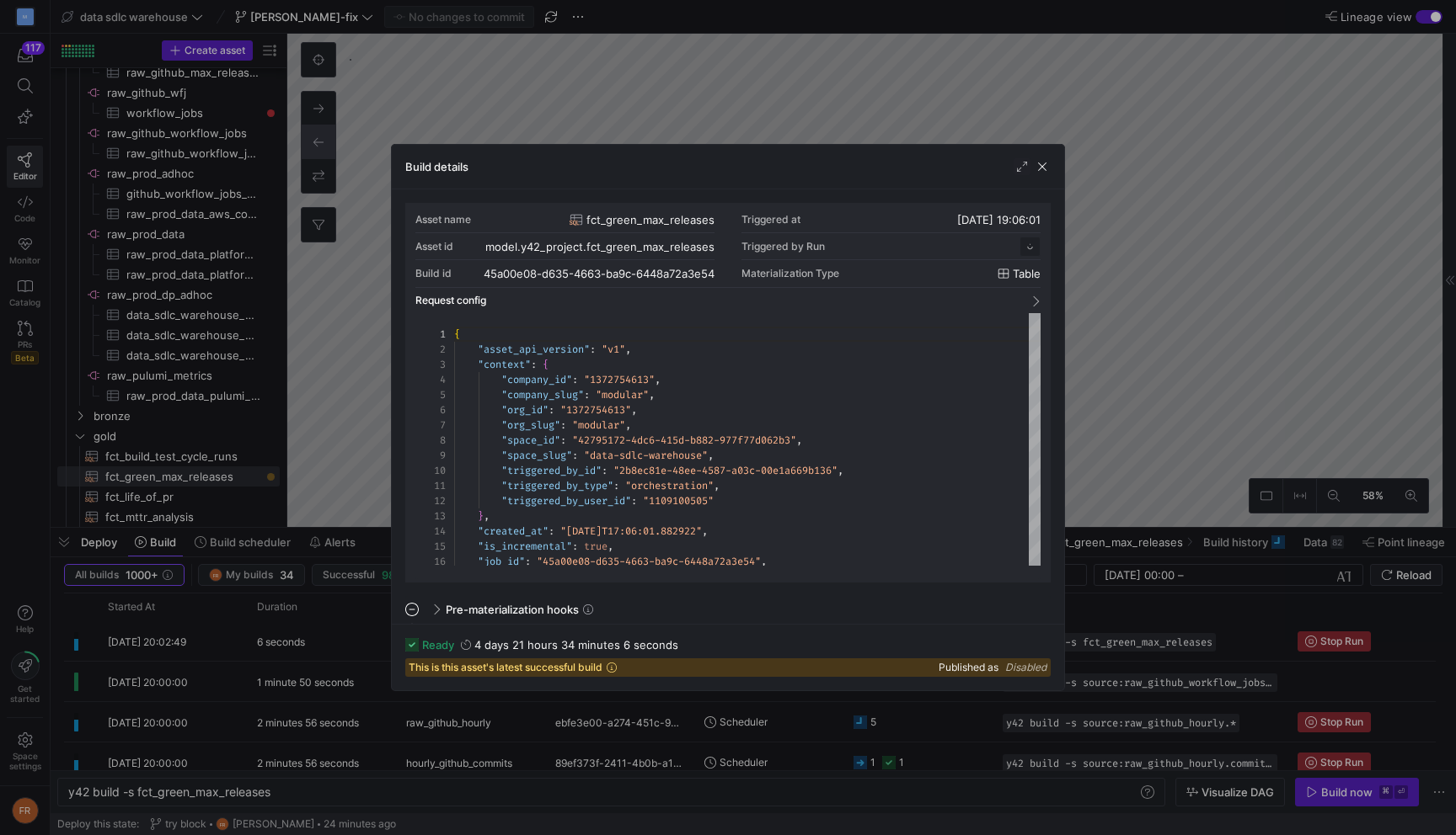
scroll to position [151, 0]
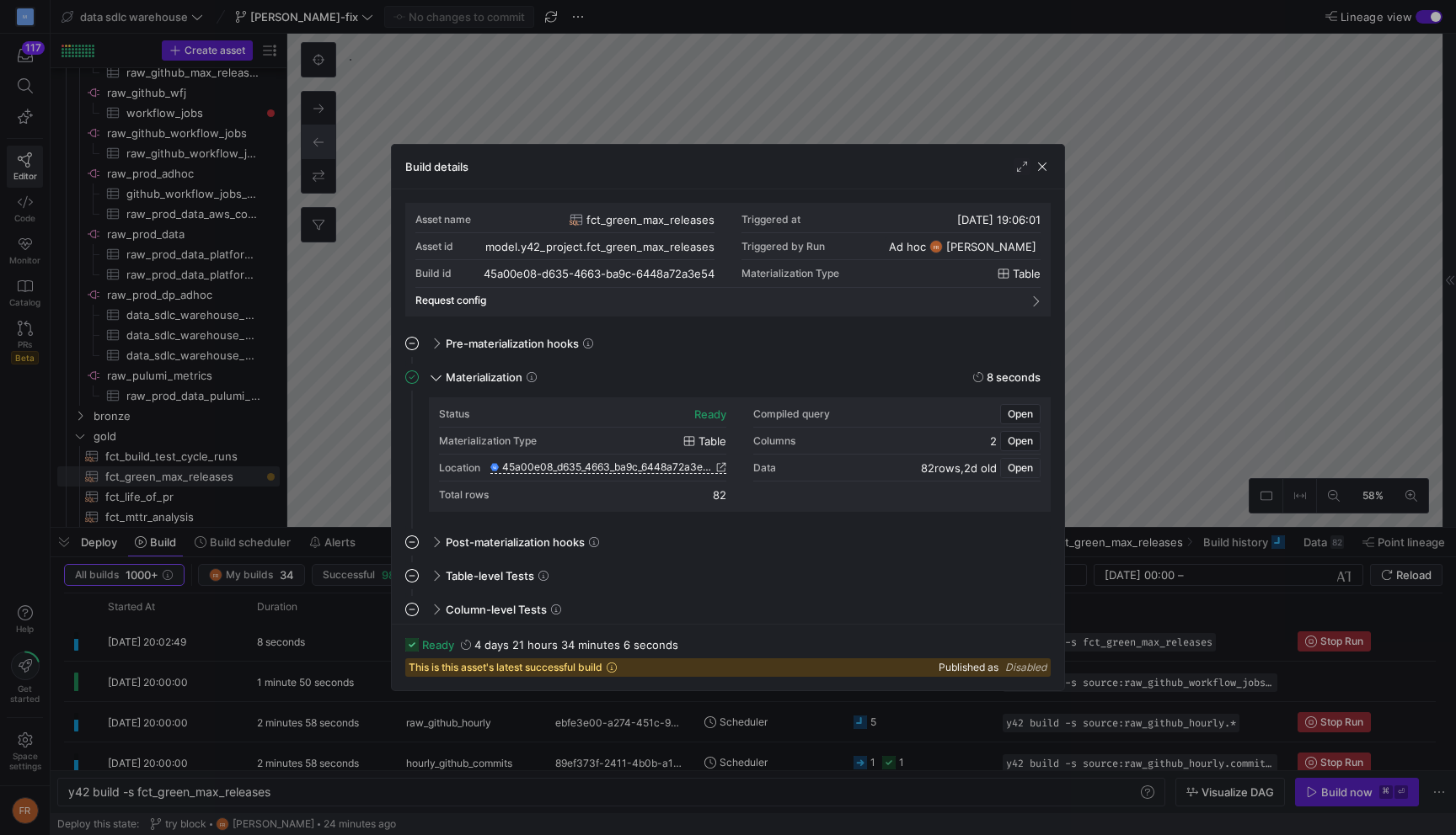
click at [1021, 463] on span "Open" at bounding box center [1020, 468] width 25 height 12
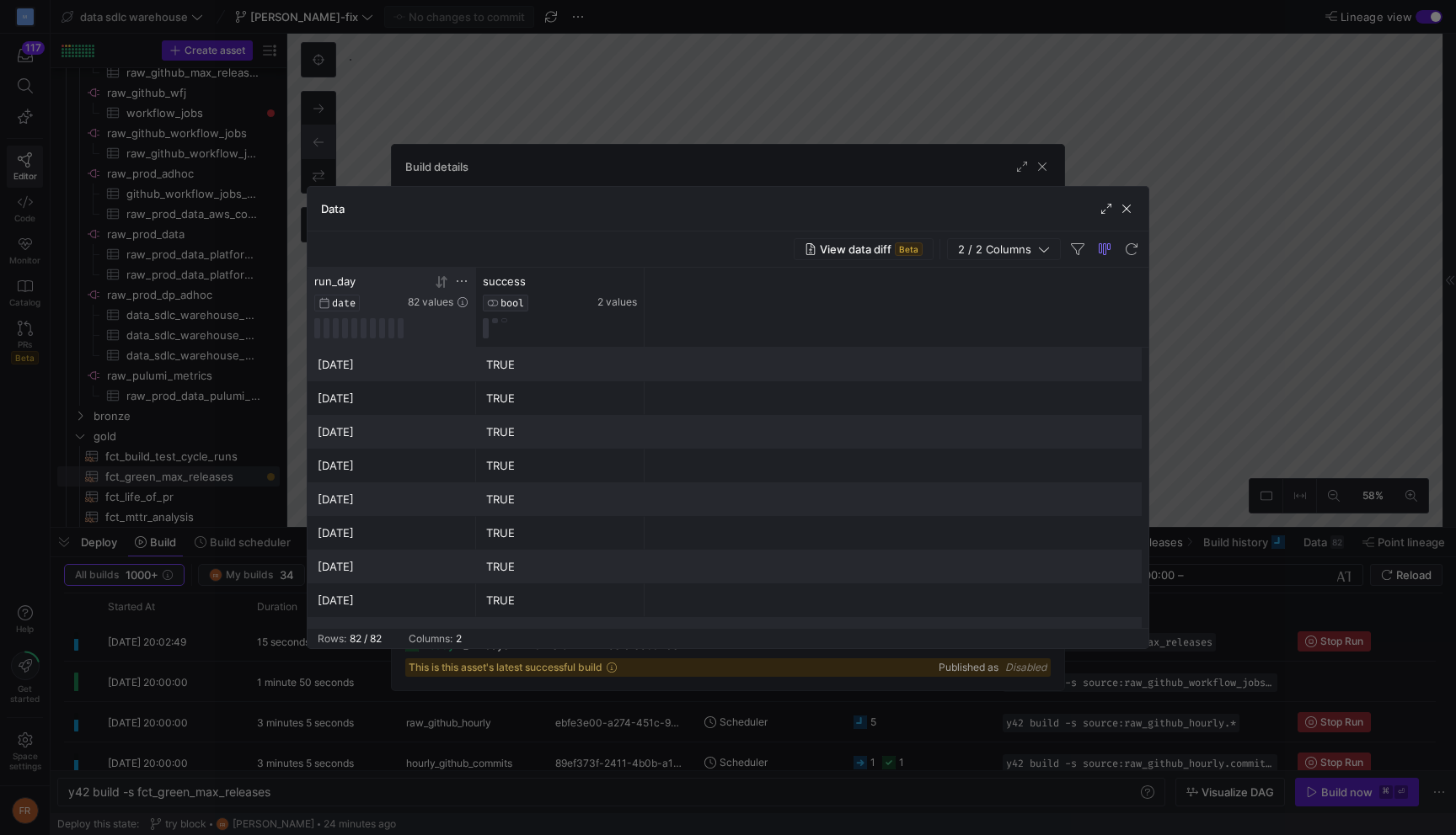
click at [440, 286] on icon at bounding box center [438, 282] width 6 height 12
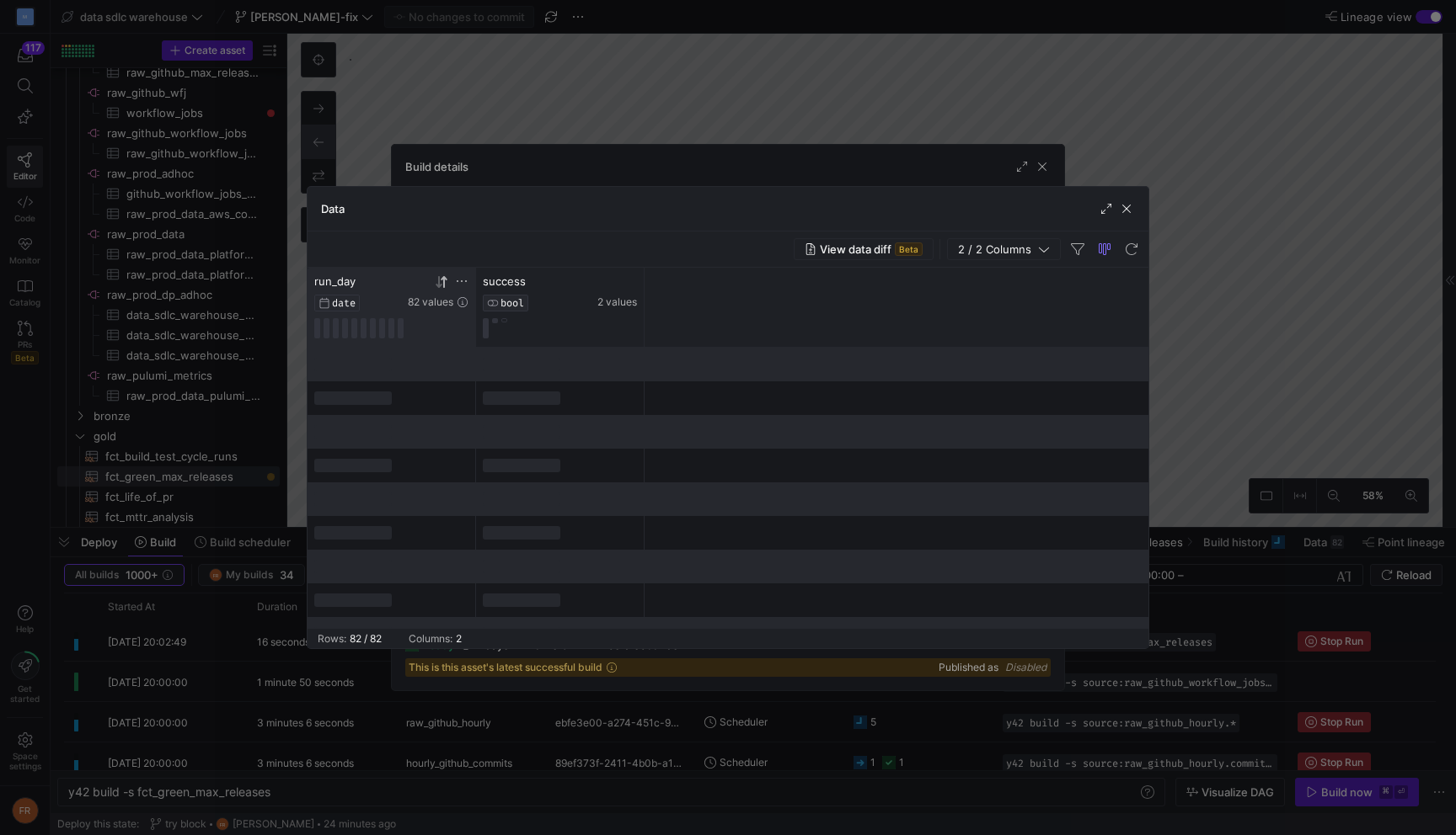
click at [440, 286] on icon at bounding box center [438, 282] width 6 height 12
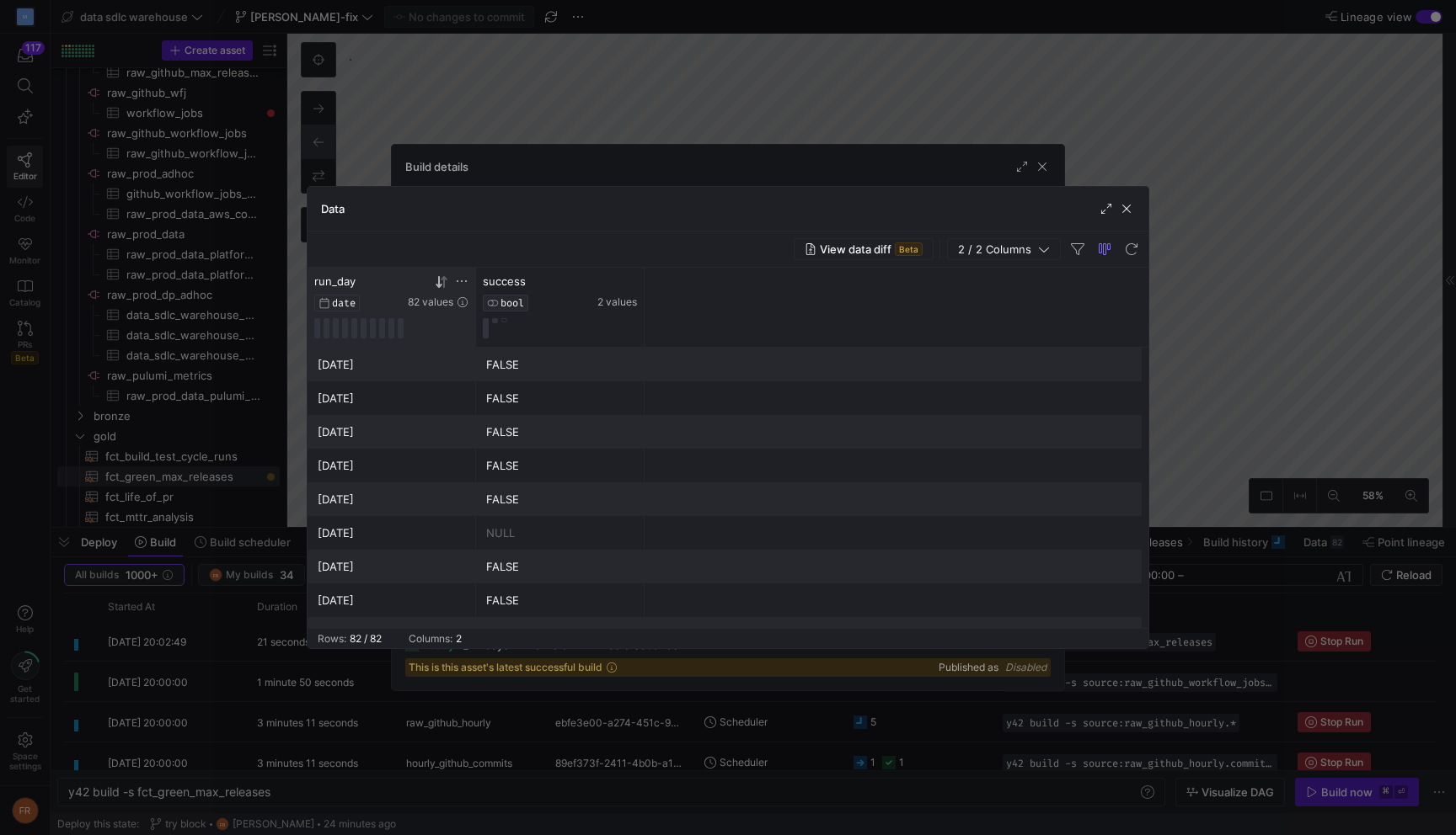
click at [801, 71] on div at bounding box center [728, 417] width 1456 height 835
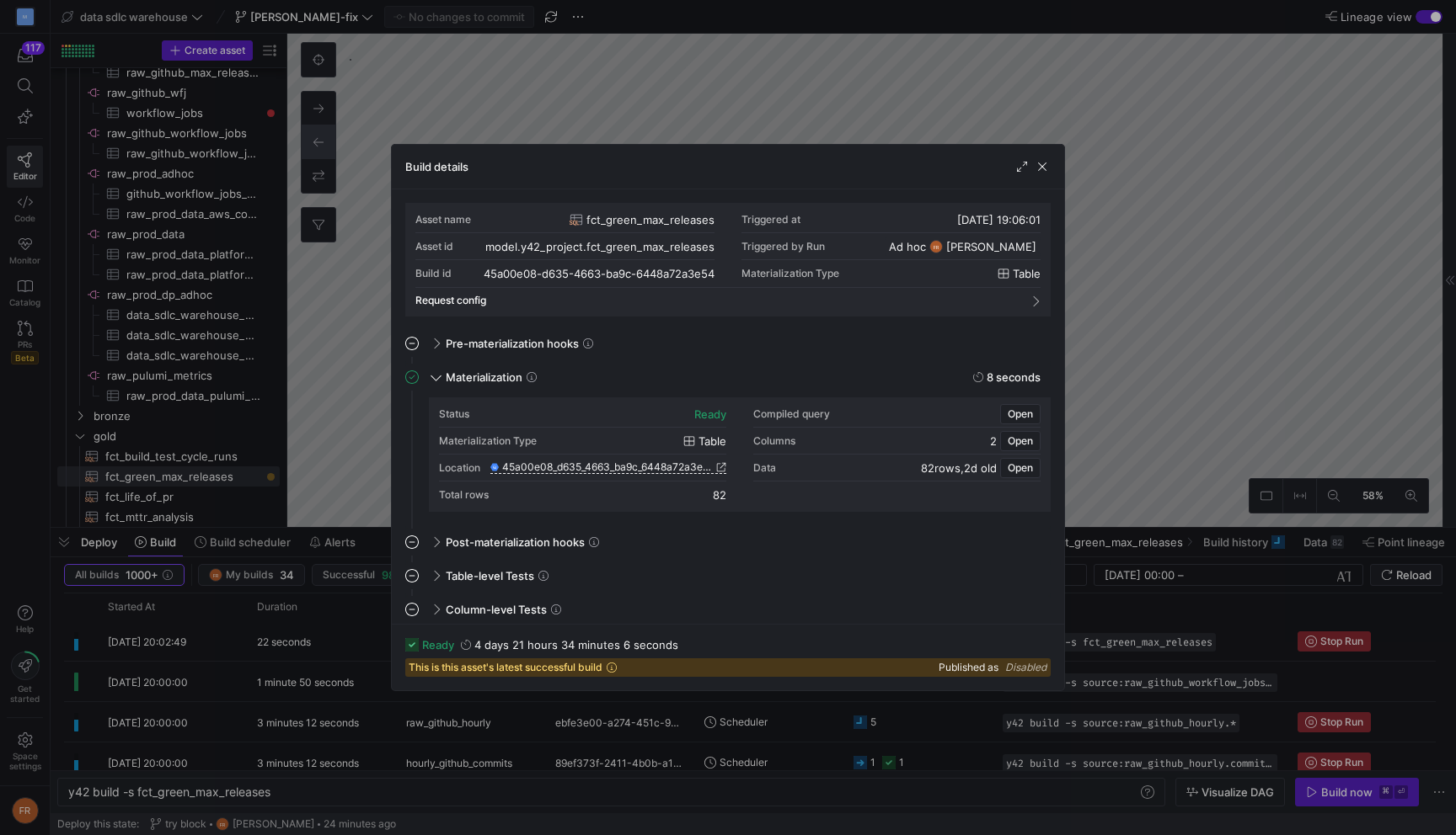
click at [801, 71] on div at bounding box center [728, 417] width 1456 height 835
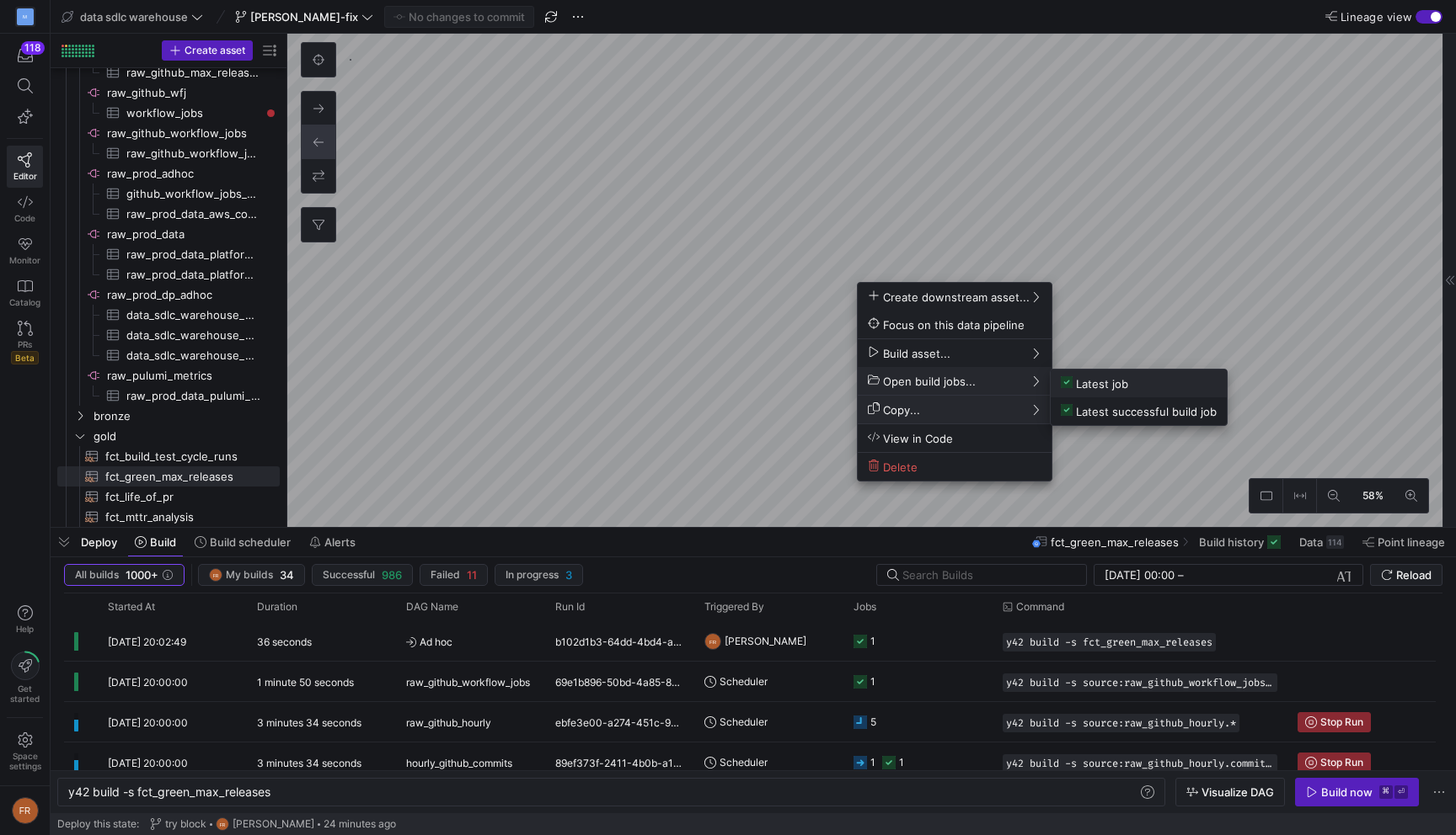
click at [1086, 382] on span "Latest job" at bounding box center [1094, 383] width 68 height 15
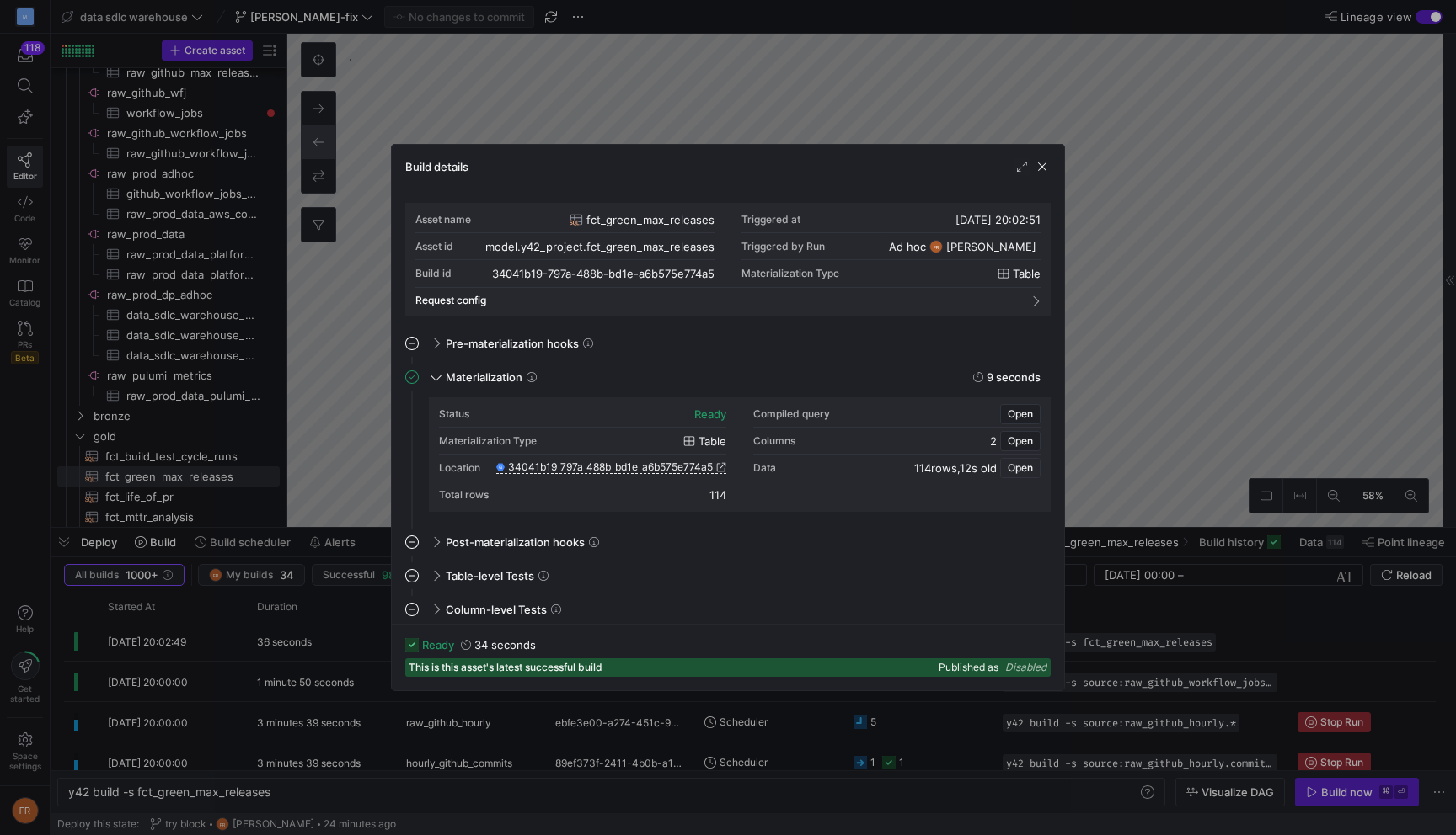
click at [1023, 469] on span "Open" at bounding box center [1020, 468] width 25 height 12
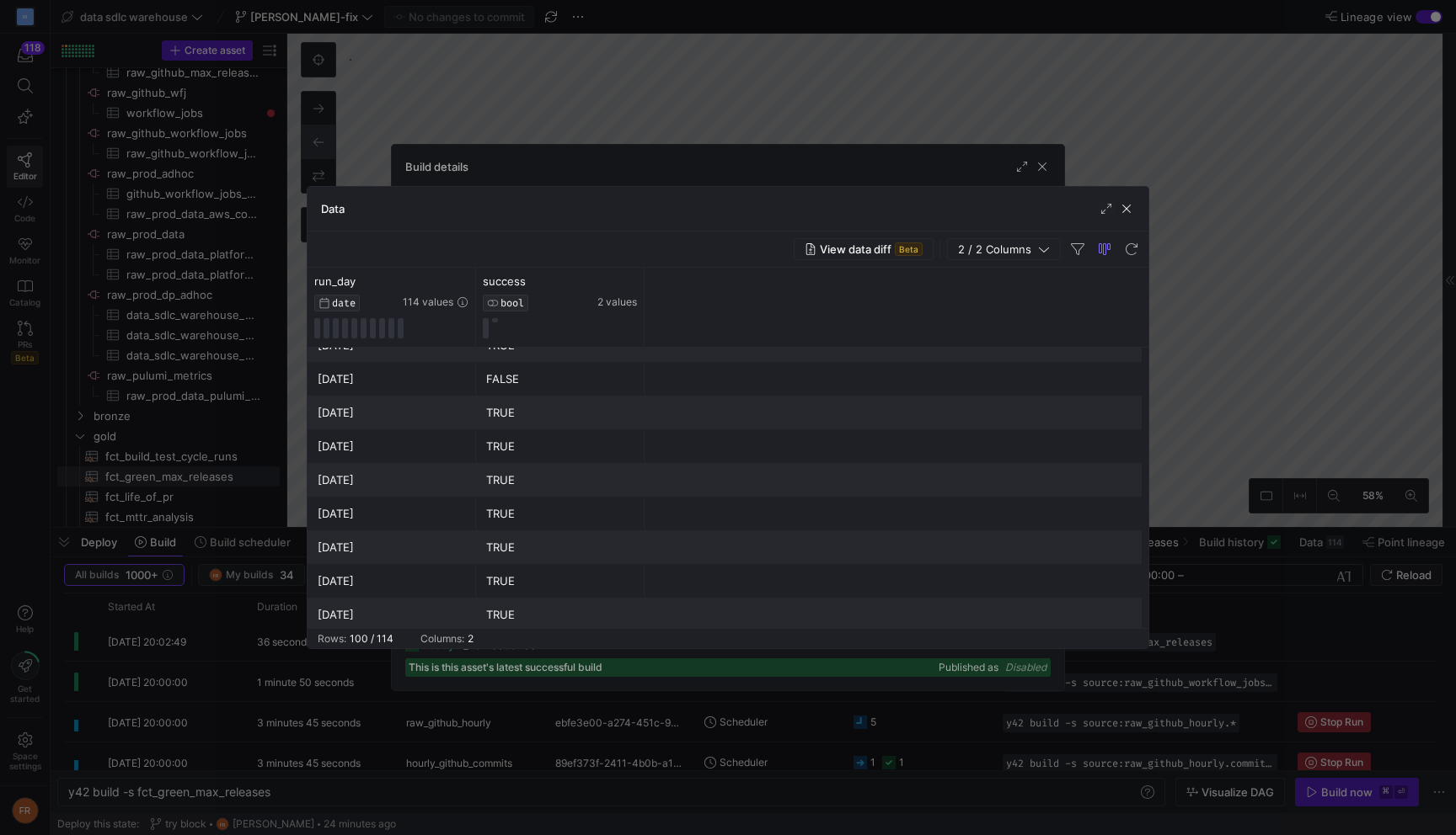
scroll to position [92, 0]
click at [1168, 195] on div at bounding box center [728, 417] width 1456 height 835
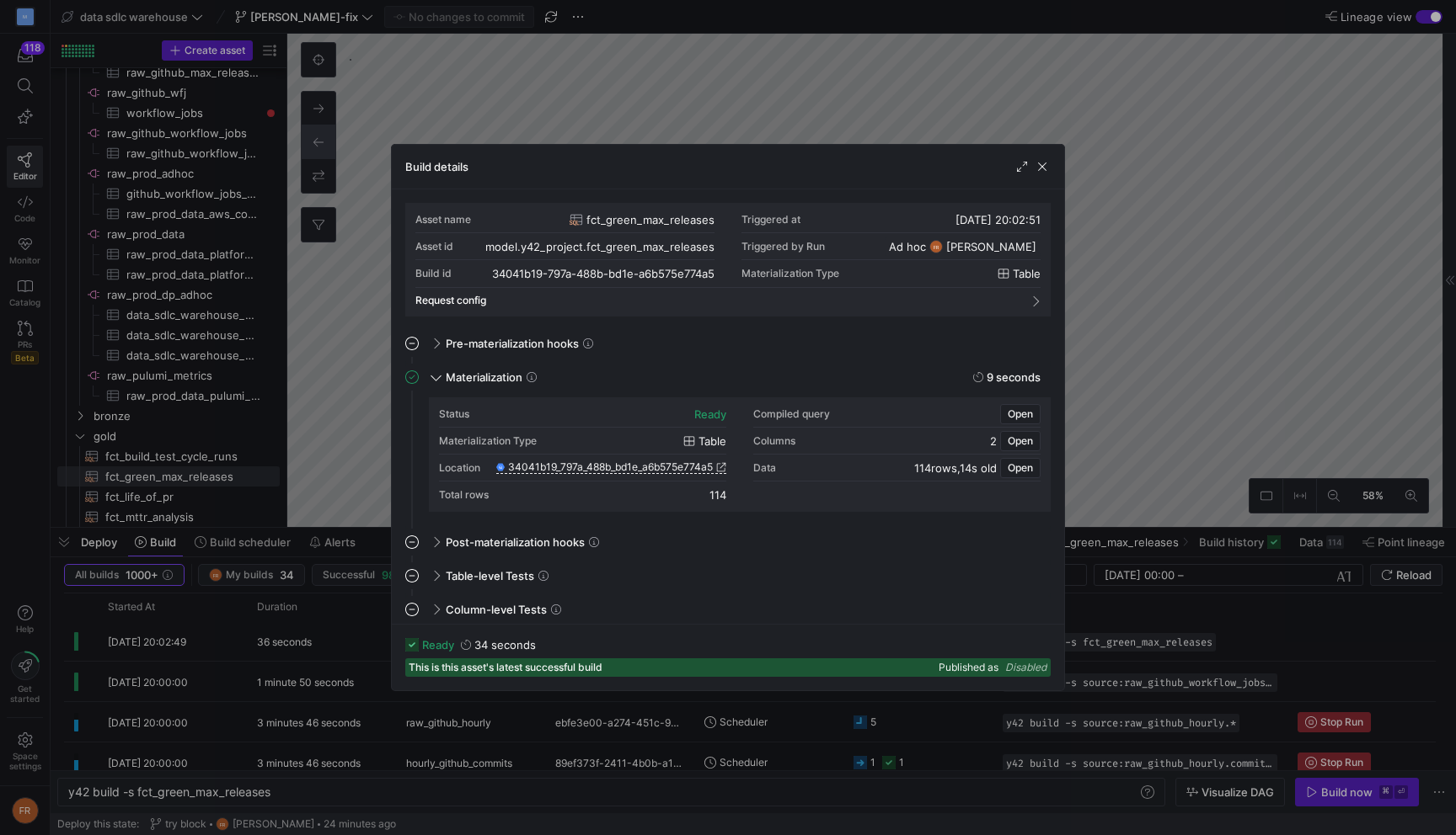
click at [1176, 264] on div at bounding box center [728, 417] width 1456 height 835
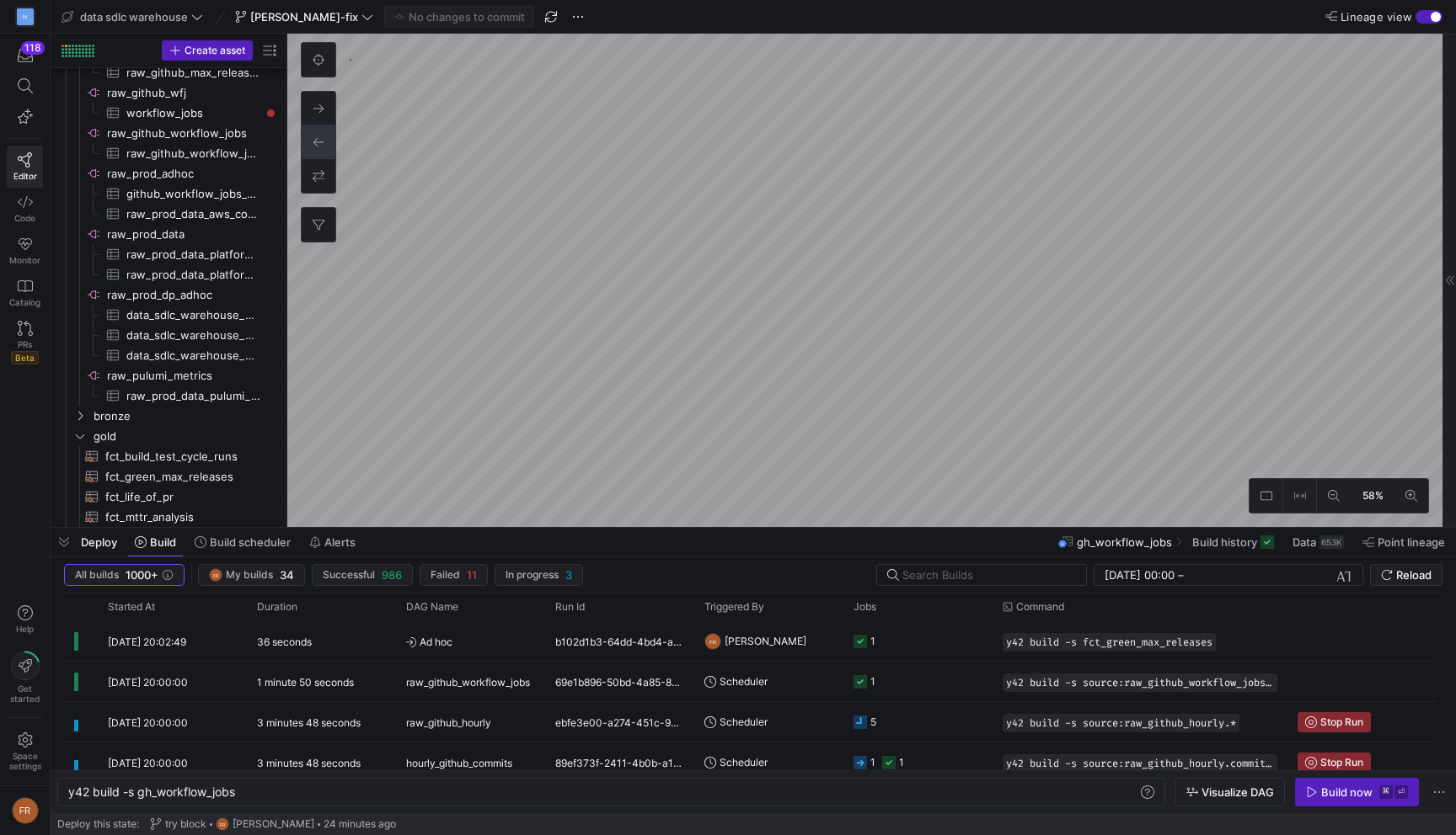
scroll to position [531, 0]
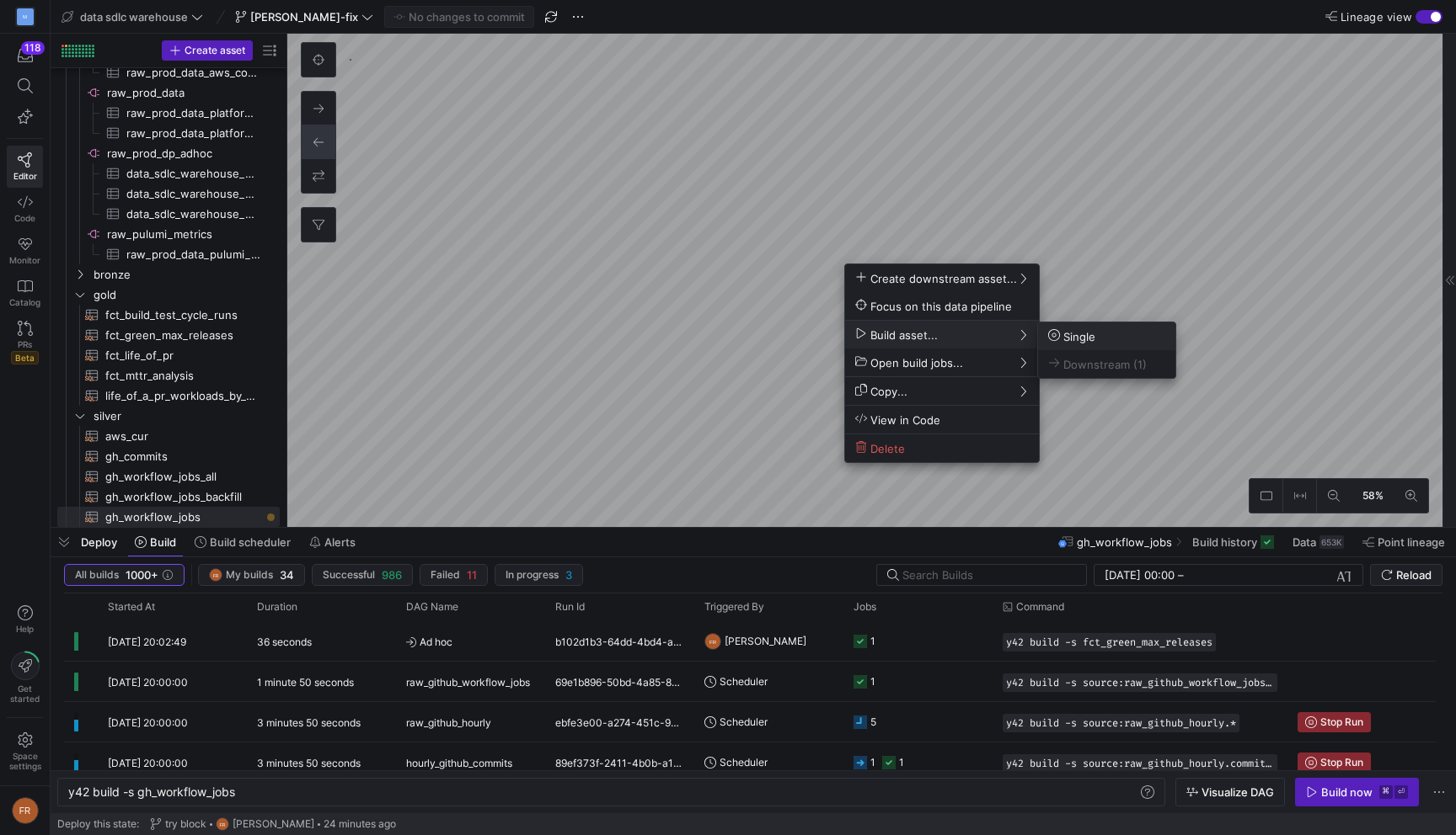
click at [1086, 340] on span "Single" at bounding box center [1072, 337] width 48 height 15
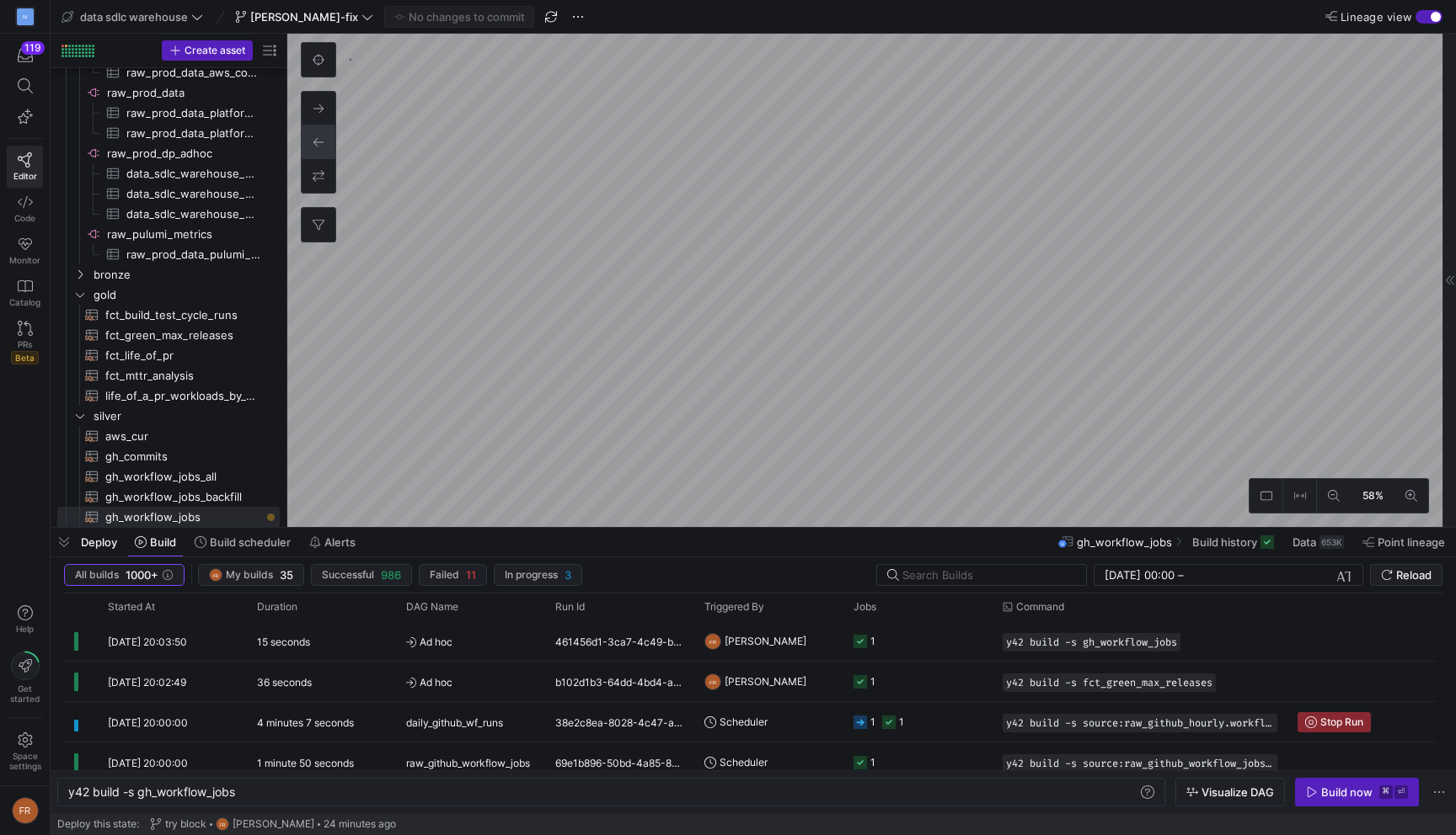
type textarea "y42 build"
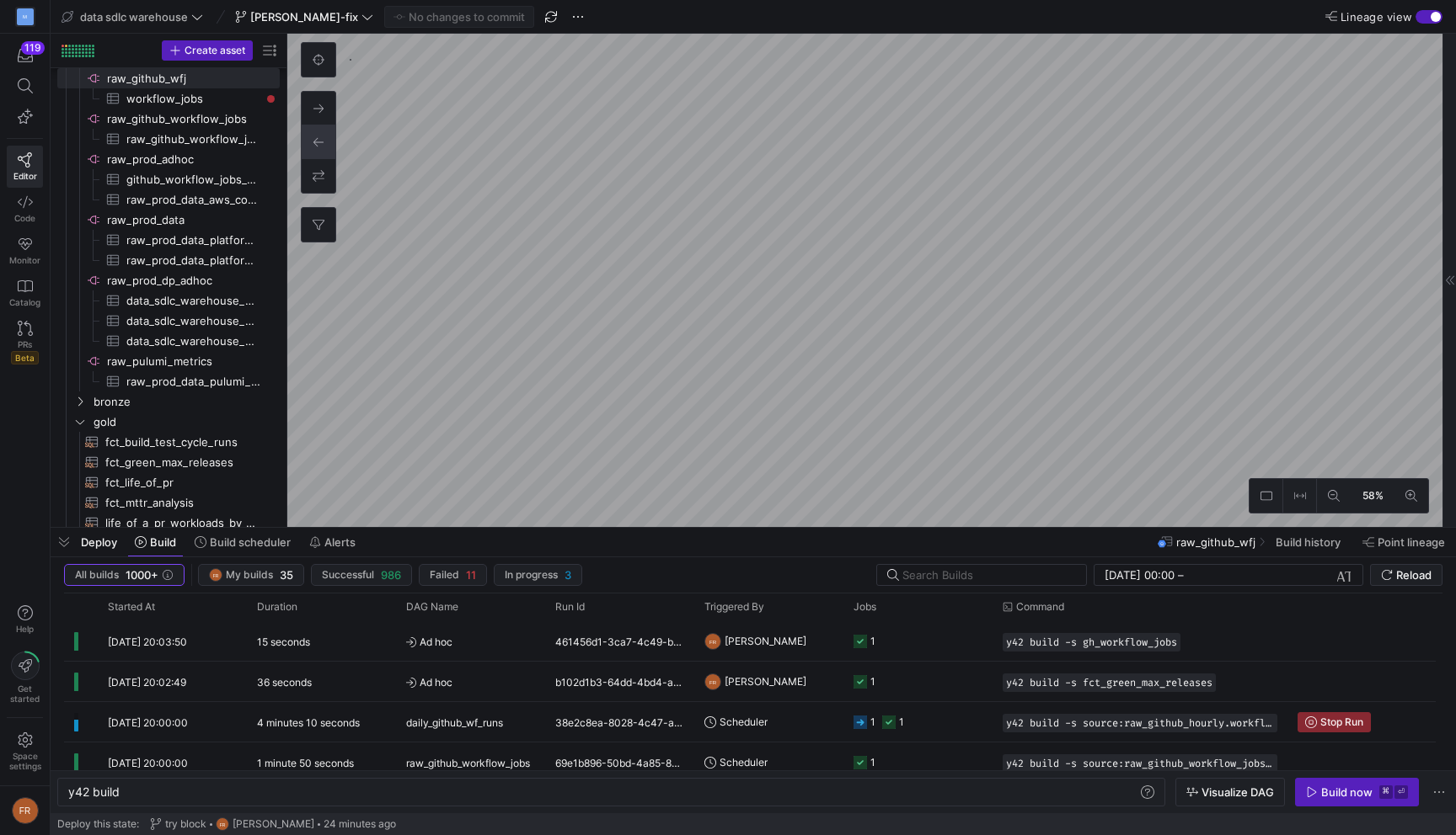
checkbox input "false"
click at [242, 542] on span "Build scheduler" at bounding box center [249, 543] width 81 height 14
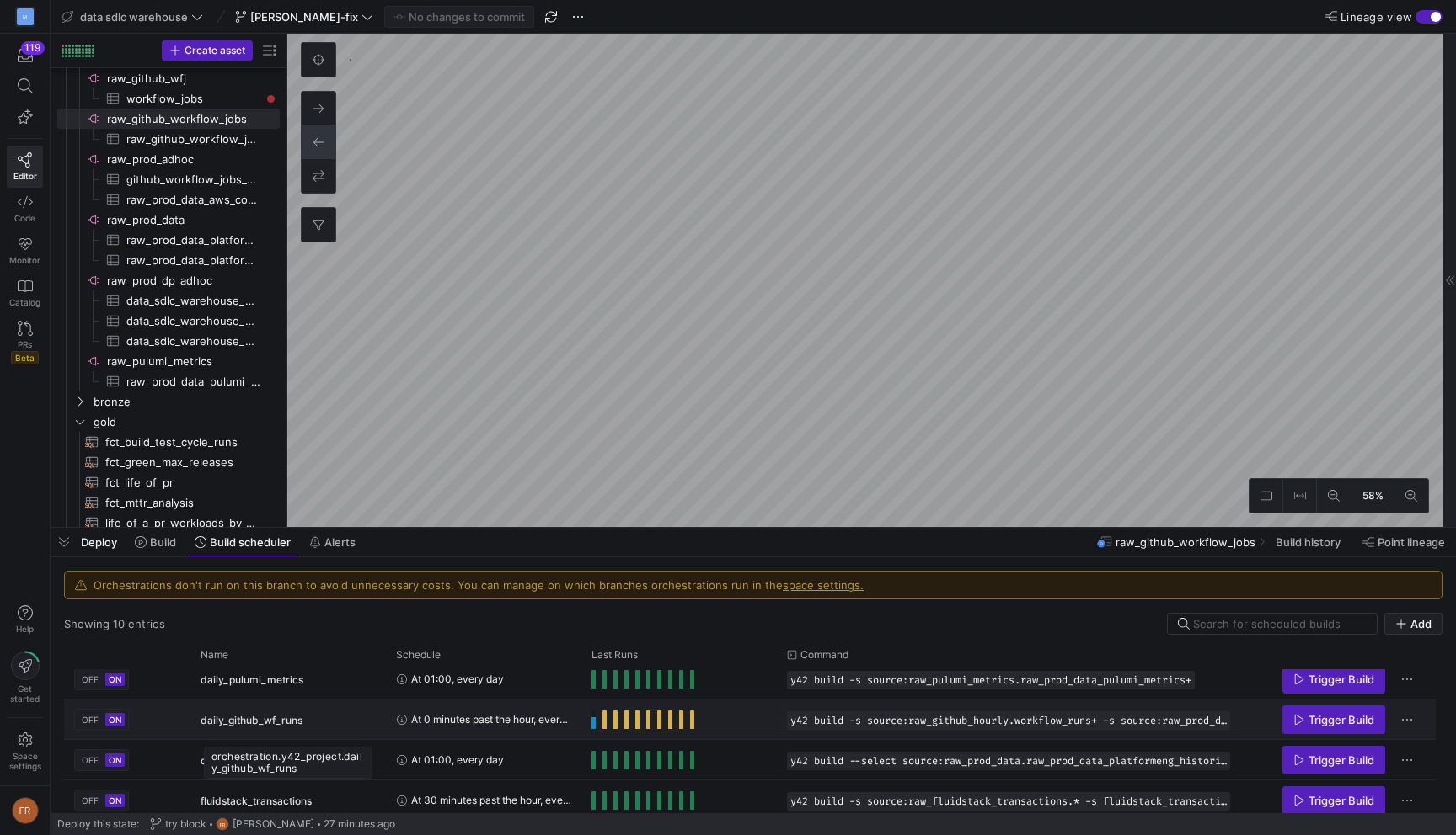
click at [345, 725] on div "daily_github_wf_runs" at bounding box center [288, 721] width 175 height 40
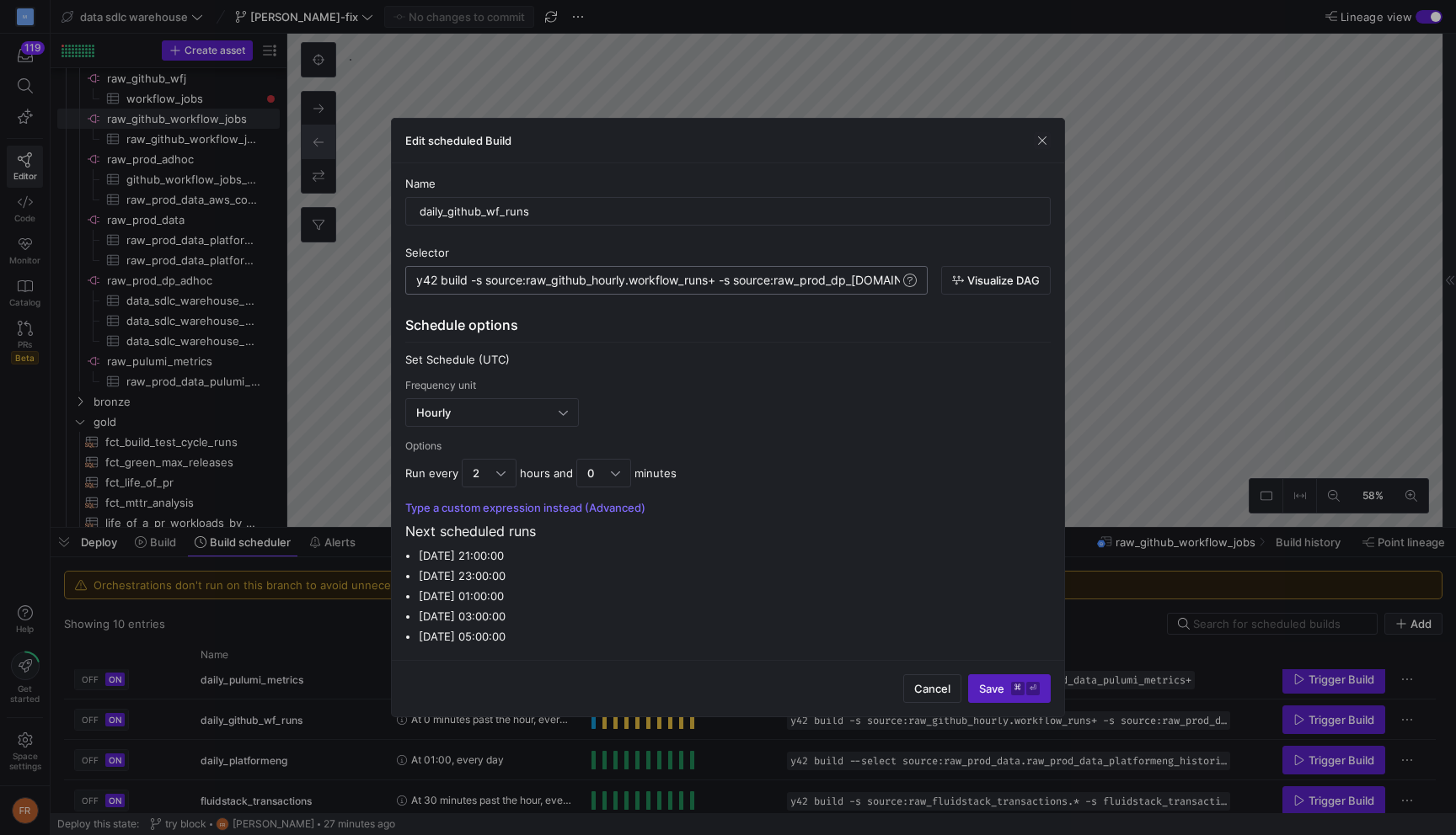
click at [719, 282] on div "y42 build -s source:raw_github_hourly.workflow_run s+ -s source:raw_prod_dp_[DO…" at bounding box center [881, 280] width 930 height 14
click at [1042, 142] on span "button" at bounding box center [1041, 140] width 16 height 16
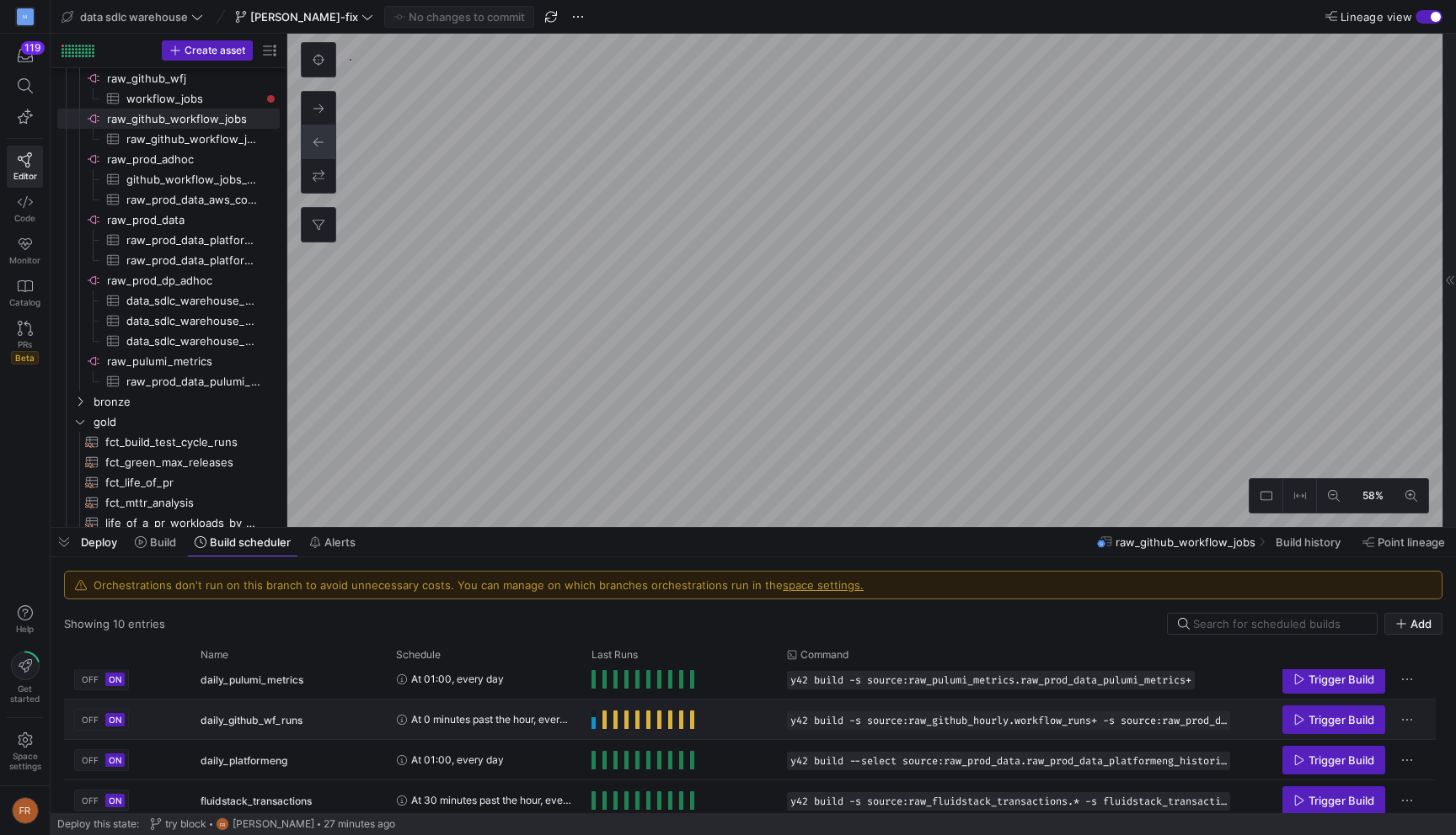
click at [379, 723] on div "daily_github_wf_runs" at bounding box center [288, 720] width 196 height 40
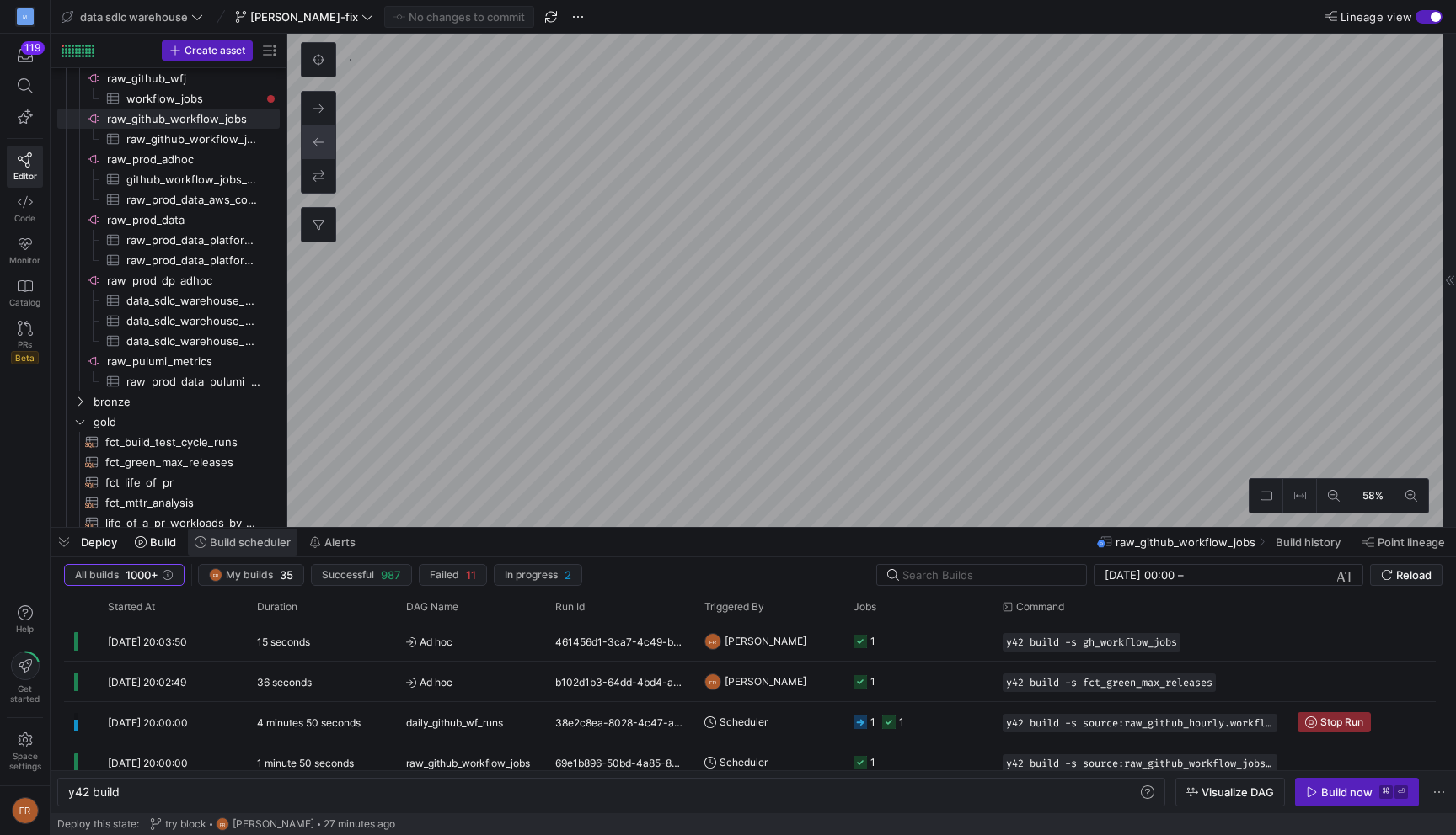
click at [244, 548] on span "Build scheduler" at bounding box center [249, 543] width 81 height 14
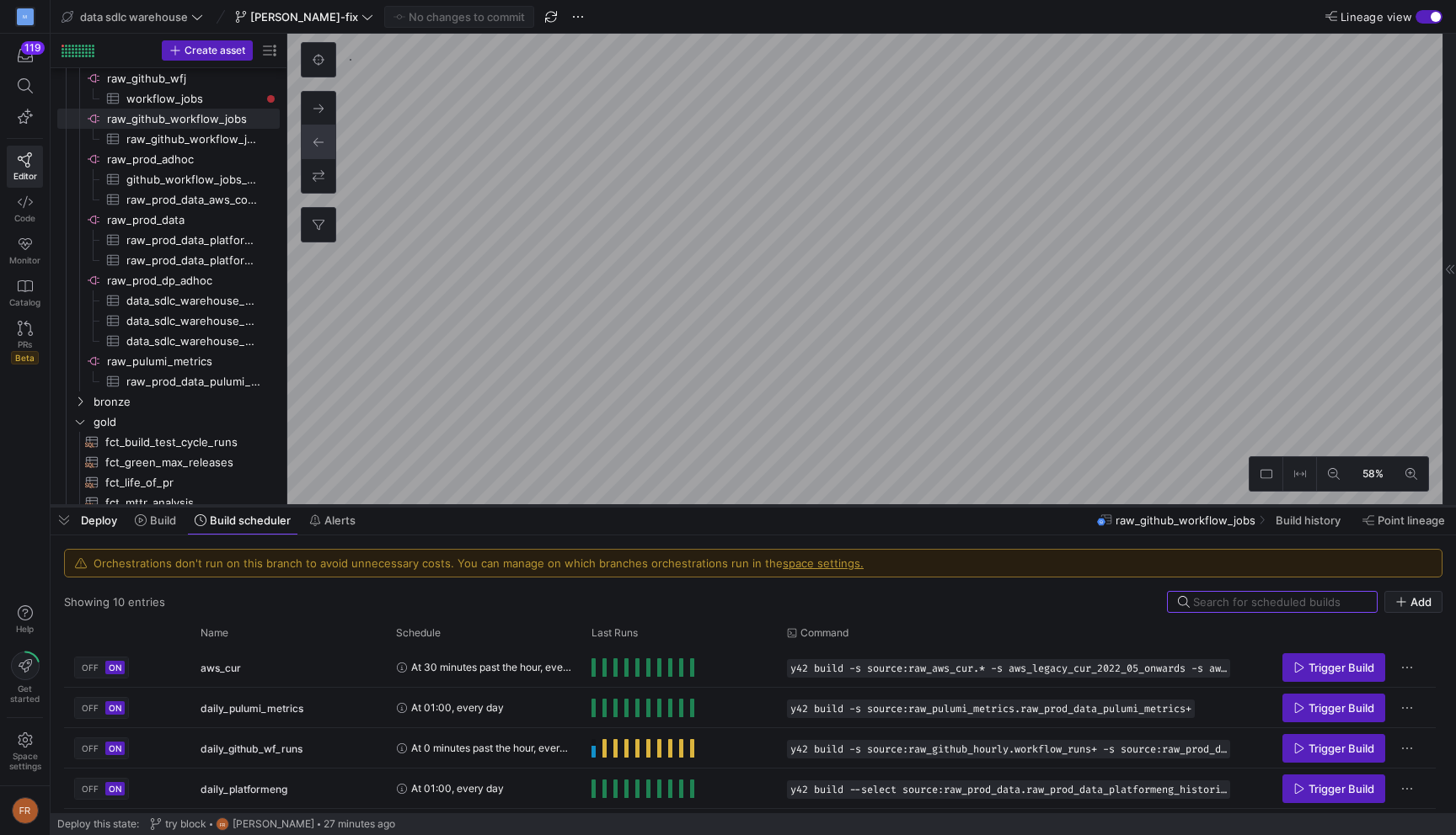
drag, startPoint x: 396, startPoint y: 526, endPoint x: 417, endPoint y: 337, distance: 190.2
click at [417, 503] on div at bounding box center [752, 506] width 1405 height 7
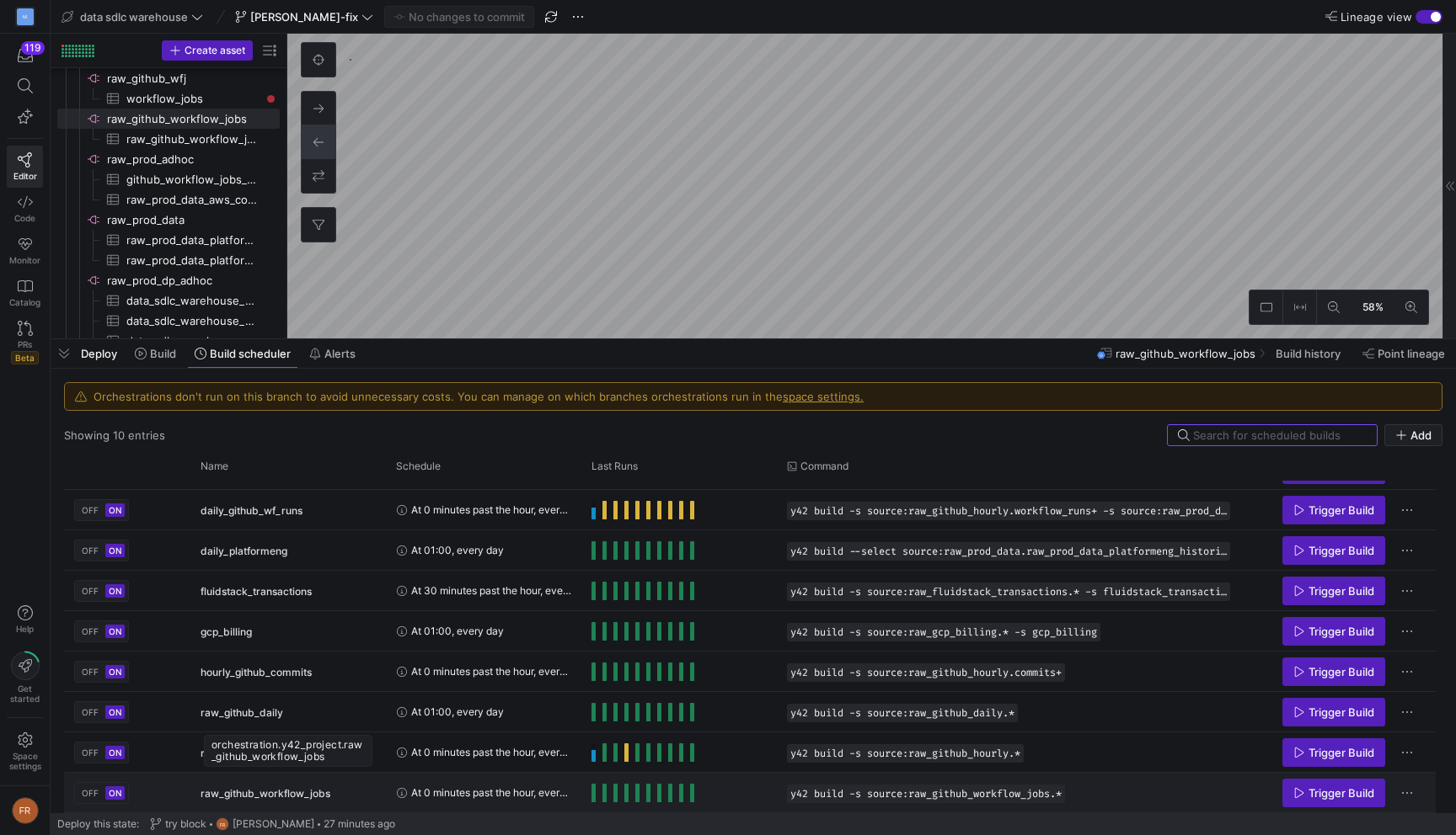
click at [367, 790] on div "raw_github_workflow_jobs" at bounding box center [288, 793] width 175 height 40
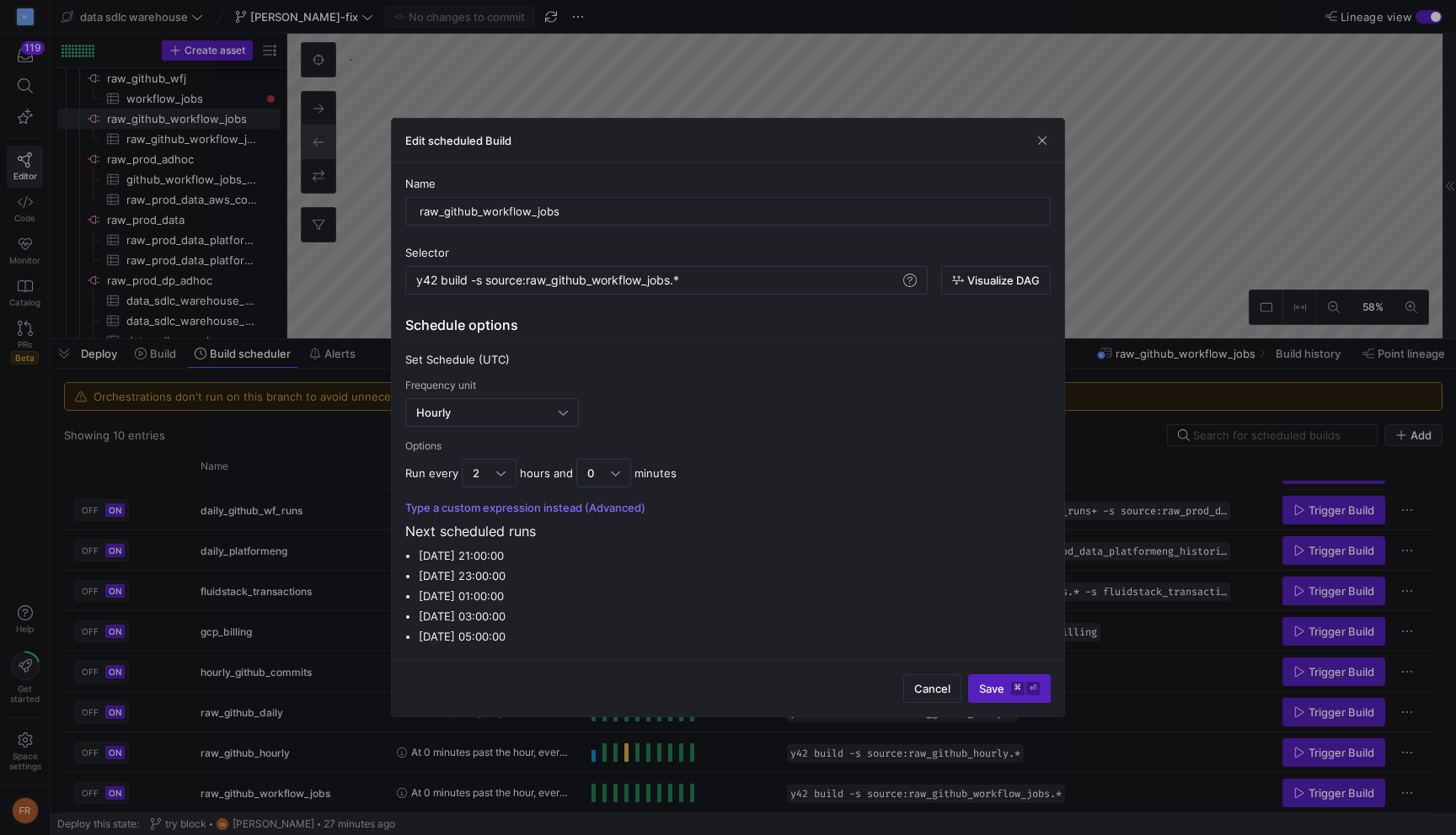
click at [361, 211] on div at bounding box center [728, 417] width 1456 height 835
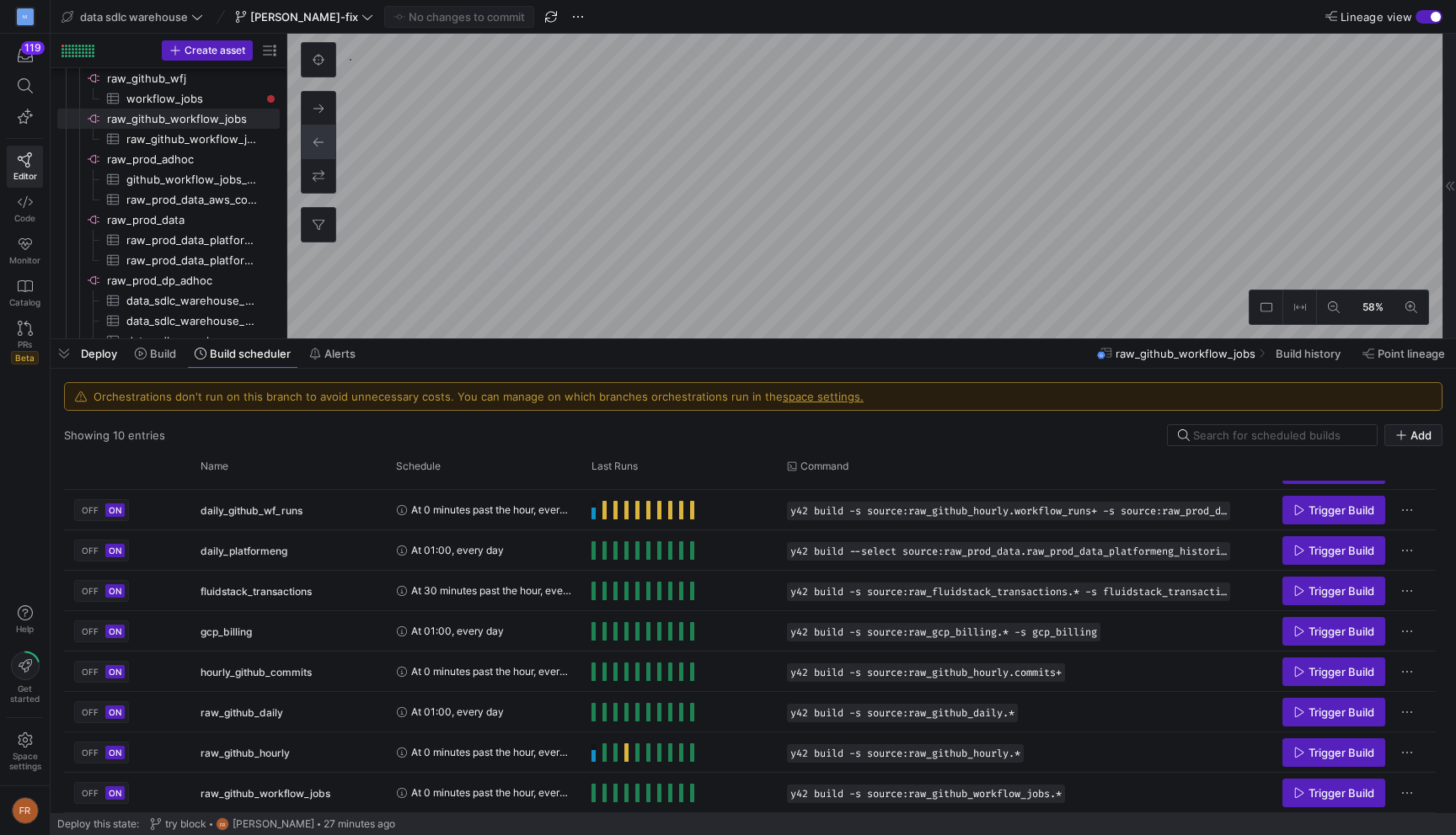
type textarea """" GitHub MAX Release Jobs Source Connector Fetches "Publish Nightly [PERSON_N…"
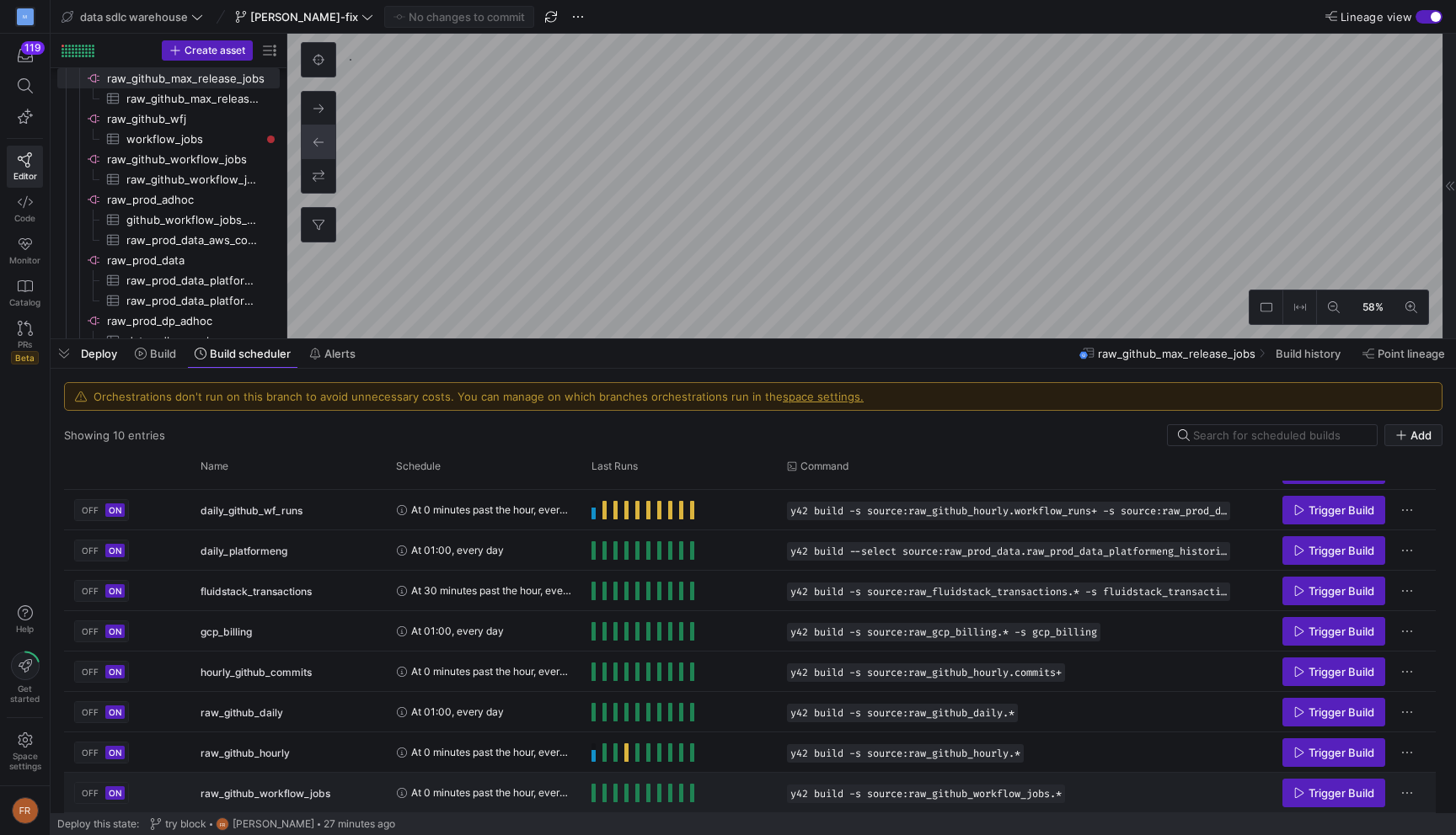
click at [328, 790] on span "raw_github_workflow_jobs" at bounding box center [266, 793] width 130 height 40
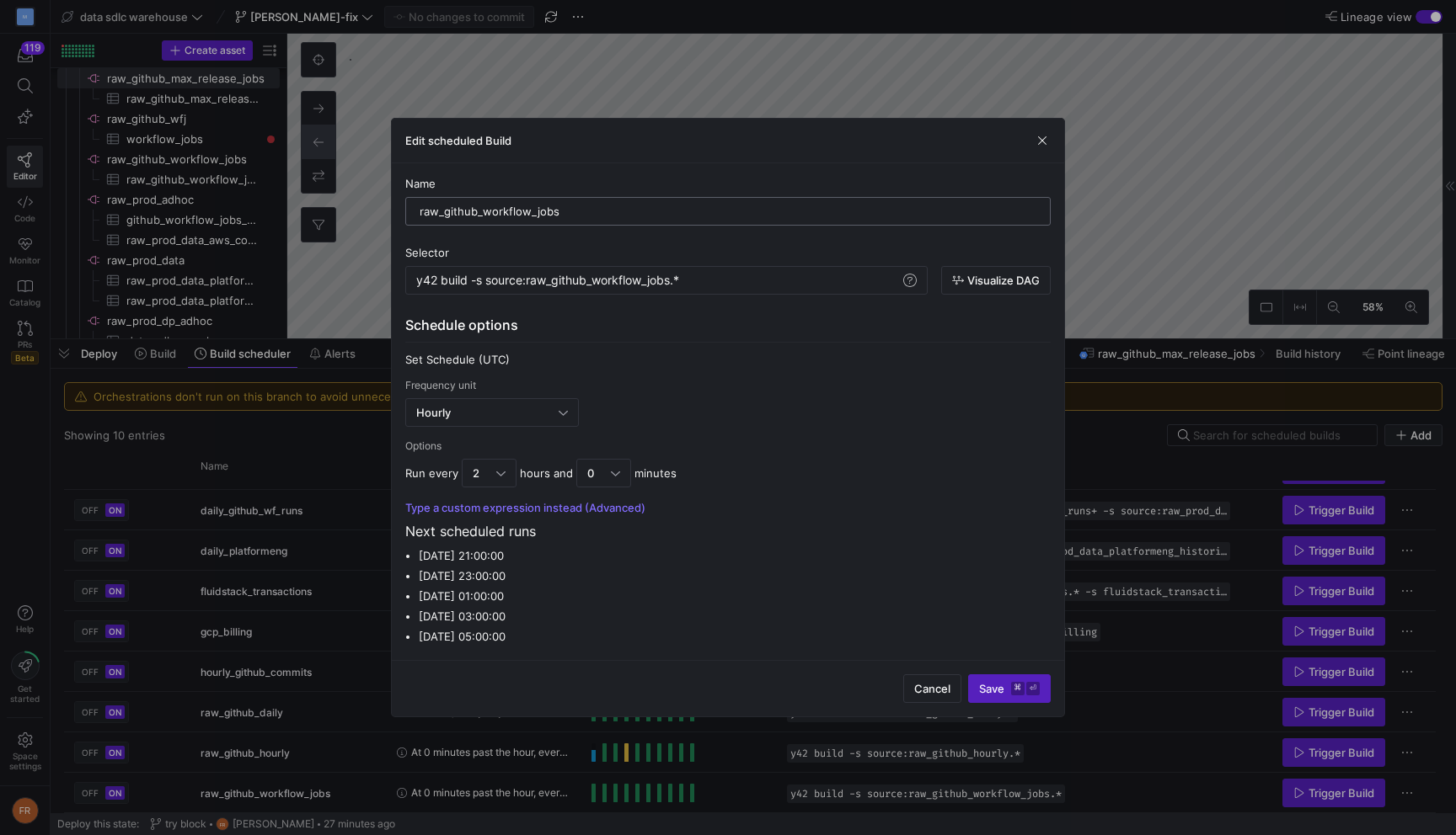
click at [527, 210] on input "raw_github_workflow_jobs" at bounding box center [728, 211] width 616 height 14
click at [644, 279] on div "y42 build -s source:raw_github_workflow_jobs.*" at bounding box center [658, 280] width 484 height 14
drag, startPoint x: 530, startPoint y: 207, endPoint x: 485, endPoint y: 208, distance: 45.0
click at [485, 207] on input "raw_github_workflow_jobs" at bounding box center [728, 211] width 616 height 14
click at [482, 215] on input "raw_github_max_release_jobs" at bounding box center [728, 211] width 616 height 14
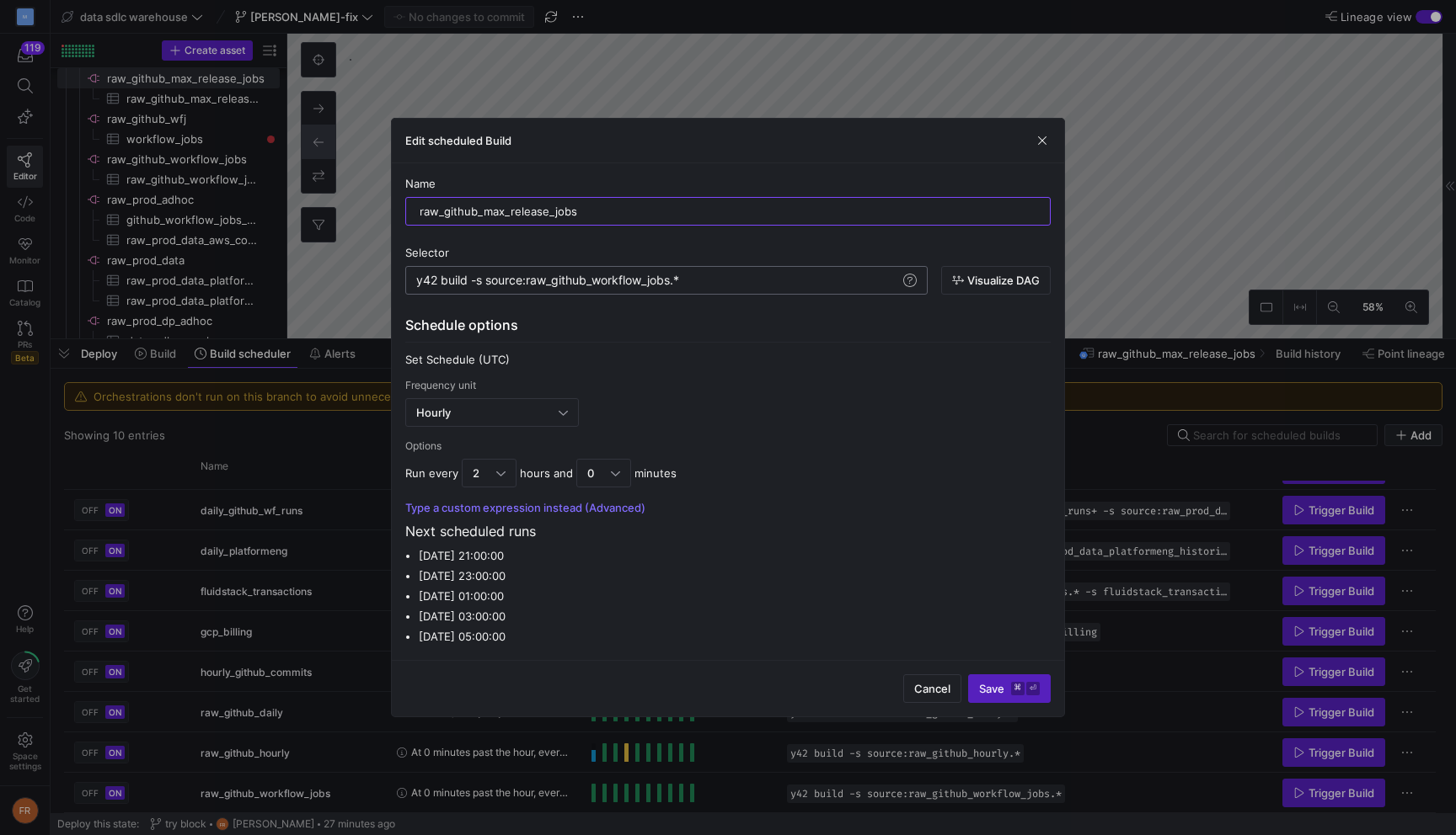
type input "raw_github_max_release_jobs"
drag, startPoint x: 643, startPoint y: 278, endPoint x: 594, endPoint y: 278, distance: 49.0
click at [594, 278] on div "y42 build -s source:raw_github_workflow_jobs.*" at bounding box center [658, 280] width 484 height 14
type textarea "y42 build -s source:raw_github_max_release_jobs.*"
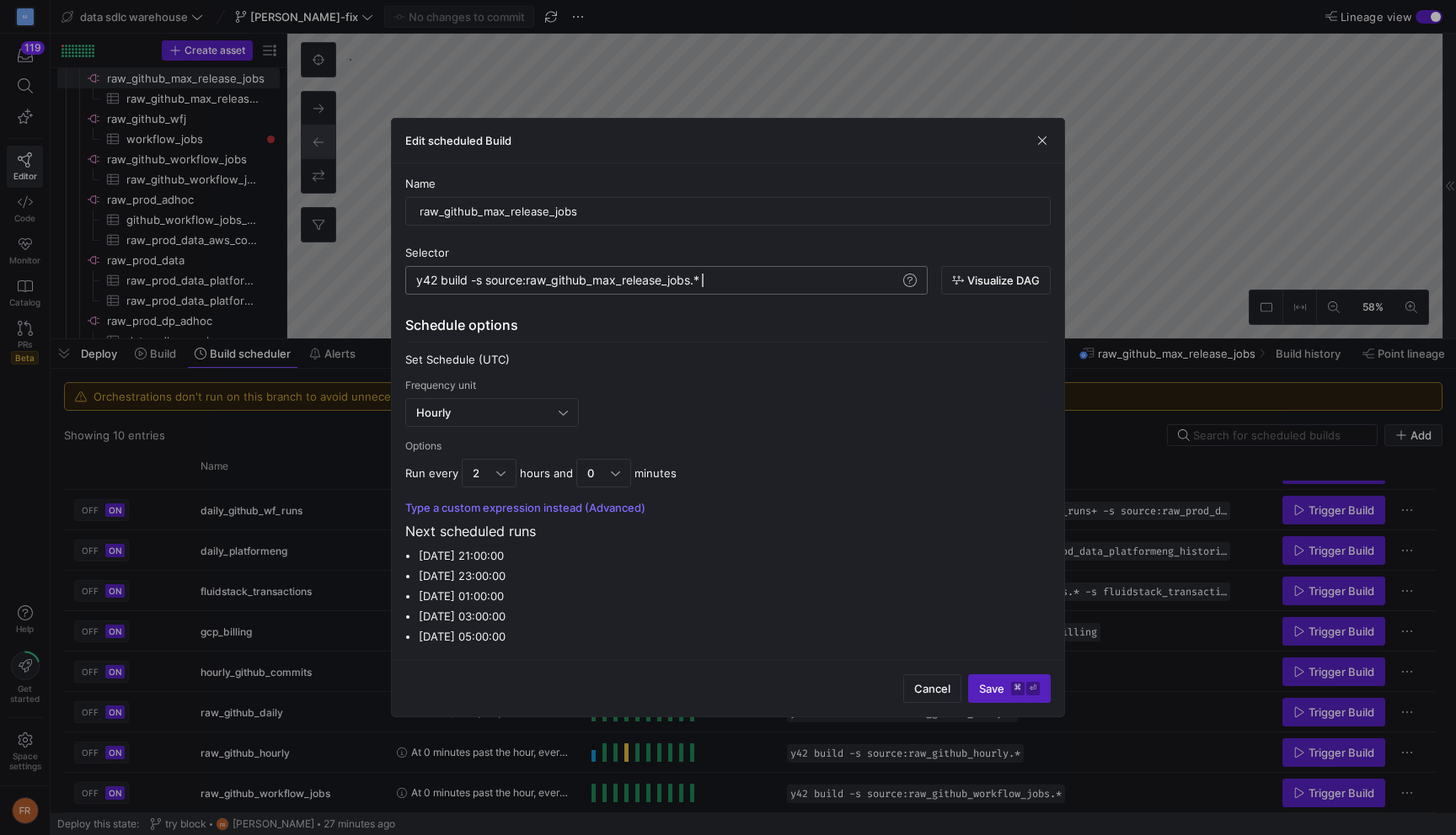
click at [742, 279] on div "y42 build -s source:raw_github_max_release_jobs.*" at bounding box center [658, 280] width 484 height 14
click at [506, 414] on div "Hourly" at bounding box center [487, 413] width 142 height 14
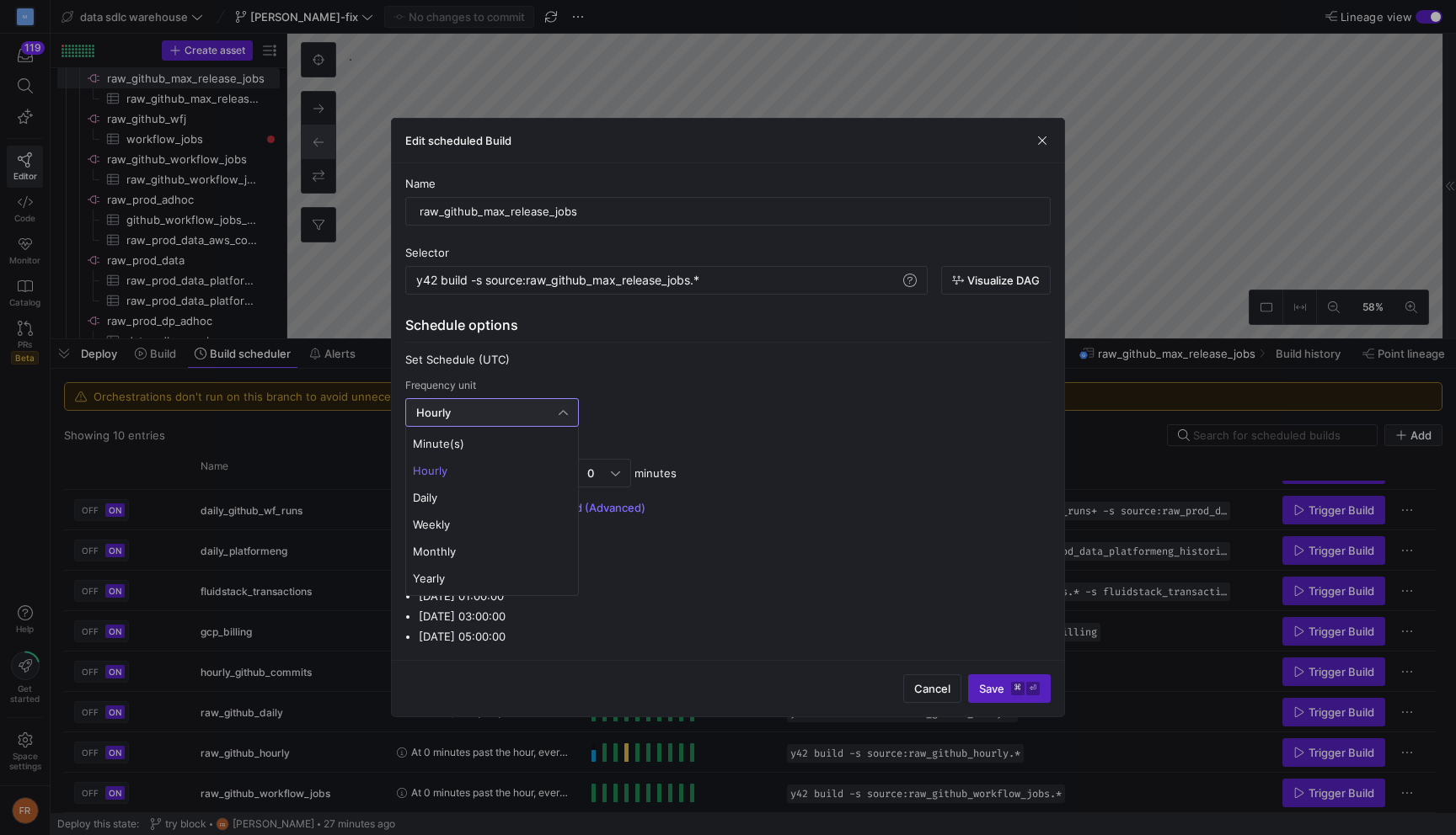
click at [466, 468] on span "Hourly" at bounding box center [492, 471] width 158 height 14
click at [482, 415] on div "Hourly" at bounding box center [487, 413] width 142 height 14
click at [461, 487] on mat-option "Daily" at bounding box center [492, 498] width 172 height 27
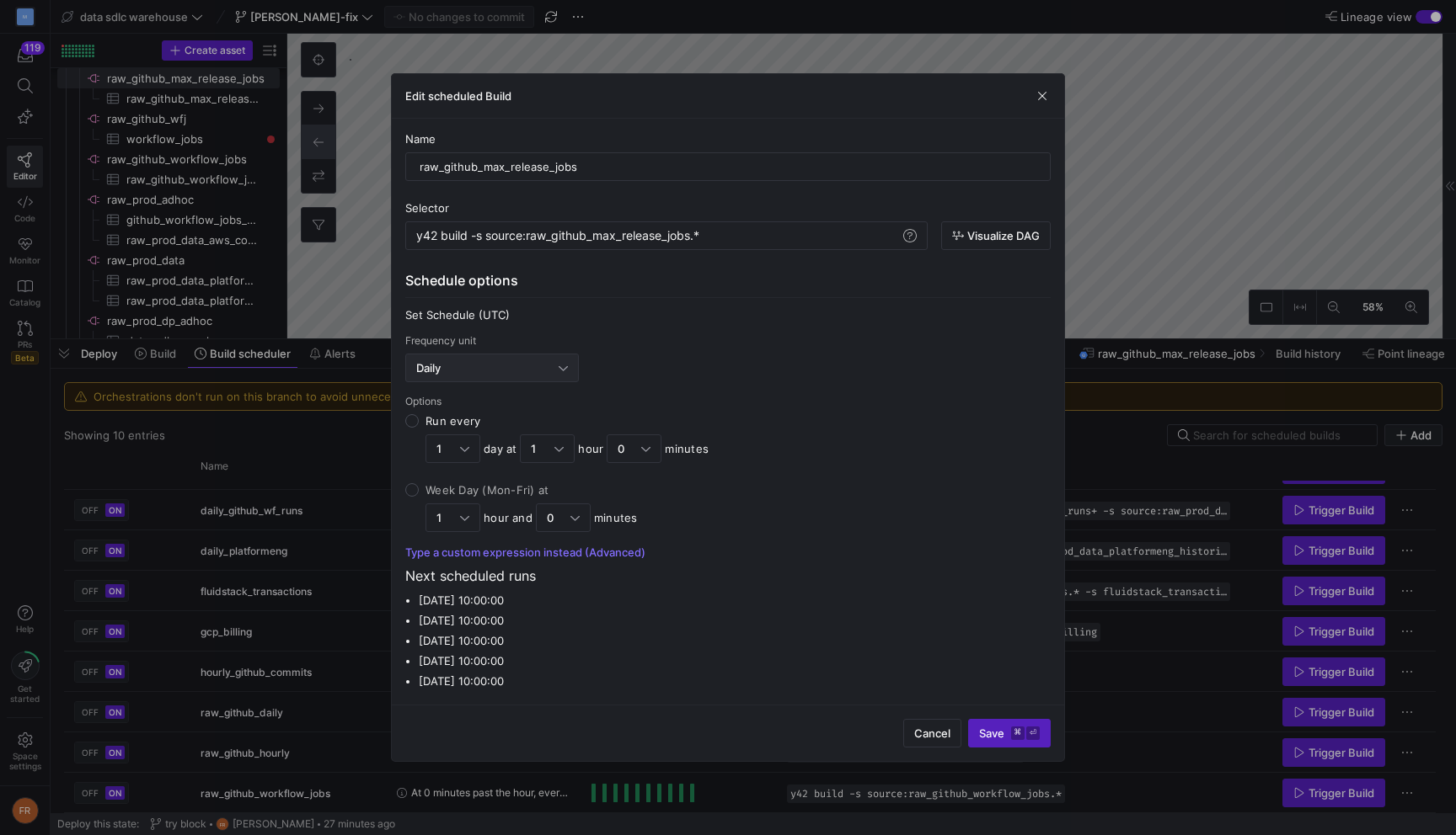
click at [477, 375] on div "Daily" at bounding box center [492, 368] width 151 height 27
click at [460, 418] on mat-option "Hourly" at bounding box center [492, 426] width 172 height 27
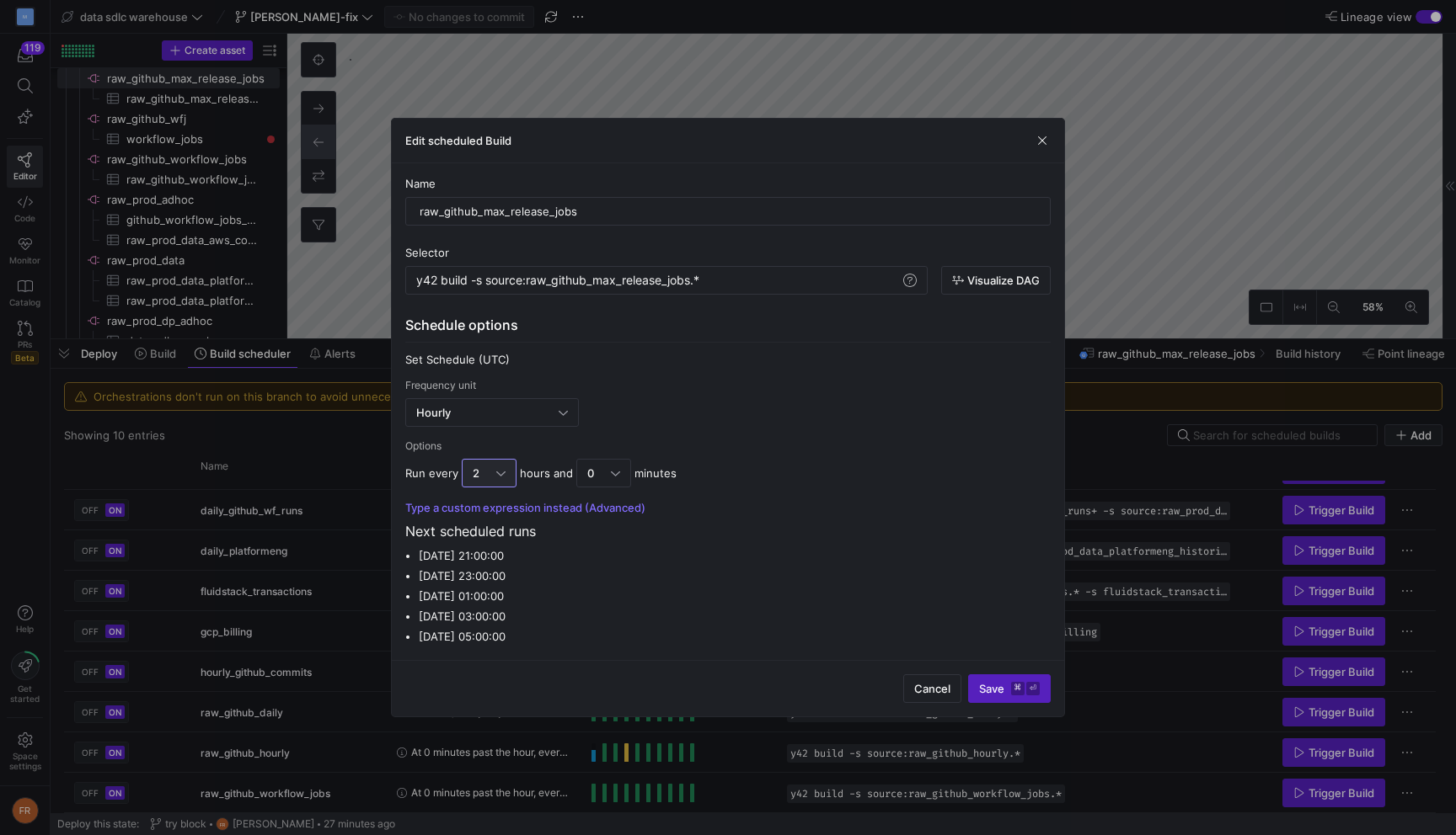
click at [496, 472] on div at bounding box center [500, 473] width 10 height 14
click at [485, 561] on span "12" at bounding box center [487, 563] width 40 height 14
click at [664, 424] on div "Frequency unit Hourly" at bounding box center [727, 403] width 645 height 48
click at [561, 410] on div at bounding box center [563, 413] width 10 height 14
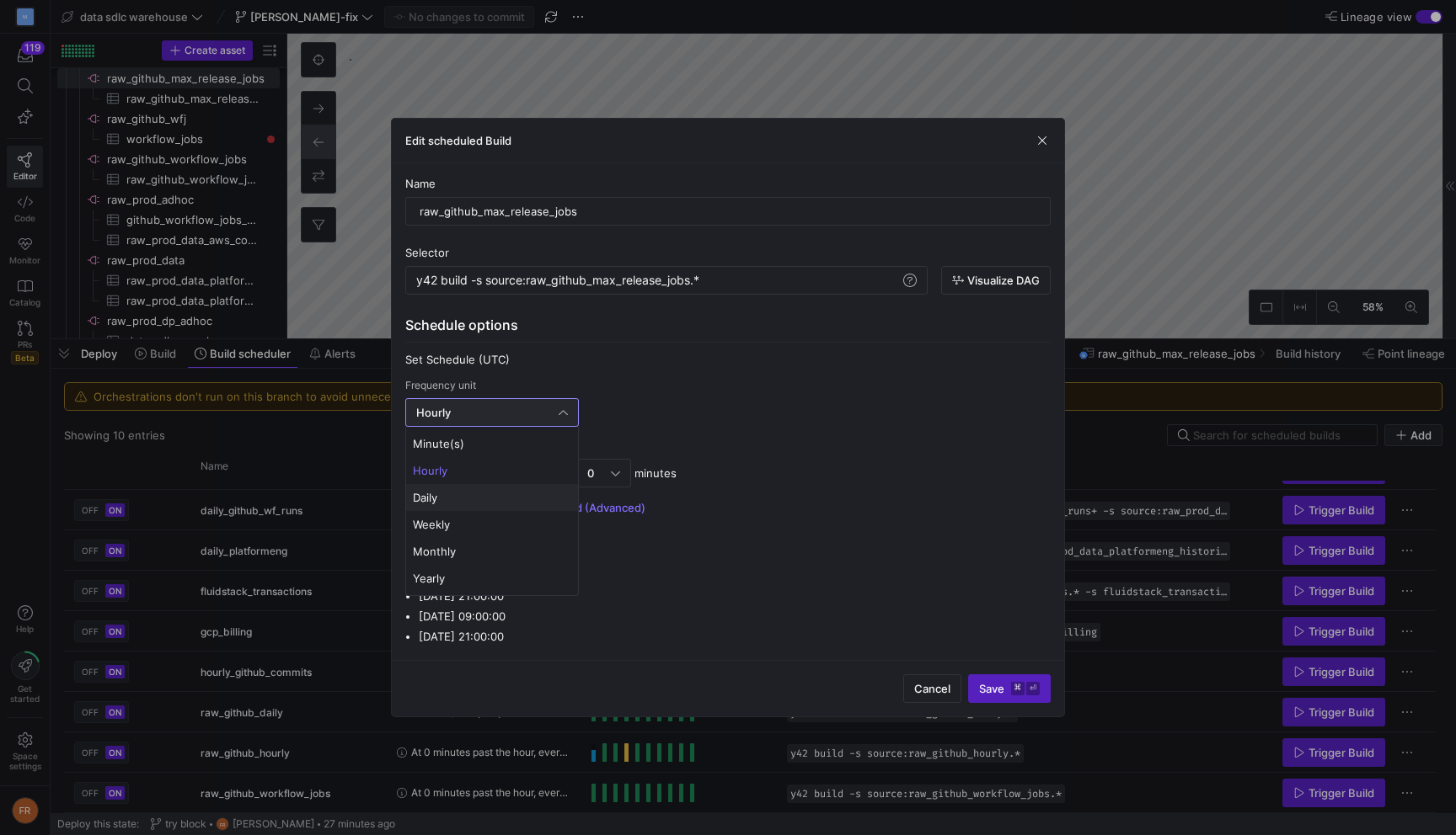
click at [503, 490] on mat-option "Daily" at bounding box center [492, 498] width 172 height 27
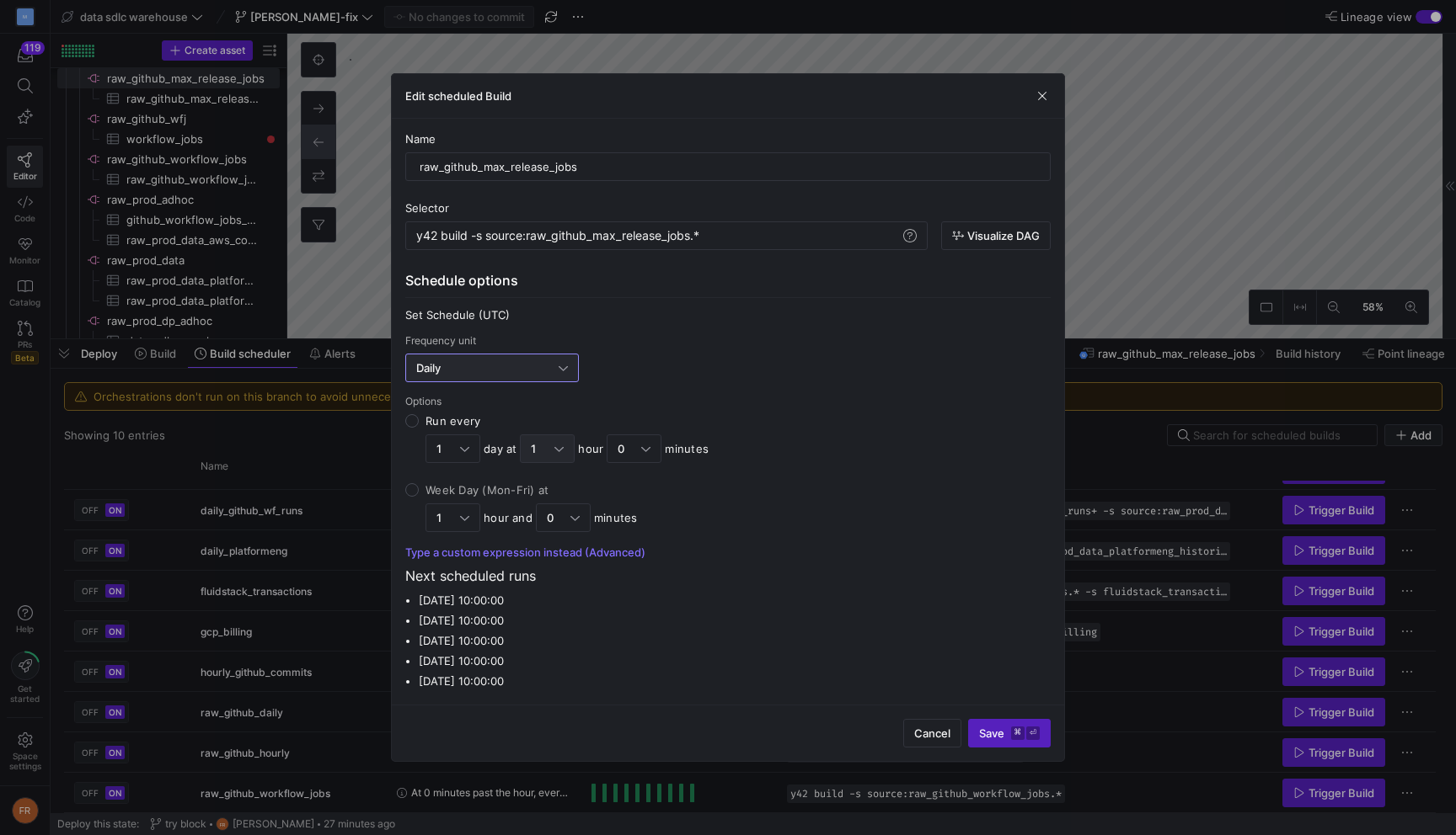
click at [570, 449] on div "1" at bounding box center [546, 448] width 55 height 29
click at [419, 427] on input "Run every 1 day at 1 hour 0 minutes" at bounding box center [412, 421] width 14 height 14
click at [545, 481] on span "0" at bounding box center [548, 480] width 40 height 14
click at [555, 450] on div at bounding box center [558, 449] width 10 height 14
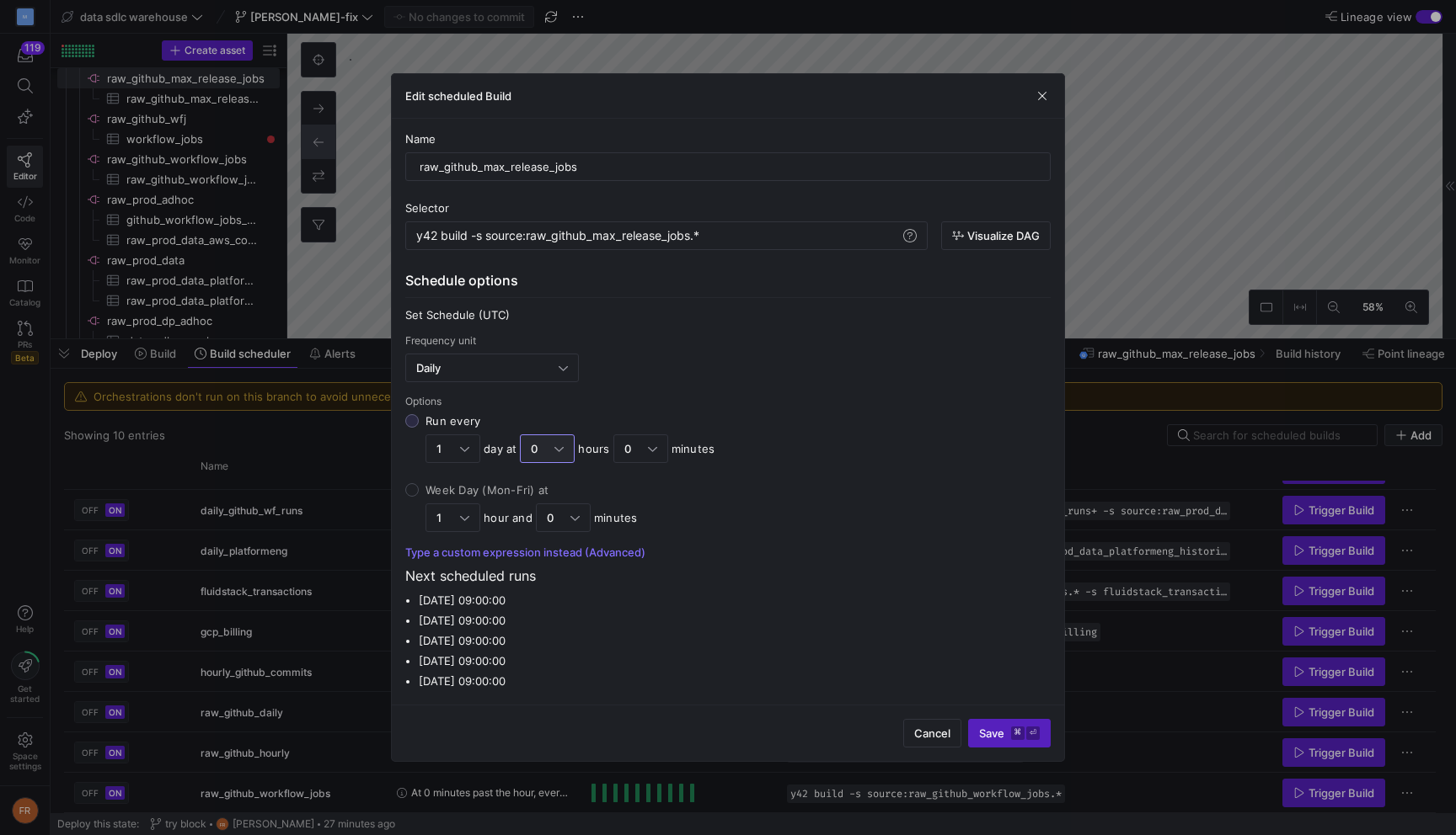
click at [419, 427] on input "Run every 1 day at 0 hours 0 minutes" at bounding box center [412, 421] width 14 height 14
click at [544, 508] on span "1" at bounding box center [548, 507] width 40 height 14
click at [653, 489] on label "Week Day (Mon-Fri) at 1 hour and 0 minutes" at bounding box center [735, 508] width 632 height 48
click at [419, 489] on input "Week Day (Mon-Fri) at 1 hour and 0 minutes" at bounding box center [412, 491] width 14 height 14
radio input "true"
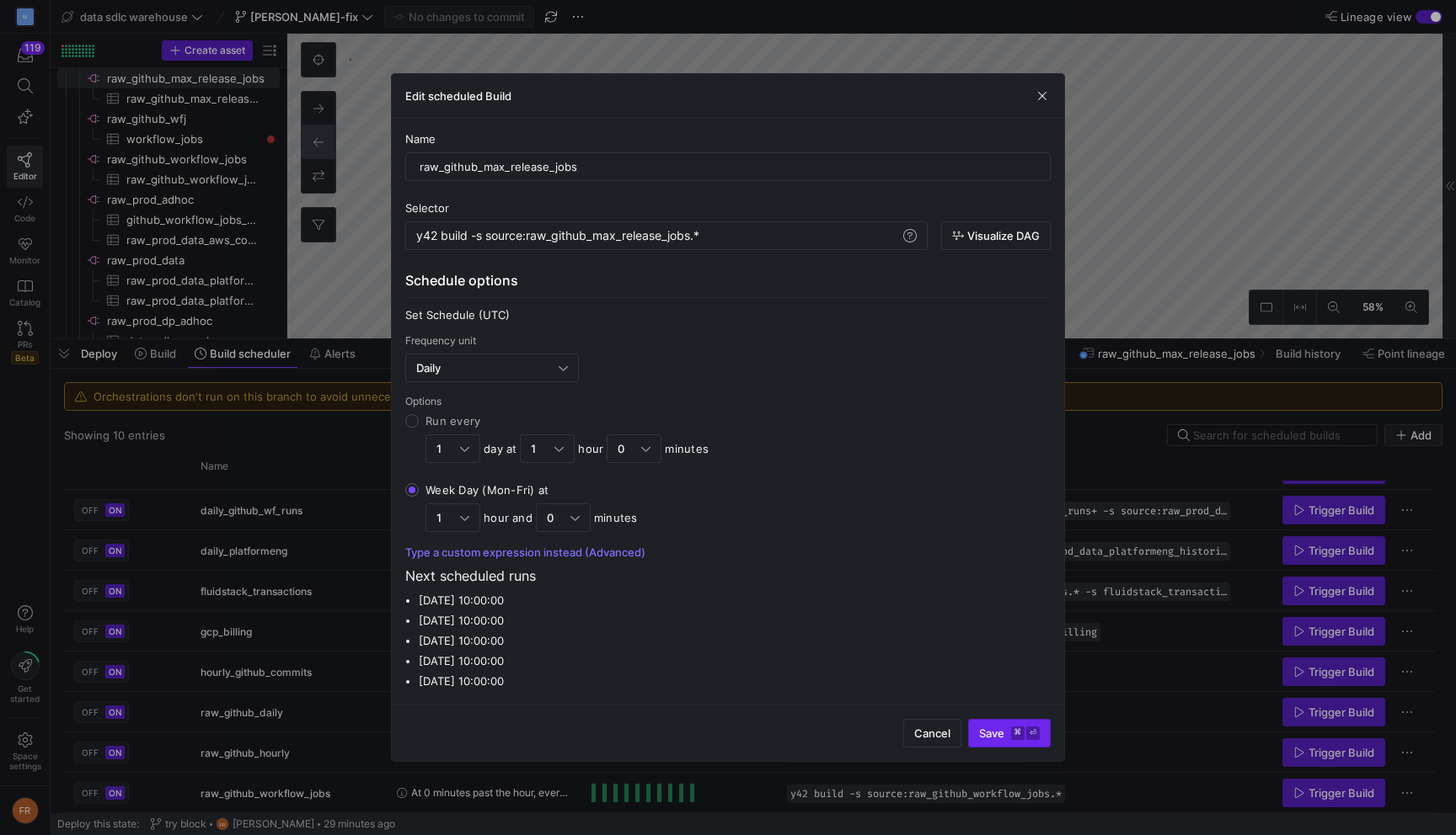
click at [999, 730] on span "Save ⌘ ⏎" at bounding box center [1009, 734] width 61 height 14
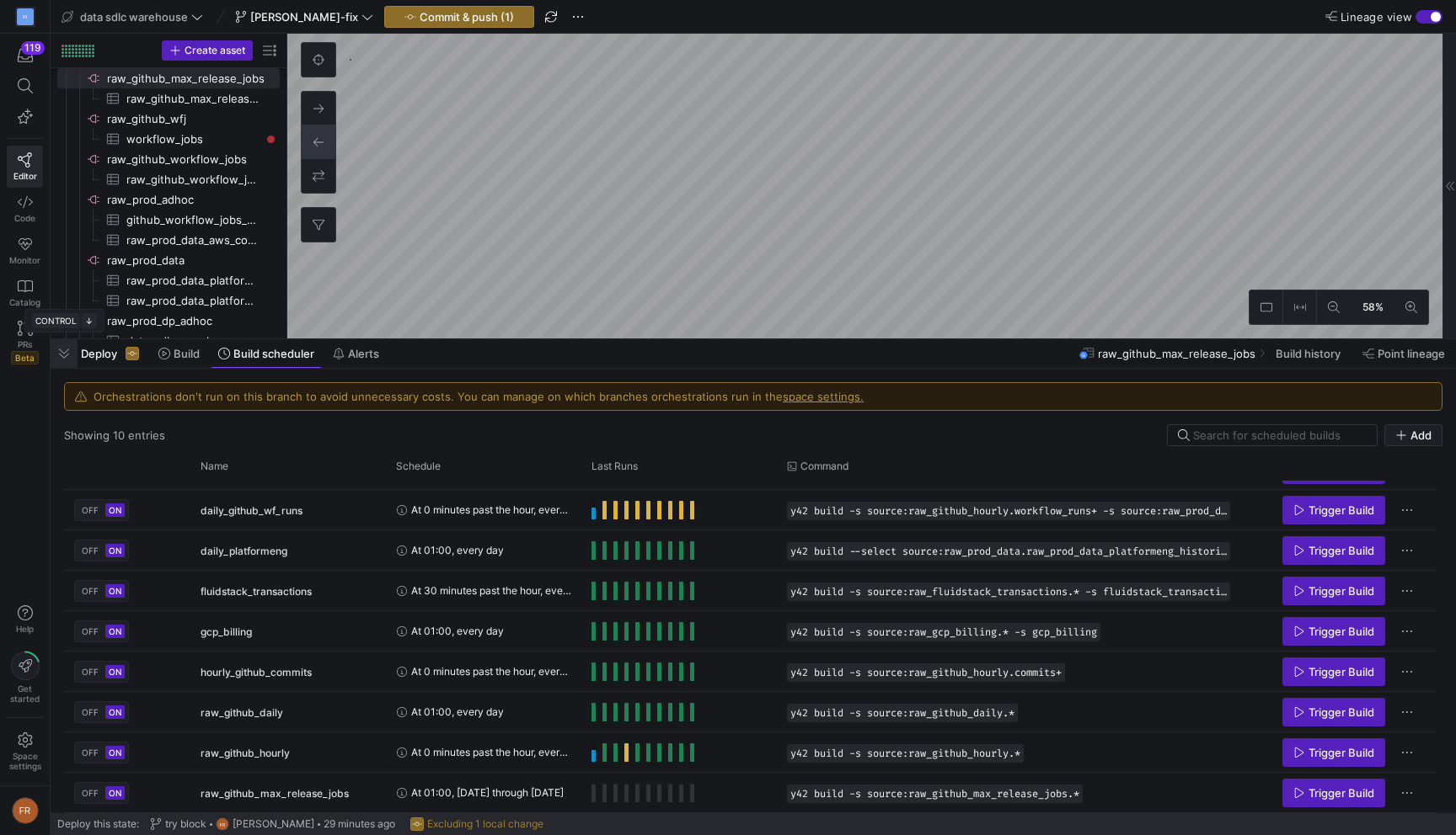
click at [68, 358] on span "button" at bounding box center [63, 353] width 27 height 29
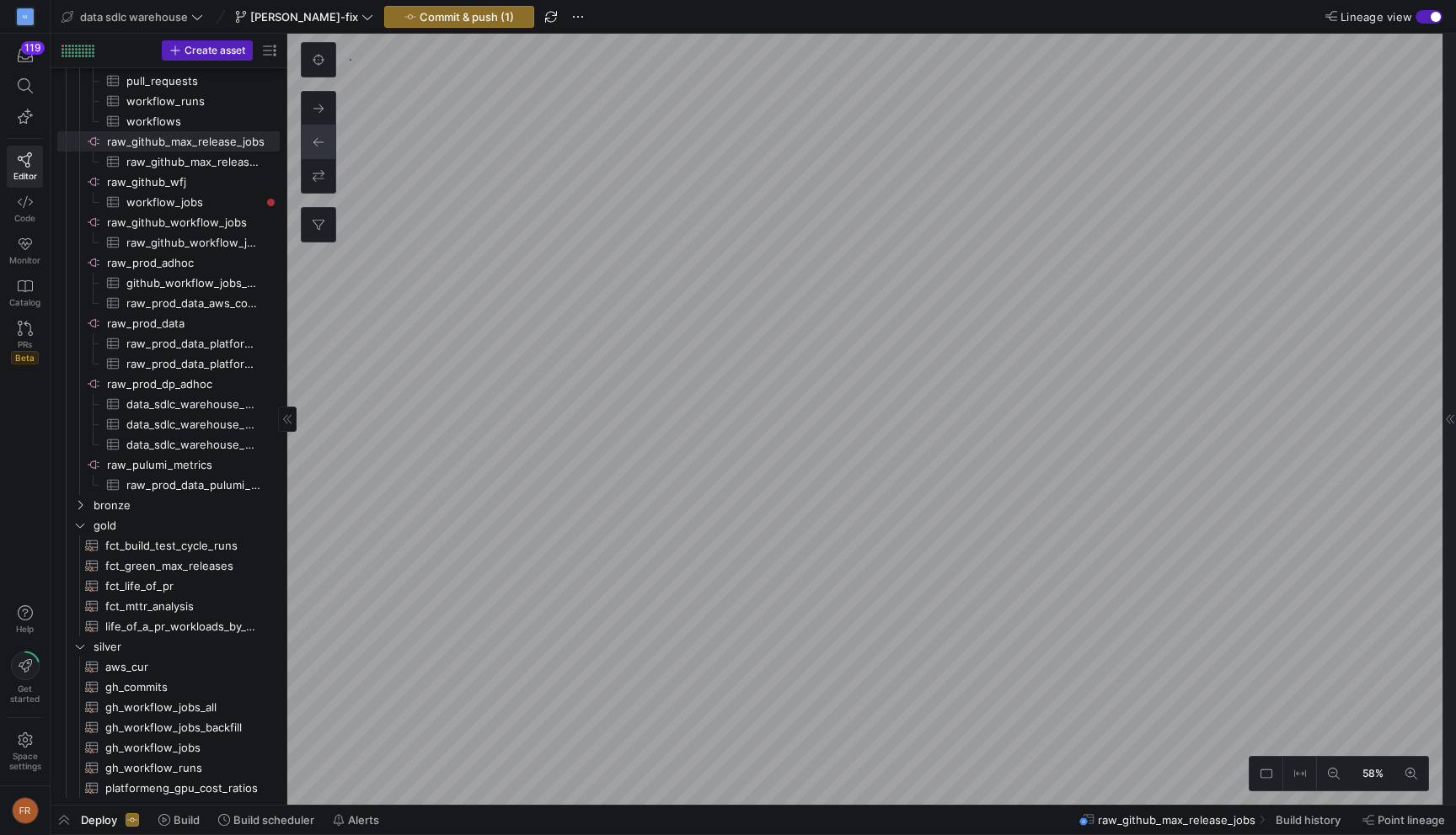
type textarea """" GitHub Workflow Jobs Source Connector Fetches individual job data from GitH…"
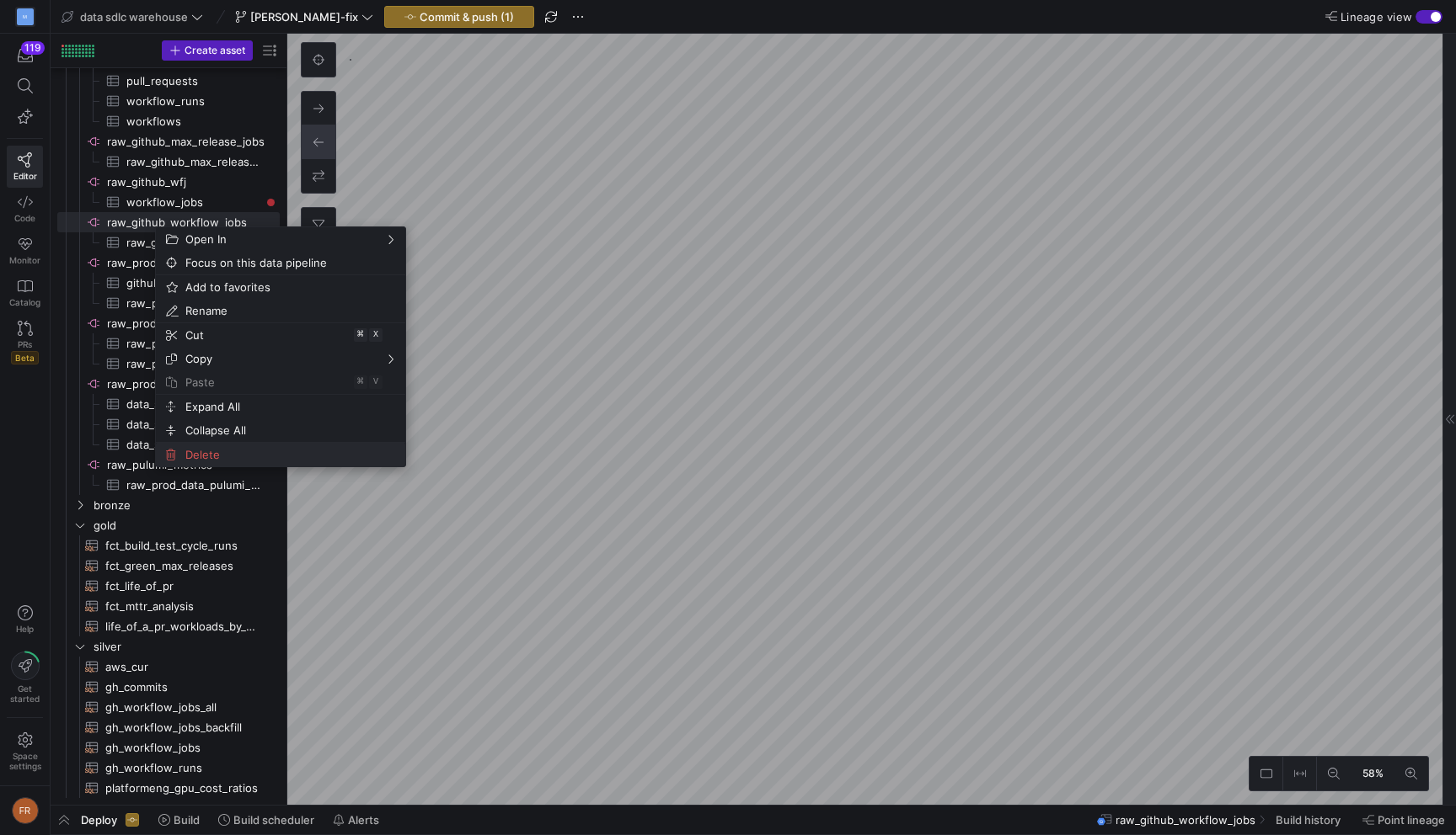
click at [226, 451] on span "Delete" at bounding box center [266, 454] width 175 height 23
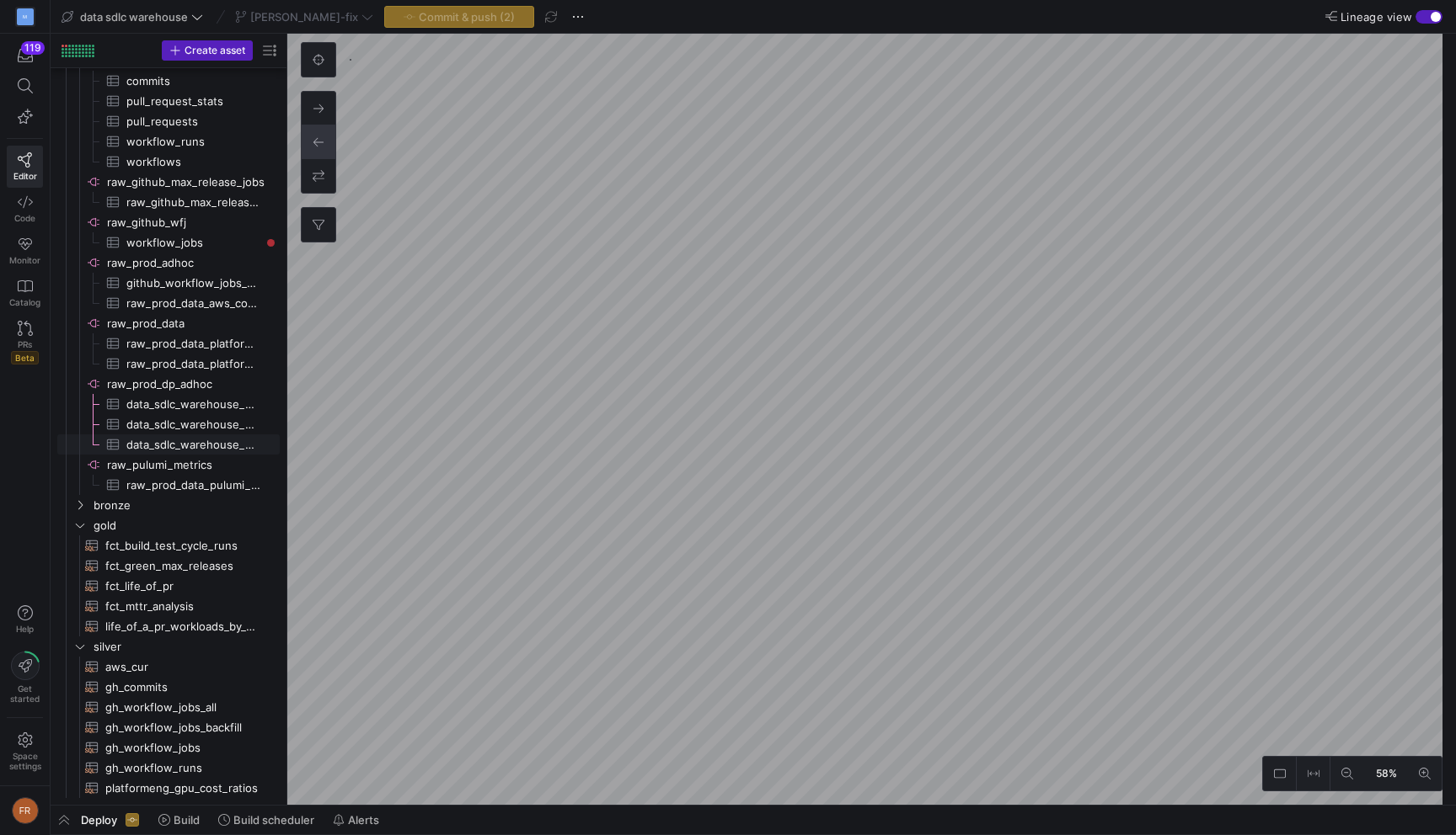
scroll to position [254, 0]
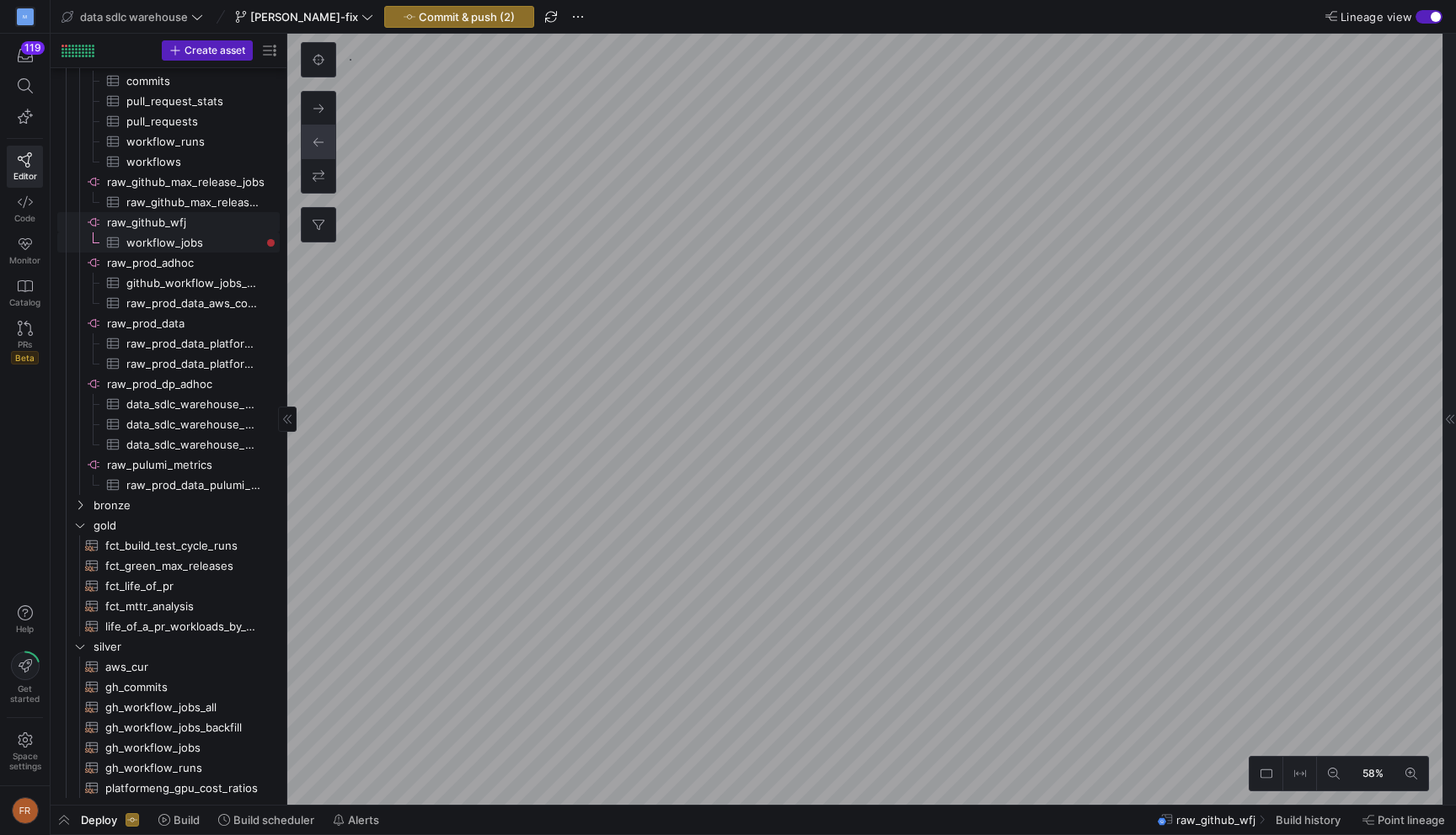
checkbox input "false"
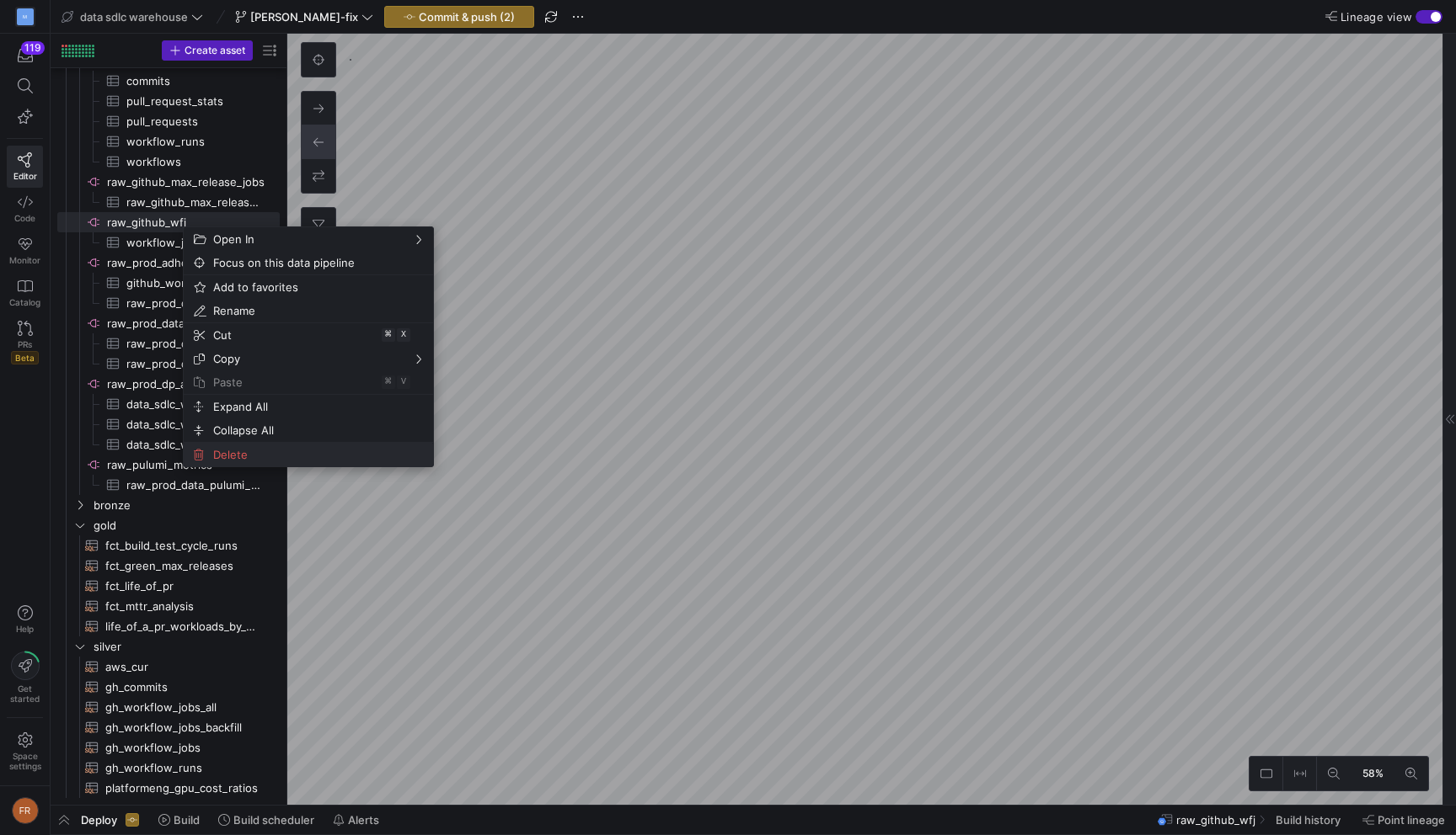
click at [259, 453] on span "Delete" at bounding box center [293, 454] width 175 height 23
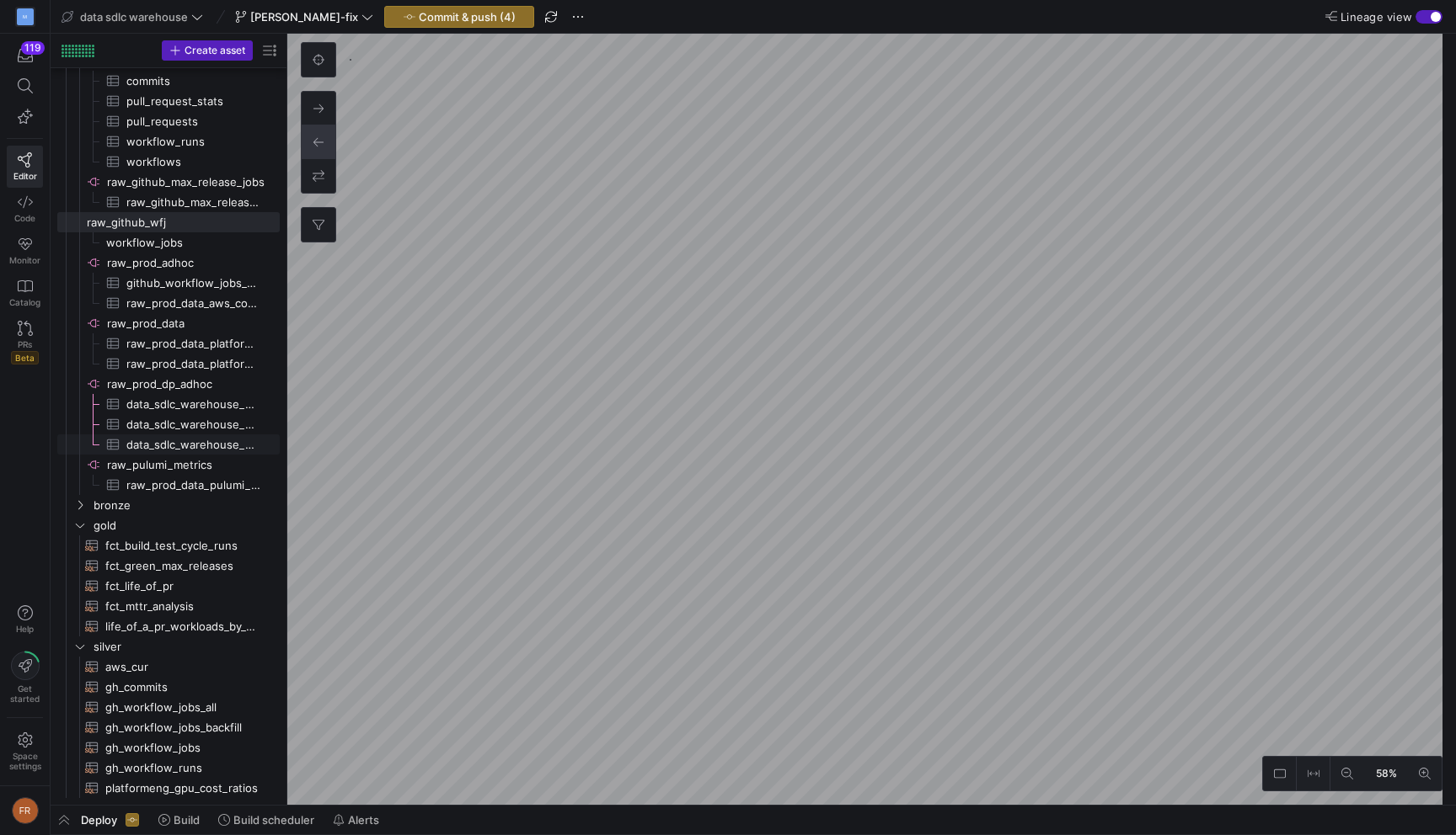
scroll to position [213, 0]
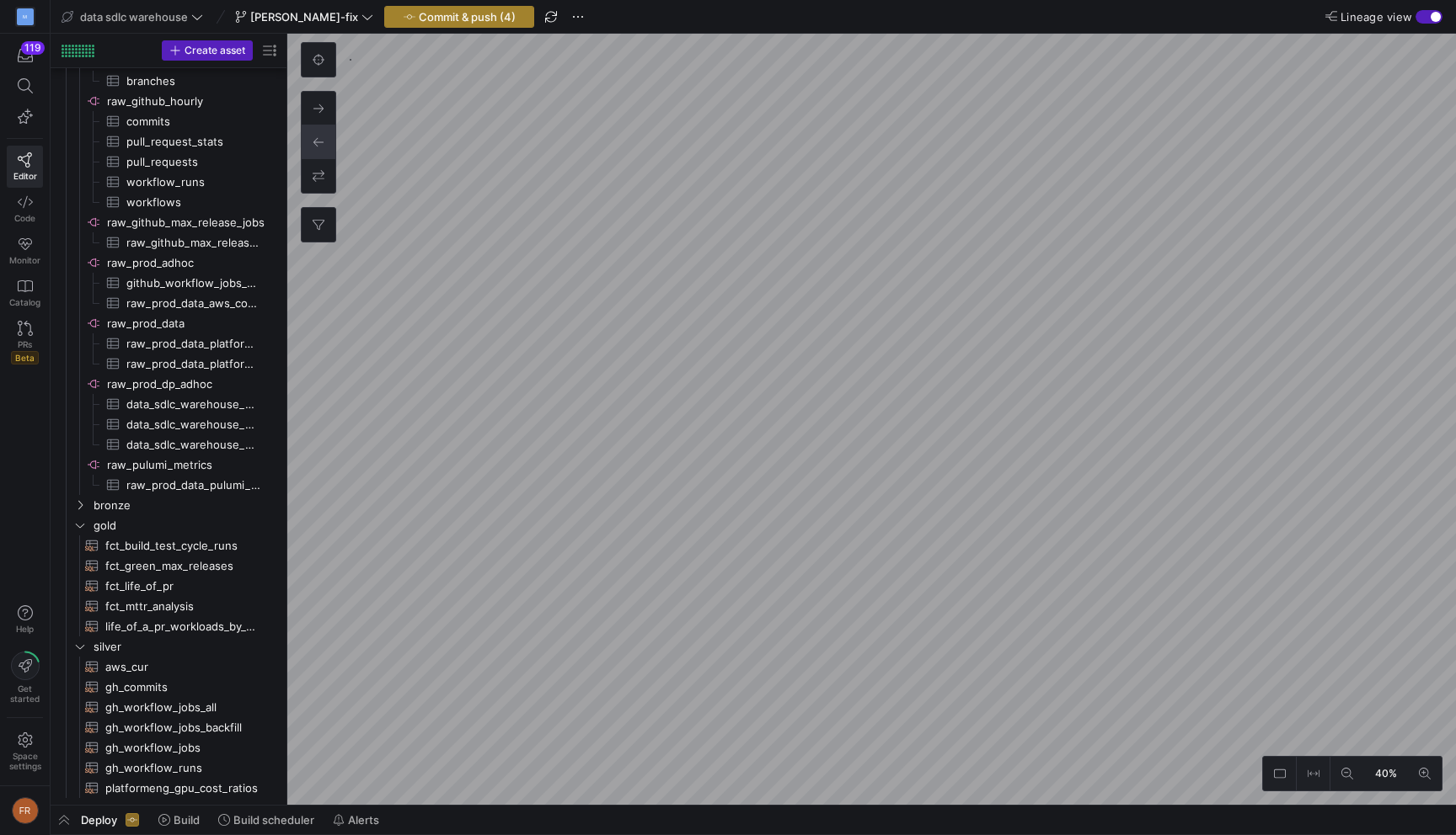
click at [433, 11] on span "Commit & push (4)" at bounding box center [467, 17] width 97 height 14
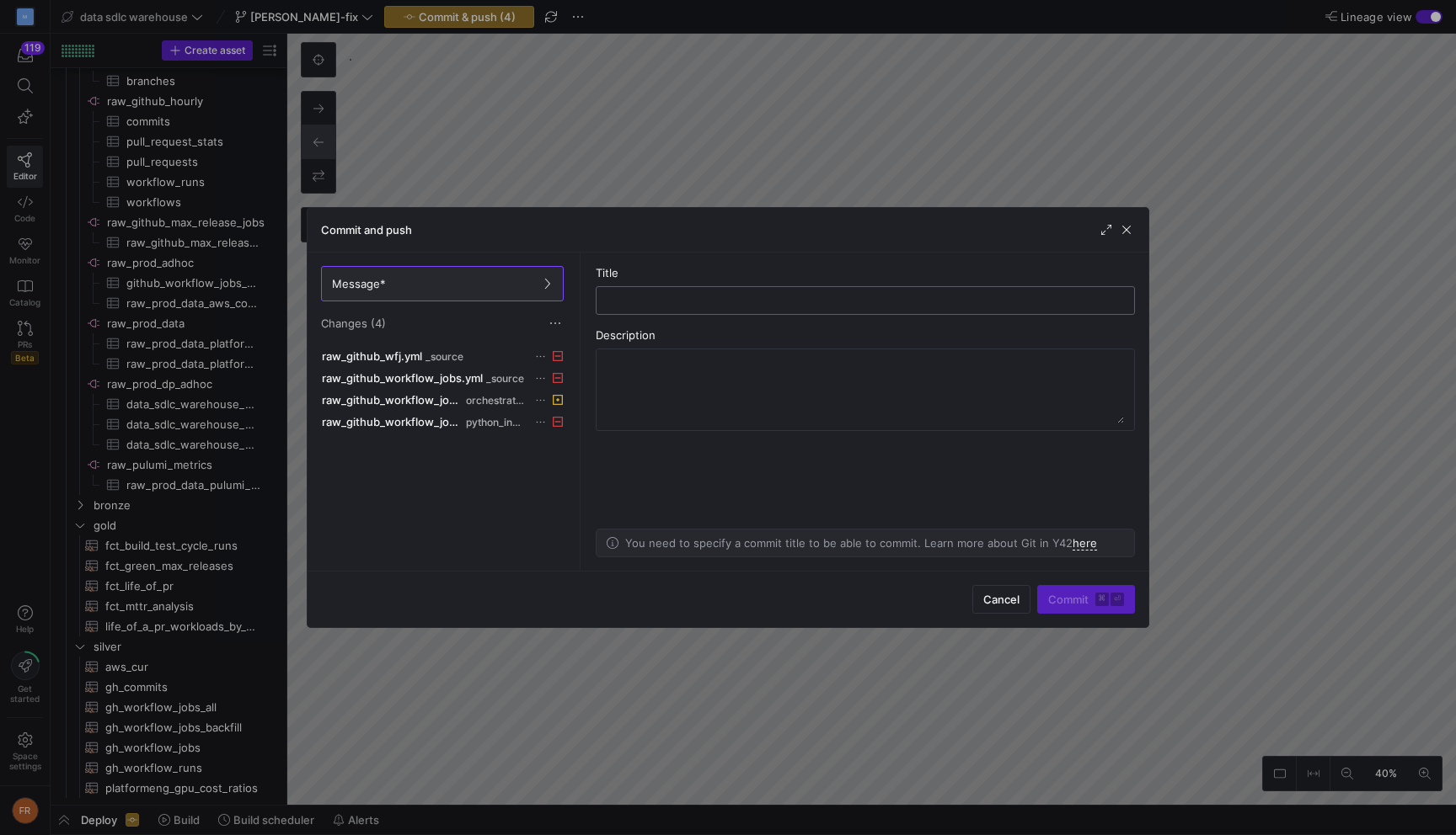
click at [647, 297] on input "text" at bounding box center [866, 301] width 511 height 14
type input "remove old sources + update orch"
click at [1082, 606] on span "Commit ⌘ ⏎" at bounding box center [1086, 600] width 76 height 14
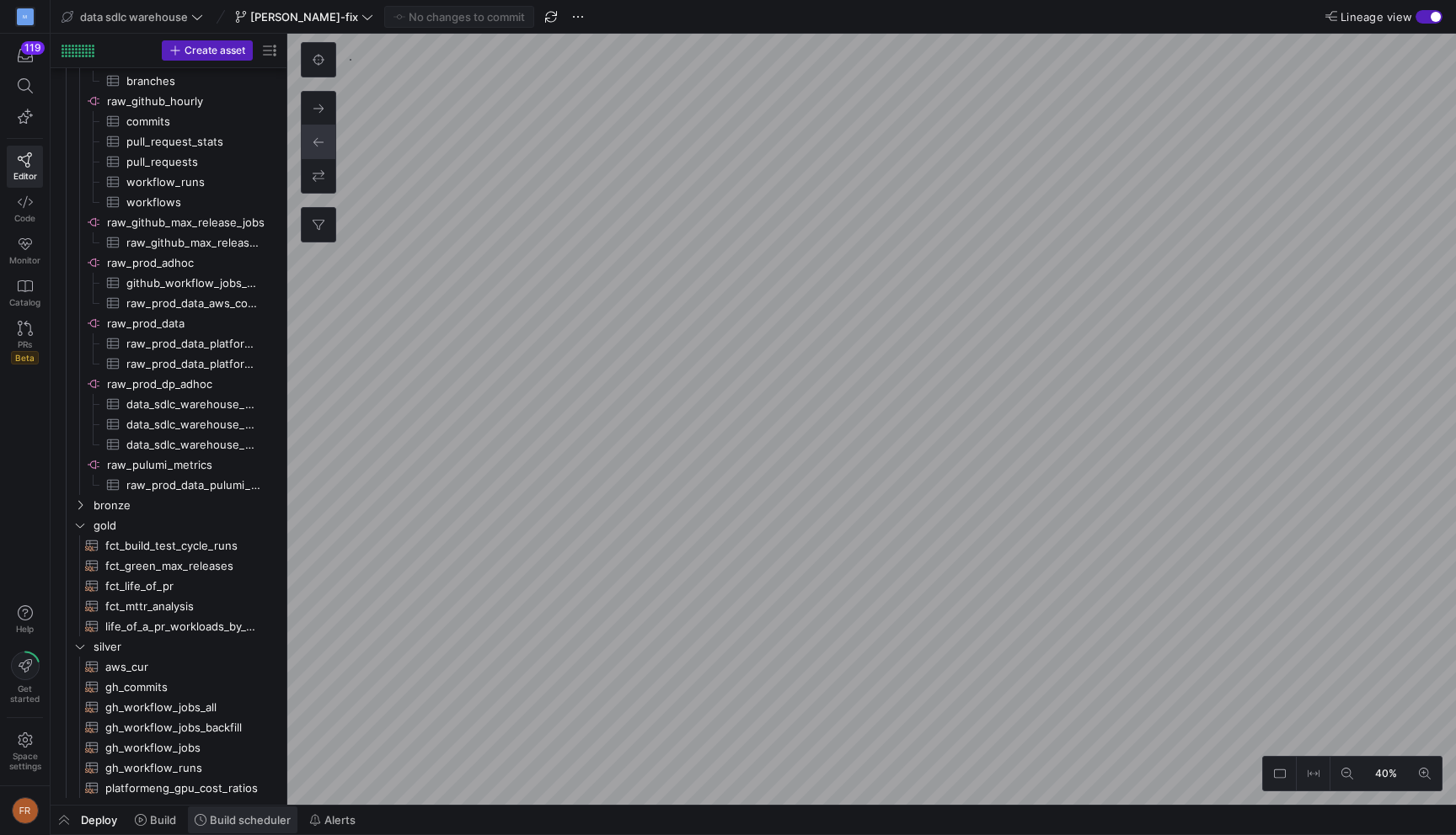
click at [226, 820] on span "Build scheduler" at bounding box center [249, 820] width 81 height 14
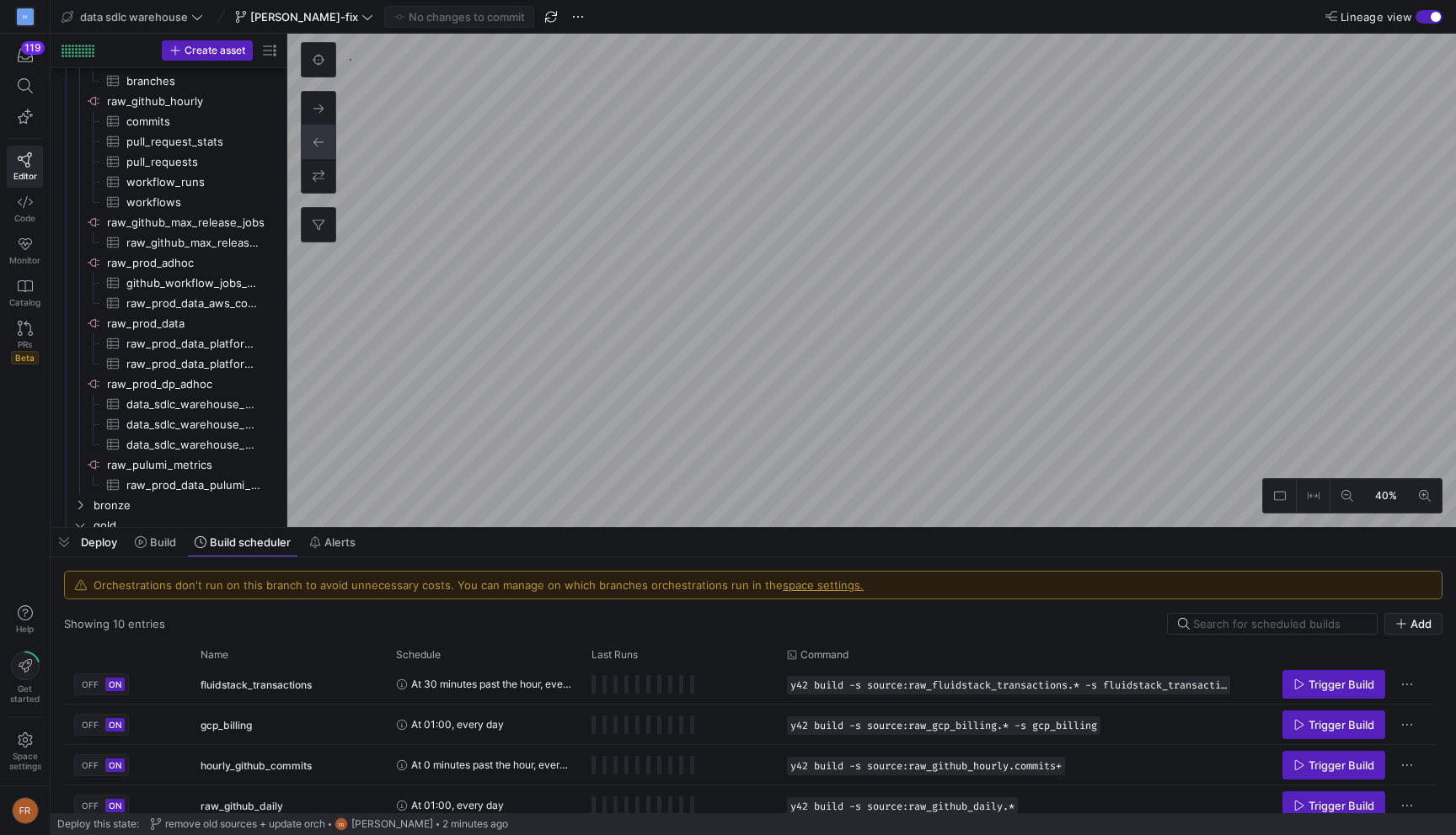
scroll to position [260, 0]
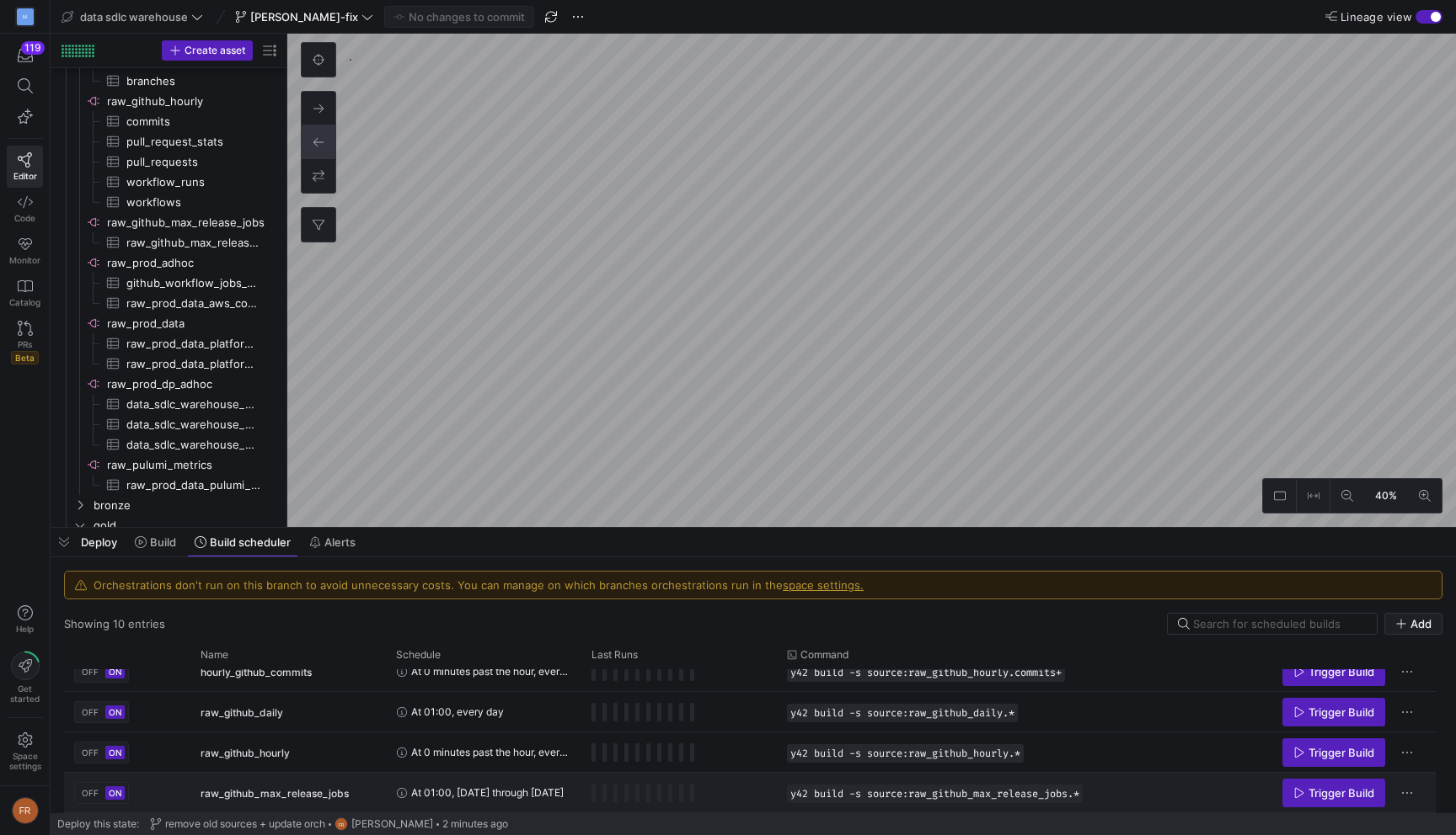
click at [352, 787] on div "raw_github_max_release_jobs" at bounding box center [288, 793] width 175 height 40
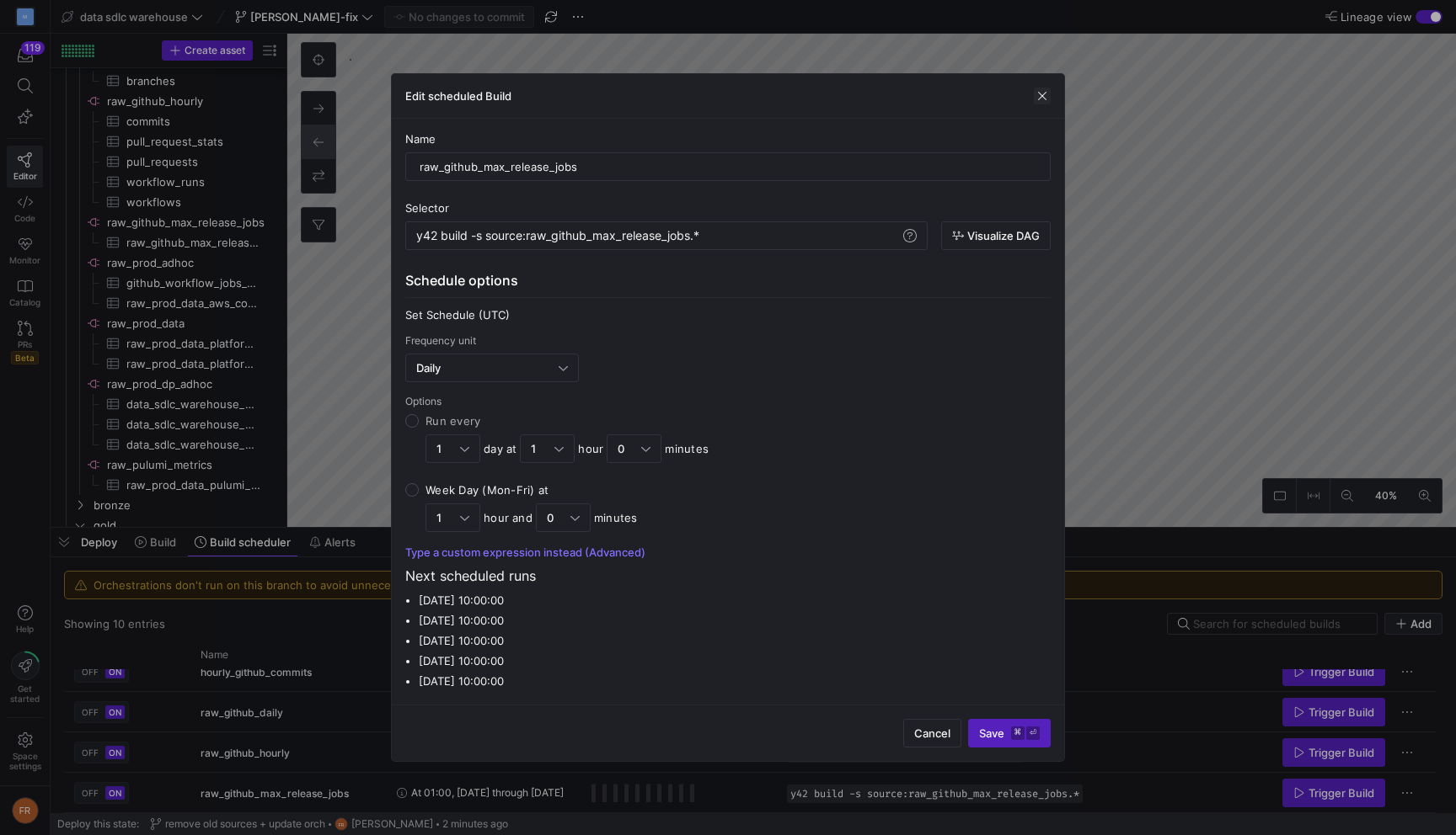
click at [1047, 92] on span "button" at bounding box center [1041, 95] width 16 height 16
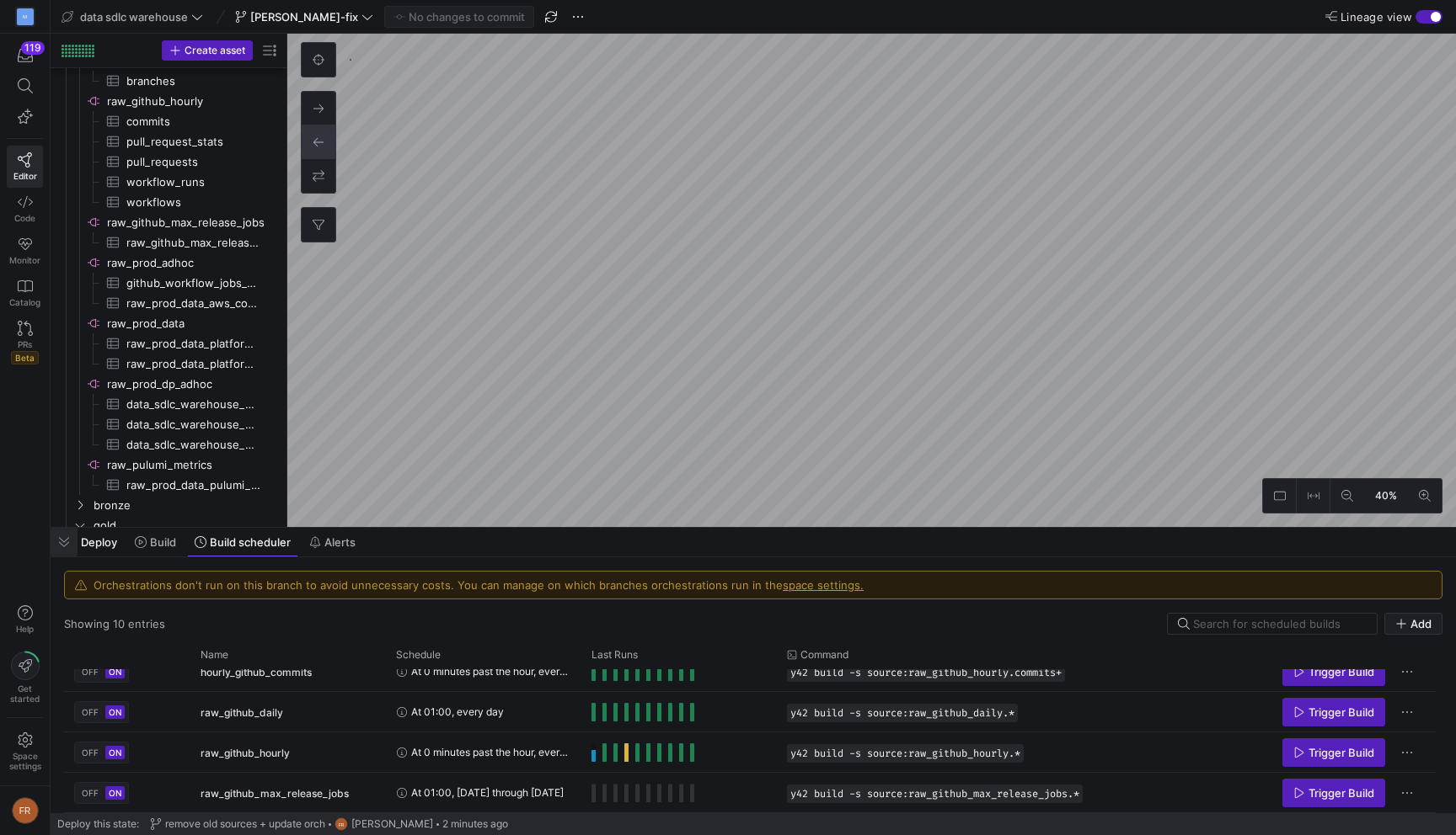
click at [63, 548] on span "button" at bounding box center [63, 542] width 27 height 29
